Goal: Task Accomplishment & Management: Manage account settings

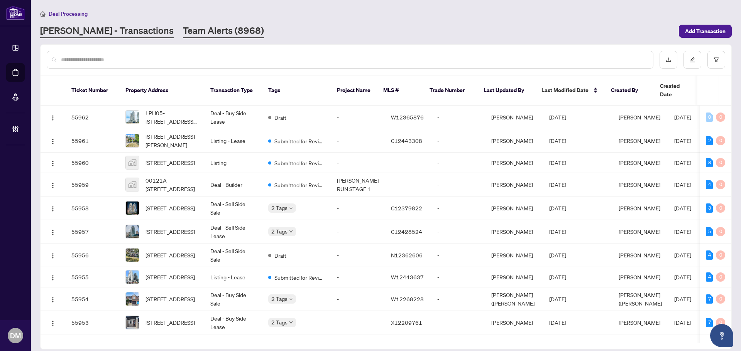
click at [194, 28] on link "Team Alerts (8968)" at bounding box center [223, 31] width 81 height 14
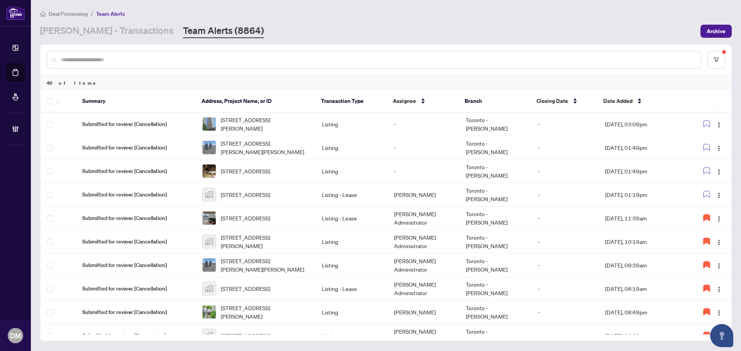
drag, startPoint x: 233, startPoint y: 34, endPoint x: 432, endPoint y: 13, distance: 200.1
click at [233, 33] on div "RAHR - Transactions Team Alerts (8864)" at bounding box center [367, 31] width 655 height 14
click at [708, 169] on button "button" at bounding box center [706, 171] width 12 height 12
click at [705, 192] on icon "button" at bounding box center [706, 194] width 7 height 7
click at [721, 167] on button "button" at bounding box center [718, 171] width 12 height 12
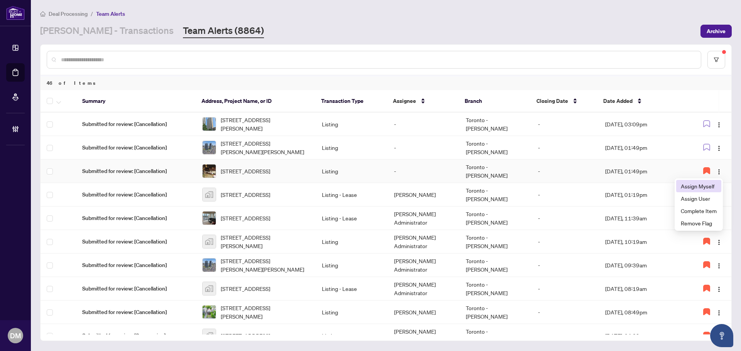
click at [697, 182] on li "Assign Myself" at bounding box center [698, 186] width 45 height 12
click at [408, 172] on td "[PERSON_NAME] Administrator" at bounding box center [424, 172] width 72 height 24
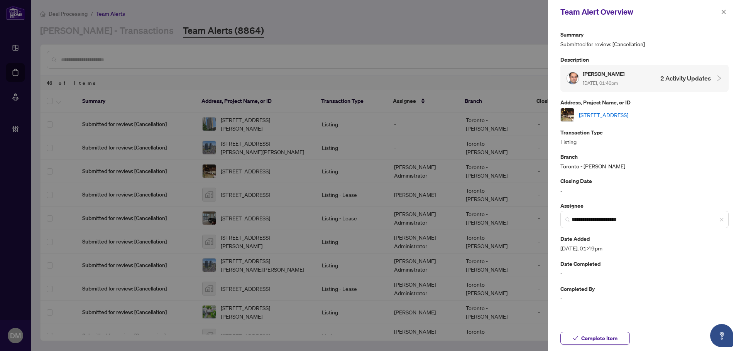
click at [628, 114] on link "[STREET_ADDRESS]" at bounding box center [603, 115] width 49 height 8
click at [726, 10] on button "button" at bounding box center [723, 11] width 10 height 9
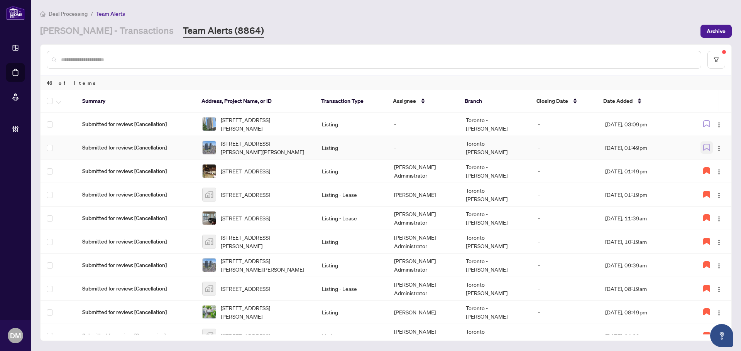
click at [706, 152] on button "button" at bounding box center [706, 148] width 12 height 12
click at [716, 149] on img "button" at bounding box center [719, 148] width 6 height 6
click at [708, 162] on span "Assign Myself" at bounding box center [698, 163] width 36 height 8
click at [716, 169] on img "button" at bounding box center [719, 172] width 6 height 6
click at [711, 197] on span "Assign User" at bounding box center [696, 198] width 39 height 8
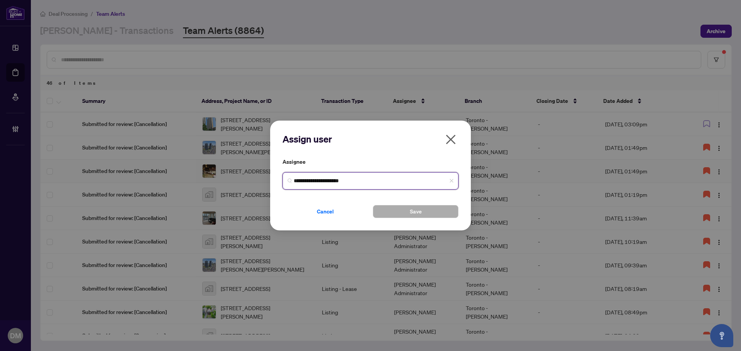
drag, startPoint x: 370, startPoint y: 180, endPoint x: 173, endPoint y: 146, distance: 199.6
click at [166, 164] on div "**********" at bounding box center [370, 175] width 741 height 351
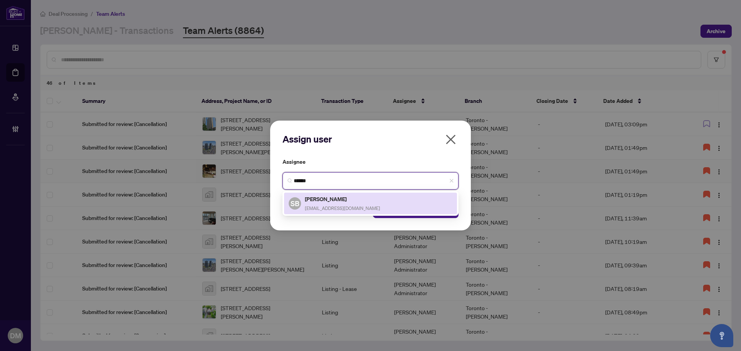
click at [365, 209] on span "shellyb@rightathomerealty.com" at bounding box center [342, 209] width 75 height 6
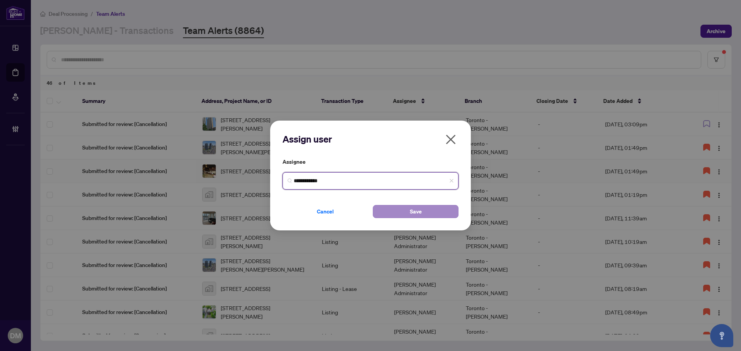
type input "**********"
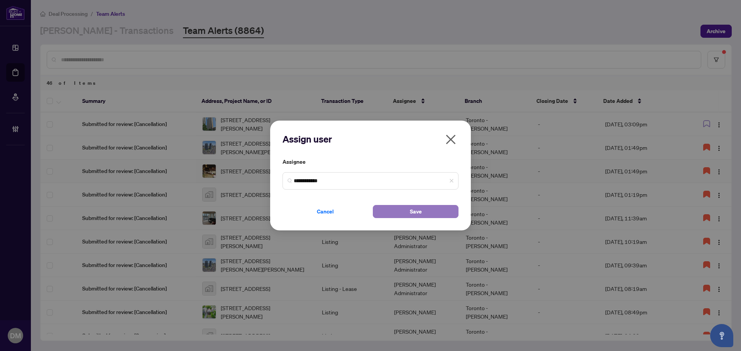
click at [414, 218] on span "Save" at bounding box center [416, 212] width 12 height 12
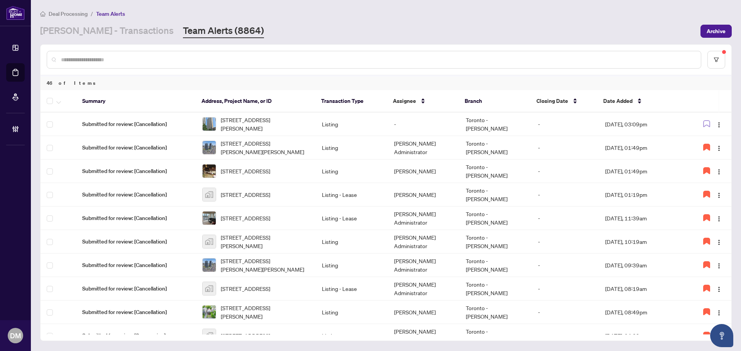
click at [662, 30] on div "RAHR - Transactions Team Alerts (8864)" at bounding box center [367, 31] width 655 height 14
click at [717, 128] on button "button" at bounding box center [718, 124] width 12 height 12
click at [711, 138] on span "Assign Myself" at bounding box center [698, 139] width 36 height 8
click at [703, 122] on icon "button" at bounding box center [706, 123] width 7 height 7
click at [631, 123] on td "[DATE], 03:09pm" at bounding box center [642, 125] width 86 height 24
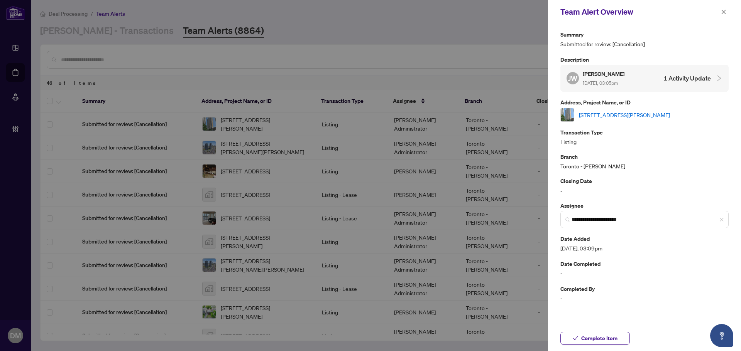
click at [623, 114] on link "[STREET_ADDRESS][PERSON_NAME]" at bounding box center [624, 115] width 91 height 8
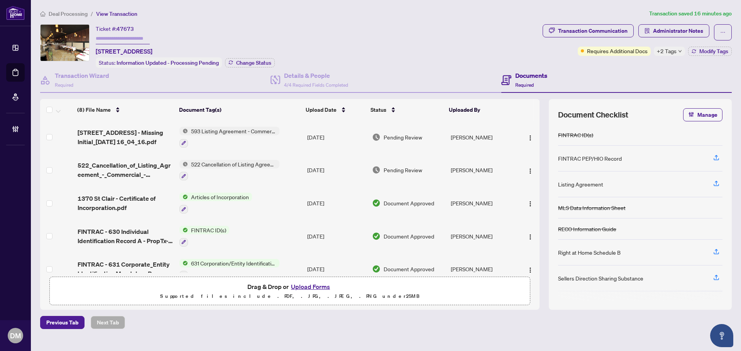
click at [667, 51] on span "+2 Tags" at bounding box center [667, 51] width 20 height 9
click at [604, 34] on div "Transaction Communication" at bounding box center [592, 31] width 69 height 12
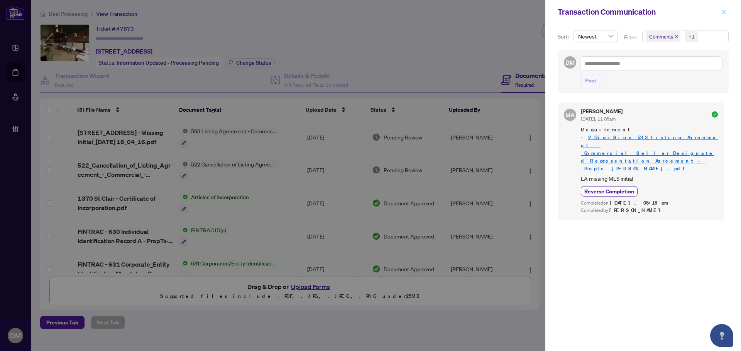
click at [722, 6] on span "button" at bounding box center [723, 12] width 5 height 12
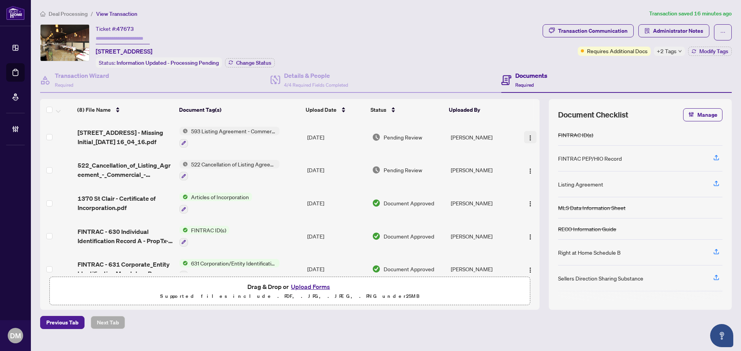
click at [528, 133] on span "button" at bounding box center [530, 137] width 6 height 8
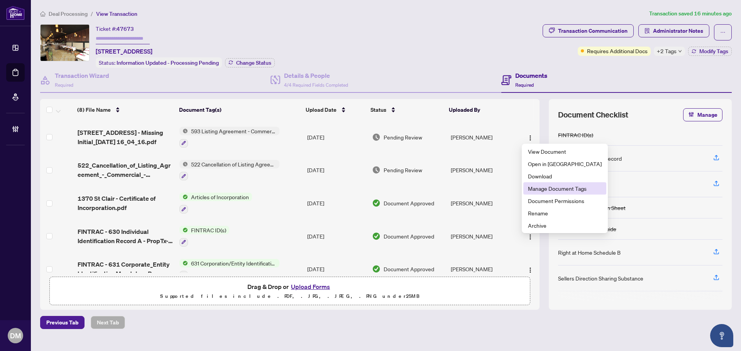
click at [569, 191] on span "Manage Document Tags" at bounding box center [565, 188] width 74 height 8
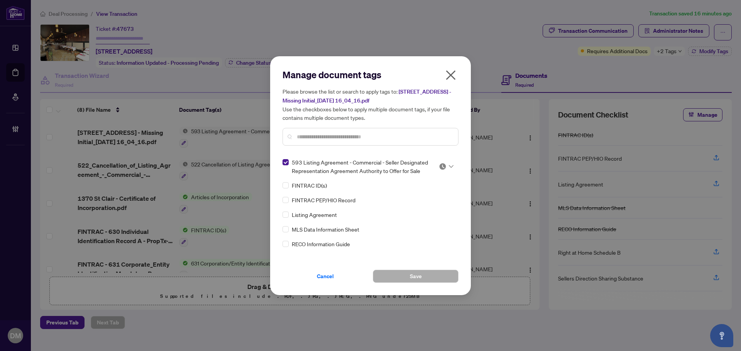
click at [439, 167] on img at bounding box center [443, 167] width 8 height 8
click at [444, 206] on div "Approved" at bounding box center [420, 208] width 49 height 8
click at [428, 282] on button "Save" at bounding box center [416, 276] width 86 height 13
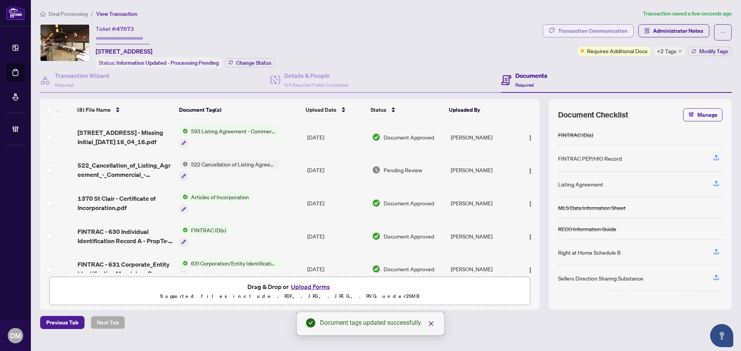
click at [596, 36] on div "Transaction Communication" at bounding box center [592, 31] width 69 height 12
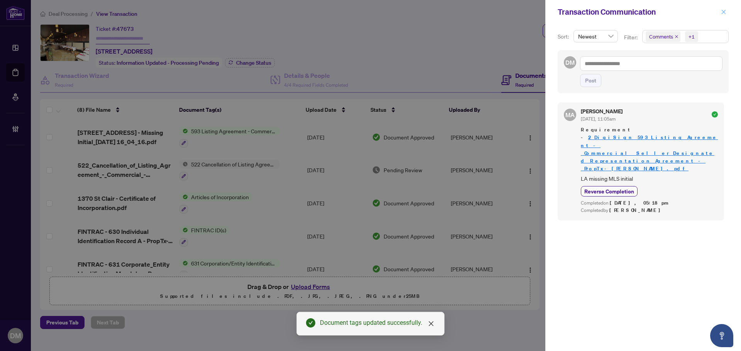
click at [726, 11] on icon "close" at bounding box center [723, 11] width 5 height 5
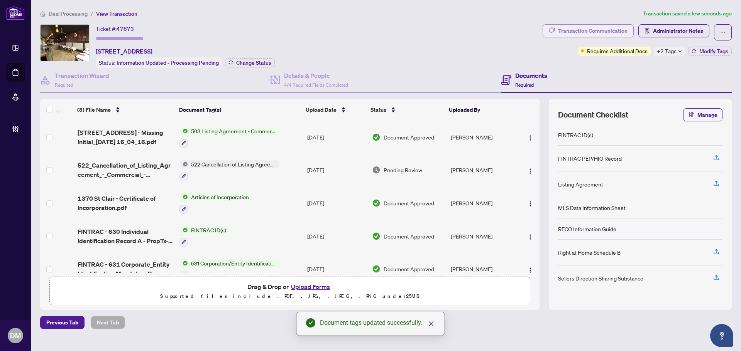
click at [625, 33] on div "Transaction Communication" at bounding box center [592, 31] width 69 height 12
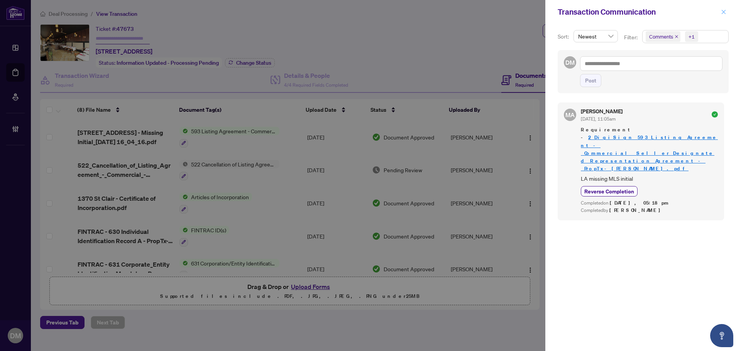
click at [724, 15] on icon "close" at bounding box center [723, 11] width 5 height 5
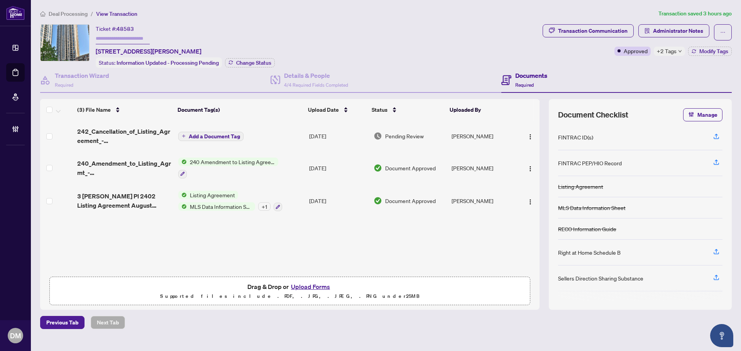
click at [668, 51] on span "+2 Tags" at bounding box center [667, 51] width 20 height 9
click at [624, 34] on div "Transaction Communication" at bounding box center [592, 31] width 69 height 12
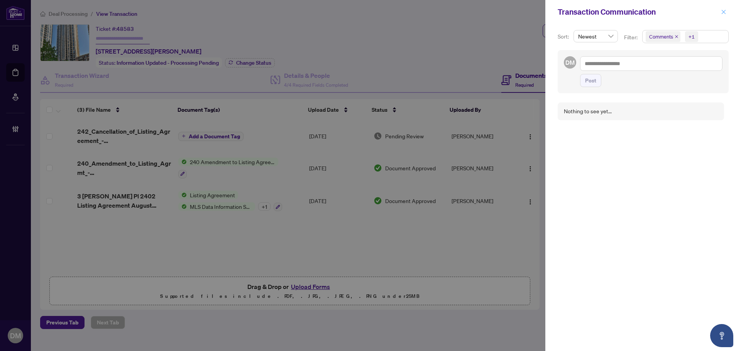
click at [724, 9] on icon "close" at bounding box center [723, 11] width 5 height 5
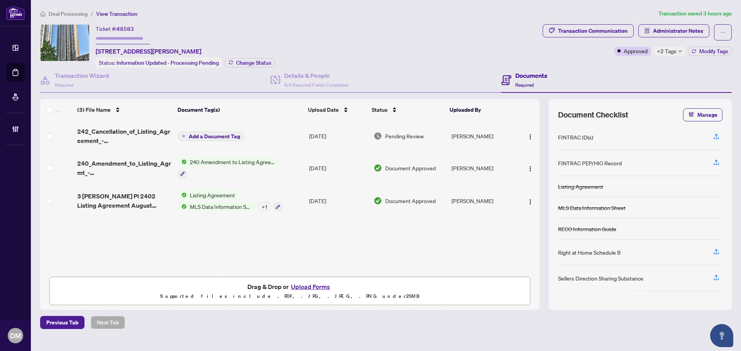
click at [265, 206] on div "+ 1" at bounding box center [264, 207] width 12 height 8
click at [527, 137] on img "button" at bounding box center [530, 137] width 6 height 6
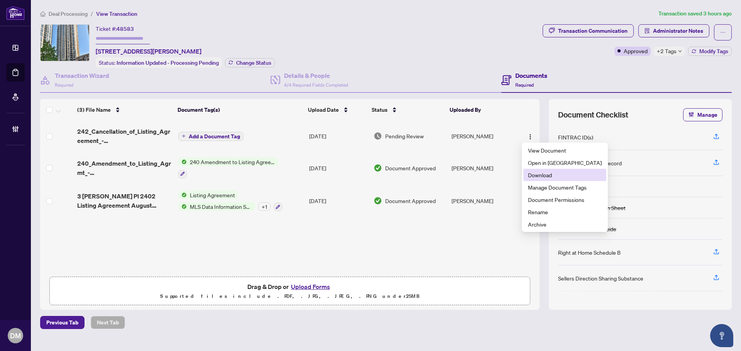
click at [556, 178] on span "Download" at bounding box center [565, 175] width 74 height 8
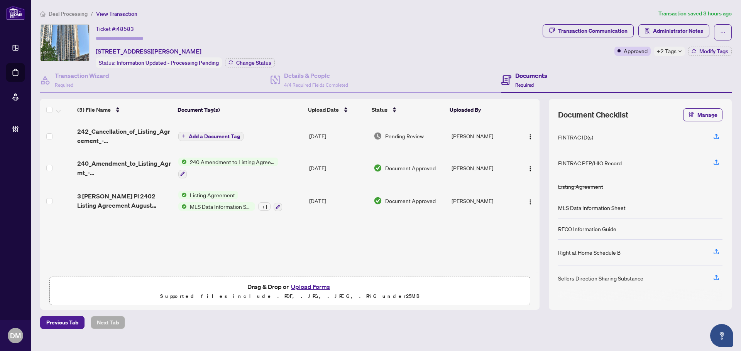
drag, startPoint x: 95, startPoint y: 50, endPoint x: 266, endPoint y: 48, distance: 171.7
click at [266, 48] on div "Ticket #: 48583 2402-3 Michael Power Pl, Toronto, Ontario M9A 0A2, Canada Statu…" at bounding box center [289, 46] width 499 height 44
copy span "[STREET_ADDRESS][PERSON_NAME]"
click at [621, 30] on div "Transaction Communication" at bounding box center [592, 31] width 69 height 12
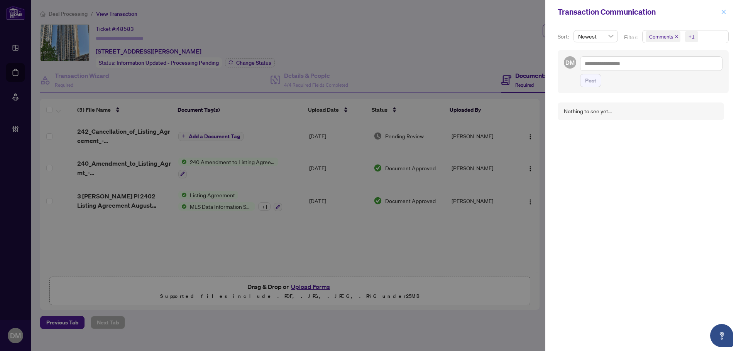
click at [721, 11] on icon "close" at bounding box center [723, 11] width 5 height 5
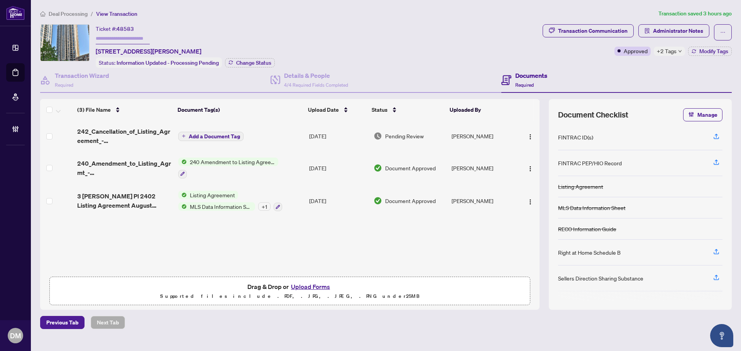
click at [388, 45] on div "Ticket #: 48583 2402-3 Michael Power Pl, Toronto, Ontario M9A 0A2, Canada Statu…" at bounding box center [289, 46] width 499 height 44
click at [388, 43] on div "Ticket #: 48583 2402-3 Michael Power Pl, Toronto, Ontario M9A 0A2, Canada Statu…" at bounding box center [289, 46] width 499 height 44
click at [388, 40] on div "Ticket #: 48583 2402-3 Michael Power Pl, Toronto, Ontario M9A 0A2, Canada Statu…" at bounding box center [289, 46] width 499 height 44
click at [394, 37] on div "Ticket #: 48583 2402-3 Michael Power Pl, Toronto, Ontario M9A 0A2, Canada Statu…" at bounding box center [289, 46] width 499 height 44
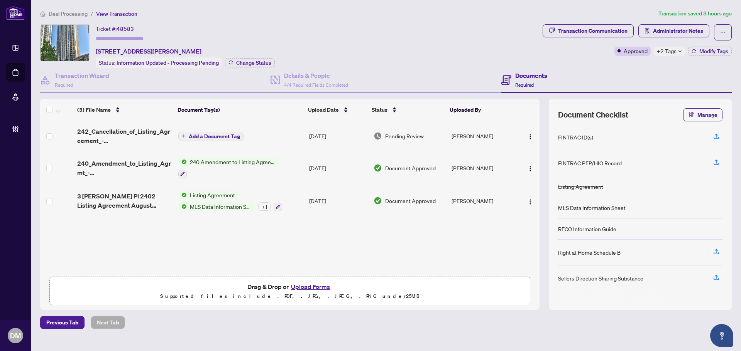
click at [408, 35] on div "Ticket #: 48583 2402-3 Michael Power Pl, Toronto, Ontario M9A 0A2, Canada Statu…" at bounding box center [289, 46] width 499 height 44
drag, startPoint x: 410, startPoint y: 34, endPoint x: 372, endPoint y: 29, distance: 38.1
click at [372, 29] on div "Ticket #: 48583 2402-3 Michael Power Pl, Toronto, Ontario M9A 0A2, Canada Statu…" at bounding box center [289, 46] width 499 height 44
click at [449, 45] on div "Ticket #: 48583 2402-3 Michael Power Pl, Toronto, Ontario M9A 0A2, Canada Statu…" at bounding box center [289, 46] width 499 height 44
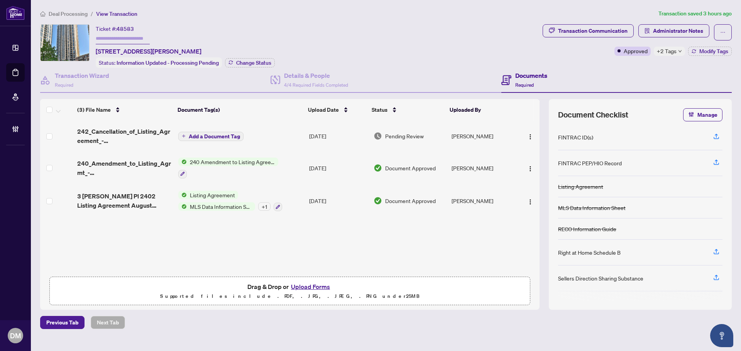
drag, startPoint x: 481, startPoint y: 42, endPoint x: 318, endPoint y: 42, distance: 162.8
click at [321, 42] on div "Ticket #: 48583 2402-3 Michael Power Pl, Toronto, Ontario M9A 0A2, Canada Statu…" at bounding box center [289, 46] width 499 height 44
drag, startPoint x: 263, startPoint y: 52, endPoint x: 99, endPoint y: 49, distance: 164.7
click at [99, 49] on div "Ticket #: 48583 2402-3 Michael Power Pl, Toronto, Ontario M9A 0A2, Canada Statu…" at bounding box center [185, 46] width 179 height 44
click at [326, 38] on div "Ticket #: 48583 2402-3 Michael Power Pl, Toronto, Ontario M9A 0A2, Canada Statu…" at bounding box center [289, 46] width 499 height 44
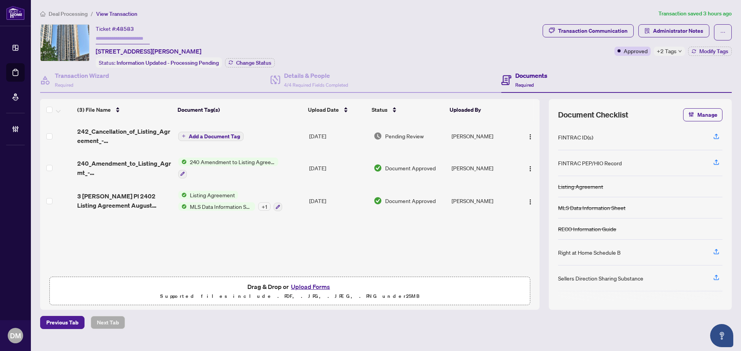
click at [382, 56] on div "Ticket #: 48583 2402-3 Michael Power Pl, Toronto, Ontario M9A 0A2, Canada Statu…" at bounding box center [289, 46] width 499 height 44
drag, startPoint x: 263, startPoint y: 51, endPoint x: 295, endPoint y: 41, distance: 33.2
click at [104, 45] on div "Ticket #: 48583 2402-3 Michael Power Pl, Toronto, Ontario M9A 0A2, Canada Statu…" at bounding box center [185, 46] width 179 height 44
click at [346, 41] on div "Ticket #: 48583 2402-3 Michael Power Pl, Toronto, Ontario M9A 0A2, Canada Statu…" at bounding box center [289, 46] width 499 height 44
click at [453, 40] on div "Ticket #: 48583 2402-3 Michael Power Pl, Toronto, Ontario M9A 0A2, Canada Statu…" at bounding box center [289, 46] width 499 height 44
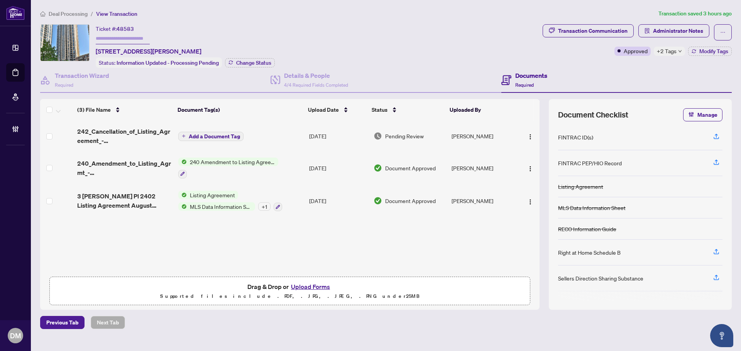
click at [436, 27] on div "Ticket #: 48583 2402-3 Michael Power Pl, Toronto, Ontario M9A 0A2, Canada Statu…" at bounding box center [289, 46] width 499 height 44
click at [672, 49] on span "+2 Tags" at bounding box center [667, 51] width 20 height 9
click at [437, 39] on div "Ticket #: 48583 2402-3 Michael Power Pl, Toronto, Ontario M9A 0A2, Canada Statu…" at bounding box center [289, 46] width 499 height 44
click at [528, 39] on div "Ticket #: 48583 2402-3 Michael Power Pl, Toronto, Ontario M9A 0A2, Canada Statu…" at bounding box center [289, 46] width 499 height 44
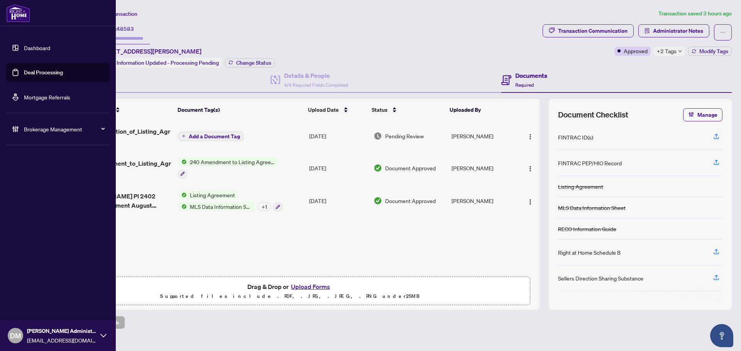
drag, startPoint x: 27, startPoint y: 45, endPoint x: 118, endPoint y: 56, distance: 91.0
click at [27, 45] on link "Dashboard" at bounding box center [37, 47] width 26 height 7
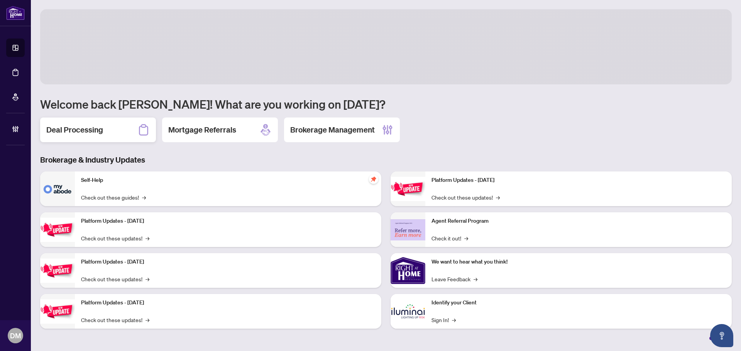
click at [96, 119] on div "Deal Processing" at bounding box center [98, 130] width 116 height 25
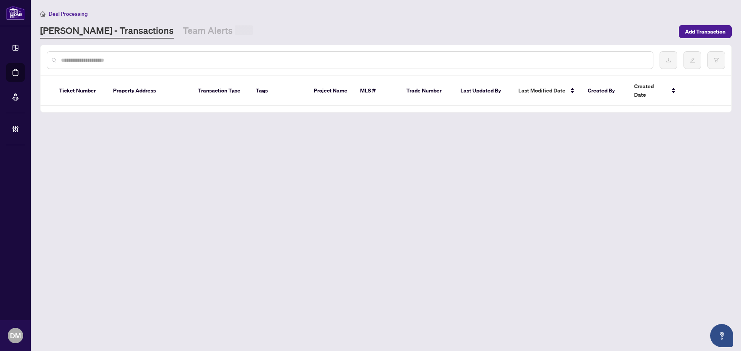
click at [174, 18] on div "Deal Processing RAHR - Transactions Team Alerts Add Transaction" at bounding box center [385, 23] width 691 height 29
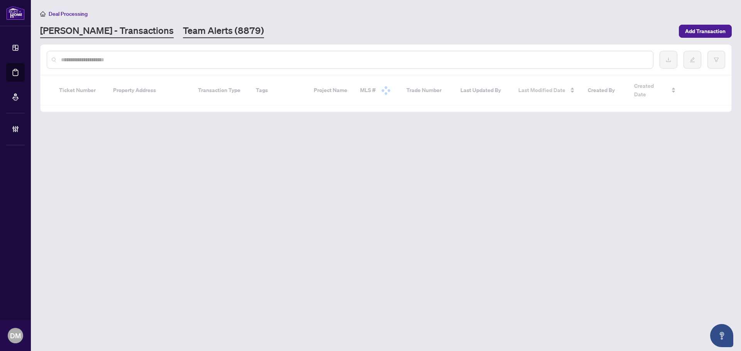
click at [183, 26] on link "Team Alerts (8879)" at bounding box center [223, 31] width 81 height 14
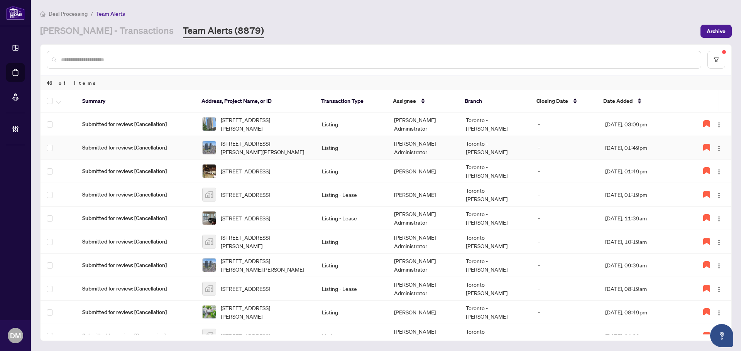
click at [484, 152] on td "Toronto - [PERSON_NAME]" at bounding box center [495, 148] width 72 height 24
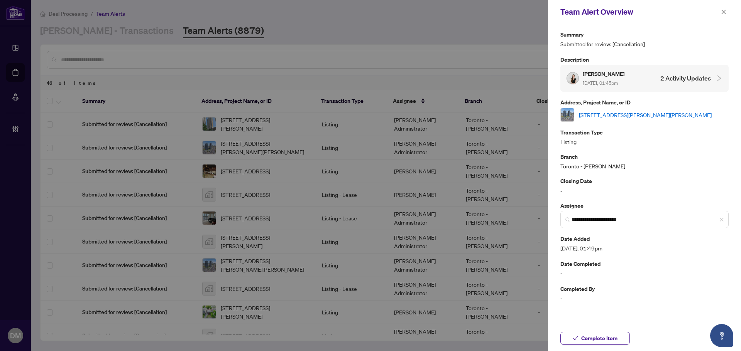
click at [633, 115] on link "[STREET_ADDRESS][PERSON_NAME][PERSON_NAME]" at bounding box center [645, 115] width 133 height 8
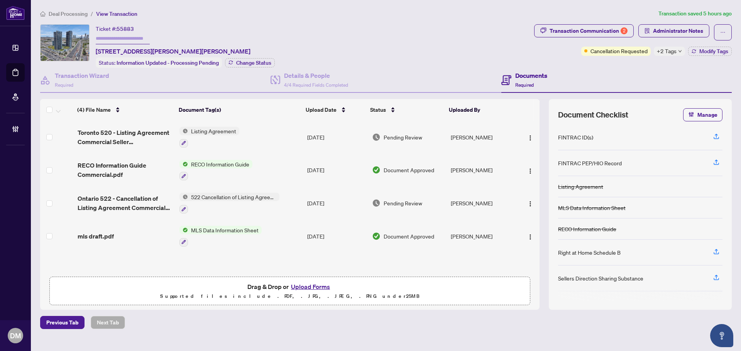
click at [683, 50] on div "+2 Tags" at bounding box center [668, 51] width 31 height 9
click at [608, 29] on div "Transaction Communication 2" at bounding box center [588, 31] width 78 height 12
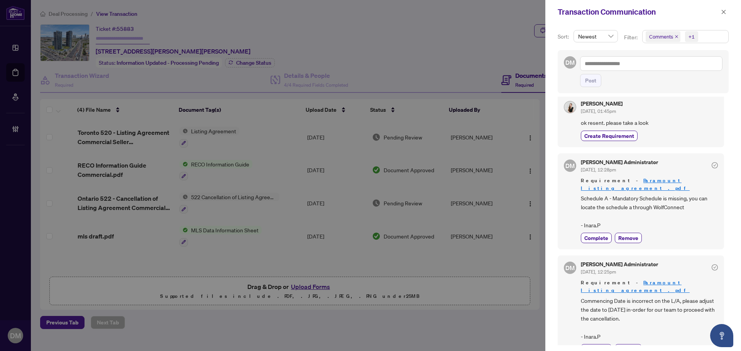
scroll to position [2, 0]
click at [595, 345] on span "Complete" at bounding box center [596, 349] width 24 height 8
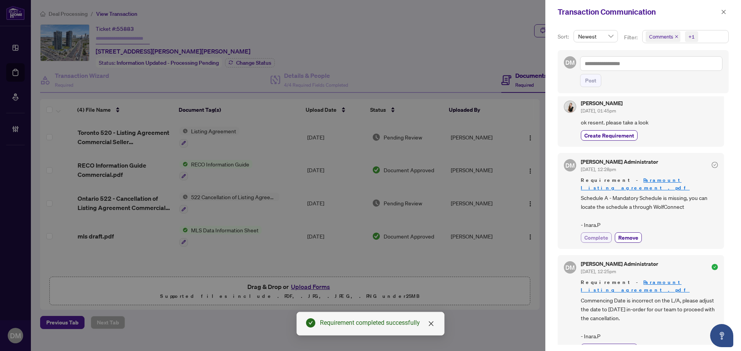
click at [599, 234] on span "Complete" at bounding box center [596, 238] width 24 height 8
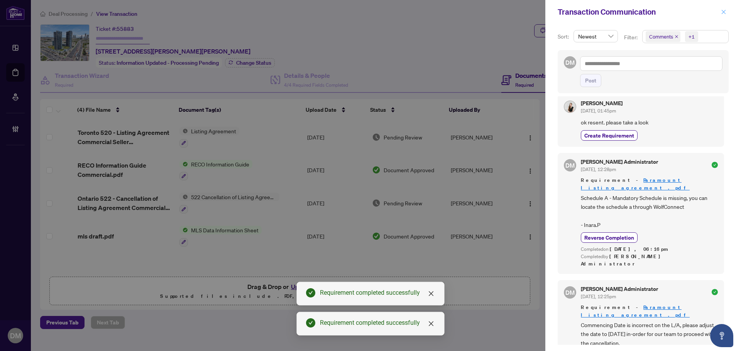
click at [721, 14] on icon "close" at bounding box center [723, 11] width 5 height 5
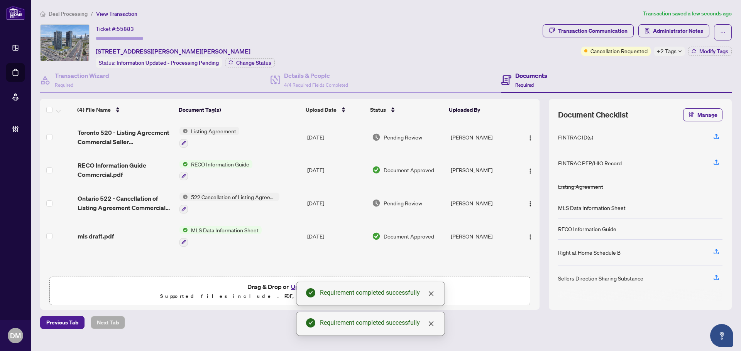
click at [481, 134] on td "[PERSON_NAME]" at bounding box center [481, 137] width 69 height 33
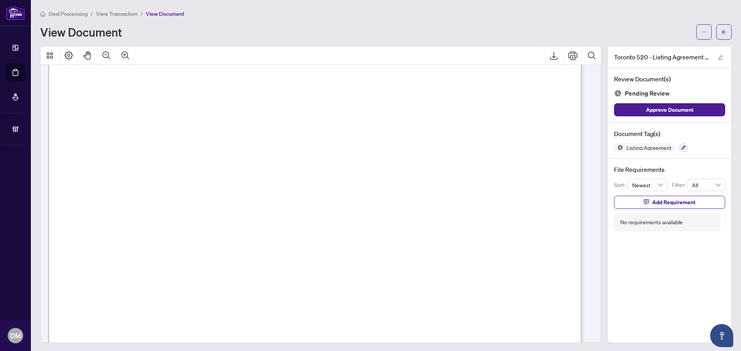
scroll to position [2549, 0]
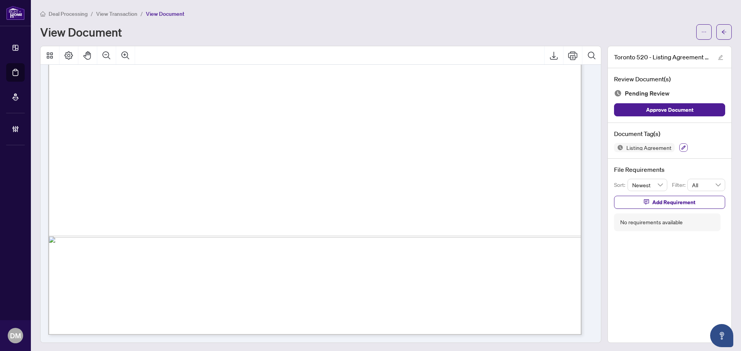
click at [681, 145] on icon "button" at bounding box center [683, 147] width 5 height 5
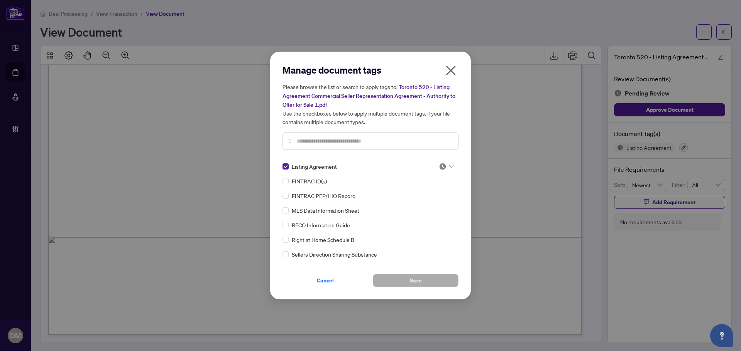
click at [443, 166] on img at bounding box center [443, 167] width 8 height 8
click at [431, 202] on div "Approved" at bounding box center [420, 204] width 49 height 8
click at [382, 142] on input "text" at bounding box center [374, 141] width 155 height 8
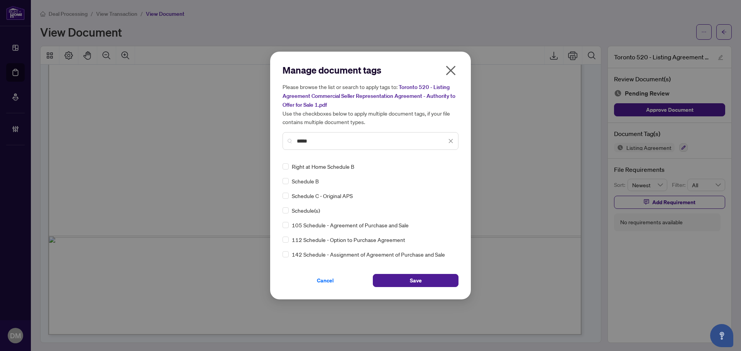
type input "*****"
click at [440, 168] on img at bounding box center [443, 167] width 8 height 8
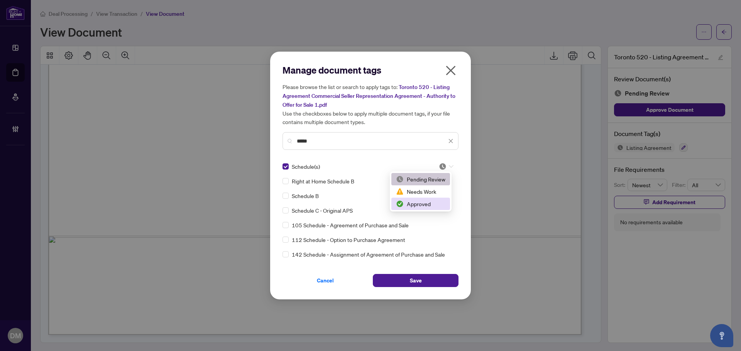
click at [422, 203] on div "Approved" at bounding box center [420, 204] width 49 height 8
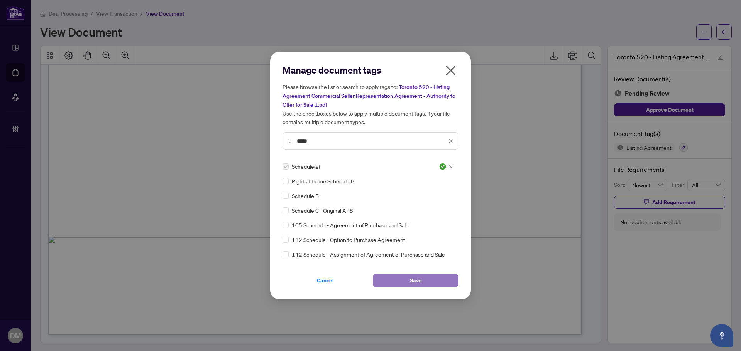
click at [415, 275] on span "Save" at bounding box center [416, 281] width 12 height 12
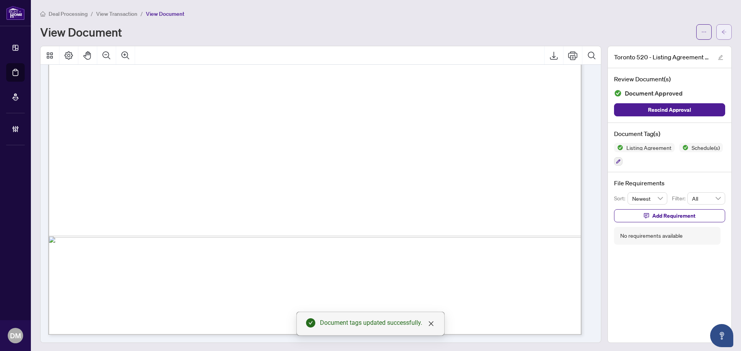
click at [716, 37] on button "button" at bounding box center [723, 31] width 15 height 15
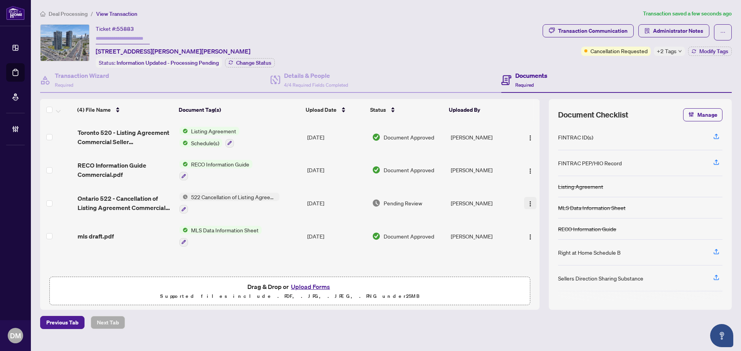
click at [527, 203] on img "button" at bounding box center [530, 204] width 6 height 6
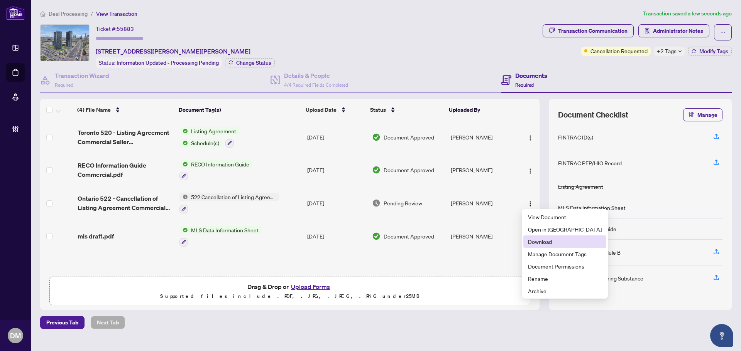
click at [537, 240] on span "Download" at bounding box center [565, 242] width 74 height 8
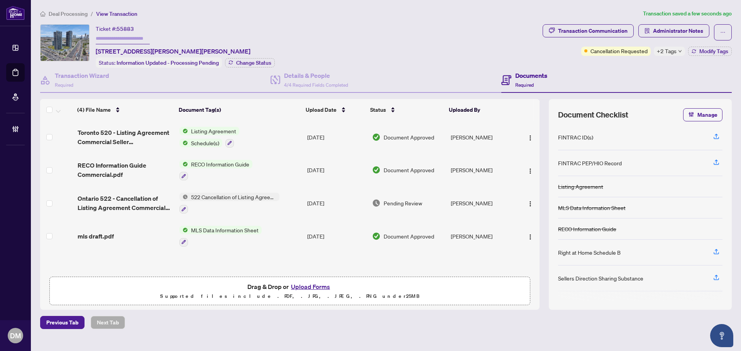
drag, startPoint x: 97, startPoint y: 51, endPoint x: 260, endPoint y: 45, distance: 163.3
click at [260, 45] on div "Ticket #: 55883 104-7777 Weston Rd, Vaughan, Ontario L4L 0G9, Canada Status: In…" at bounding box center [185, 46] width 179 height 44
copy span "[STREET_ADDRESS][PERSON_NAME][PERSON_NAME]"
click at [722, 49] on span "Modify Tags" at bounding box center [713, 51] width 29 height 5
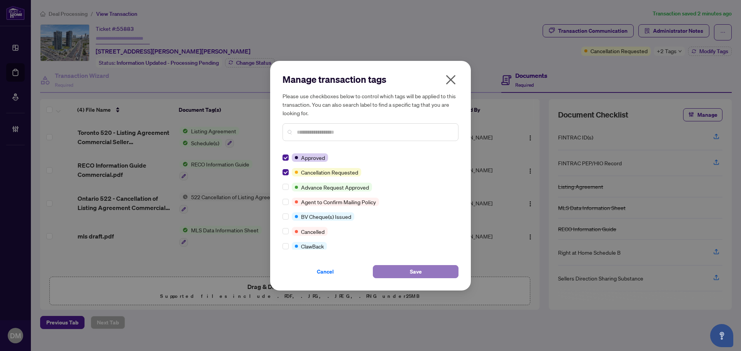
click at [417, 270] on span "Save" at bounding box center [416, 272] width 12 height 12
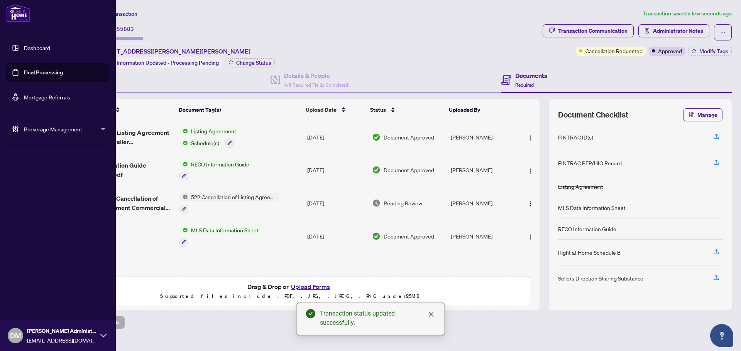
drag, startPoint x: 25, startPoint y: 47, endPoint x: 55, endPoint y: 54, distance: 31.3
click at [25, 47] on link "Dashboard" at bounding box center [37, 47] width 26 height 7
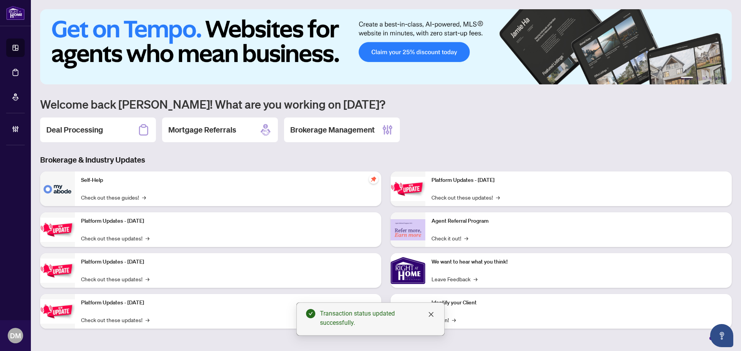
drag, startPoint x: 88, startPoint y: 134, endPoint x: 128, endPoint y: 43, distance: 99.5
click at [89, 134] on h2 "Deal Processing" at bounding box center [74, 130] width 57 height 11
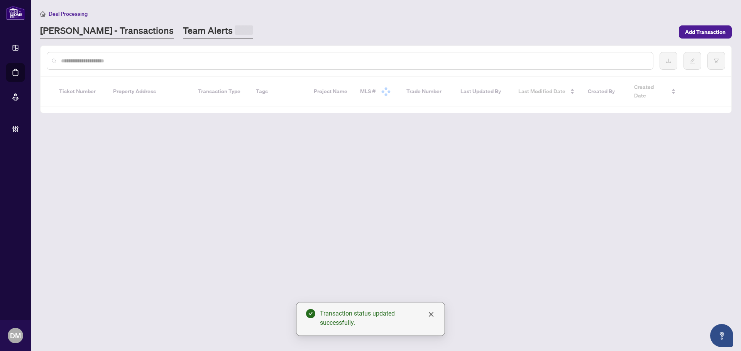
click at [183, 29] on link "Team Alerts" at bounding box center [218, 31] width 70 height 15
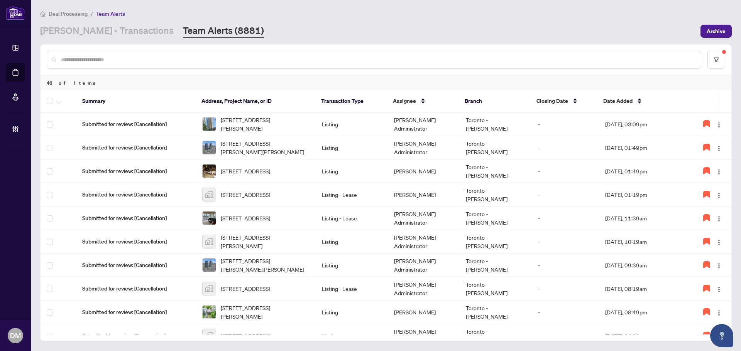
click at [344, 26] on div "RAHR - Transactions Team Alerts (8881)" at bounding box center [367, 31] width 655 height 14
click at [231, 33] on div "RAHR - Transactions Team Alerts (8881)" at bounding box center [367, 31] width 655 height 14
click at [120, 26] on link "[PERSON_NAME] - Transactions" at bounding box center [106, 31] width 133 height 14
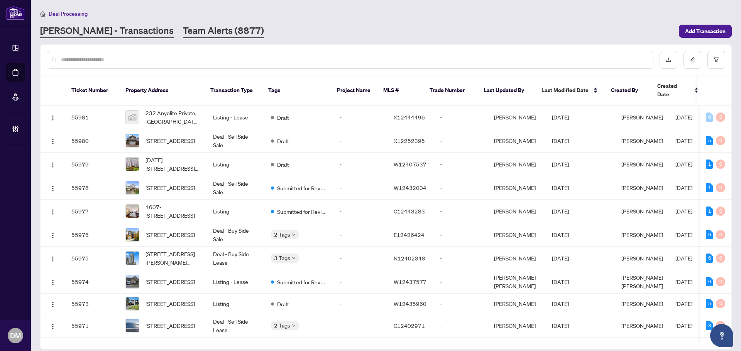
click at [185, 34] on link "Team Alerts (8877)" at bounding box center [223, 31] width 81 height 14
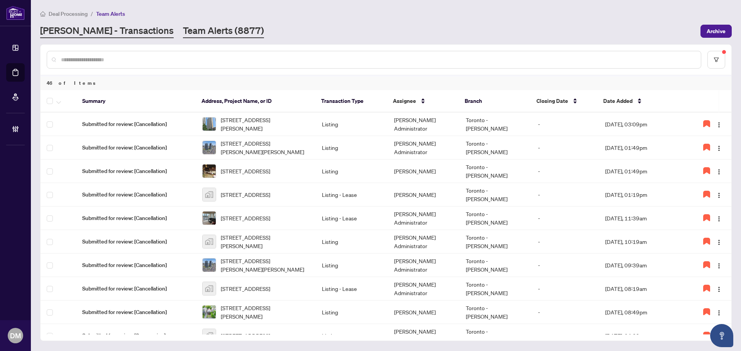
click at [114, 32] on link "[PERSON_NAME] - Transactions" at bounding box center [106, 31] width 133 height 14
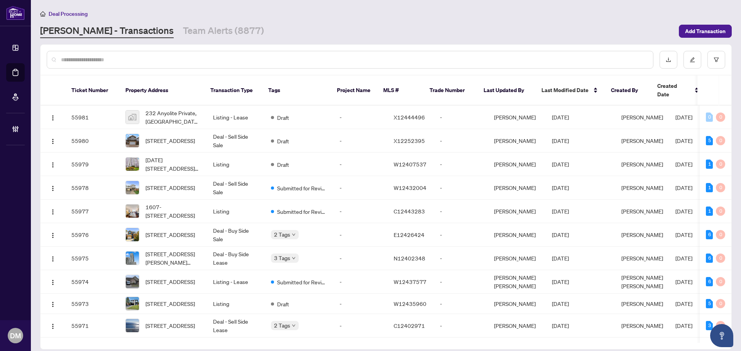
click at [517, 35] on div "RAHR - Transactions Team Alerts (8877)" at bounding box center [357, 31] width 634 height 14
drag, startPoint x: 368, startPoint y: 23, endPoint x: 366, endPoint y: 17, distance: 6.6
click at [368, 20] on div "Deal Processing RAHR - Transactions Team Alerts (8877) Add Transaction" at bounding box center [385, 23] width 691 height 29
click at [290, 30] on div "RAHR - Transactions Team Alerts (8877)" at bounding box center [357, 31] width 634 height 14
click at [402, 27] on div "RAHR - Transactions Team Alerts (8877)" at bounding box center [357, 31] width 634 height 14
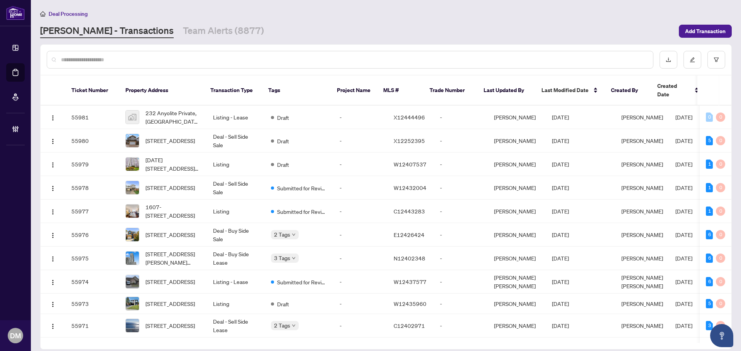
click at [179, 42] on main "Deal Processing RAHR - Transactions Team Alerts (8877) Add Transaction Ticket N…" at bounding box center [386, 175] width 710 height 351
click at [183, 36] on link "Team Alerts (8877)" at bounding box center [223, 31] width 81 height 14
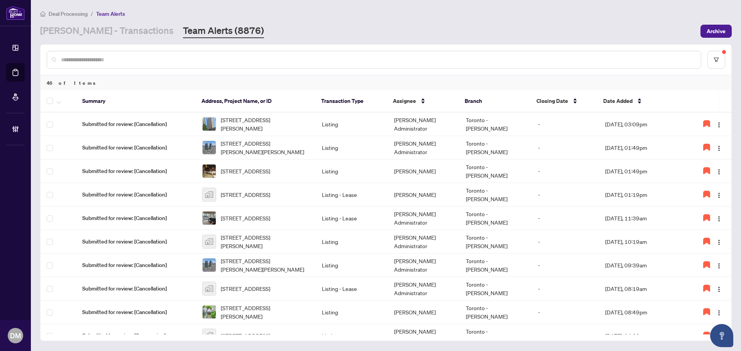
click at [115, 38] on main "Deal Processing / Team Alerts RAHR - Transactions Team Alerts (8876) Archive 46…" at bounding box center [386, 175] width 710 height 351
click at [118, 32] on link "[PERSON_NAME] - Transactions" at bounding box center [106, 31] width 133 height 14
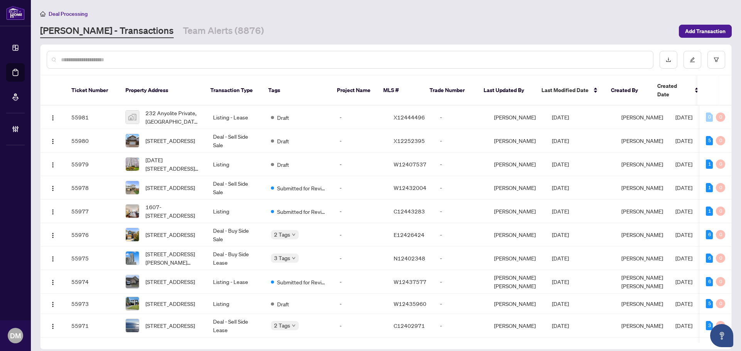
click at [320, 15] on div "Deal Processing" at bounding box center [385, 13] width 691 height 9
click at [321, 14] on div "Deal Processing" at bounding box center [385, 13] width 691 height 9
drag, startPoint x: 321, startPoint y: 14, endPoint x: 254, endPoint y: 28, distance: 68.9
click at [254, 28] on div "RAHR - Transactions Team Alerts (8876)" at bounding box center [357, 31] width 634 height 14
click at [183, 30] on link "Team Alerts (8876)" at bounding box center [223, 31] width 81 height 14
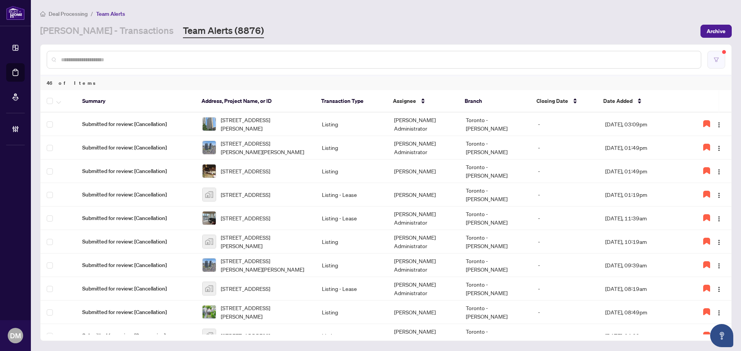
click at [714, 56] on button "button" at bounding box center [716, 60] width 18 height 18
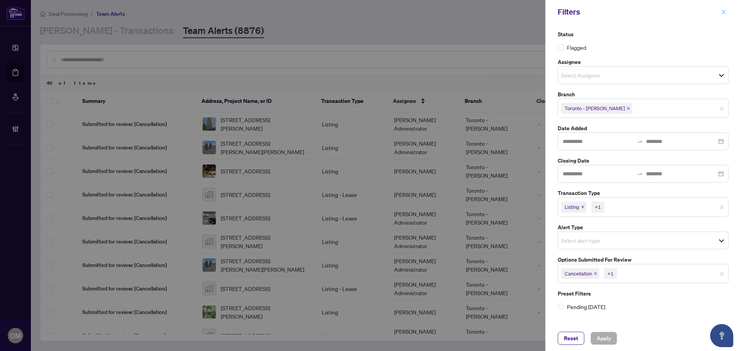
click at [725, 12] on icon "close" at bounding box center [723, 11] width 5 height 5
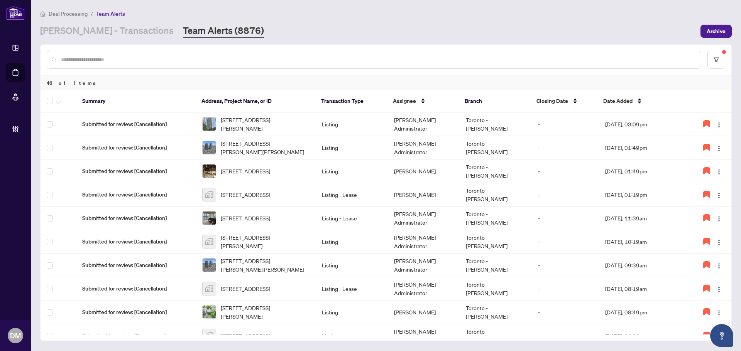
click at [340, 37] on div "RAHR - Transactions Team Alerts (8876)" at bounding box center [367, 31] width 655 height 14
click at [100, 38] on main "Deal Processing / Team Alerts RAHR - Transactions Team Alerts (8876) Archive 46…" at bounding box center [386, 175] width 710 height 351
click at [106, 33] on link "[PERSON_NAME] - Transactions" at bounding box center [106, 31] width 133 height 14
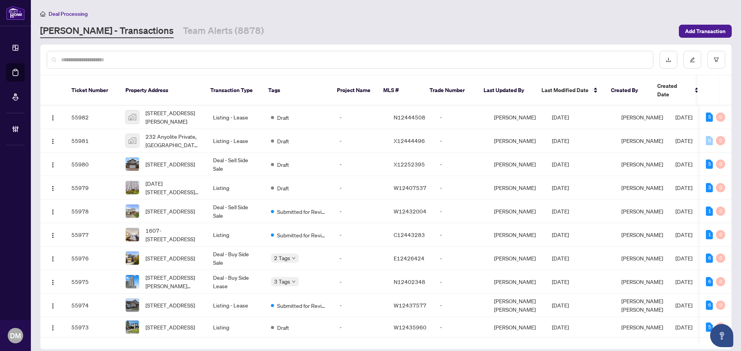
click at [121, 57] on input "text" at bounding box center [354, 60] width 586 height 8
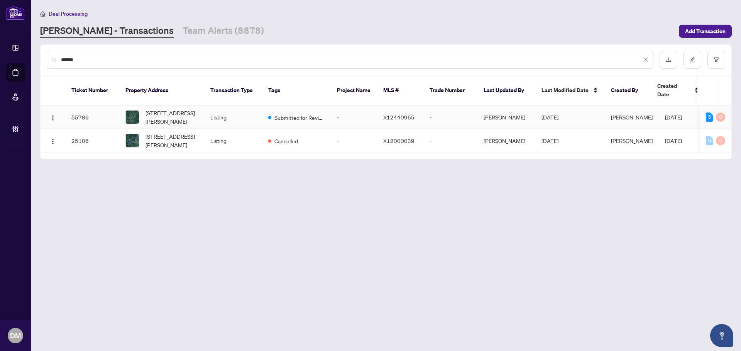
type input "******"
click at [203, 112] on td "11-0A Flinton Rd, Tweed, Ontario K0K 3J0, Canada" at bounding box center [161, 118] width 85 height 24
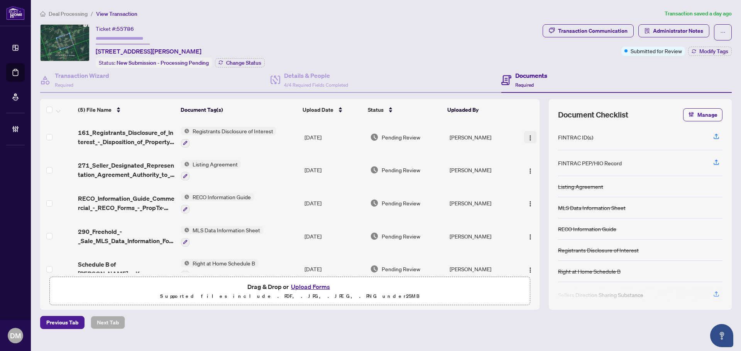
click at [527, 133] on span "button" at bounding box center [530, 137] width 6 height 8
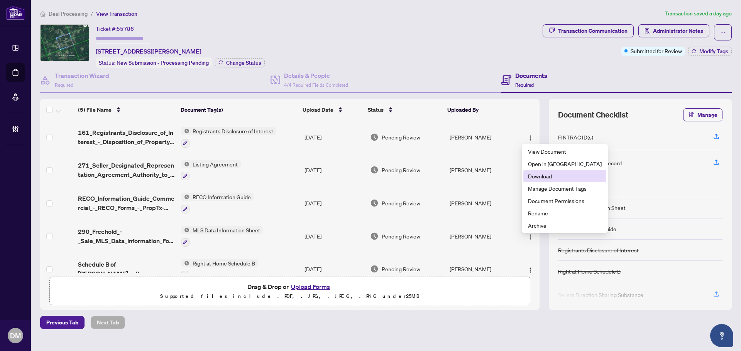
click at [555, 175] on span "Download" at bounding box center [565, 176] width 74 height 8
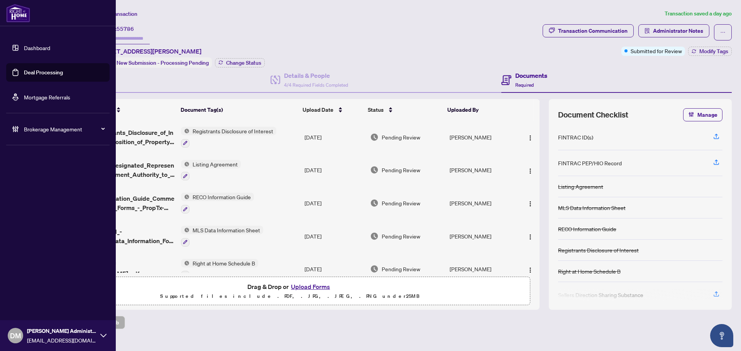
click at [17, 28] on div "Dashboard Deal Processing Mortgage Referrals Brokerage Management DM Don Mills …" at bounding box center [58, 175] width 116 height 351
drag, startPoint x: 40, startPoint y: 50, endPoint x: 82, endPoint y: 62, distance: 44.2
click at [40, 50] on link "Dashboard" at bounding box center [37, 47] width 26 height 7
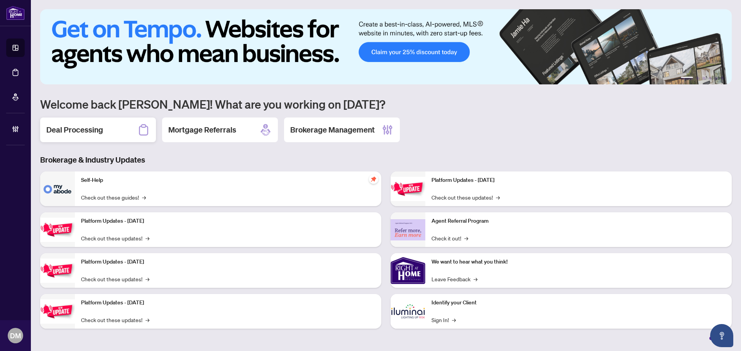
click at [106, 127] on div "Deal Processing" at bounding box center [98, 130] width 116 height 25
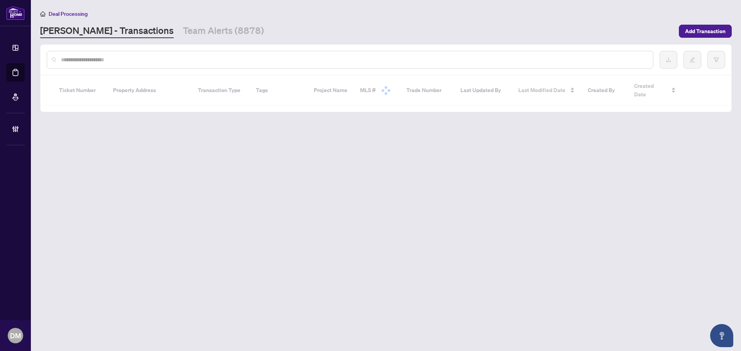
click at [127, 59] on input "text" at bounding box center [354, 60] width 586 height 8
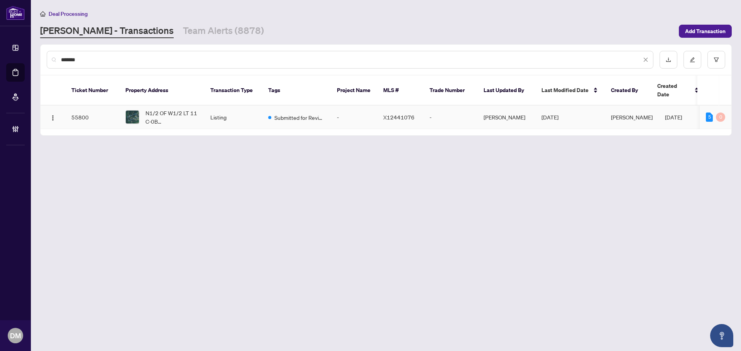
type input "*******"
click at [182, 111] on span "N1/2 OF W1/2 LT 11 C-0B Flinton Rd, Tweed, Ontario K0K 3J0, Canada" at bounding box center [171, 117] width 52 height 17
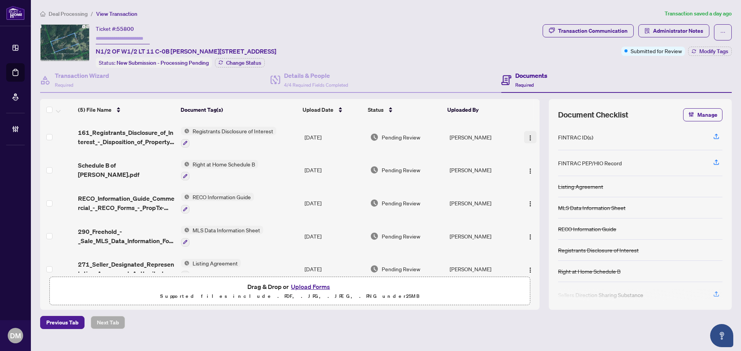
click at [527, 137] on img "button" at bounding box center [530, 138] width 6 height 6
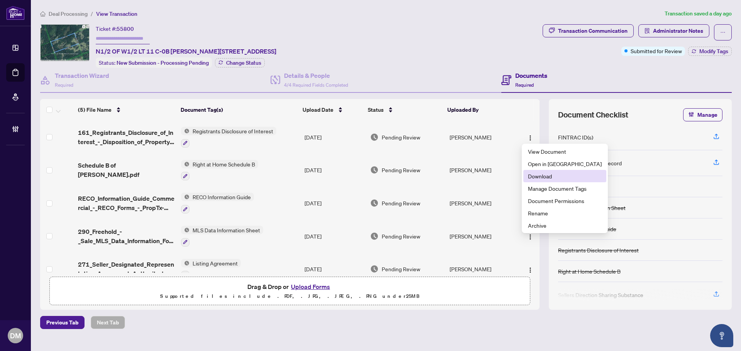
click at [534, 176] on span "Download" at bounding box center [565, 176] width 74 height 8
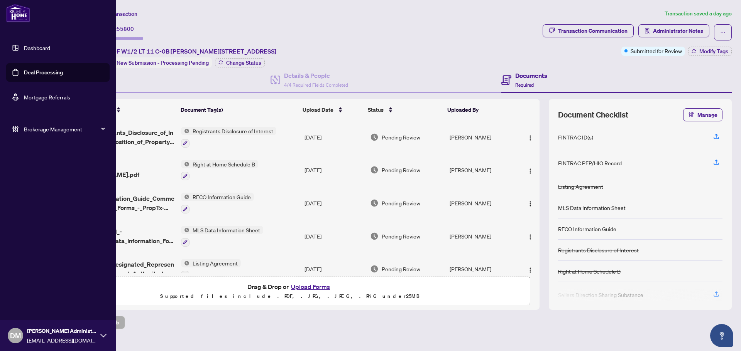
drag, startPoint x: 22, startPoint y: 47, endPoint x: 29, endPoint y: 43, distance: 8.6
click at [24, 47] on link "Dashboard" at bounding box center [37, 47] width 26 height 7
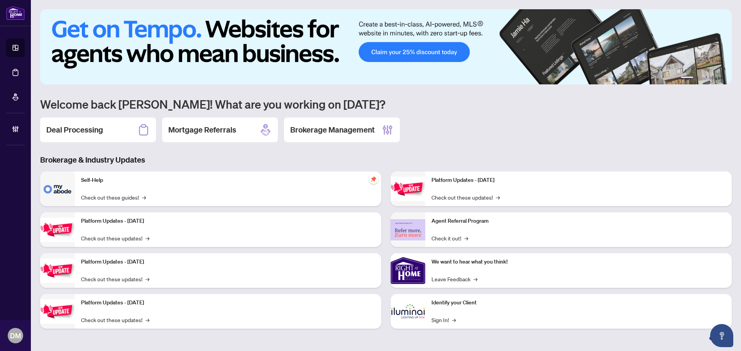
drag, startPoint x: 104, startPoint y: 123, endPoint x: 125, endPoint y: 107, distance: 26.7
click at [105, 123] on div "Deal Processing" at bounding box center [98, 130] width 116 height 25
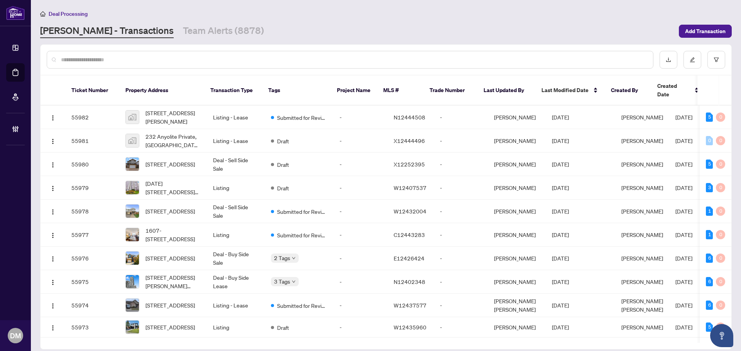
click at [483, 31] on div "RAHR - Transactions Team Alerts (8878)" at bounding box center [357, 31] width 634 height 14
click at [189, 29] on link "Team Alerts (8878)" at bounding box center [223, 31] width 81 height 14
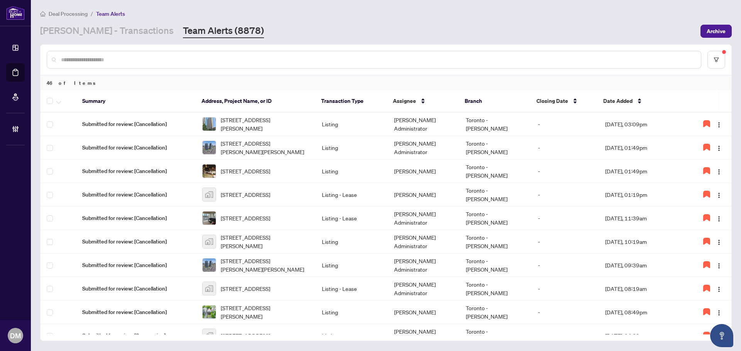
click at [299, 13] on div "Deal Processing / Team Alerts" at bounding box center [385, 13] width 691 height 9
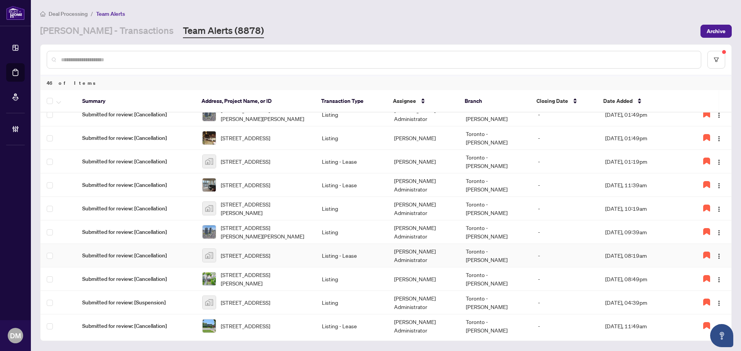
scroll to position [77, 0]
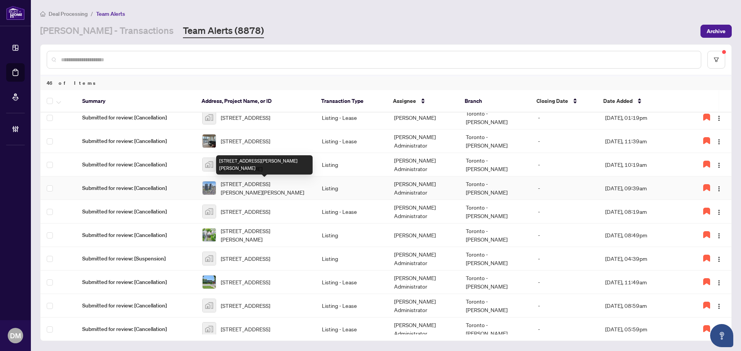
click at [305, 165] on div "[STREET_ADDRESS][PERSON_NAME][PERSON_NAME]" at bounding box center [264, 164] width 96 height 19
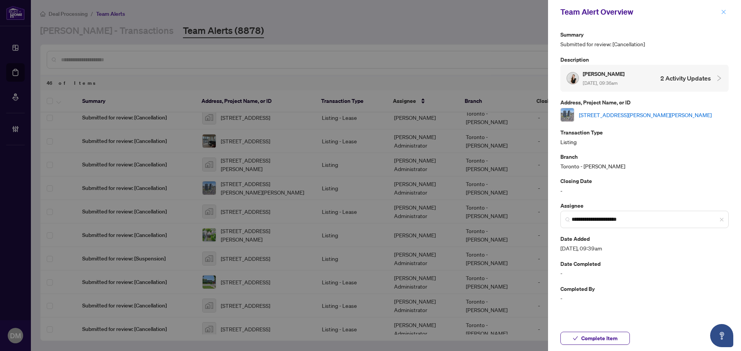
click at [726, 10] on button "button" at bounding box center [723, 11] width 10 height 9
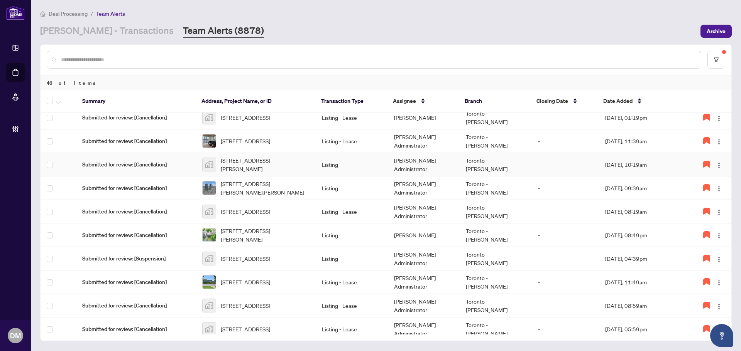
click at [338, 161] on td "Listing" at bounding box center [352, 165] width 72 height 24
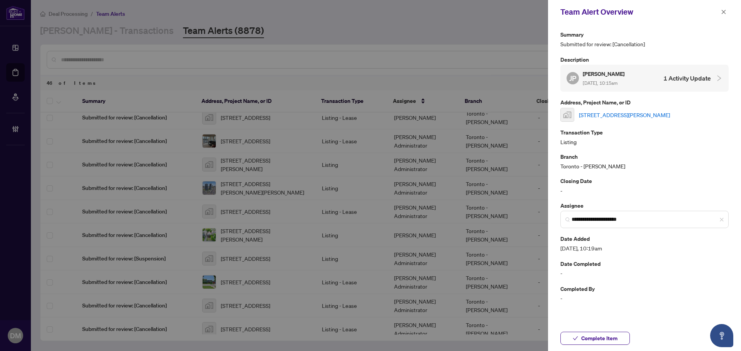
click at [651, 111] on link "14 Kirby Road, North York, ON, Canada" at bounding box center [624, 115] width 91 height 8
click at [722, 10] on icon "close" at bounding box center [723, 12] width 4 height 4
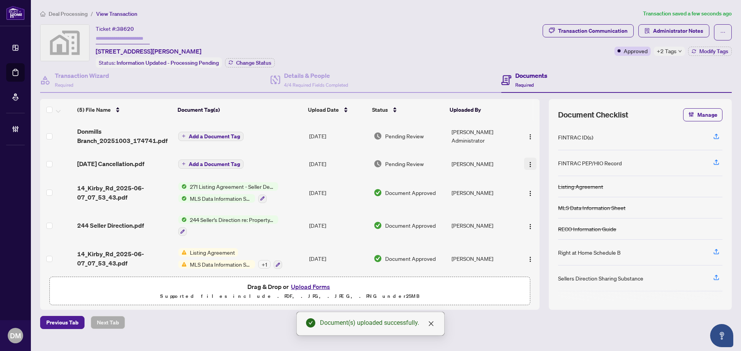
click at [529, 163] on img "button" at bounding box center [530, 165] width 6 height 6
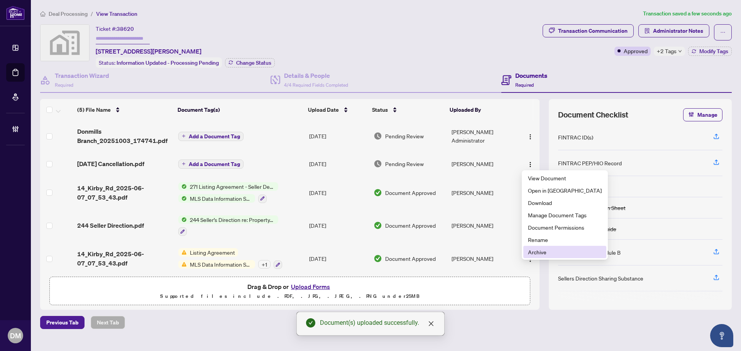
click at [545, 250] on span "Archive" at bounding box center [565, 252] width 74 height 8
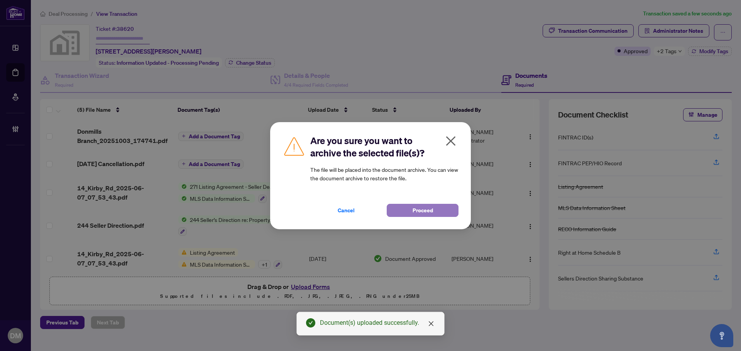
click at [414, 215] on span "Proceed" at bounding box center [422, 210] width 20 height 12
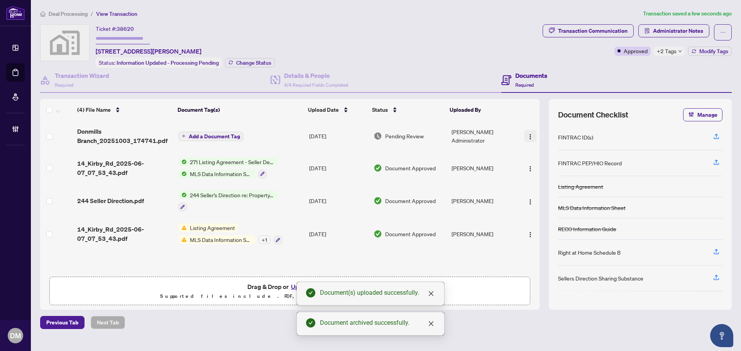
click at [527, 134] on img "button" at bounding box center [530, 137] width 6 height 6
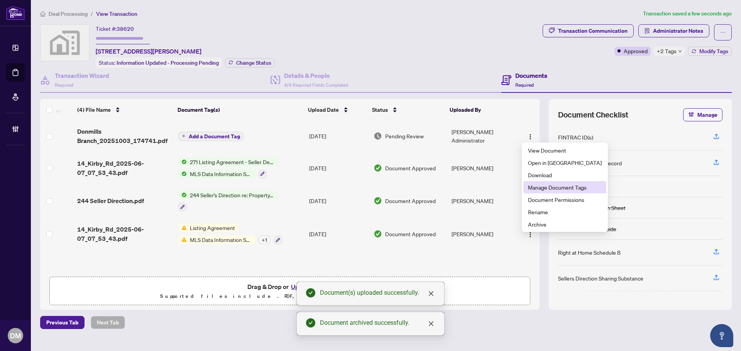
click at [549, 189] on span "Manage Document Tags" at bounding box center [565, 187] width 74 height 8
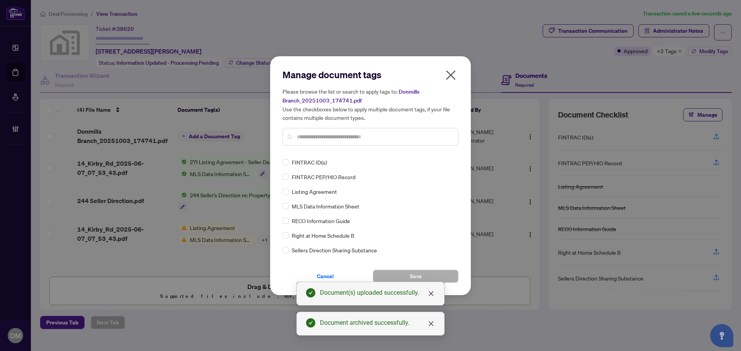
click at [356, 156] on div "Manage document tags Please browse the list or search to apply tags to: Donmill…" at bounding box center [370, 176] width 176 height 214
click at [373, 135] on input "text" at bounding box center [374, 137] width 155 height 8
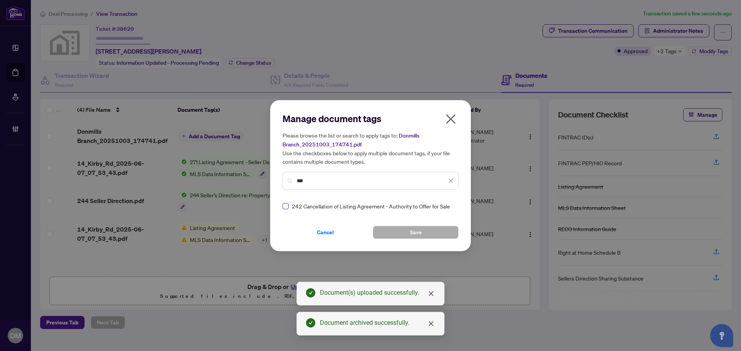
type input "***"
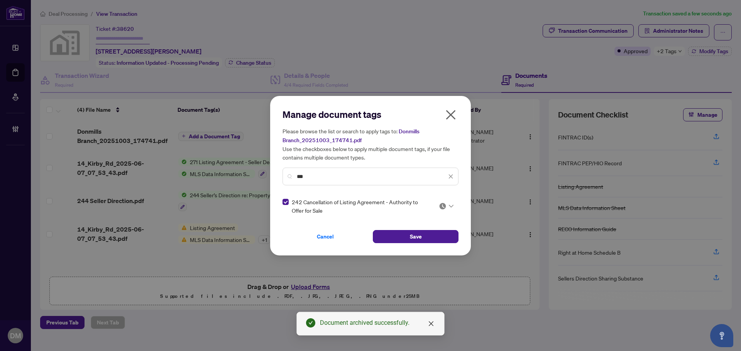
click at [447, 205] on div at bounding box center [446, 207] width 15 height 8
click at [428, 244] on div "Approved" at bounding box center [422, 244] width 49 height 8
click at [436, 236] on button "Save" at bounding box center [416, 236] width 86 height 13
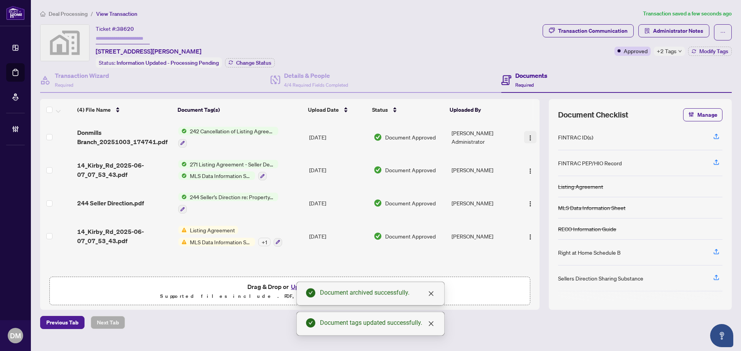
click at [527, 140] on button "button" at bounding box center [530, 137] width 12 height 12
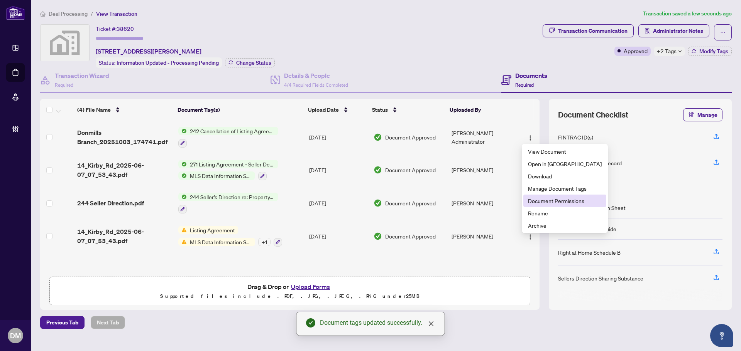
click at [537, 196] on li "Document Permissions" at bounding box center [564, 201] width 83 height 12
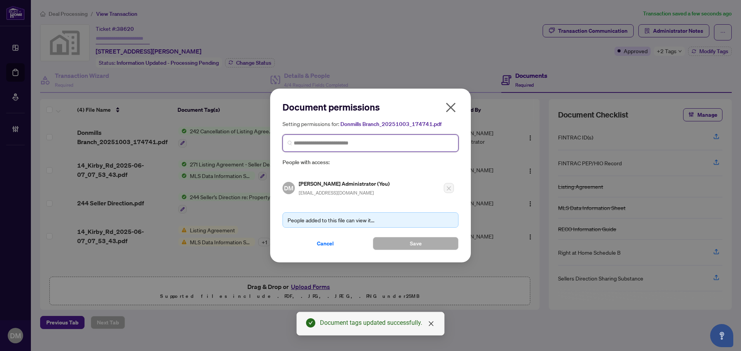
drag, startPoint x: 318, startPoint y: 140, endPoint x: 322, endPoint y: 137, distance: 4.9
click at [316, 139] on input "search" at bounding box center [374, 143] width 160 height 8
type input "*****"
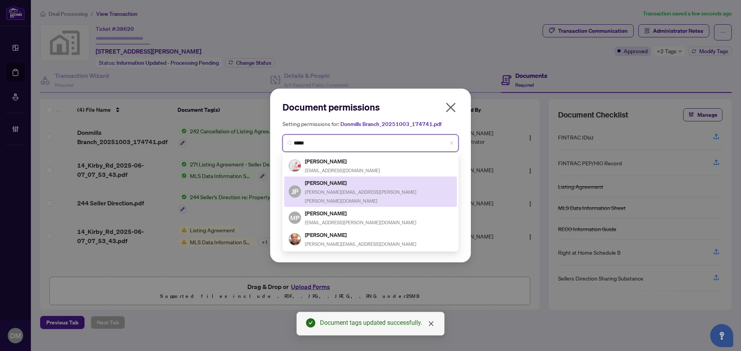
click at [351, 188] on div "JP Joe Perri joe.perri@rogers.com" at bounding box center [371, 192] width 164 height 27
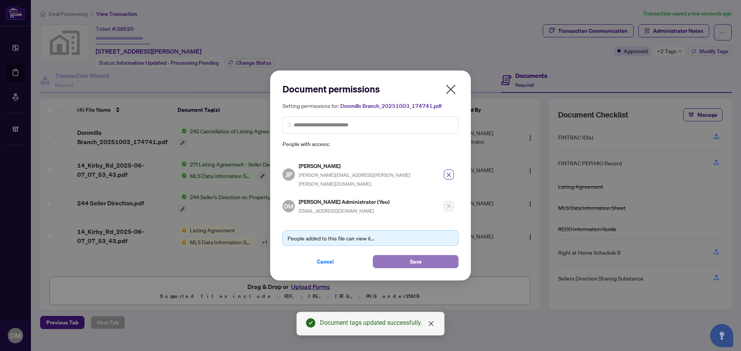
click at [410, 256] on span "Save" at bounding box center [416, 262] width 12 height 12
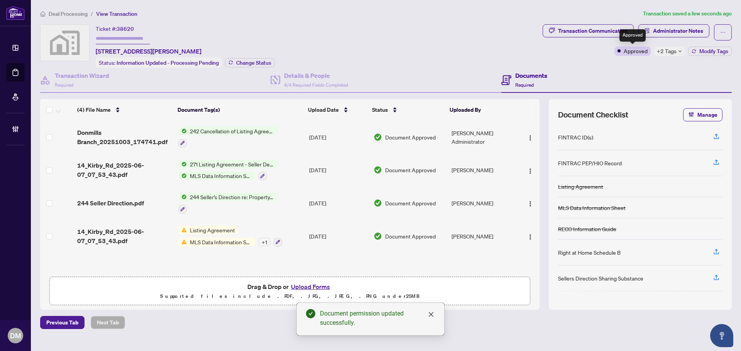
click at [626, 36] on div "Approved" at bounding box center [632, 35] width 26 height 12
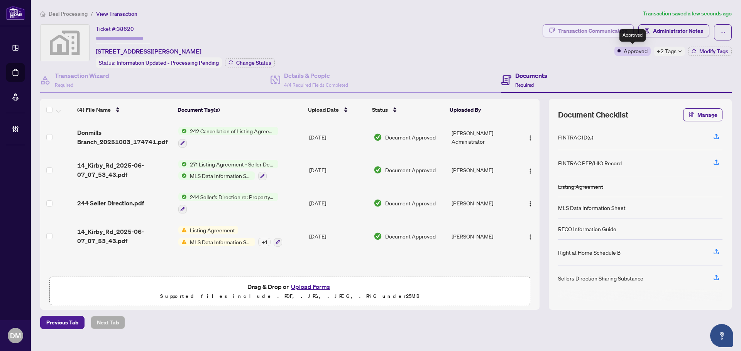
click at [574, 33] on div "Transaction Communication" at bounding box center [592, 31] width 69 height 12
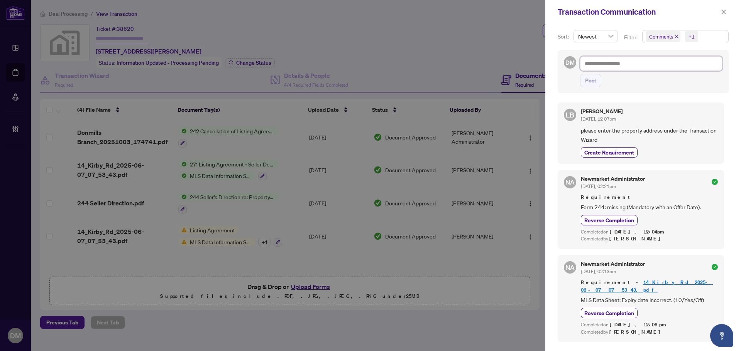
click at [642, 65] on textarea at bounding box center [651, 63] width 142 height 15
paste textarea "**********"
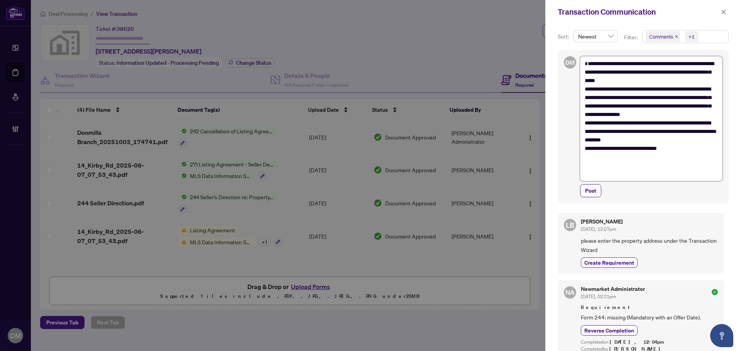
type textarea "**********"
click at [659, 151] on textarea "**********" at bounding box center [650, 118] width 140 height 125
type textarea "**********"
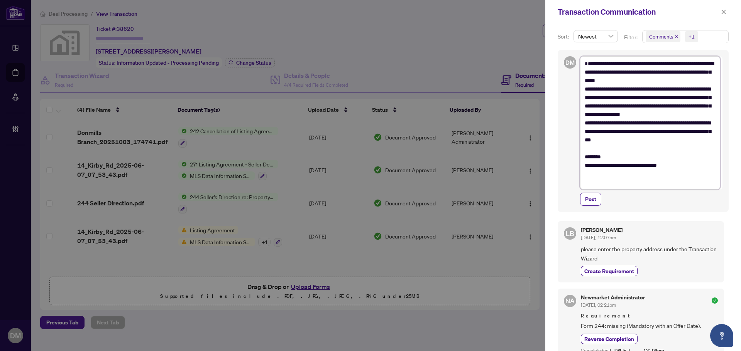
click at [625, 170] on textarea "**********" at bounding box center [650, 122] width 140 height 133
type textarea "**********"
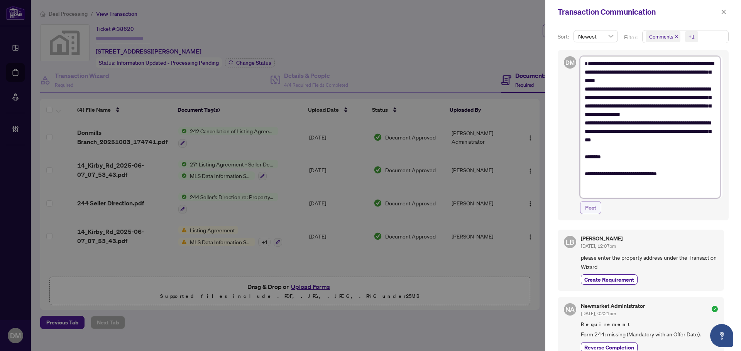
type textarea "**********"
click at [586, 210] on span "Post" at bounding box center [590, 208] width 11 height 12
type textarea "**********"
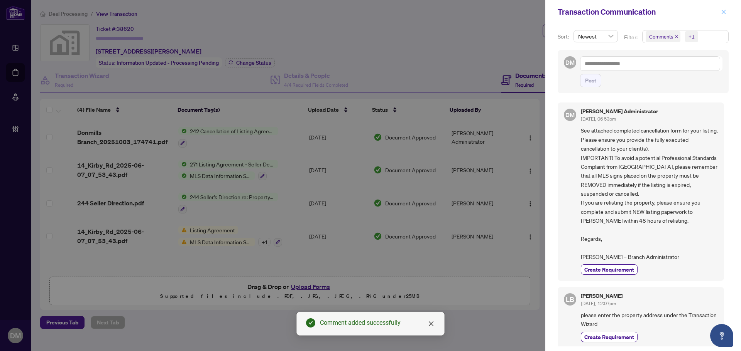
click at [722, 15] on span "button" at bounding box center [723, 12] width 5 height 12
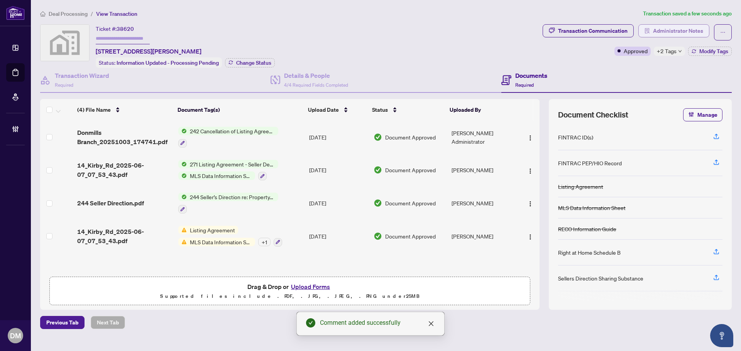
click at [672, 29] on span "Administrator Notes" at bounding box center [678, 31] width 50 height 12
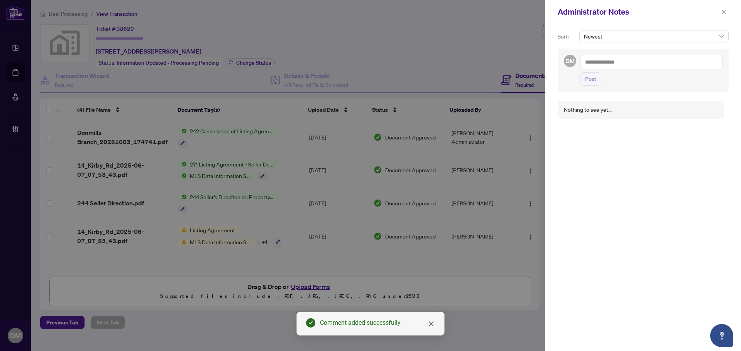
click at [658, 67] on textarea at bounding box center [651, 62] width 142 height 15
click at [726, 14] on icon "close" at bounding box center [723, 11] width 5 height 5
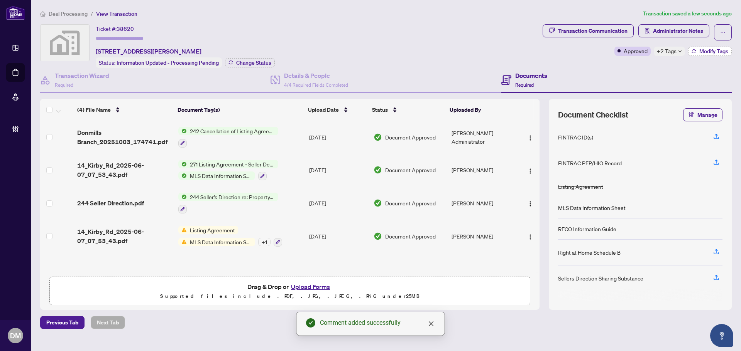
click at [710, 49] on span "Modify Tags" at bounding box center [713, 51] width 29 height 5
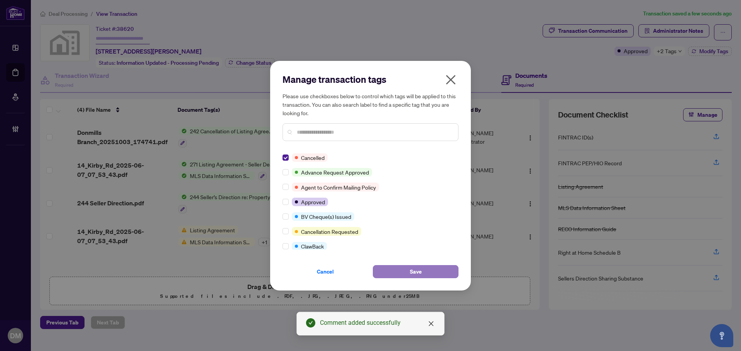
click at [404, 277] on button "Save" at bounding box center [416, 271] width 86 height 13
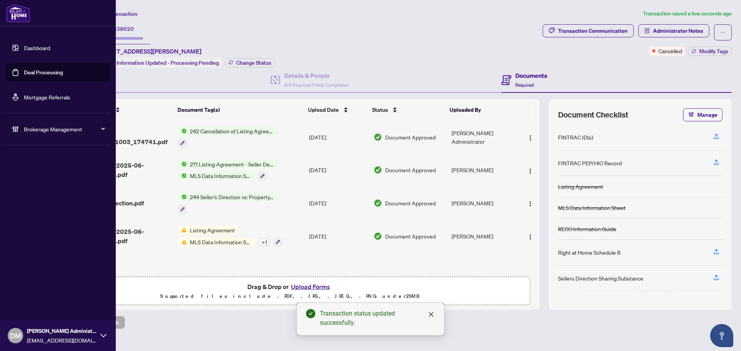
click at [35, 45] on link "Dashboard" at bounding box center [37, 47] width 26 height 7
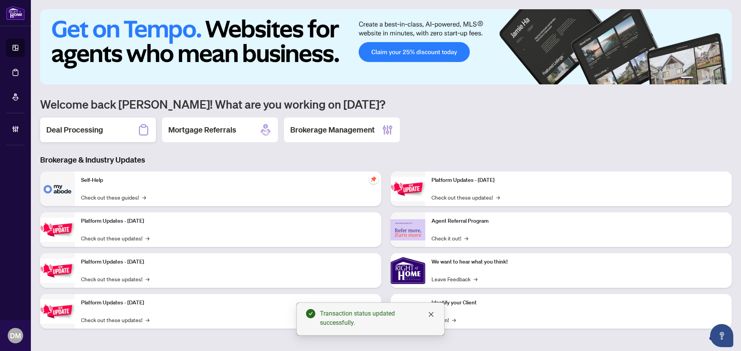
click at [98, 131] on h2 "Deal Processing" at bounding box center [74, 130] width 57 height 11
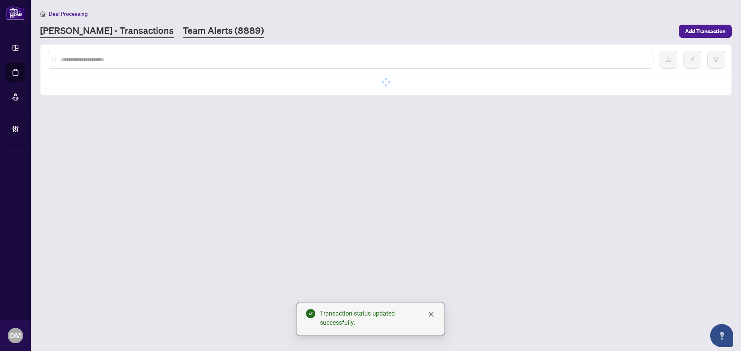
click at [183, 34] on link "Team Alerts (8889)" at bounding box center [223, 31] width 81 height 14
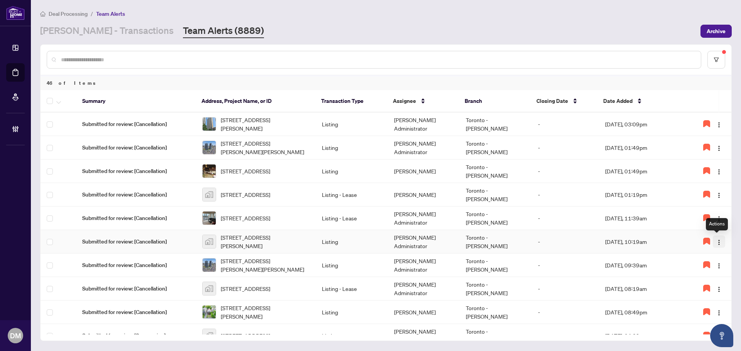
click at [712, 242] on button "button" at bounding box center [718, 242] width 12 height 12
click at [714, 279] on span "Complete Item" at bounding box center [696, 281] width 39 height 8
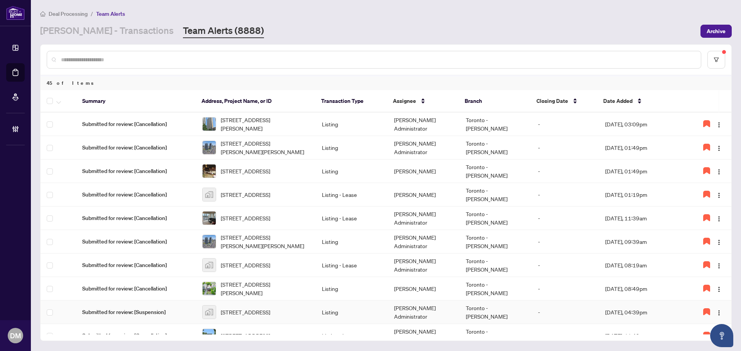
click at [270, 310] on span "733-161 Roehampton Avenue #733, Toronto, ON, Canada" at bounding box center [245, 312] width 49 height 8
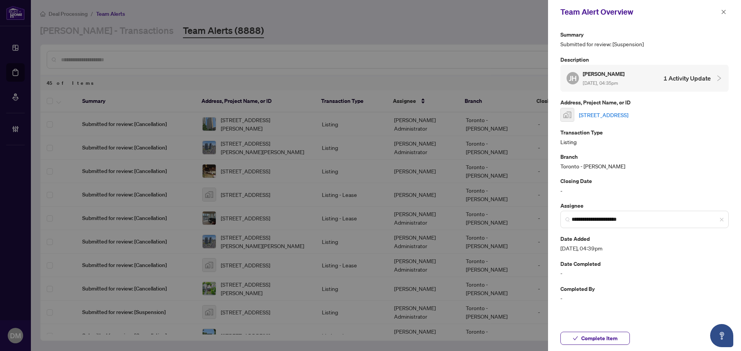
click at [627, 117] on link "733-161 Roehampton Avenue #733, Toronto, ON, Canada" at bounding box center [603, 115] width 49 height 8
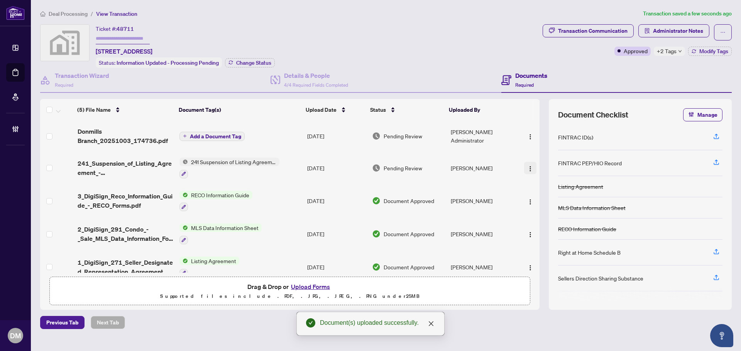
click at [527, 170] on img "button" at bounding box center [530, 169] width 6 height 6
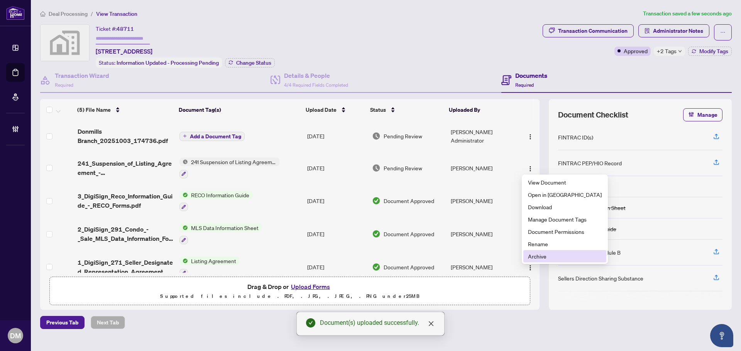
click at [538, 258] on span "Archive" at bounding box center [565, 256] width 74 height 8
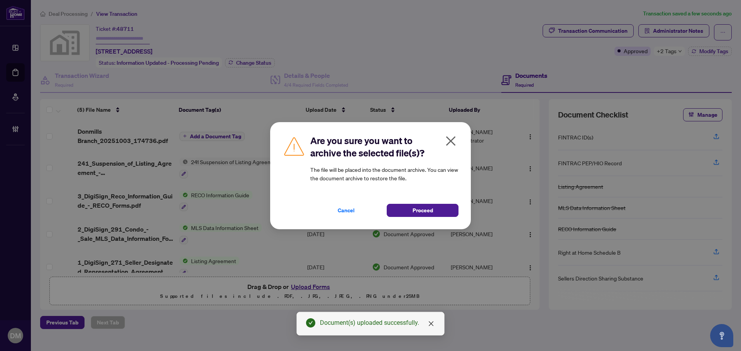
drag, startPoint x: 418, startPoint y: 212, endPoint x: 444, endPoint y: 201, distance: 28.0
click at [419, 212] on span "Proceed" at bounding box center [422, 210] width 20 height 12
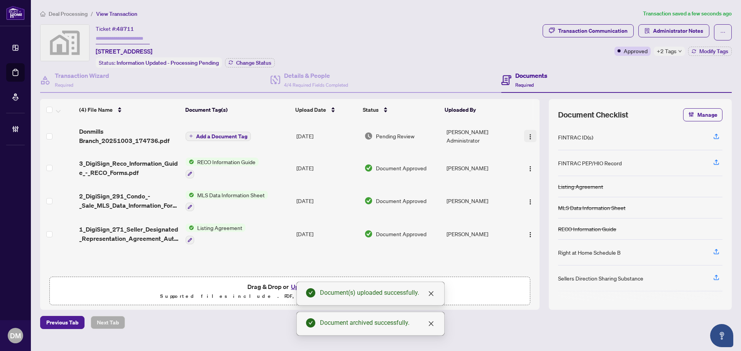
click at [527, 134] on img "button" at bounding box center [530, 137] width 6 height 6
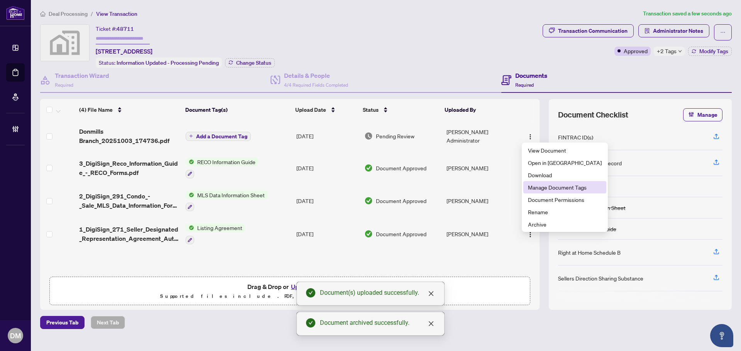
click at [542, 191] on span "Manage Document Tags" at bounding box center [565, 187] width 74 height 8
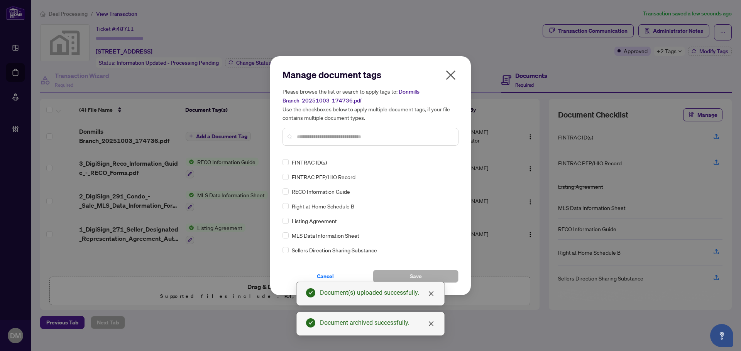
click at [355, 152] on div "Manage document tags Please browse the list or search to apply tags to: Donmill…" at bounding box center [370, 176] width 176 height 214
click at [448, 75] on icon "close" at bounding box center [450, 75] width 12 height 12
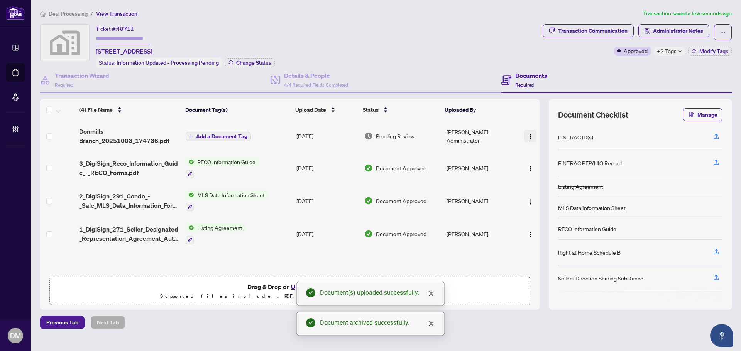
click at [528, 137] on img "button" at bounding box center [530, 137] width 6 height 6
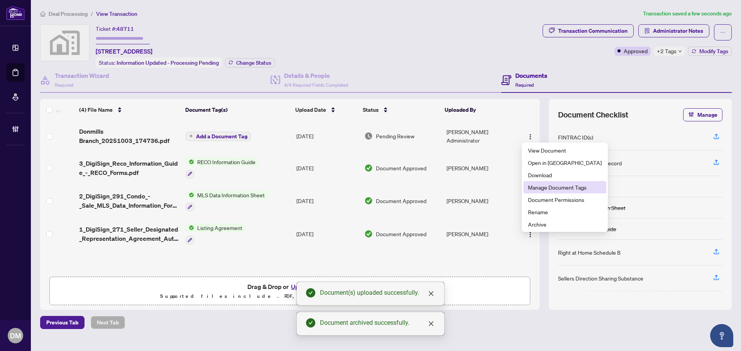
click at [555, 186] on span "Manage Document Tags" at bounding box center [565, 187] width 74 height 8
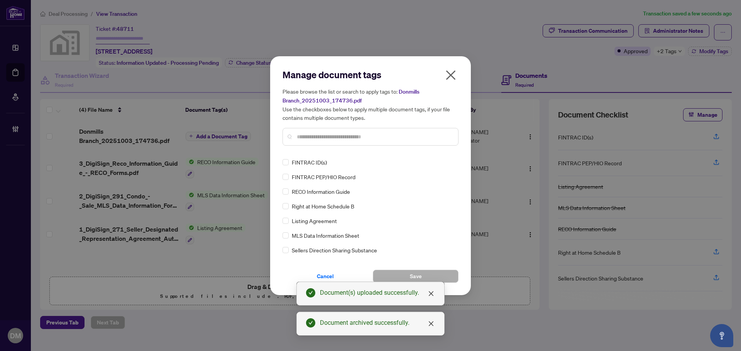
click at [375, 133] on input "text" at bounding box center [374, 137] width 155 height 8
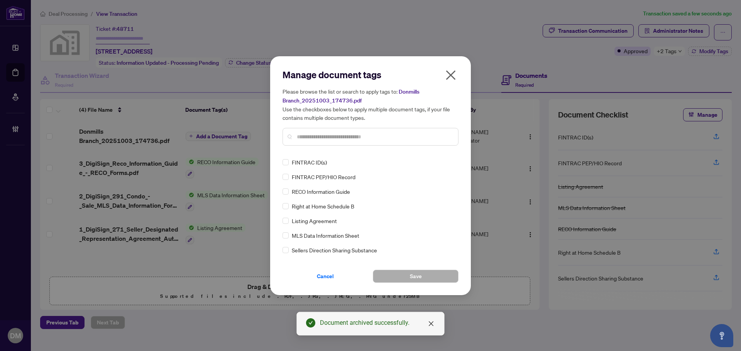
click at [358, 134] on input "text" at bounding box center [374, 137] width 155 height 8
drag, startPoint x: 450, startPoint y: 76, endPoint x: 424, endPoint y: 76, distance: 25.5
click at [450, 76] on icon "close" at bounding box center [451, 75] width 10 height 10
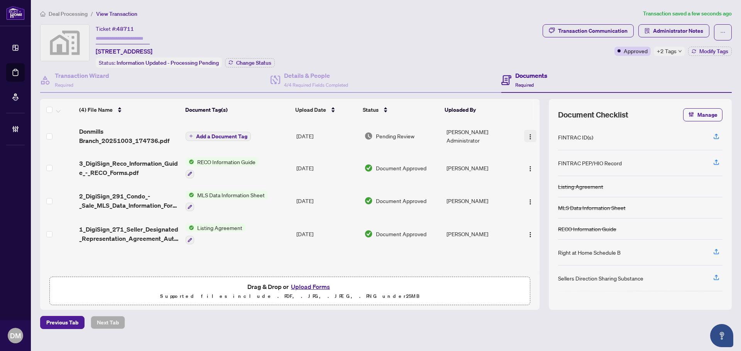
click at [527, 132] on div "(4) File Name Document Tag(s) Upload Date Status Uploaded By (4) File Name Docu…" at bounding box center [289, 186] width 499 height 174
click at [529, 134] on img "button" at bounding box center [530, 137] width 6 height 6
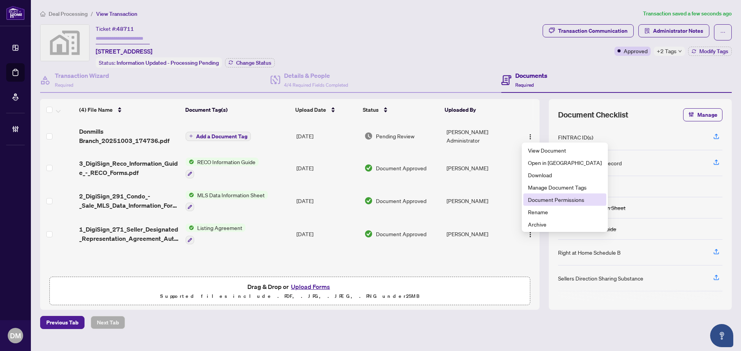
click at [555, 201] on span "Document Permissions" at bounding box center [565, 200] width 74 height 8
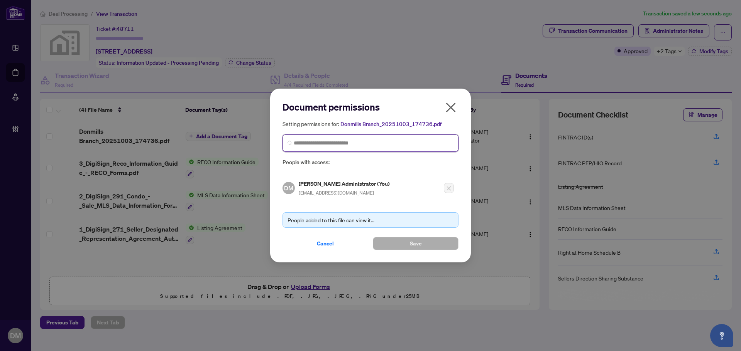
click at [346, 143] on input "search" at bounding box center [374, 143] width 160 height 8
type input "*"
type input "********"
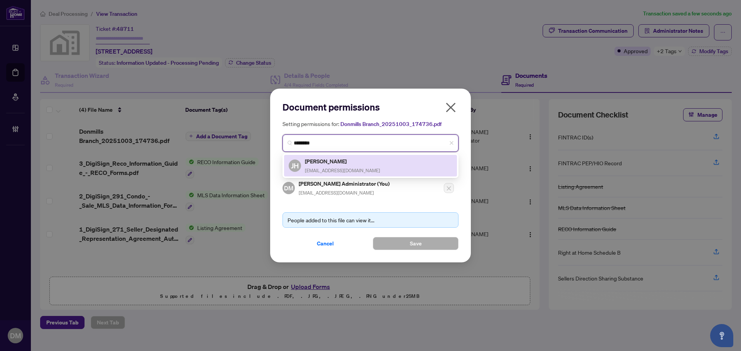
click at [364, 164] on div "JH Joon Huh besthome8282@gmail.com" at bounding box center [371, 166] width 164 height 18
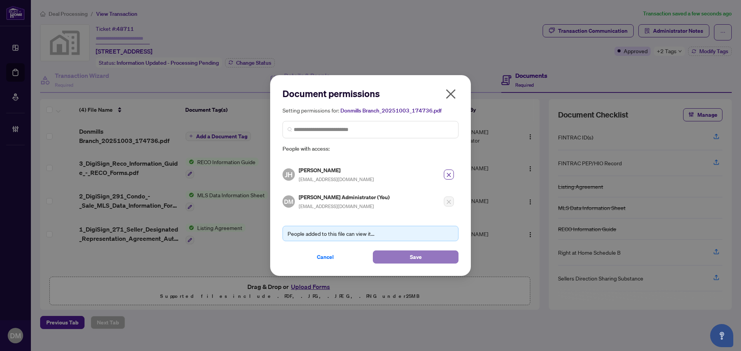
click at [416, 260] on span "Save" at bounding box center [416, 257] width 12 height 12
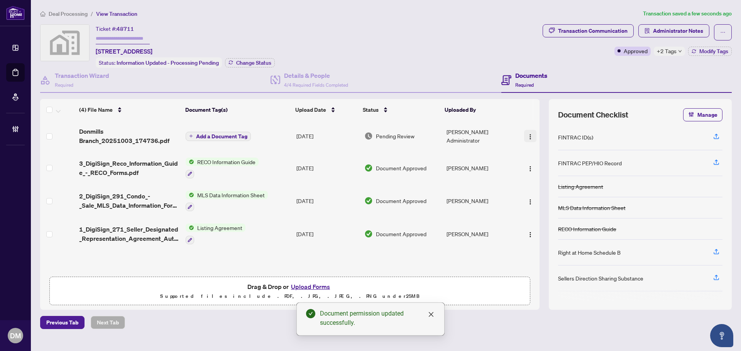
click at [528, 136] on img "button" at bounding box center [530, 137] width 6 height 6
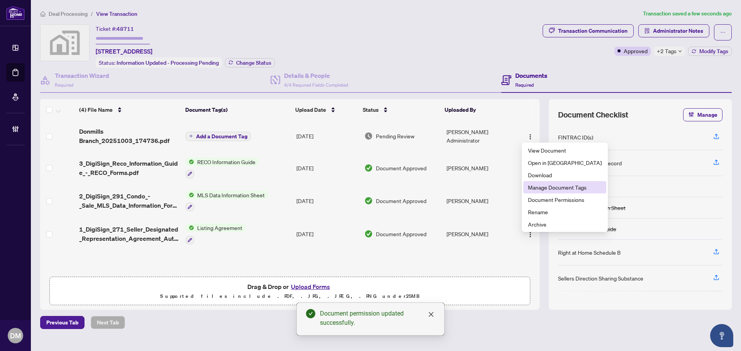
click at [549, 187] on span "Manage Document Tags" at bounding box center [565, 187] width 74 height 8
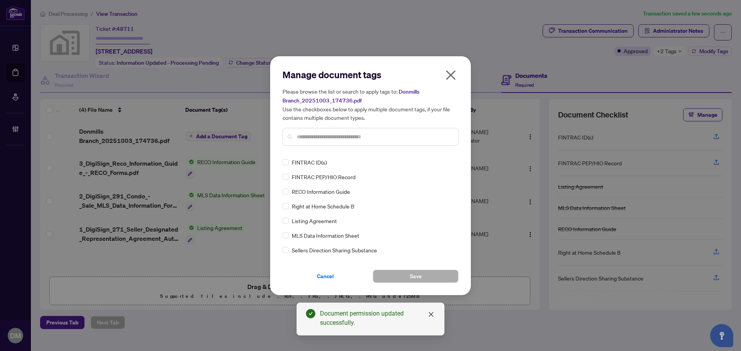
click at [373, 135] on input "text" at bounding box center [374, 137] width 155 height 8
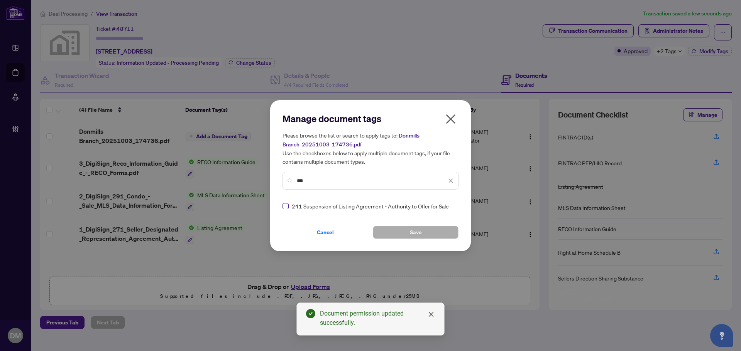
type input "***"
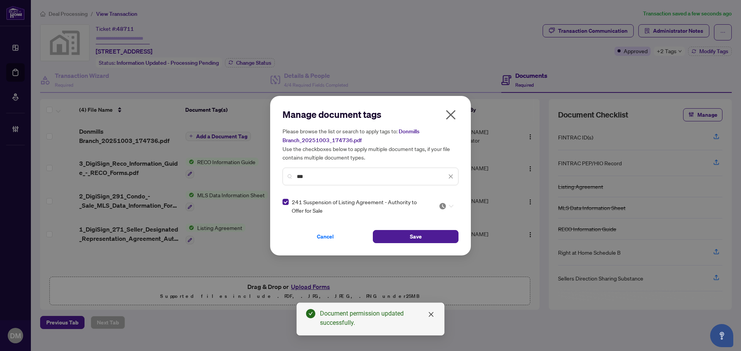
click at [453, 207] on div at bounding box center [444, 207] width 20 height 8
click at [430, 241] on div "Approved" at bounding box center [422, 244] width 49 height 8
click at [440, 236] on button "Save" at bounding box center [416, 236] width 86 height 13
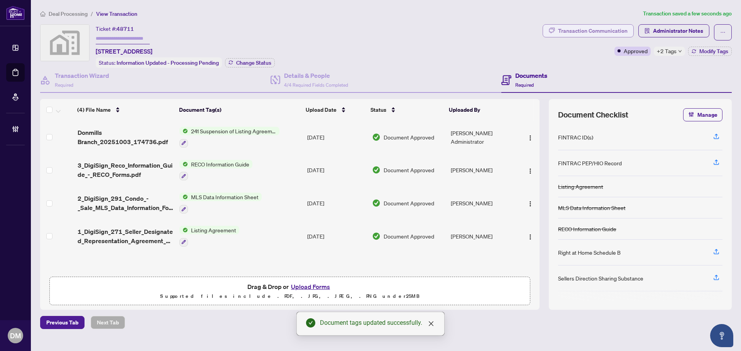
click at [611, 29] on div "Transaction Communication" at bounding box center [592, 31] width 69 height 12
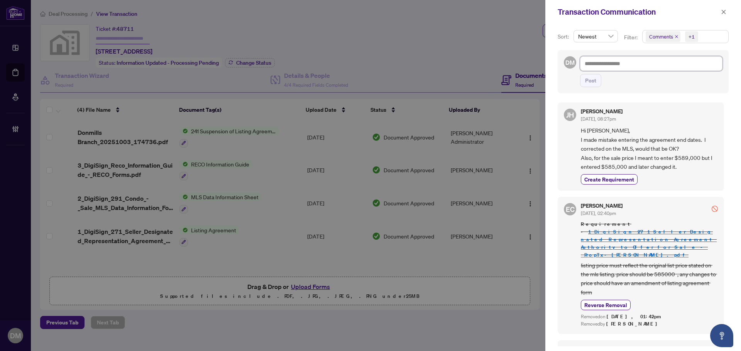
click at [618, 67] on textarea at bounding box center [651, 63] width 142 height 15
paste textarea "**********"
type textarea "**********"
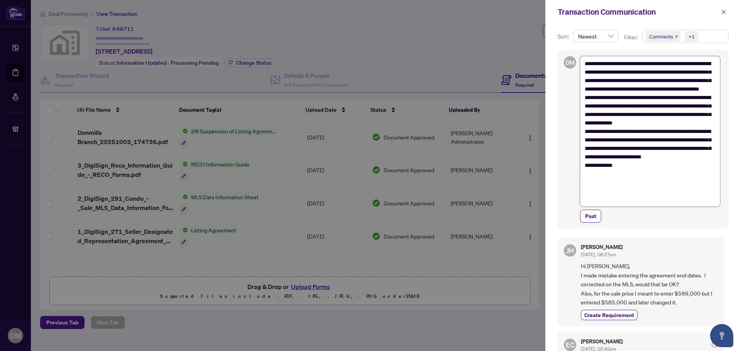
type textarea "**********"
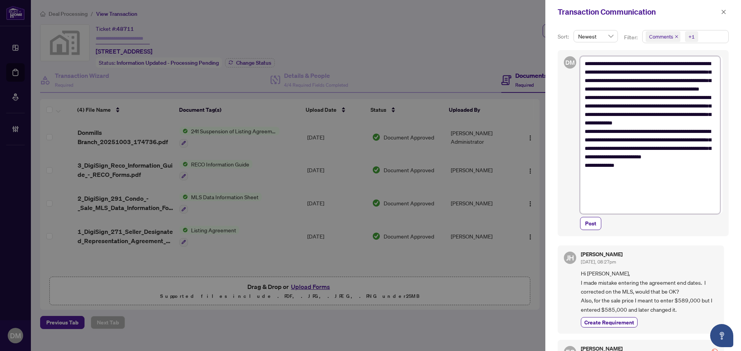
scroll to position [9, 0]
type textarea "**********"
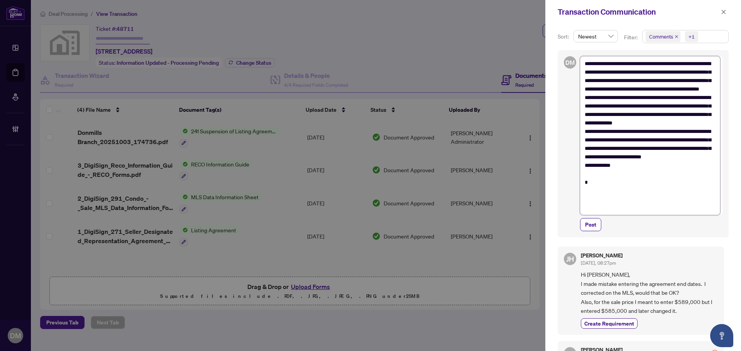
type textarea "**********"
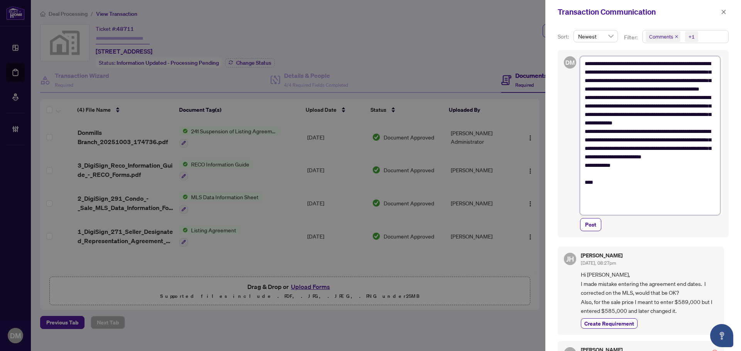
type textarea "**********"
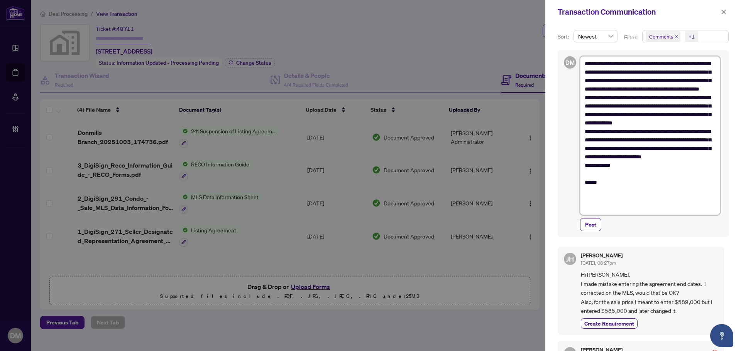
type textarea "**********"
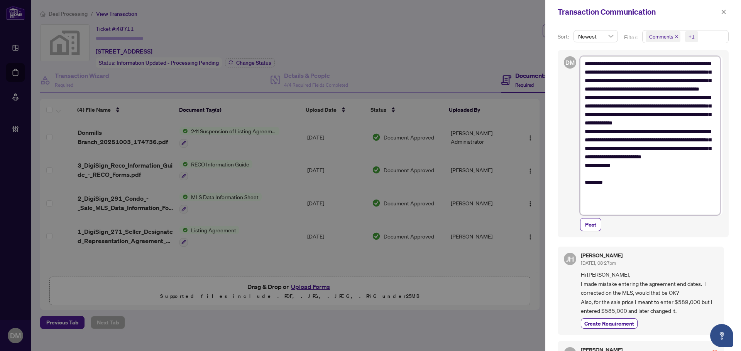
type textarea "**********"
click at [638, 143] on textarea "**********" at bounding box center [650, 135] width 140 height 159
type textarea "**********"
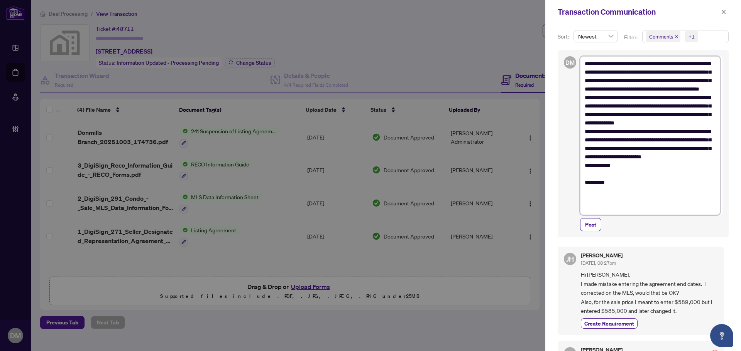
type textarea "**********"
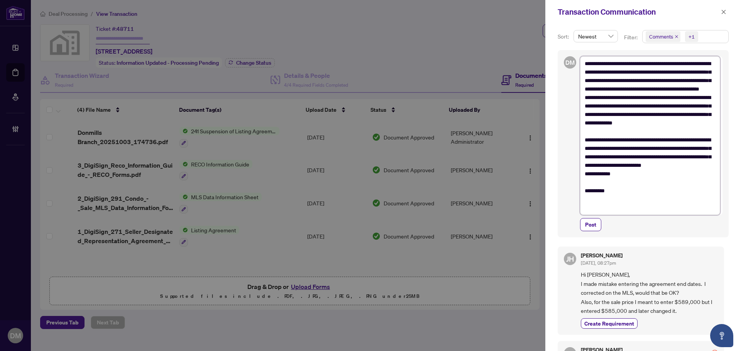
type textarea "**********"
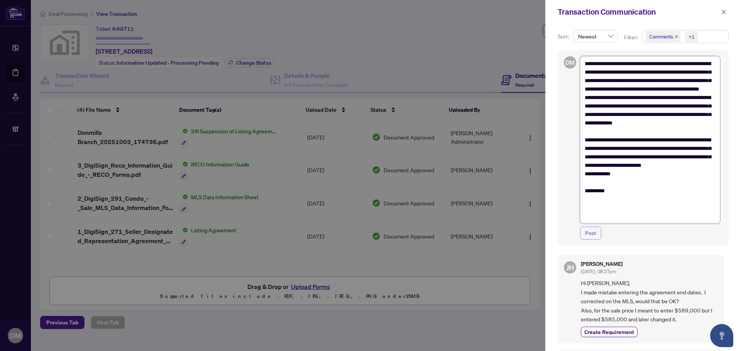
type textarea "**********"
drag, startPoint x: 594, startPoint y: 236, endPoint x: 599, endPoint y: 229, distance: 8.3
click at [594, 236] on span "Post" at bounding box center [590, 233] width 11 height 12
type textarea "**********"
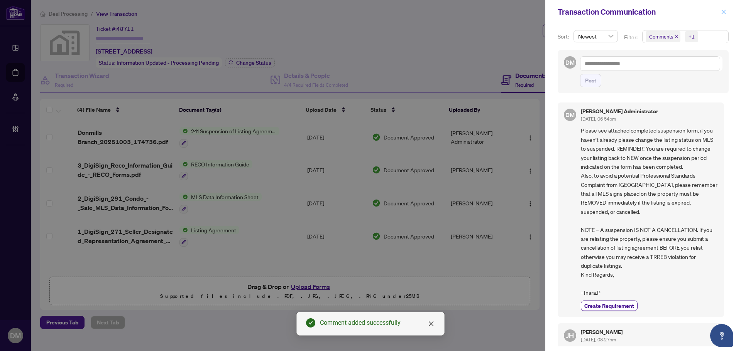
click at [724, 12] on icon "close" at bounding box center [723, 12] width 4 height 4
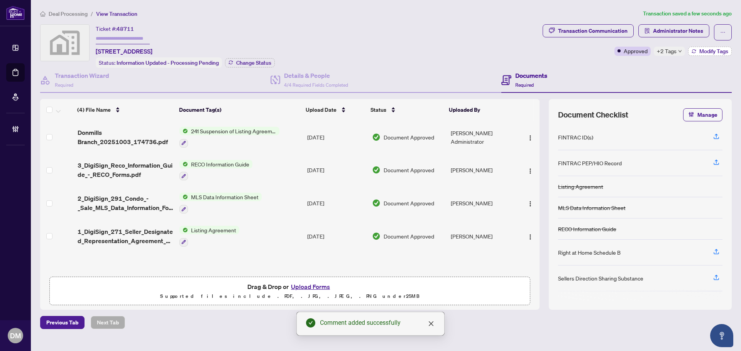
click at [706, 54] on button "Modify Tags" at bounding box center [710, 51] width 44 height 9
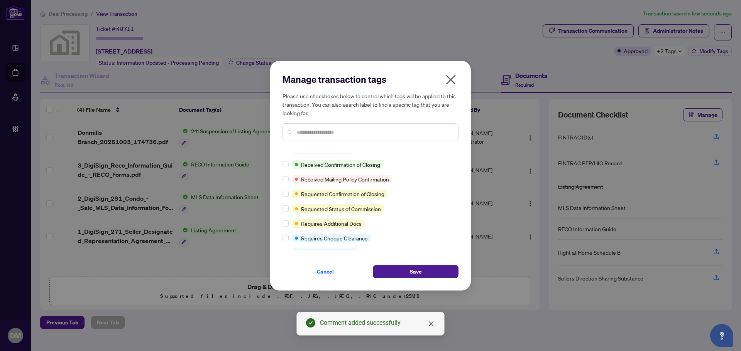
scroll to position [533, 0]
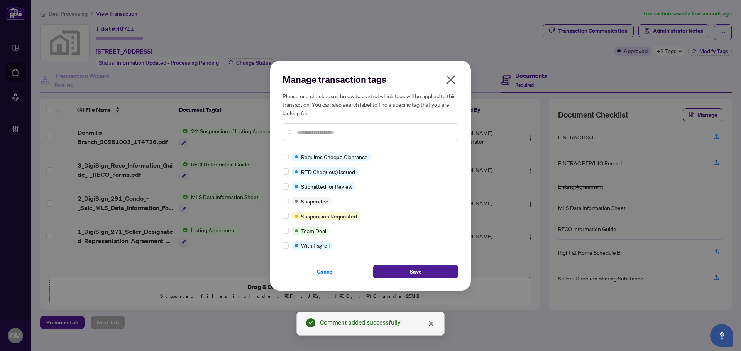
click at [289, 203] on div at bounding box center [286, 201] width 9 height 8
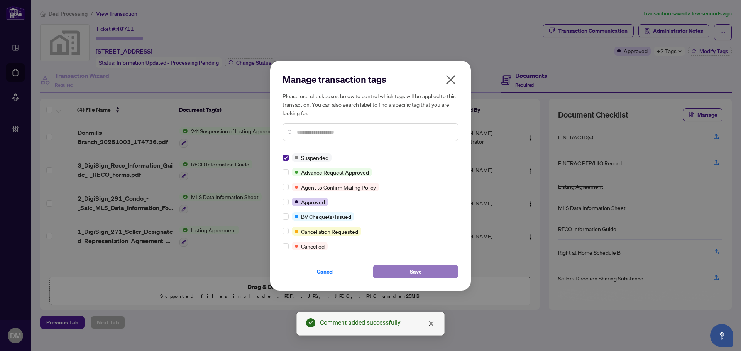
click at [420, 269] on span "Save" at bounding box center [416, 272] width 12 height 12
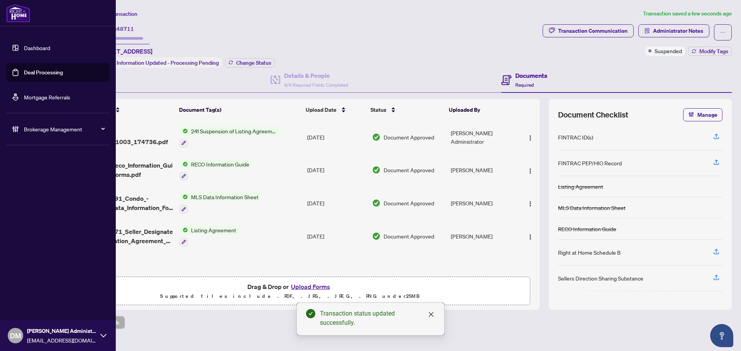
drag, startPoint x: 22, startPoint y: 42, endPoint x: 86, endPoint y: 61, distance: 67.0
click at [24, 44] on link "Dashboard" at bounding box center [37, 47] width 26 height 7
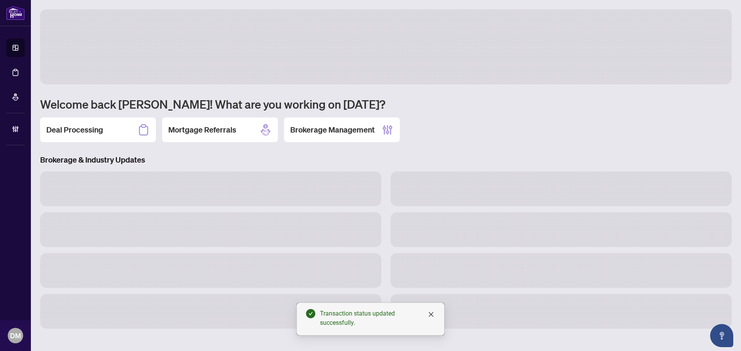
click at [113, 135] on div "Deal Processing" at bounding box center [98, 130] width 116 height 25
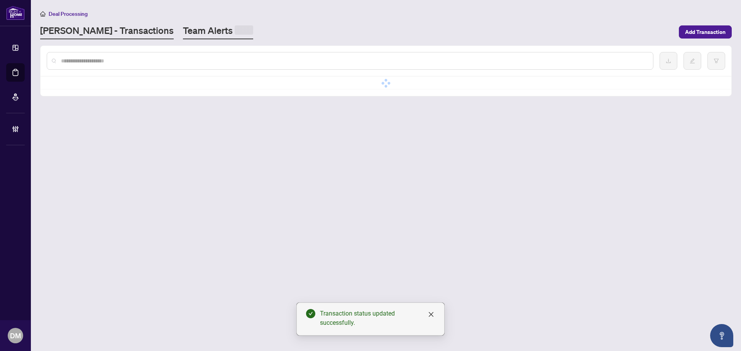
click at [183, 33] on link "Team Alerts" at bounding box center [218, 31] width 70 height 15
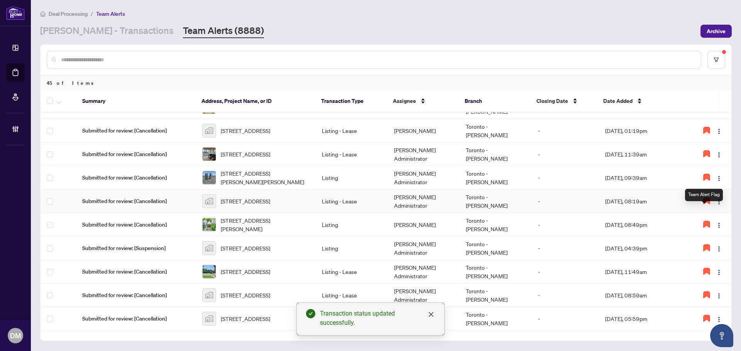
scroll to position [77, 0]
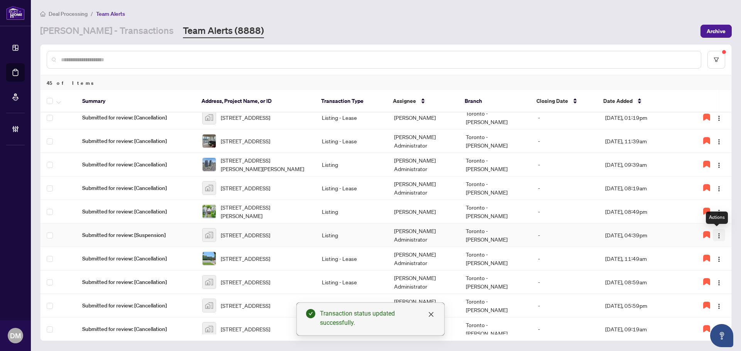
click at [718, 238] on img "button" at bounding box center [719, 236] width 6 height 6
click at [713, 271] on span "Complete Item" at bounding box center [696, 275] width 39 height 8
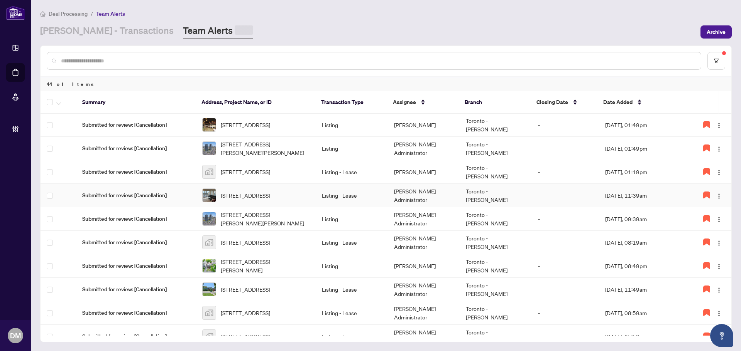
scroll to position [0, 0]
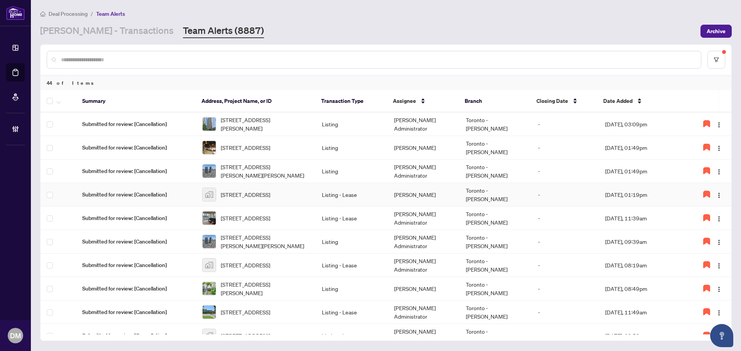
click at [520, 201] on td "Toronto - [PERSON_NAME]" at bounding box center [495, 195] width 72 height 24
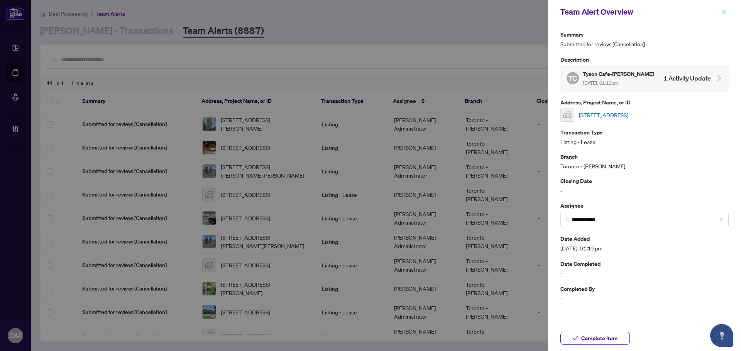
click at [725, 12] on icon "close" at bounding box center [723, 11] width 5 height 5
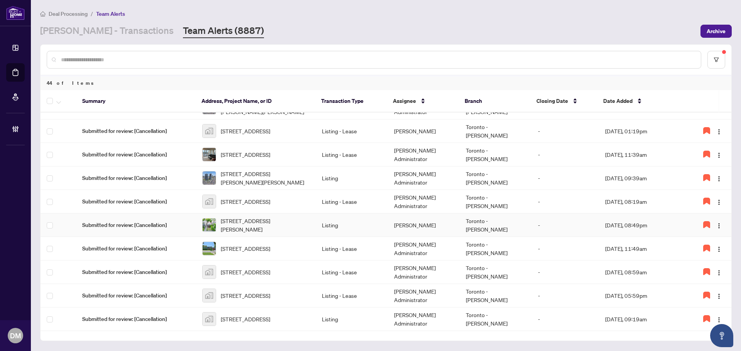
scroll to position [77, 0]
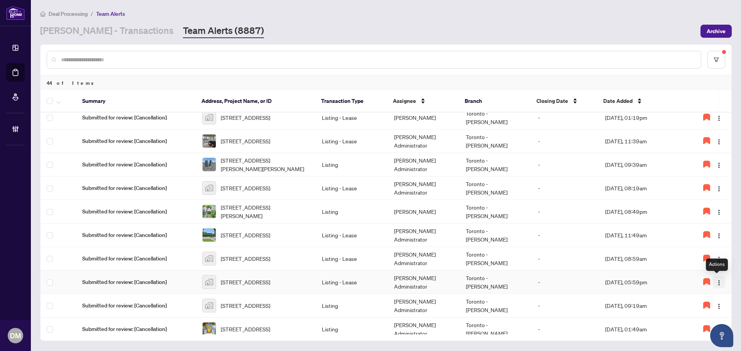
click at [719, 279] on span "button" at bounding box center [719, 282] width 6 height 8
click at [702, 321] on span "Complete Item" at bounding box center [696, 322] width 39 height 8
click at [716, 262] on img "button" at bounding box center [719, 260] width 6 height 6
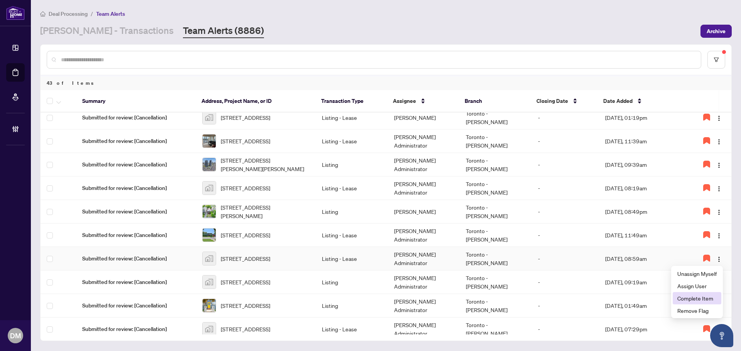
click at [709, 299] on span "Complete Item" at bounding box center [696, 298] width 39 height 8
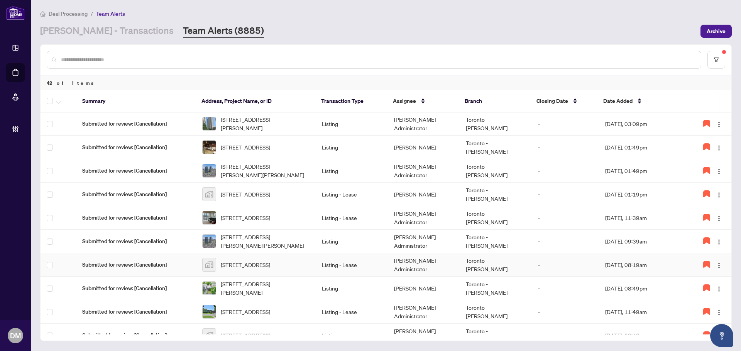
scroll to position [0, 0]
click at [717, 264] on img "button" at bounding box center [719, 266] width 6 height 6
click at [713, 300] on li "Complete Item" at bounding box center [696, 305] width 49 height 12
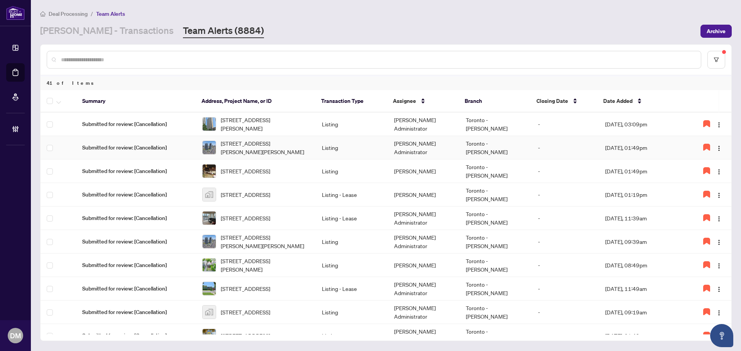
click at [352, 153] on td "Listing" at bounding box center [352, 148] width 72 height 24
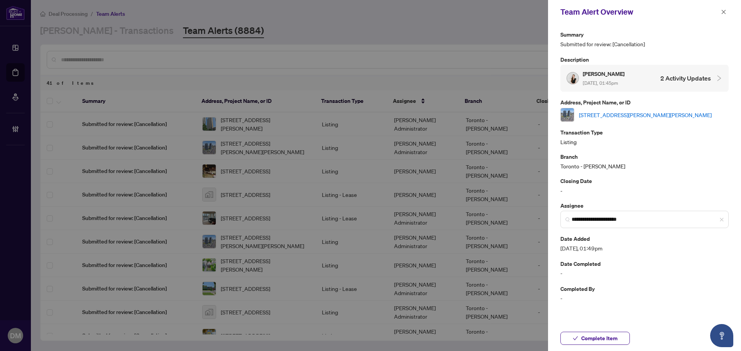
click at [726, 17] on div "Team Alert Overview" at bounding box center [644, 12] width 193 height 24
drag, startPoint x: 721, startPoint y: 11, endPoint x: 723, endPoint y: 16, distance: 5.2
click at [721, 12] on icon "close" at bounding box center [723, 11] width 5 height 5
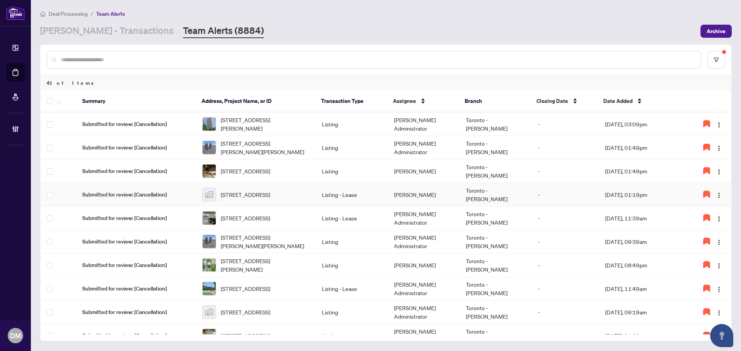
click at [390, 198] on td "[PERSON_NAME]" at bounding box center [424, 195] width 72 height 24
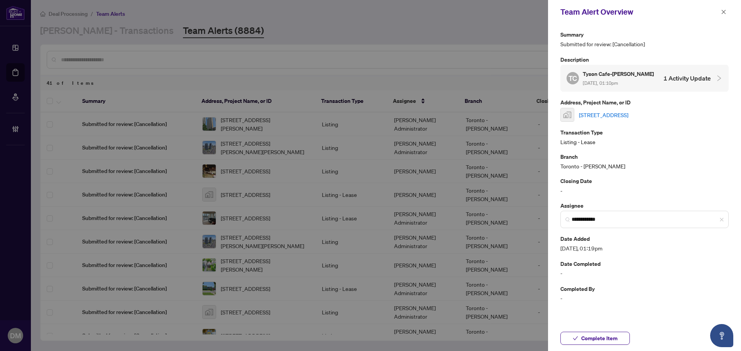
click at [723, 18] on div "Team Alert Overview" at bounding box center [644, 12] width 193 height 24
click at [723, 13] on icon "close" at bounding box center [723, 11] width 5 height 5
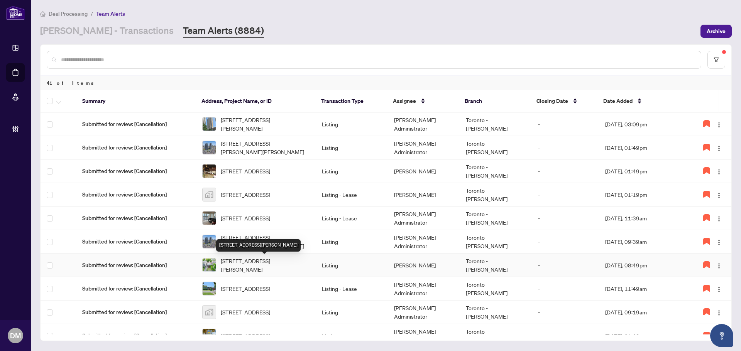
click at [290, 272] on span "[STREET_ADDRESS][PERSON_NAME]" at bounding box center [265, 265] width 89 height 17
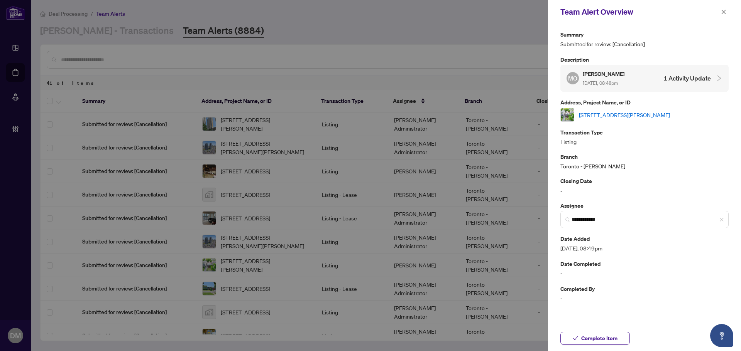
click at [725, 8] on span "button" at bounding box center [723, 12] width 5 height 12
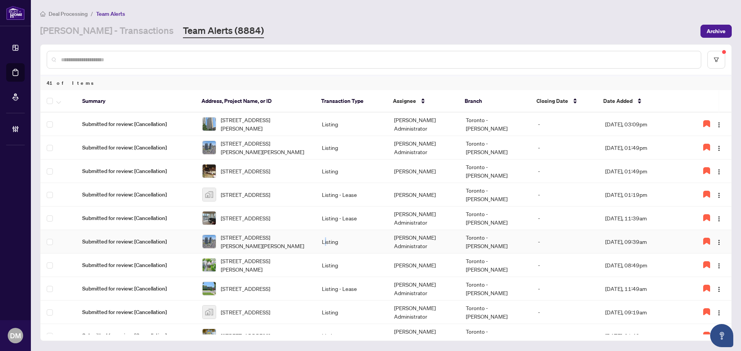
click at [326, 242] on td "Listing" at bounding box center [352, 242] width 72 height 24
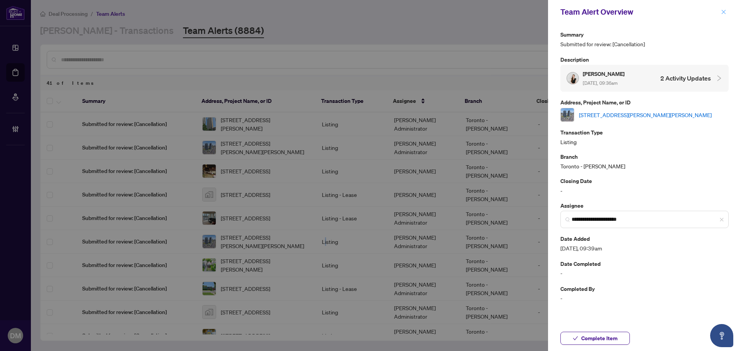
click at [720, 13] on button "button" at bounding box center [723, 11] width 10 height 9
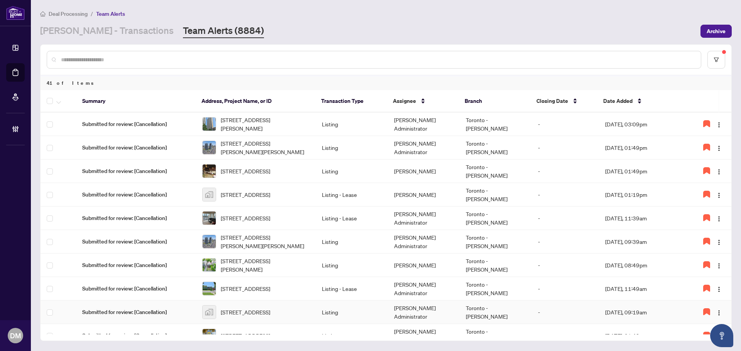
click at [270, 308] on span "[STREET_ADDRESS]" at bounding box center [245, 312] width 49 height 8
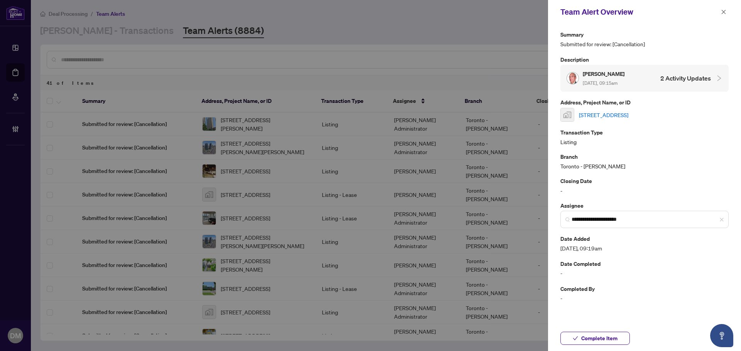
click at [724, 13] on icon "close" at bounding box center [723, 12] width 4 height 4
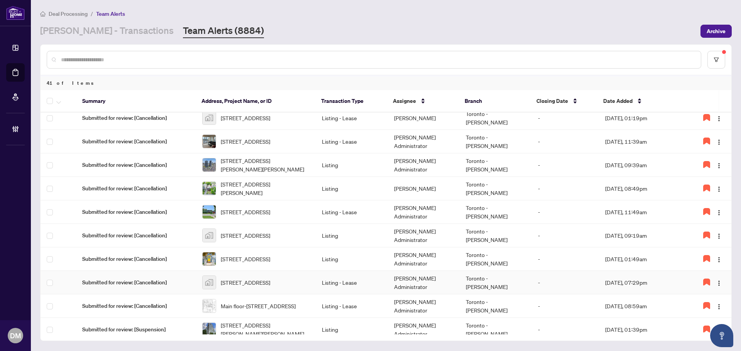
scroll to position [77, 0]
click at [369, 257] on td "Listing" at bounding box center [352, 259] width 72 height 24
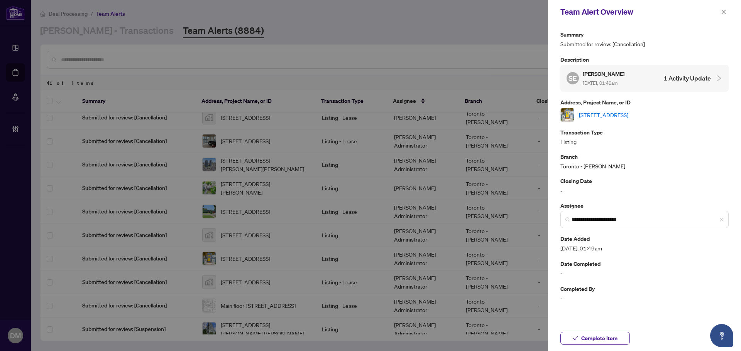
click at [718, 10] on div "Team Alert Overview" at bounding box center [639, 12] width 158 height 12
click at [722, 14] on icon "close" at bounding box center [723, 12] width 4 height 4
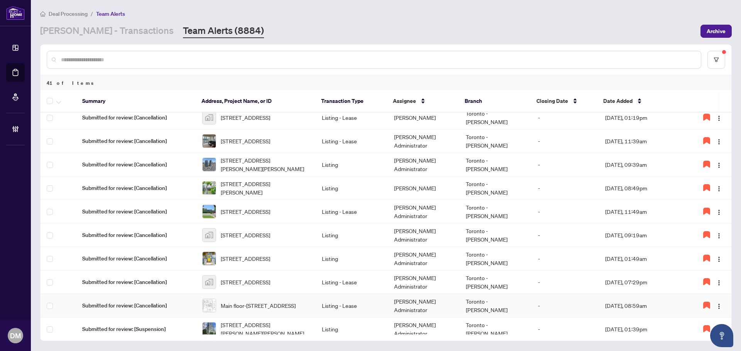
click at [366, 303] on td "Listing - Lease" at bounding box center [352, 306] width 72 height 24
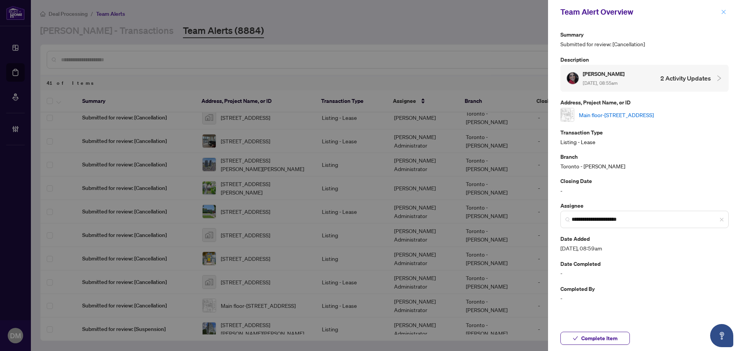
click at [722, 14] on icon "close" at bounding box center [723, 11] width 5 height 5
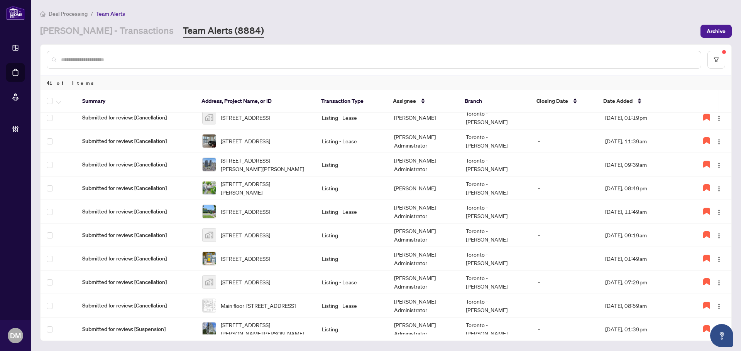
click at [239, 56] on input "text" at bounding box center [377, 60] width 633 height 8
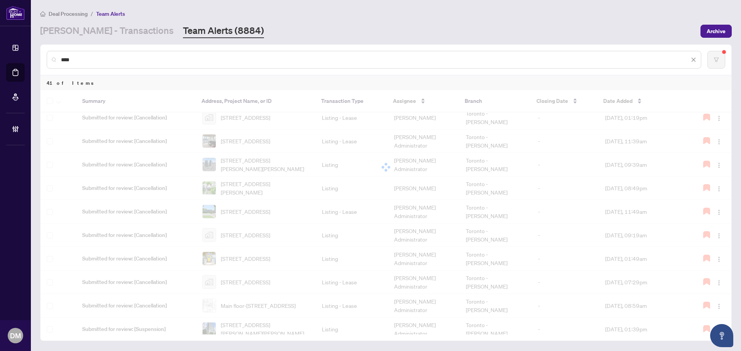
scroll to position [0, 0]
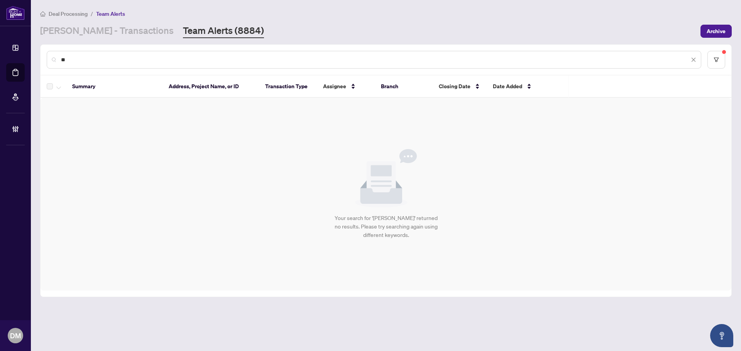
type input "*"
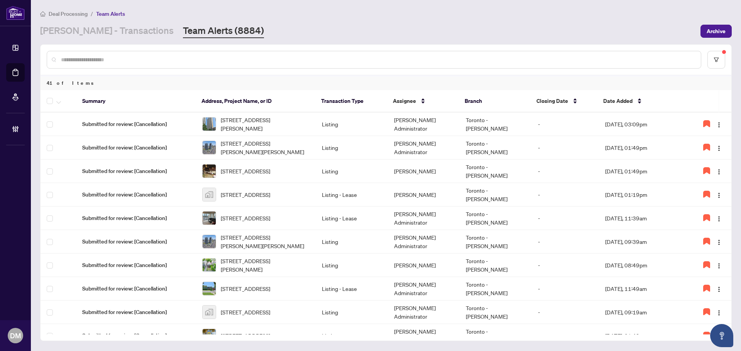
click at [191, 59] on input "text" at bounding box center [377, 60] width 633 height 8
type input "*"
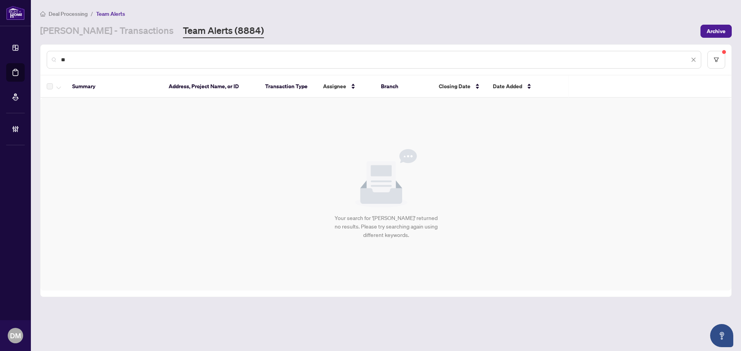
type input "*"
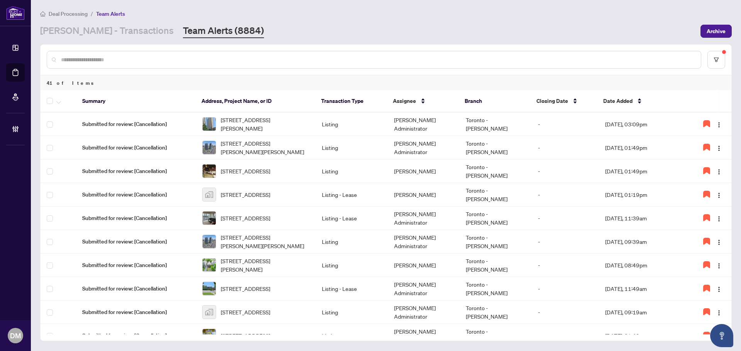
click at [196, 63] on input "text" at bounding box center [377, 60] width 633 height 8
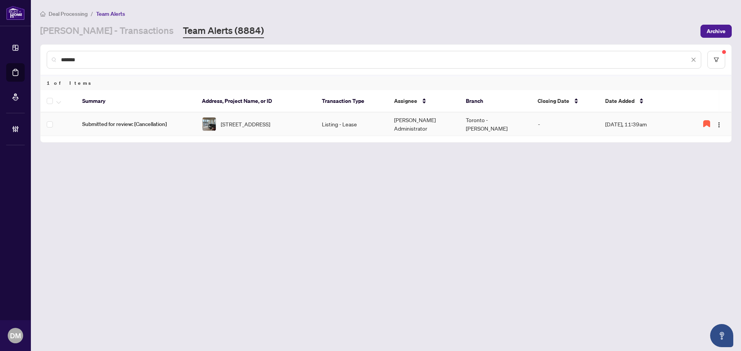
type input "*******"
click at [270, 127] on span "[STREET_ADDRESS]" at bounding box center [245, 124] width 49 height 8
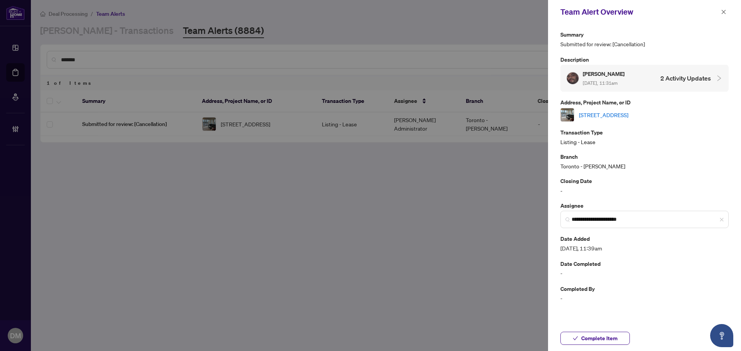
click at [624, 111] on link "[STREET_ADDRESS]" at bounding box center [603, 115] width 49 height 8
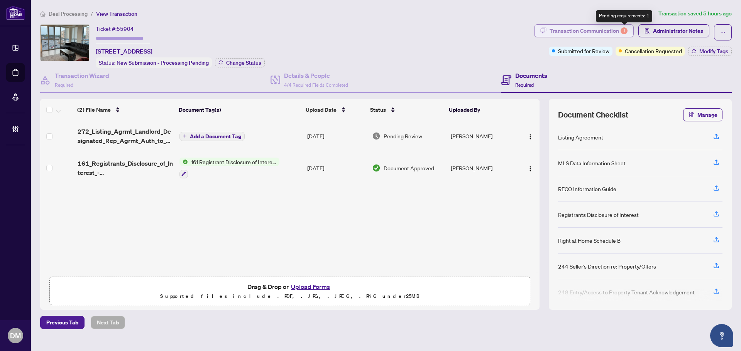
click at [627, 32] on div "1" at bounding box center [623, 30] width 7 height 7
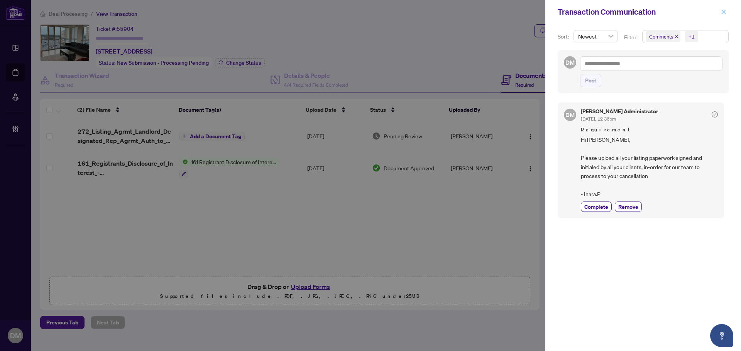
click at [727, 10] on button "button" at bounding box center [723, 11] width 10 height 9
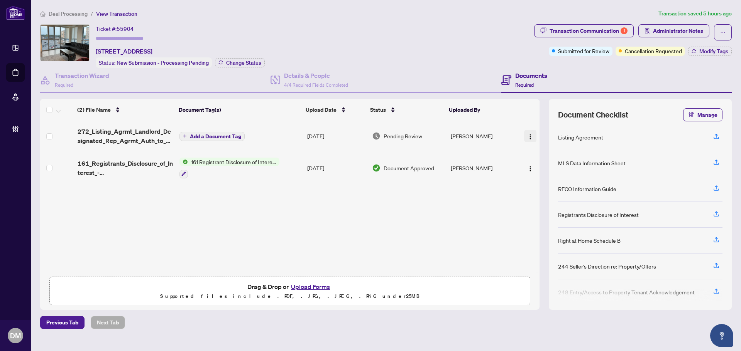
click at [529, 136] on img "button" at bounding box center [530, 137] width 6 height 6
click at [394, 138] on span "Pending Review" at bounding box center [402, 136] width 39 height 8
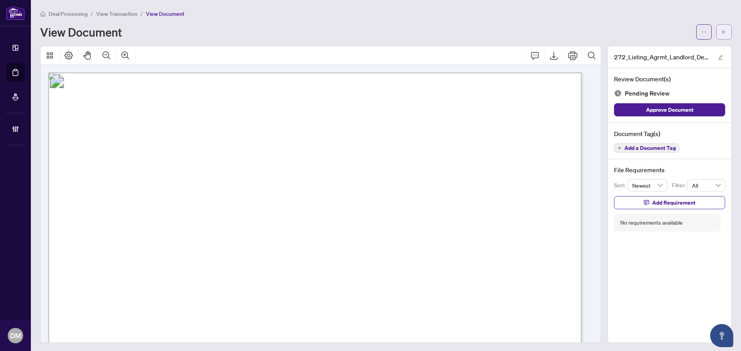
click at [721, 32] on button "button" at bounding box center [723, 31] width 15 height 15
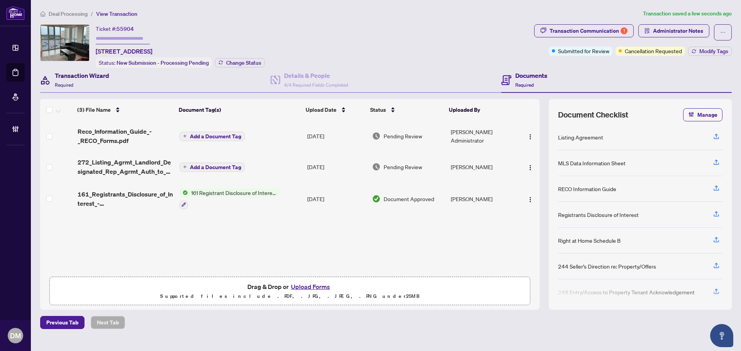
drag, startPoint x: 84, startPoint y: 86, endPoint x: 150, endPoint y: 98, distance: 67.0
click at [84, 86] on div "Transaction Wizard Required" at bounding box center [82, 80] width 54 height 18
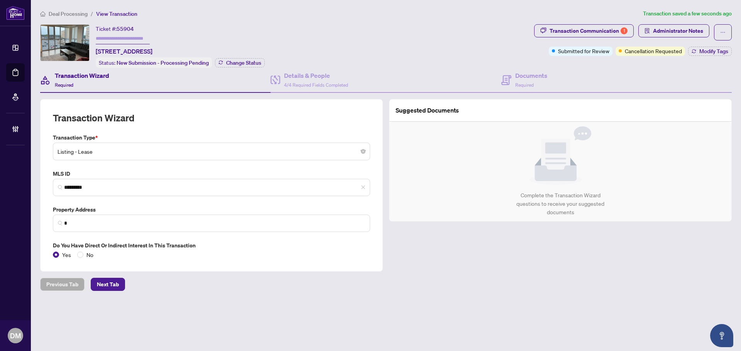
type input "**********"
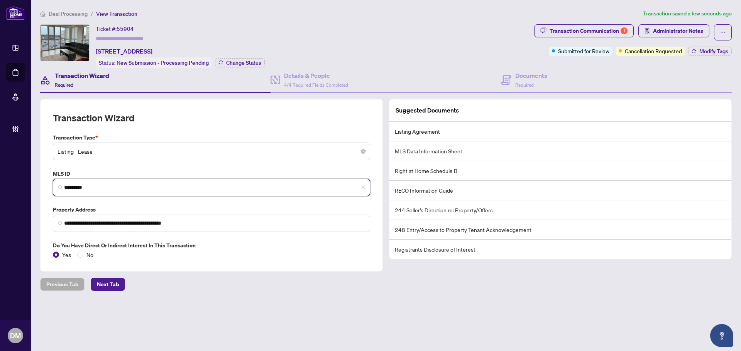
drag, startPoint x: 117, startPoint y: 189, endPoint x: -96, endPoint y: 187, distance: 213.3
click at [0, 187] on html "**********" at bounding box center [370, 175] width 741 height 351
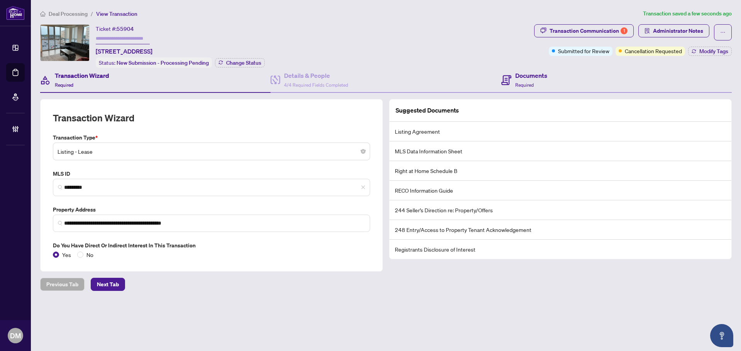
click at [504, 88] on div "Documents Required" at bounding box center [616, 80] width 230 height 25
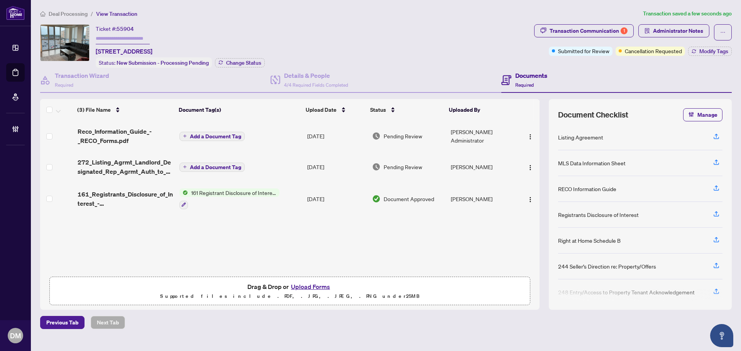
click at [296, 140] on td "Add a Document Tag" at bounding box center [239, 136] width 127 height 31
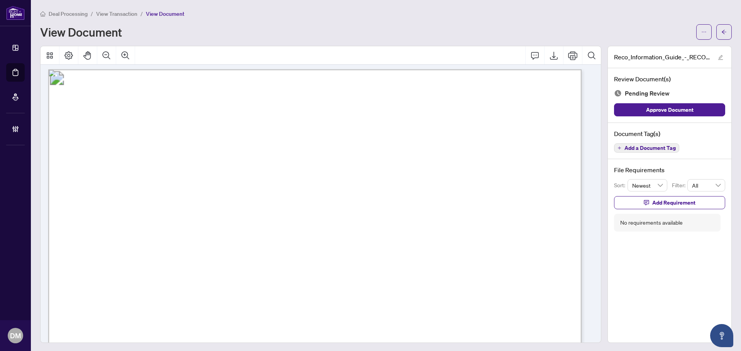
scroll to position [8491, 0]
click at [653, 147] on span "Add a Document Tag" at bounding box center [649, 147] width 51 height 5
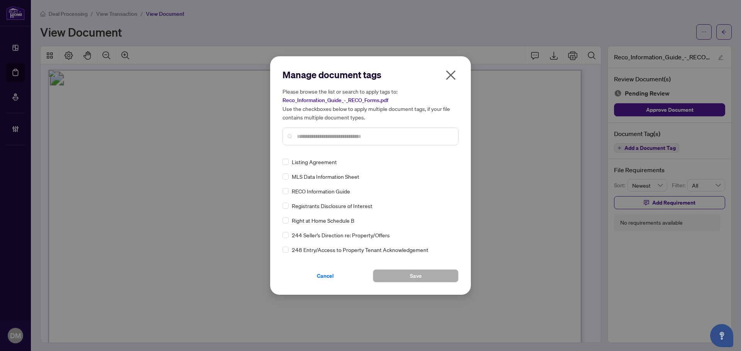
click at [339, 131] on div at bounding box center [370, 137] width 176 height 18
click at [334, 136] on input "text" at bounding box center [374, 136] width 155 height 8
type input "****"
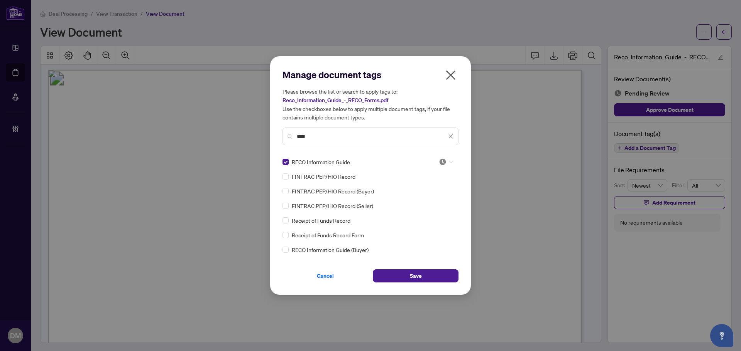
click at [434, 160] on div at bounding box center [444, 162] width 20 height 8
click at [425, 201] on div "Approved" at bounding box center [420, 200] width 49 height 8
click at [417, 273] on span "Save" at bounding box center [416, 276] width 12 height 12
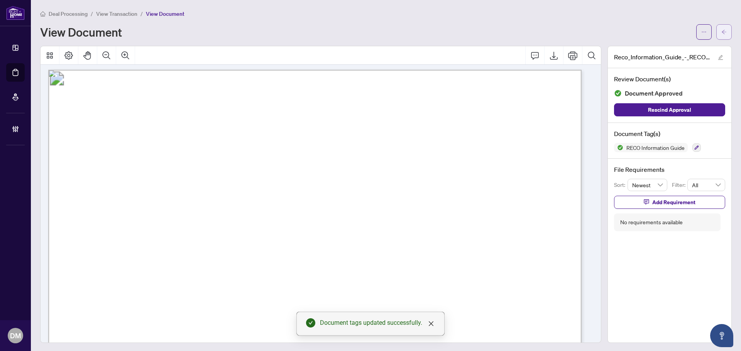
click at [716, 33] on button "button" at bounding box center [723, 31] width 15 height 15
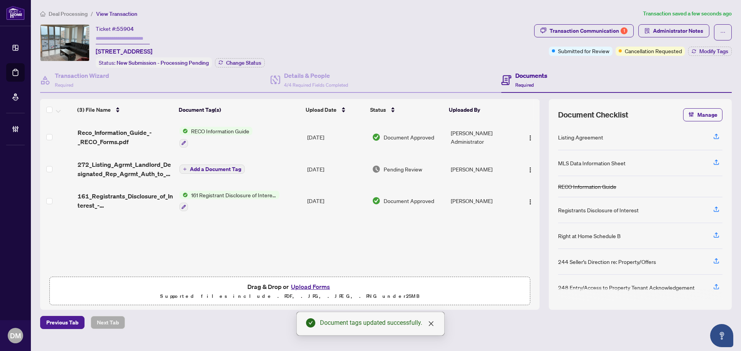
click at [304, 165] on td "[DATE]" at bounding box center [336, 169] width 65 height 31
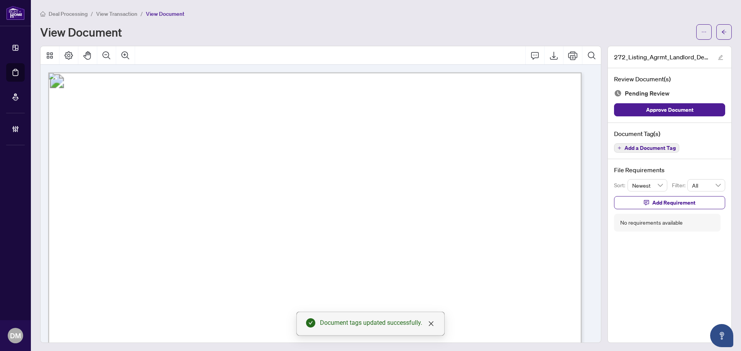
click at [118, 187] on span "BETWEEN:" at bounding box center [101, 191] width 34 height 9
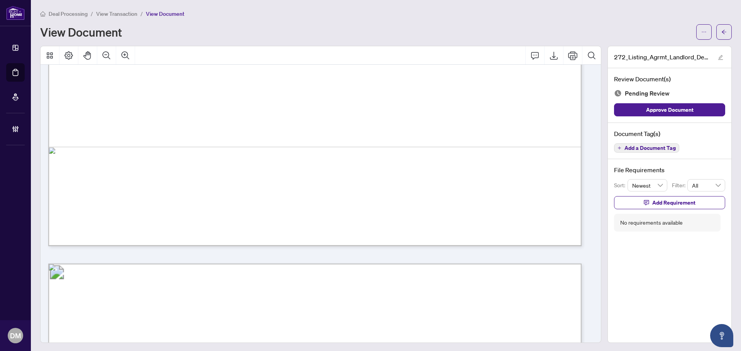
scroll to position [3973, 0]
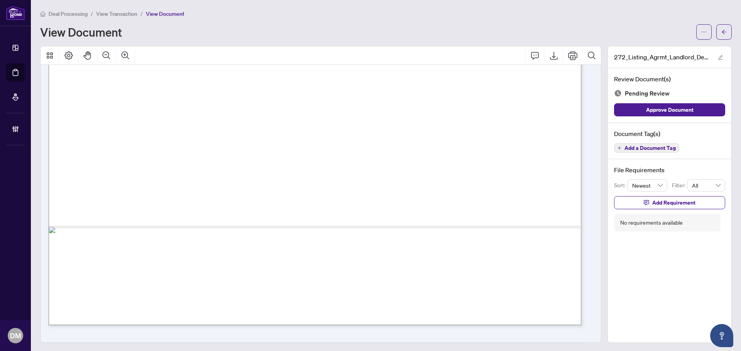
click at [379, 117] on span "22" at bounding box center [375, 115] width 8 height 8
click at [652, 145] on span "Add a Document Tag" at bounding box center [649, 147] width 51 height 5
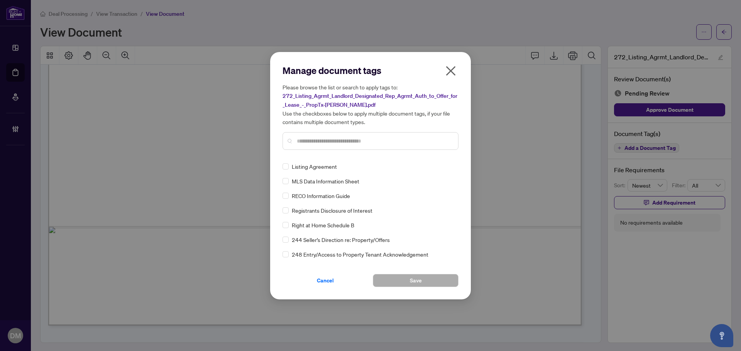
drag, startPoint x: 340, startPoint y: 135, endPoint x: 343, endPoint y: 141, distance: 6.6
click at [341, 135] on div at bounding box center [370, 141] width 176 height 18
click at [343, 141] on input "text" at bounding box center [374, 141] width 155 height 8
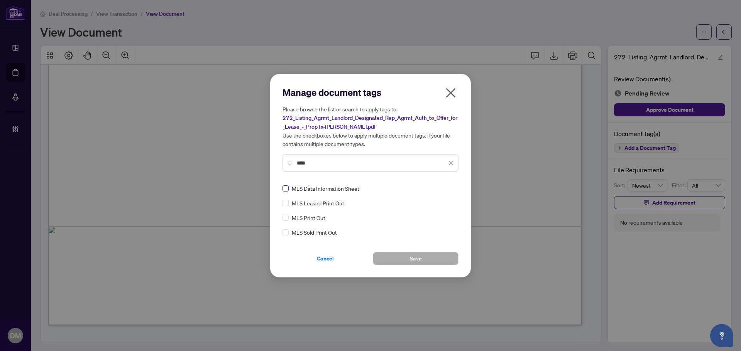
type input "***"
click at [444, 185] on img at bounding box center [443, 189] width 8 height 8
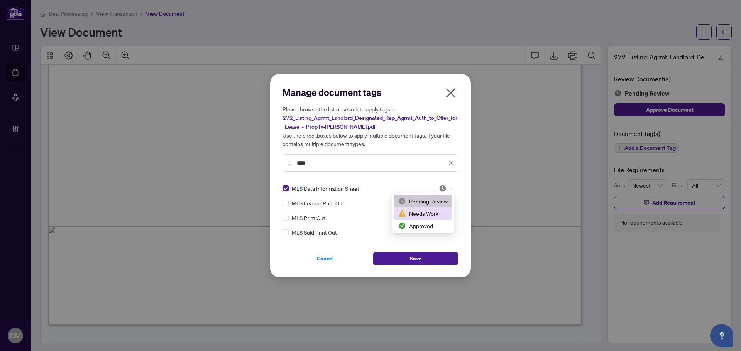
click at [430, 216] on div "Needs Work" at bounding box center [422, 213] width 49 height 8
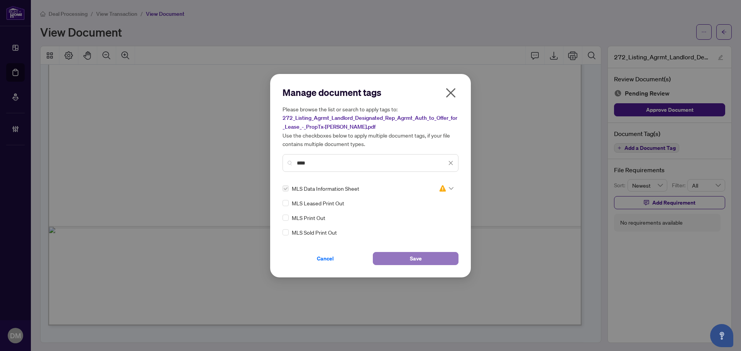
click at [429, 265] on button "Save" at bounding box center [416, 258] width 86 height 13
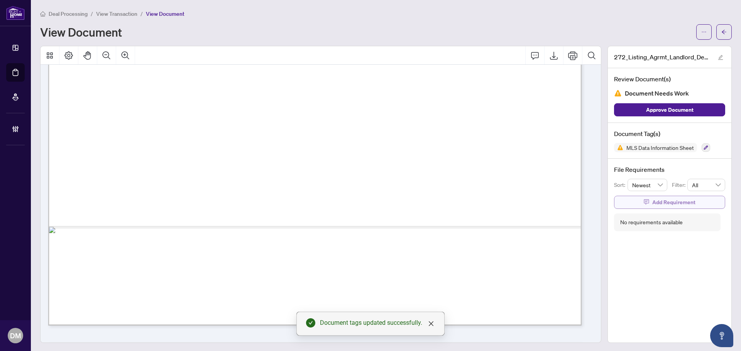
click at [652, 201] on span "Add Requirement" at bounding box center [673, 202] width 43 height 12
click at [655, 210] on textarea at bounding box center [677, 209] width 83 height 15
type textarea "*"
type textarea "**"
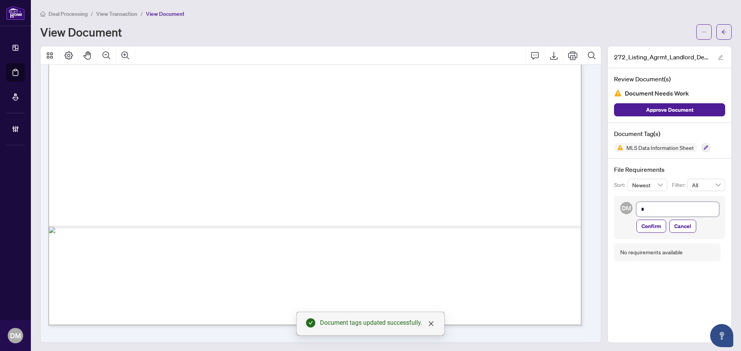
type textarea "**"
type textarea "***"
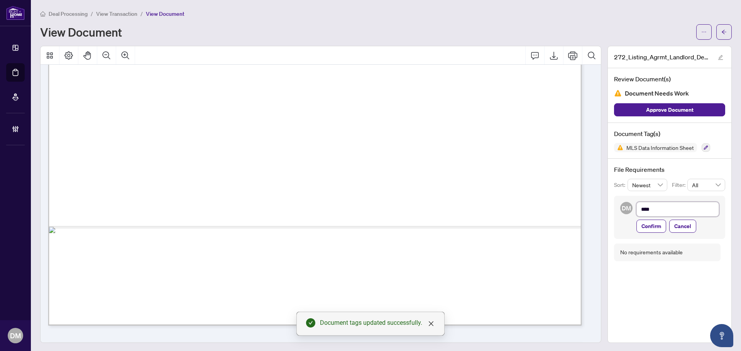
type textarea "*****"
type textarea "******"
type textarea "*******"
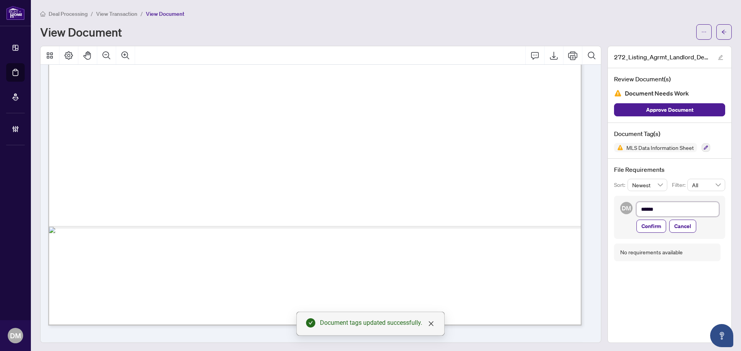
type textarea "*******"
type textarea "********"
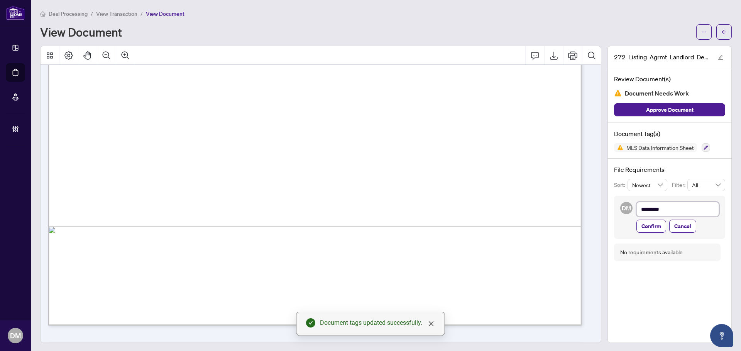
type textarea "**********"
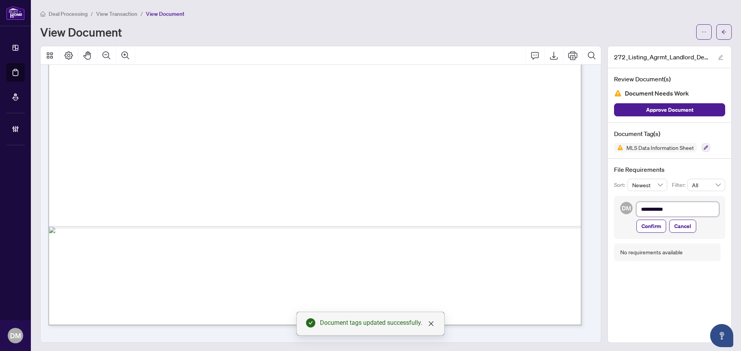
type textarea "**********"
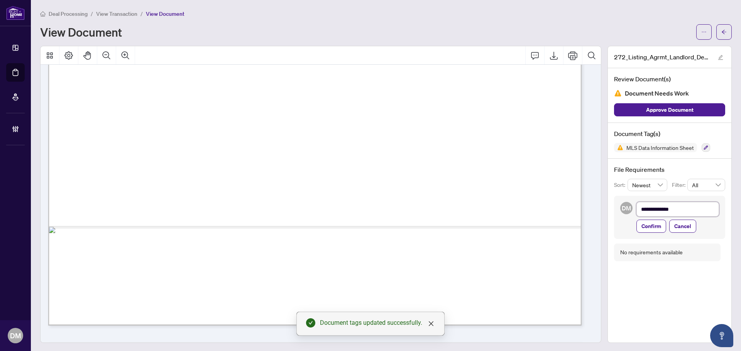
type textarea "**********"
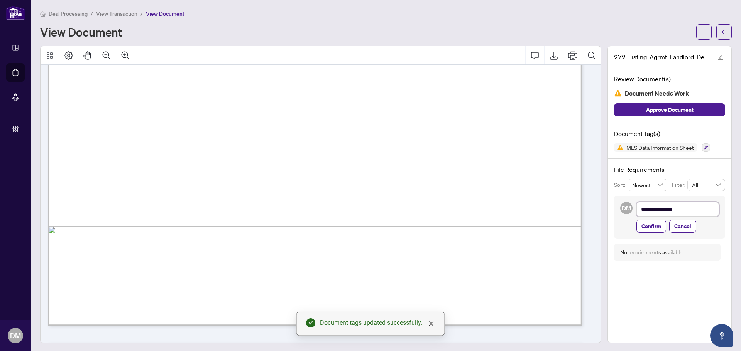
type textarea "**********"
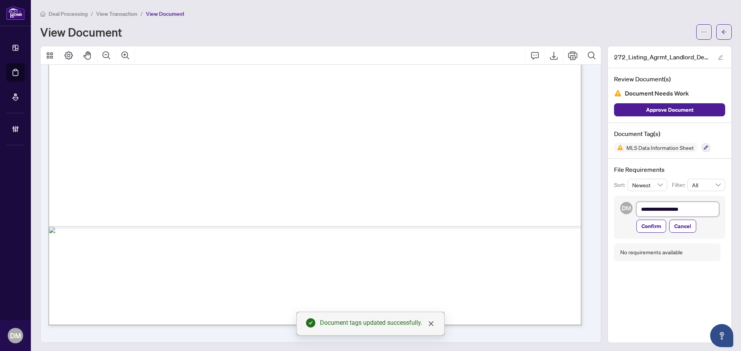
type textarea "**********"
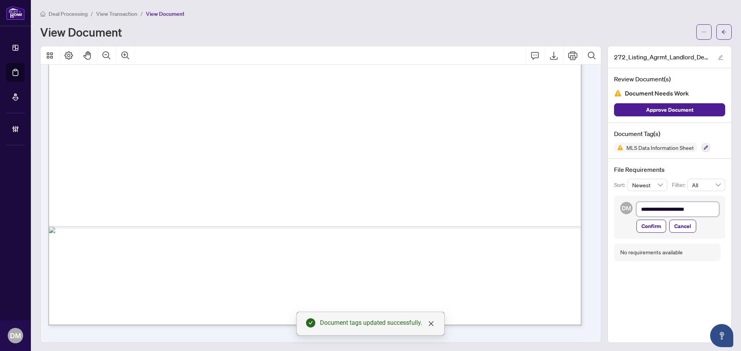
type textarea "**********"
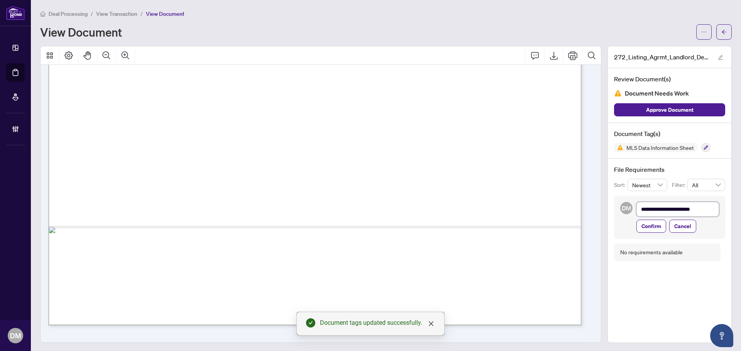
type textarea "**********"
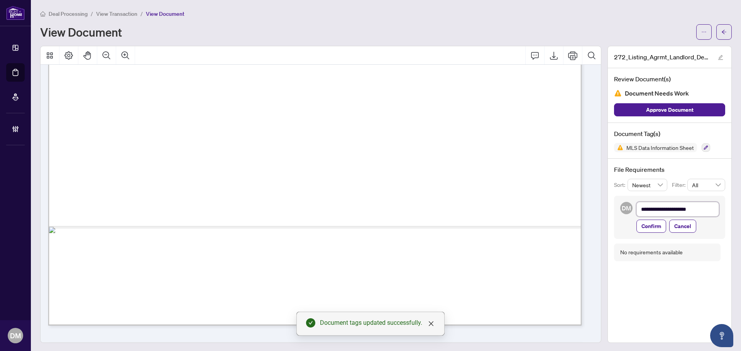
type textarea "**********"
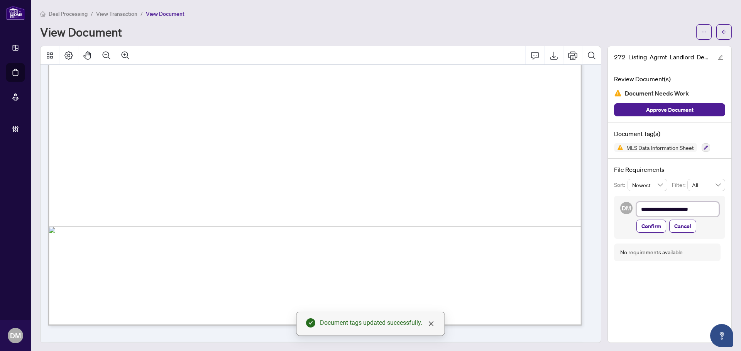
type textarea "**********"
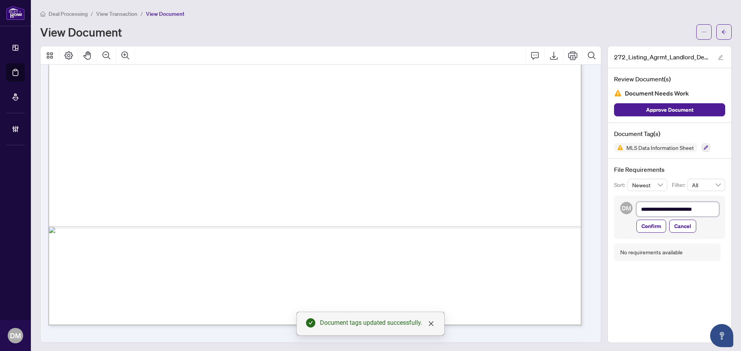
type textarea "**********"
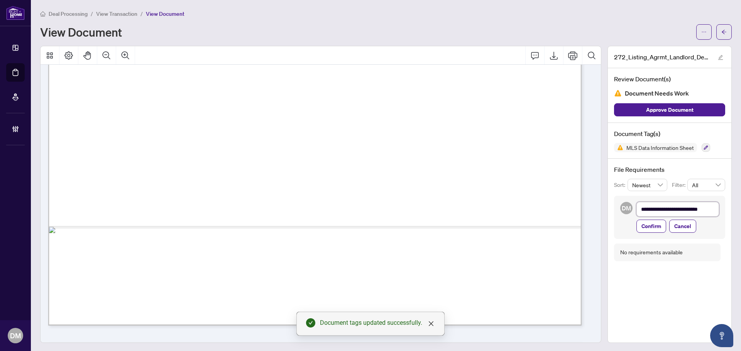
scroll to position [1, 0]
type textarea "**********"
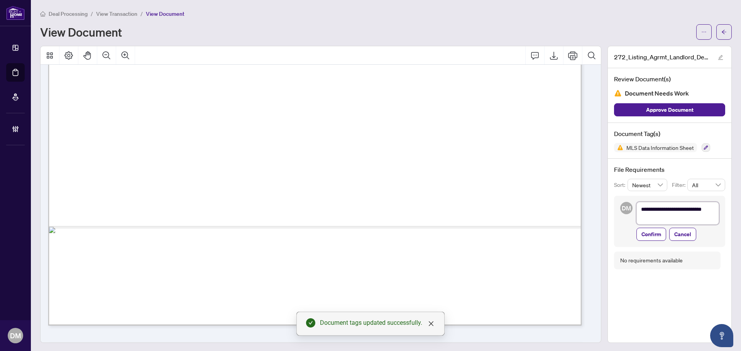
scroll to position [0, 0]
type textarea "**********"
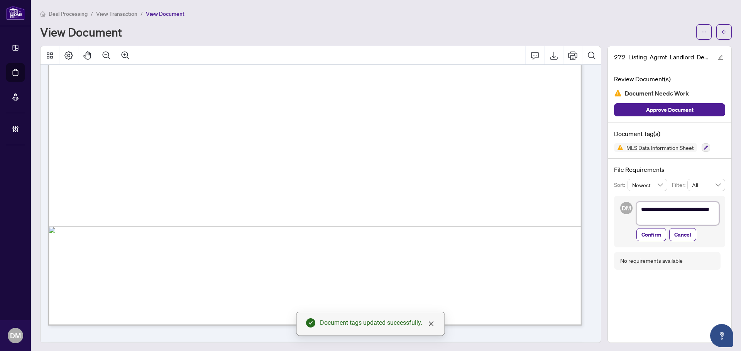
type textarea "**********"
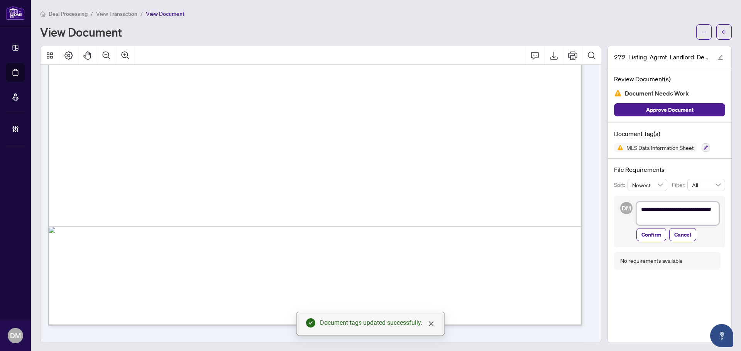
type textarea "**********"
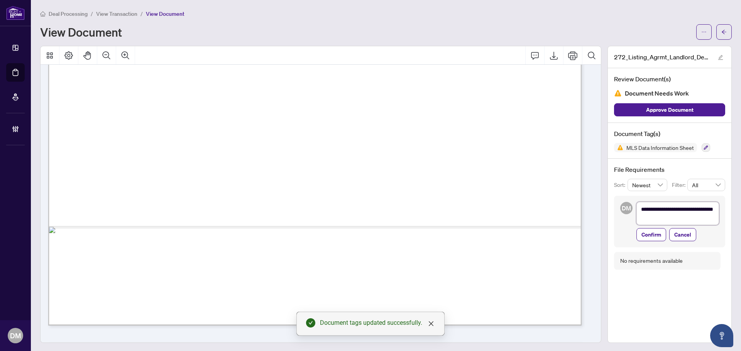
type textarea "**********"
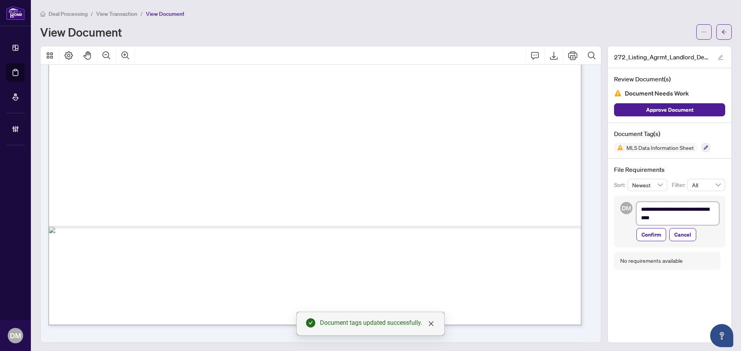
type textarea "**********"
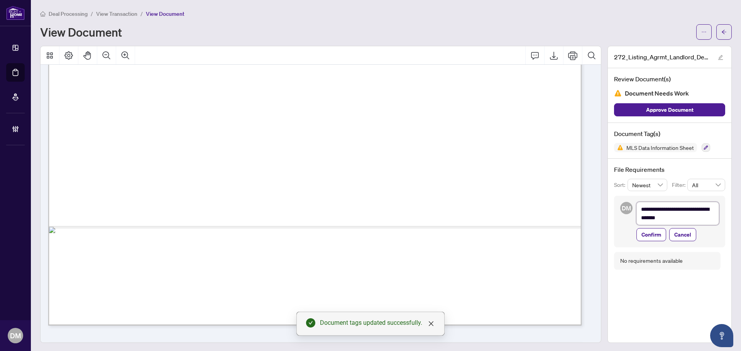
type textarea "**********"
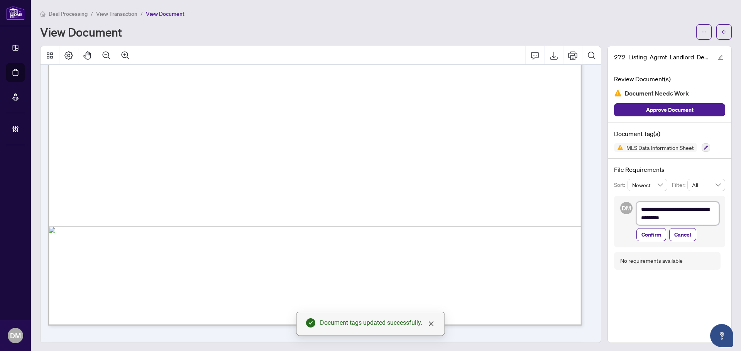
type textarea "**********"
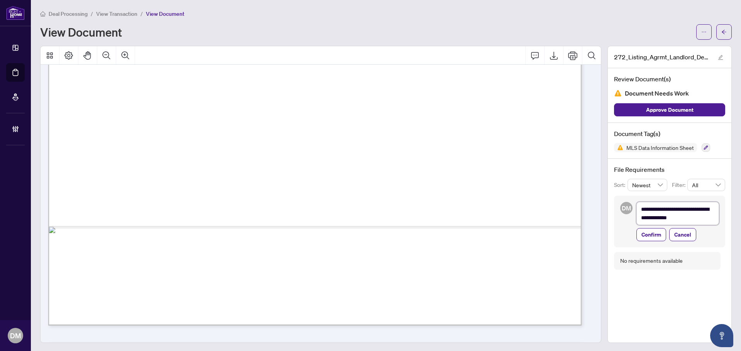
type textarea "**********"
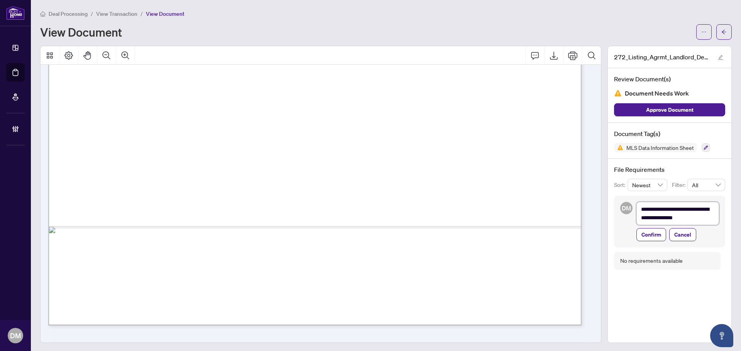
type textarea "**********"
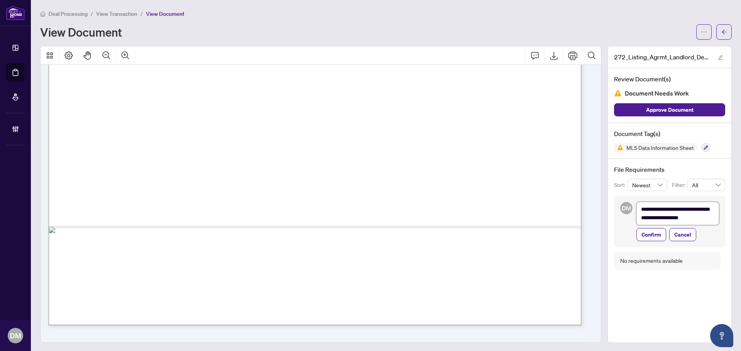
type textarea "**********"
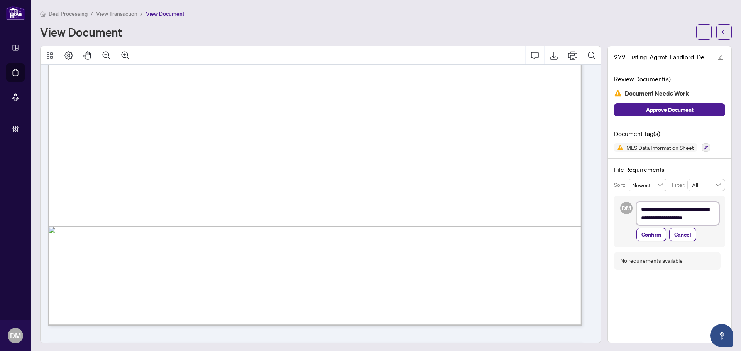
type textarea "**********"
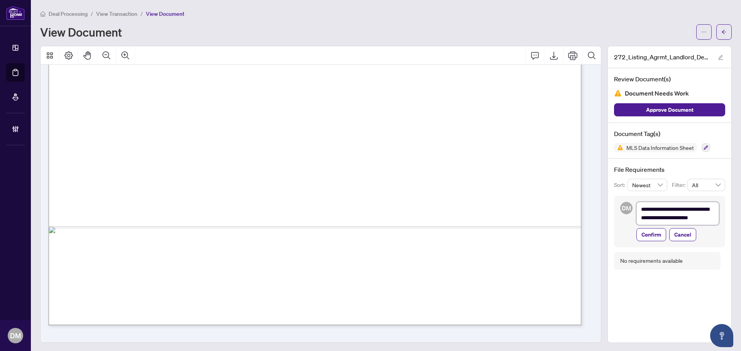
scroll to position [0, 0]
type textarea "**********"
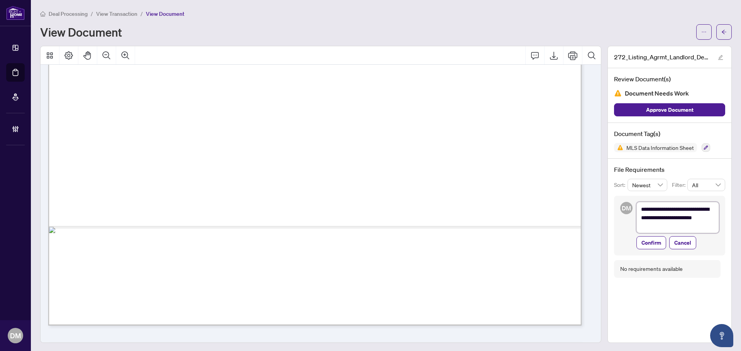
scroll to position [0, 0]
type textarea "**********"
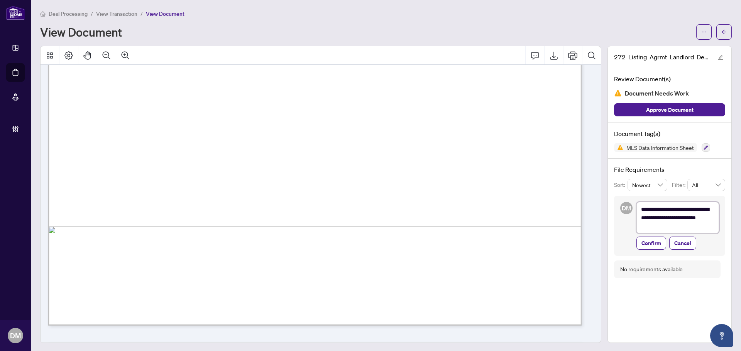
type textarea "**********"
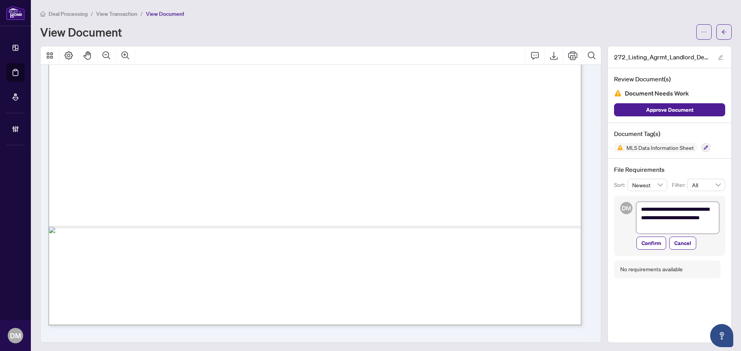
type textarea "**********"
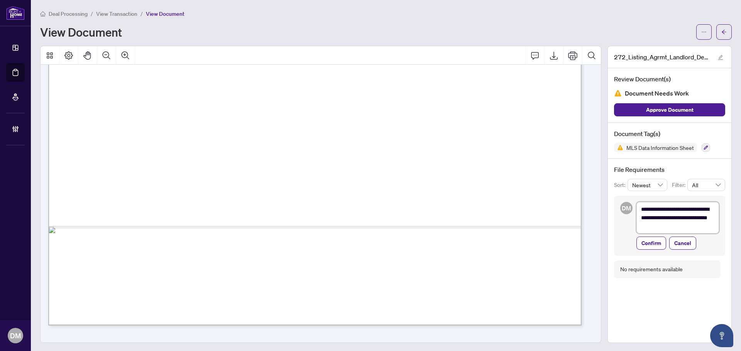
type textarea "**********"
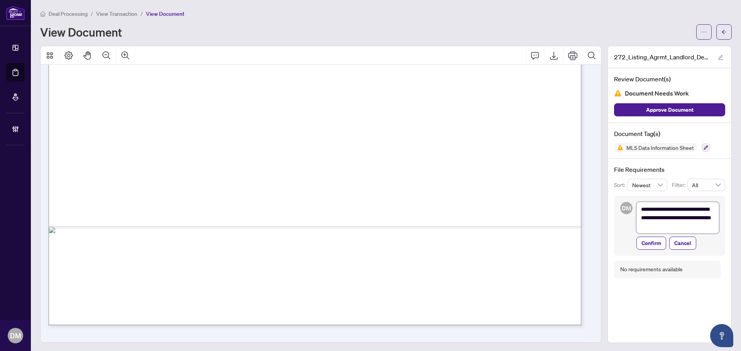
type textarea "**********"
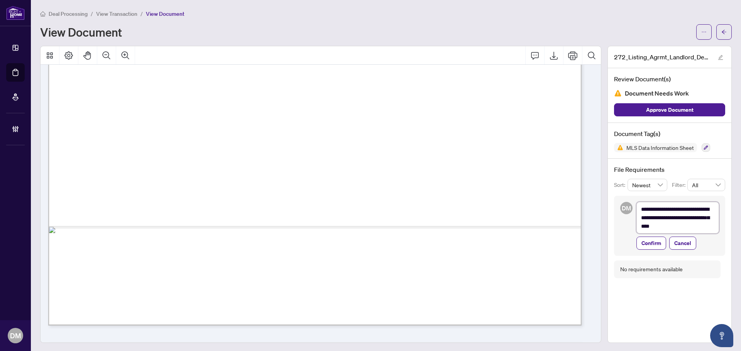
type textarea "**********"
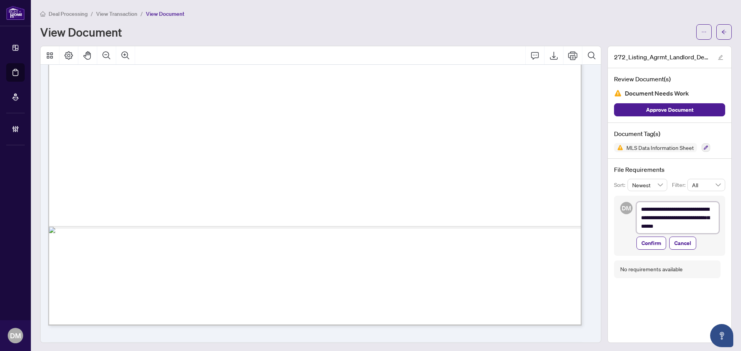
type textarea "**********"
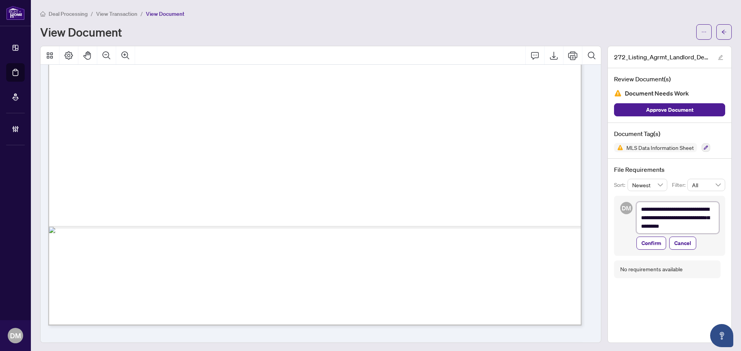
type textarea "**********"
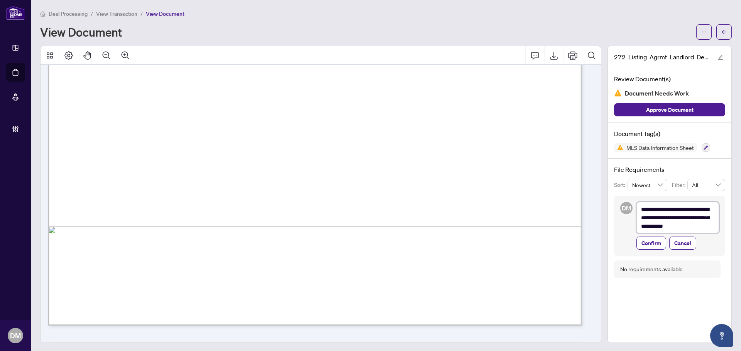
type textarea "**********"
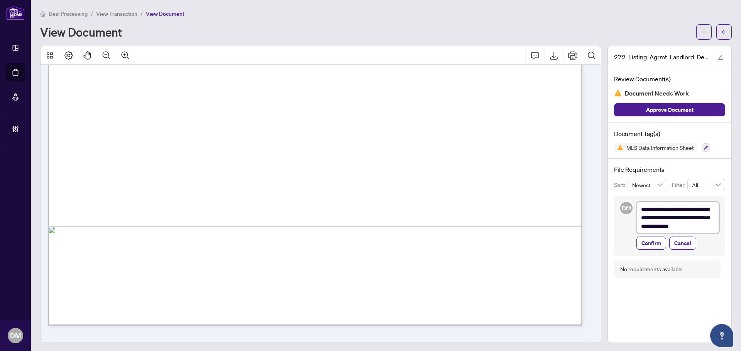
type textarea "**********"
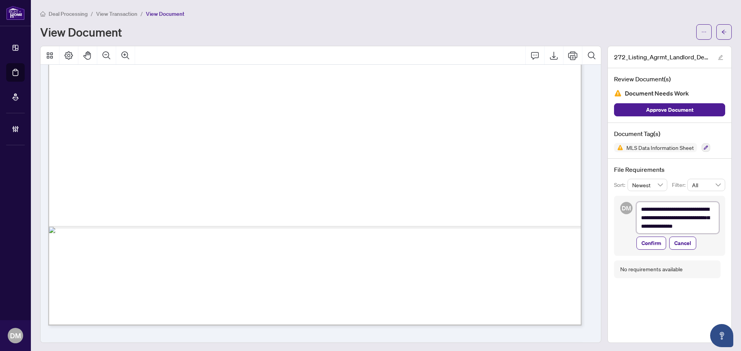
type textarea "**********"
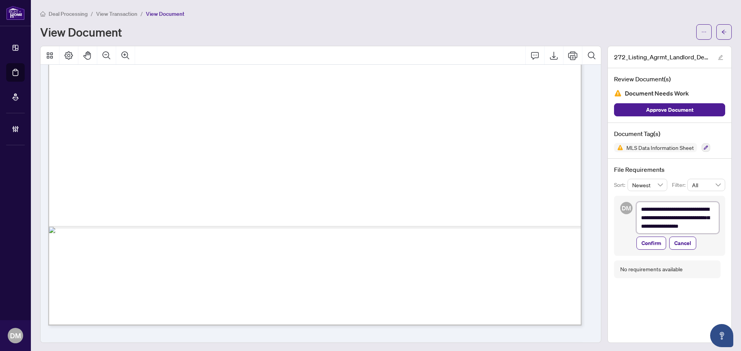
type textarea "**********"
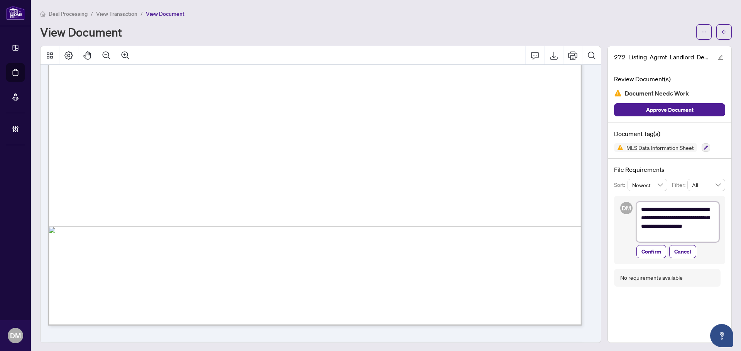
type textarea "**********"
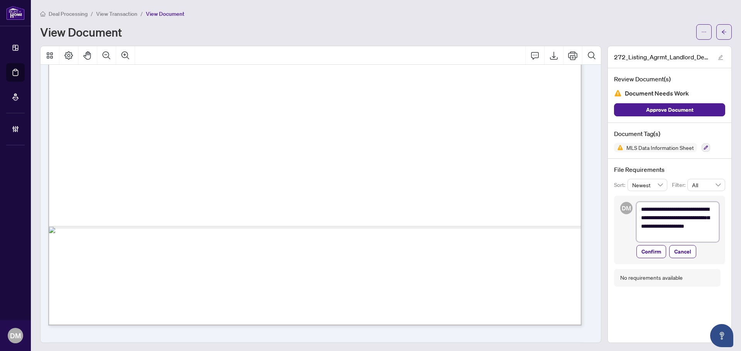
type textarea "**********"
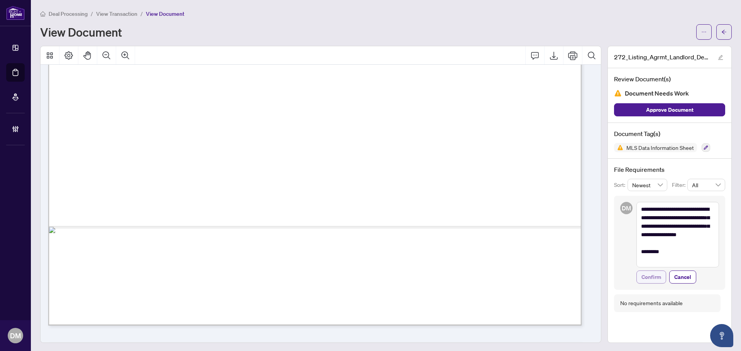
click at [653, 278] on span "Confirm" at bounding box center [651, 277] width 20 height 12
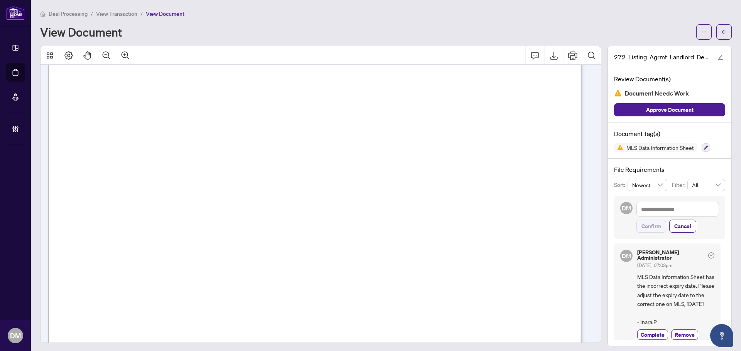
scroll to position [10145, 0]
click at [182, 163] on span "[PERSON_NAME]" at bounding box center [178, 158] width 90 height 19
click at [721, 30] on icon "arrow-left" at bounding box center [723, 31] width 5 height 5
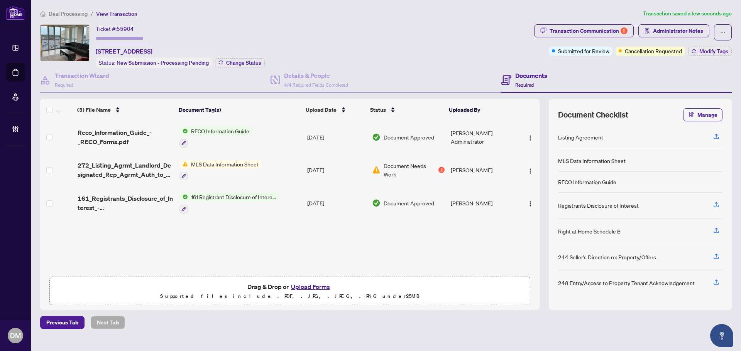
click at [386, 242] on div "(3) File Name Document Tag(s) Upload Date Status Uploaded By Reco_Information_G…" at bounding box center [289, 197] width 499 height 152
click at [304, 160] on td "Oct/03/2025" at bounding box center [336, 170] width 65 height 33
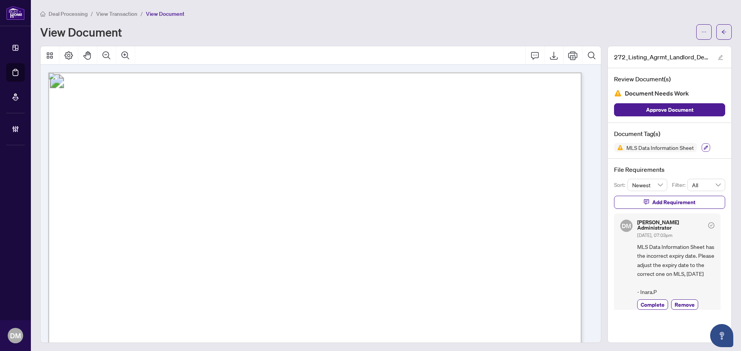
click at [701, 144] on button "button" at bounding box center [705, 147] width 8 height 8
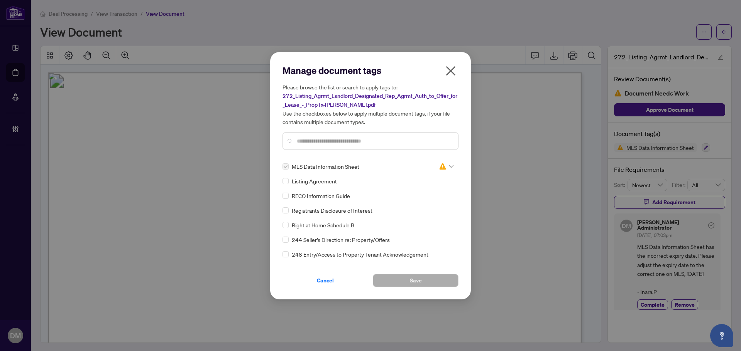
click at [326, 148] on div at bounding box center [370, 141] width 176 height 18
click at [339, 140] on input "text" at bounding box center [374, 141] width 155 height 8
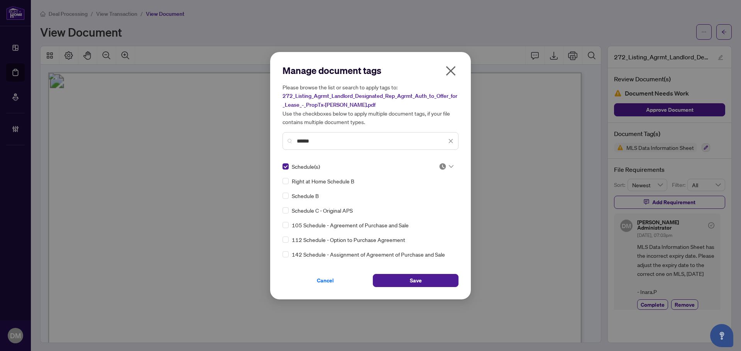
click at [445, 161] on div "Manage document tags Please browse the list or search to apply tags to: 272_Lis…" at bounding box center [370, 175] width 176 height 223
click at [443, 169] on img at bounding box center [443, 167] width 8 height 8
click at [427, 206] on div "Approved" at bounding box center [420, 204] width 49 height 8
click at [452, 137] on span at bounding box center [450, 141] width 5 height 8
click at [451, 138] on span at bounding box center [450, 141] width 5 height 8
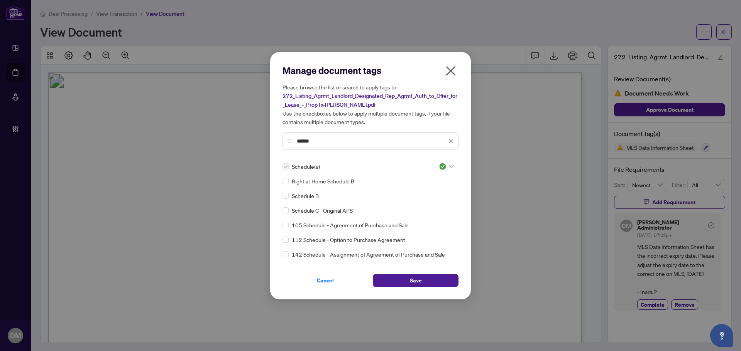
click at [451, 139] on icon "close" at bounding box center [450, 140] width 5 height 5
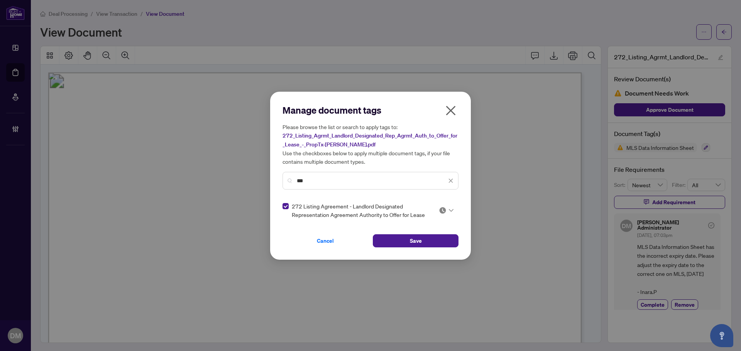
click at [439, 211] on img at bounding box center [443, 211] width 8 height 8
click at [430, 235] on div "Needs Work" at bounding box center [422, 235] width 49 height 8
click at [438, 242] on button "Save" at bounding box center [416, 241] width 86 height 13
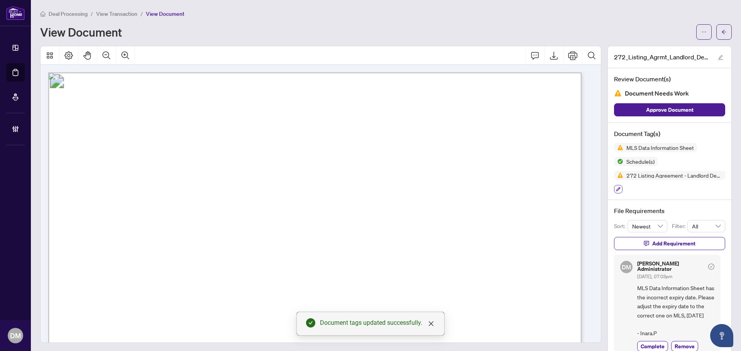
click at [616, 187] on icon "button" at bounding box center [618, 189] width 5 height 5
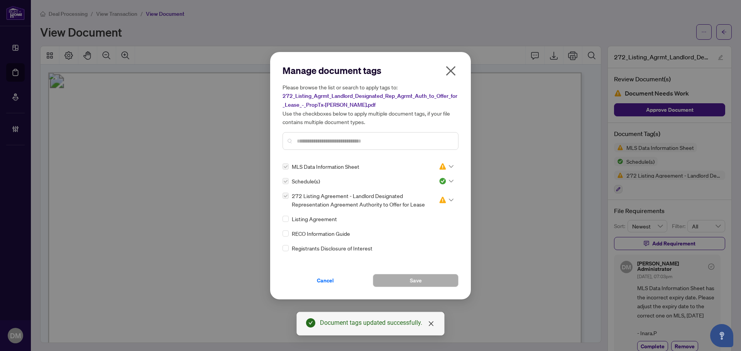
click at [449, 199] on icon at bounding box center [451, 200] width 5 height 3
click at [430, 236] on div "Approved" at bounding box center [420, 237] width 49 height 8
click at [431, 280] on button "Save" at bounding box center [416, 280] width 86 height 13
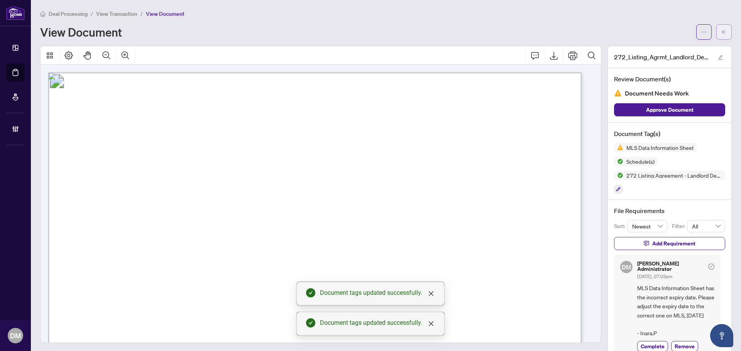
click at [721, 31] on button "button" at bounding box center [723, 31] width 15 height 15
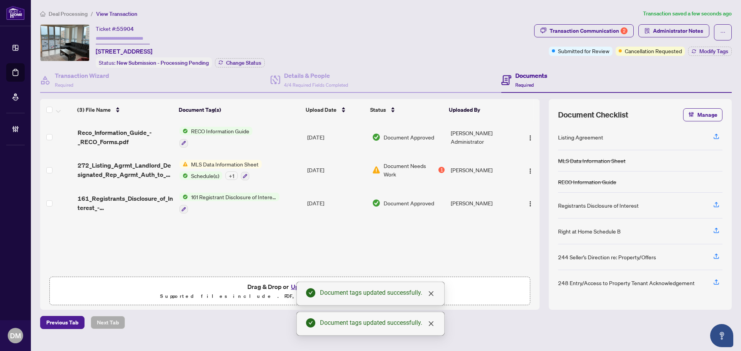
click at [354, 41] on div "Ticket #: 55904 606-3237 Bayview Ave, Toronto, Ontario M2K 0G1, Canada Status: …" at bounding box center [285, 46] width 491 height 44
click at [355, 30] on div "Ticket #: 55904 606-3237 Bayview Ave, Toronto, Ontario M2K 0G1, Canada Status: …" at bounding box center [285, 46] width 491 height 44
click at [479, 35] on div "Ticket #: 55904 606-3237 Bayview Ave, Toronto, Ontario M2K 0G1, Canada Status: …" at bounding box center [285, 46] width 491 height 44
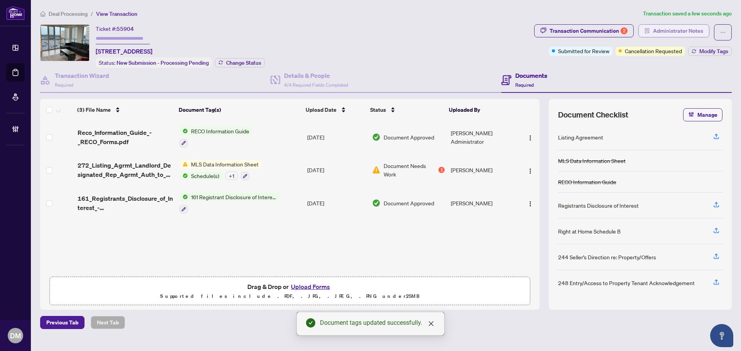
click at [687, 32] on span "Administrator Notes" at bounding box center [678, 31] width 50 height 12
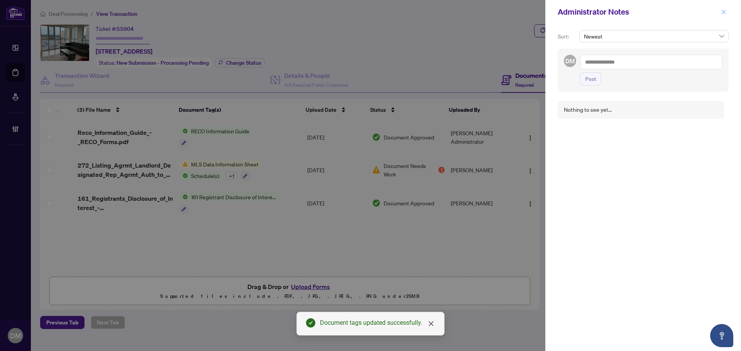
click at [726, 11] on button "button" at bounding box center [723, 11] width 10 height 9
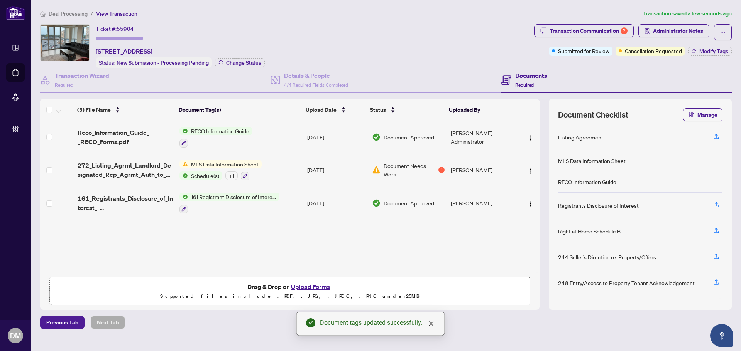
click at [353, 23] on div "Deal Processing / View Transaction Transaction saved a few seconds ago Ticket #…" at bounding box center [385, 169] width 697 height 320
click at [227, 174] on div "+ 1" at bounding box center [231, 176] width 12 height 8
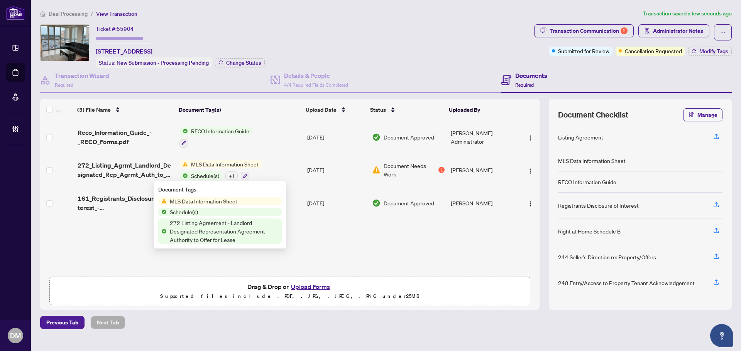
click at [231, 173] on div "+ 1" at bounding box center [231, 176] width 12 height 8
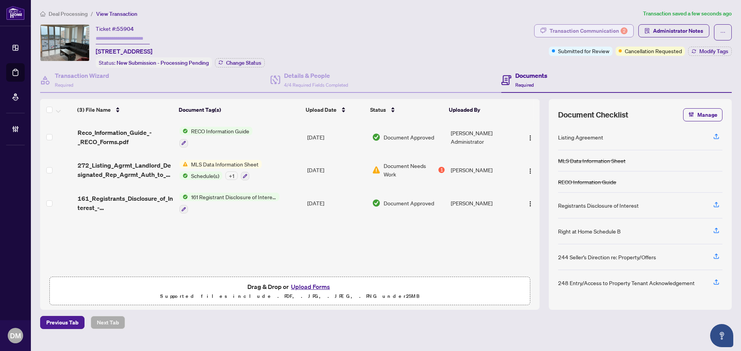
drag, startPoint x: 608, startPoint y: 20, endPoint x: 609, endPoint y: 25, distance: 5.5
click at [609, 24] on div "Deal Processing / View Transaction Transaction saved a few seconds ago Ticket #…" at bounding box center [385, 169] width 697 height 320
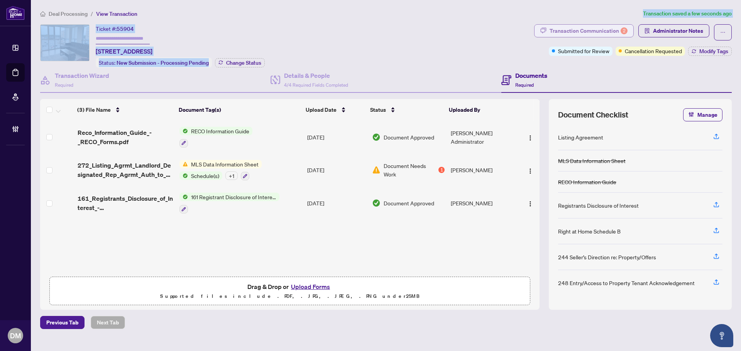
click at [609, 28] on div "Transaction Communication 2" at bounding box center [588, 31] width 78 height 12
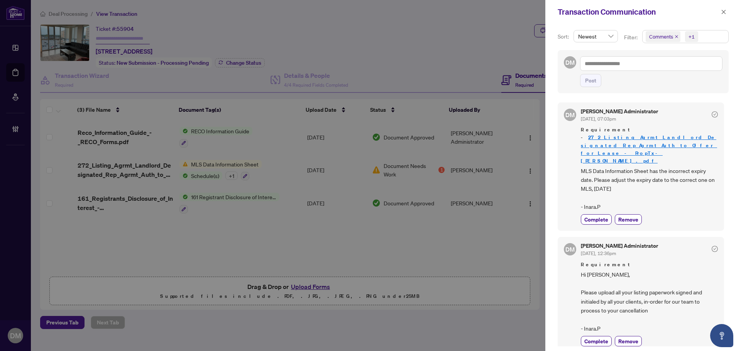
click at [684, 133] on span "Requirement - 272_Listing_Agrmt_Landlord_Designated_Rep_Agrmt_Auth_to_Offer_for…" at bounding box center [649, 145] width 137 height 39
click at [601, 336] on span "Complete" at bounding box center [596, 340] width 24 height 8
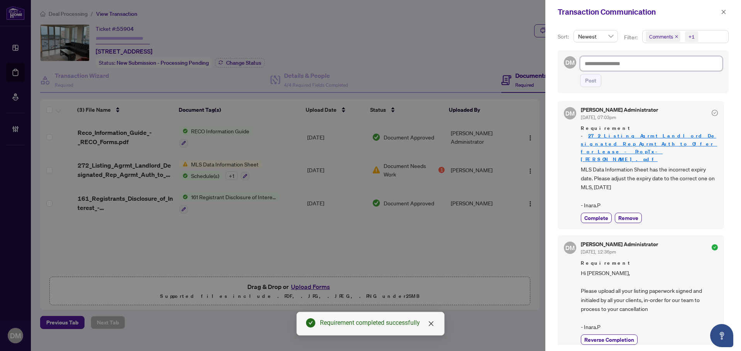
click at [629, 63] on textarea at bounding box center [651, 63] width 142 height 15
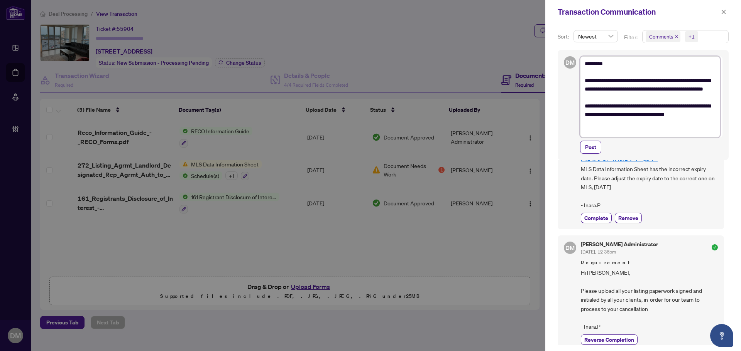
scroll to position [0, 0]
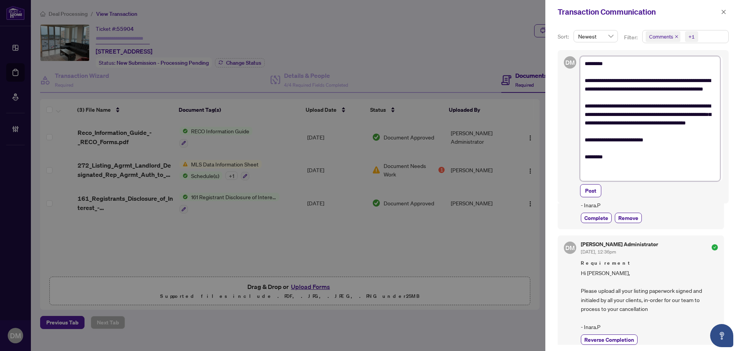
click at [668, 137] on textarea "**********" at bounding box center [650, 118] width 140 height 125
click at [593, 189] on span "Post" at bounding box center [590, 191] width 11 height 12
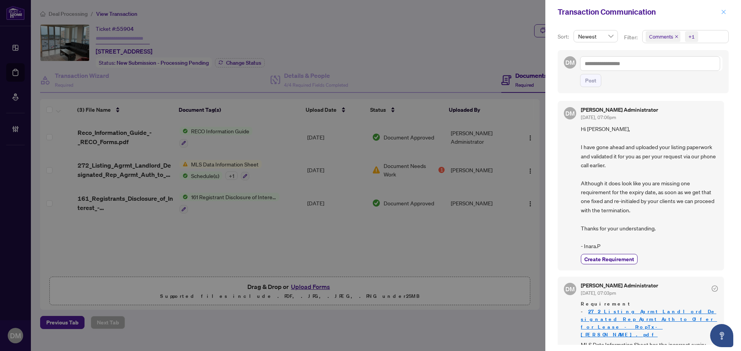
click at [724, 16] on span "button" at bounding box center [723, 12] width 5 height 12
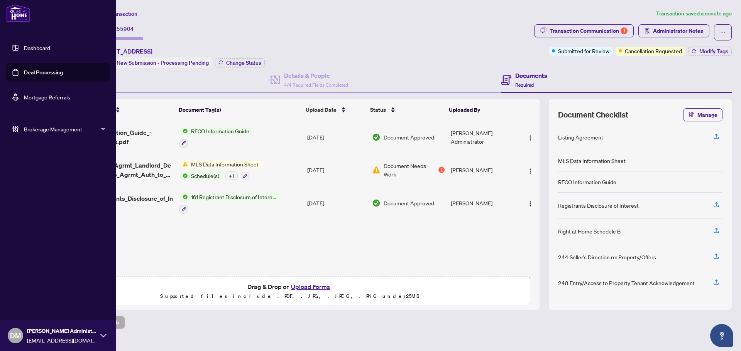
click at [30, 48] on link "Dashboard" at bounding box center [37, 47] width 26 height 7
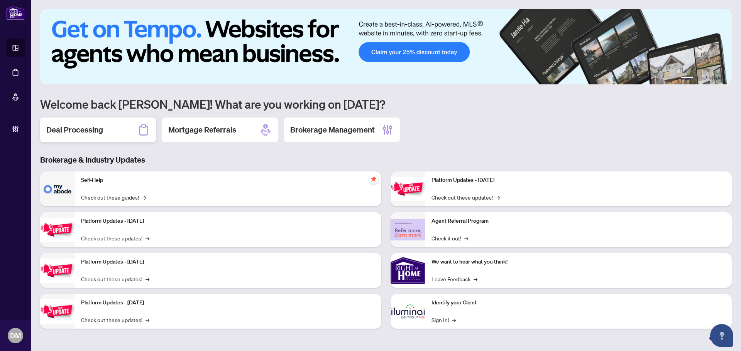
click at [120, 138] on div "Deal Processing" at bounding box center [98, 130] width 116 height 25
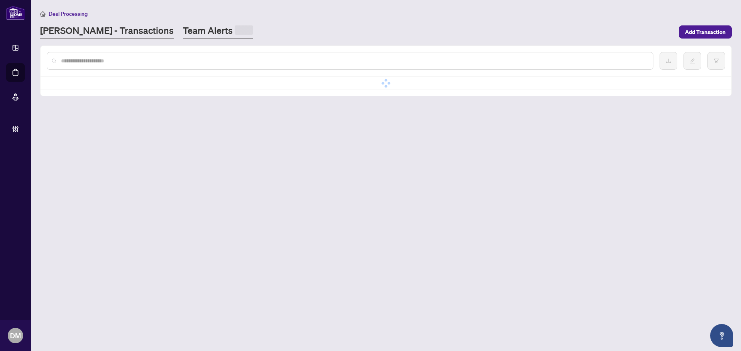
click at [183, 26] on link "Team Alerts" at bounding box center [218, 31] width 70 height 15
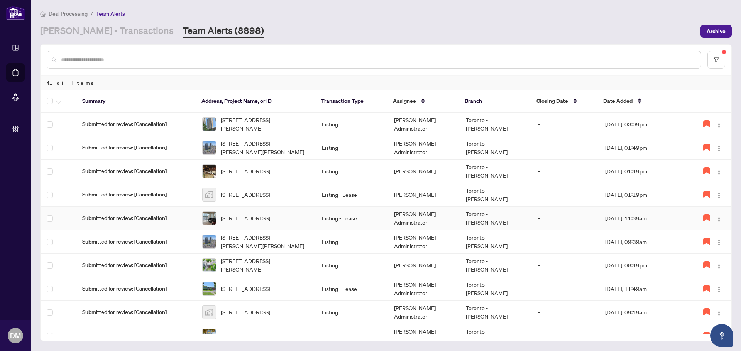
click at [508, 213] on td "Toronto - [PERSON_NAME]" at bounding box center [495, 219] width 72 height 24
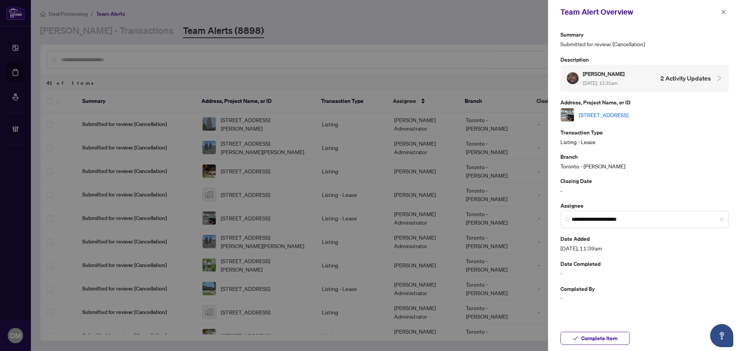
drag, startPoint x: 725, startPoint y: 12, endPoint x: 717, endPoint y: 18, distance: 9.7
click at [724, 12] on icon "close" at bounding box center [723, 11] width 5 height 5
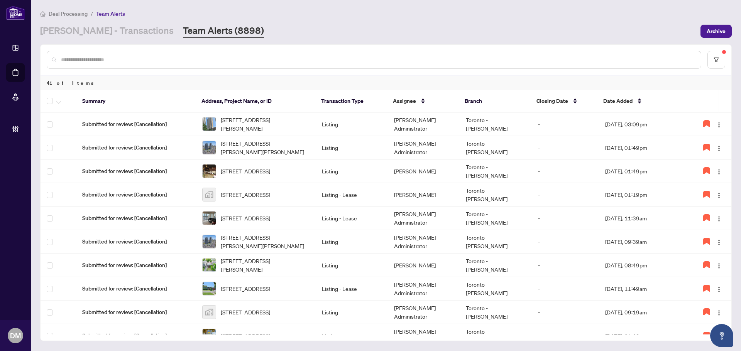
click at [331, 9] on div "Deal Processing / Team Alerts" at bounding box center [385, 13] width 691 height 9
click at [304, 39] on main "Deal Processing / Team Alerts RAHR - Transactions Team Alerts (8898) Archive 41…" at bounding box center [386, 175] width 710 height 351
drag, startPoint x: 307, startPoint y: 32, endPoint x: 273, endPoint y: 0, distance: 46.1
click at [305, 31] on div "RAHR - Transactions Team Alerts (8898)" at bounding box center [367, 31] width 655 height 14
click at [382, 32] on div "RAHR - Transactions Team Alerts (8898)" at bounding box center [367, 31] width 655 height 14
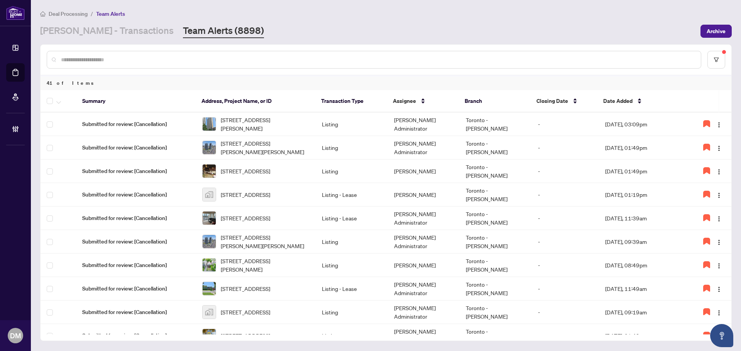
click at [89, 24] on div "Deal Processing / Team Alerts RAHR - Transactions Team Alerts (8898) Archive" at bounding box center [385, 23] width 691 height 29
click at [99, 33] on link "[PERSON_NAME] - Transactions" at bounding box center [106, 31] width 133 height 14
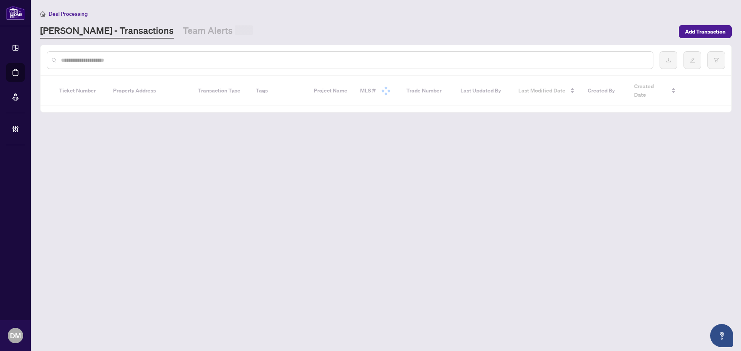
click at [131, 56] on input "text" at bounding box center [354, 60] width 586 height 8
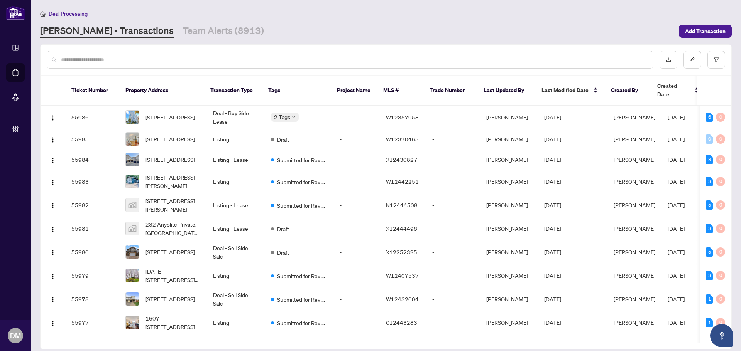
click at [153, 60] on input "text" at bounding box center [354, 60] width 586 height 8
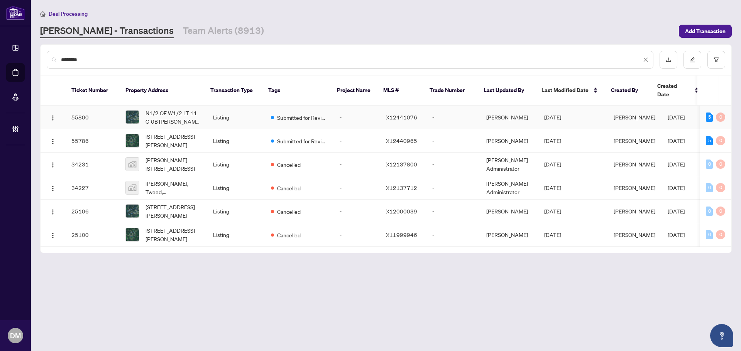
click at [228, 106] on td "Listing" at bounding box center [236, 118] width 58 height 24
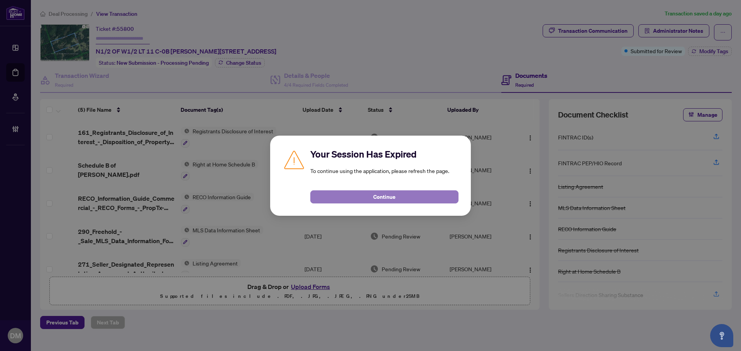
click at [364, 192] on button "Continue" at bounding box center [384, 197] width 148 height 13
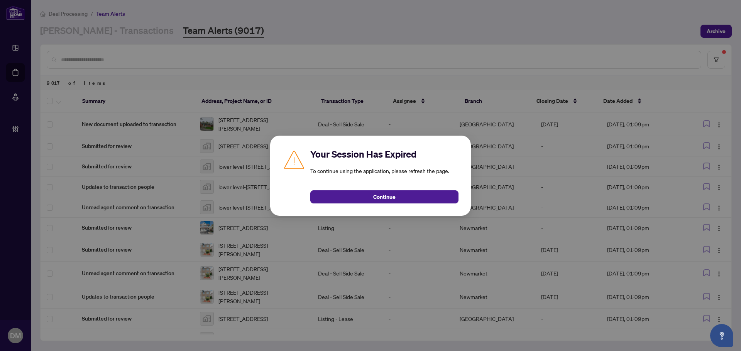
scroll to position [77, 0]
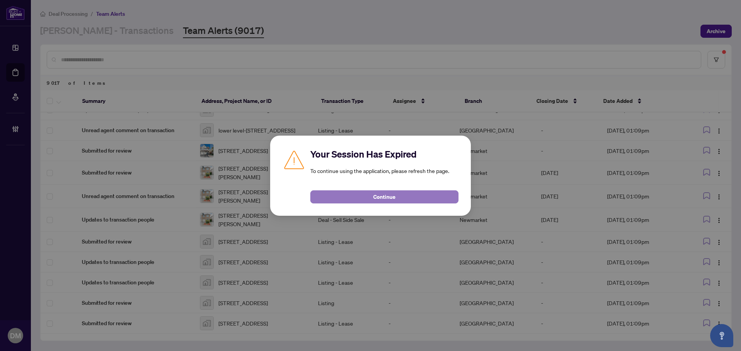
click at [408, 202] on button "Continue" at bounding box center [384, 197] width 148 height 13
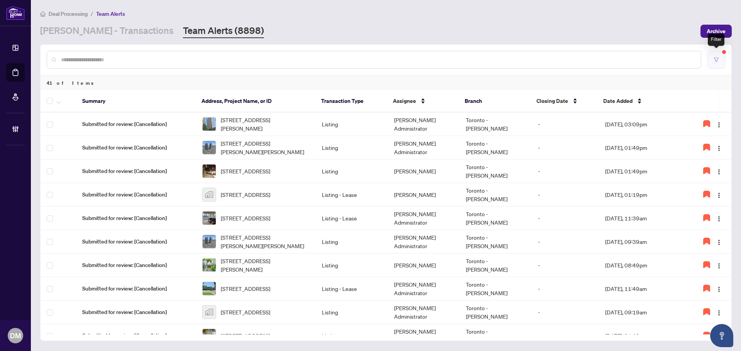
click at [722, 57] on button "button" at bounding box center [716, 60] width 18 height 18
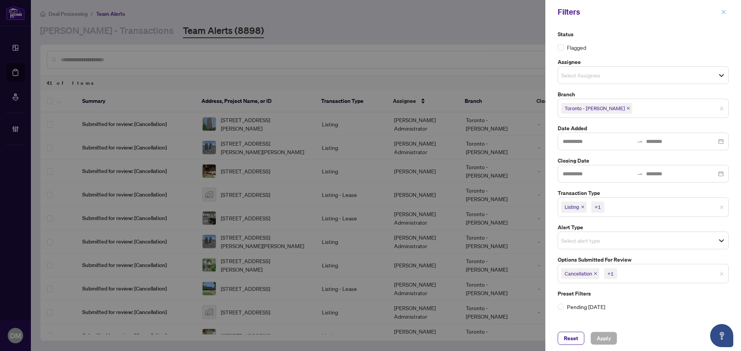
click at [727, 13] on div "Filters" at bounding box center [643, 12] width 196 height 24
click at [726, 13] on button "button" at bounding box center [723, 11] width 10 height 9
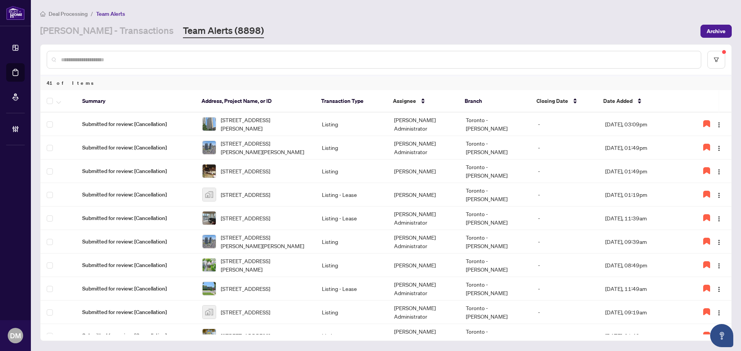
drag, startPoint x: 406, startPoint y: 37, endPoint x: 413, endPoint y: 23, distance: 16.0
drag, startPoint x: 413, startPoint y: 23, endPoint x: 428, endPoint y: 24, distance: 15.1
drag, startPoint x: 428, startPoint y: 24, endPoint x: 208, endPoint y: 0, distance: 221.2
click at [286, 22] on div "Deal Processing / Team Alerts [PERSON_NAME] - Transactions Team Alerts (8898) A…" at bounding box center [385, 23] width 691 height 29
click at [480, 38] on main "Deal Processing / Team Alerts [PERSON_NAME] - Transactions Team Alerts (8898) A…" at bounding box center [386, 175] width 710 height 351
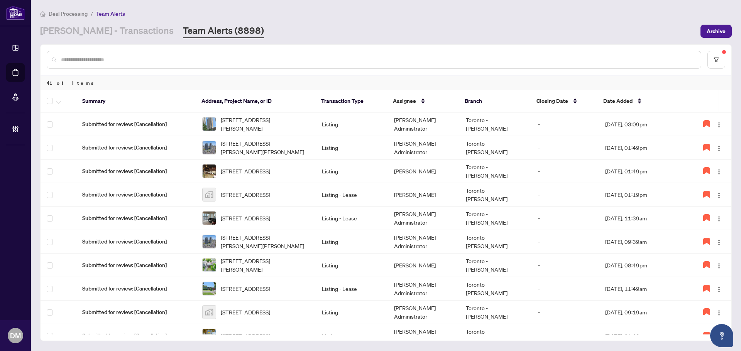
click at [544, 46] on div at bounding box center [386, 60] width 690 height 30
click at [501, 37] on div "[PERSON_NAME] - Transactions Team Alerts (8898)" at bounding box center [367, 31] width 655 height 14
click at [513, 52] on div at bounding box center [374, 60] width 654 height 18
click at [527, 37] on div "[PERSON_NAME] - Transactions Team Alerts (8898)" at bounding box center [367, 31] width 655 height 14
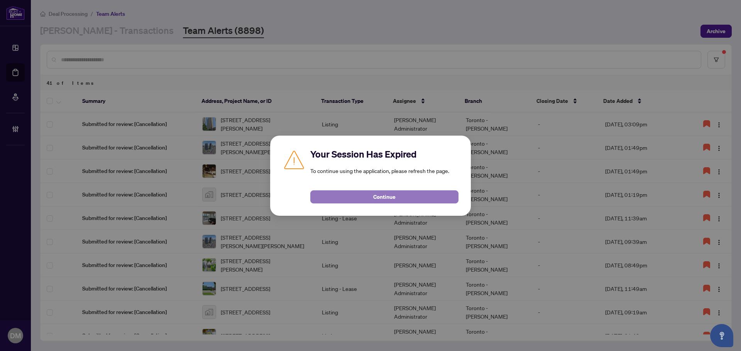
drag, startPoint x: 434, startPoint y: 194, endPoint x: 440, endPoint y: 197, distance: 6.7
click at [433, 194] on button "Continue" at bounding box center [384, 197] width 148 height 13
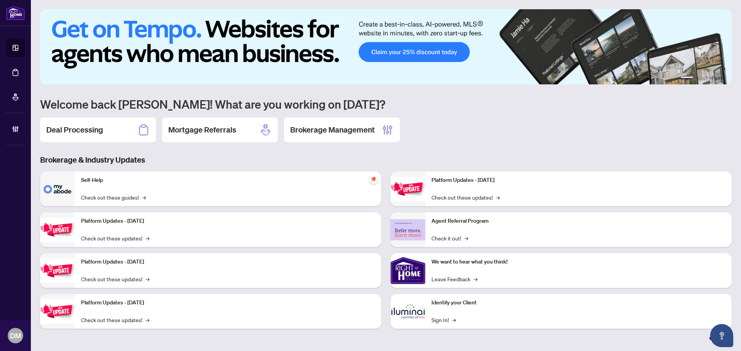
drag, startPoint x: 75, startPoint y: 123, endPoint x: 130, endPoint y: 86, distance: 66.7
click at [74, 123] on div "Deal Processing" at bounding box center [98, 130] width 116 height 25
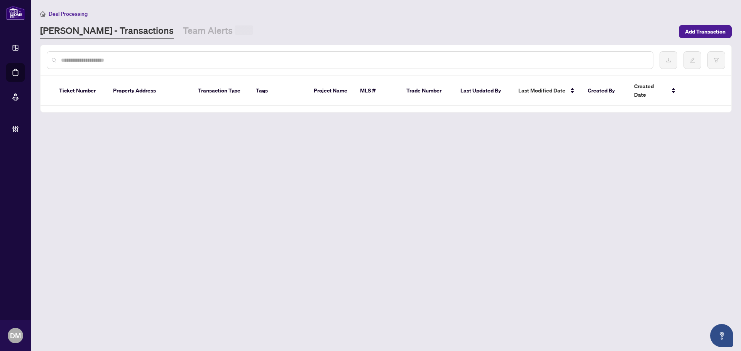
click at [138, 61] on input "text" at bounding box center [354, 60] width 586 height 8
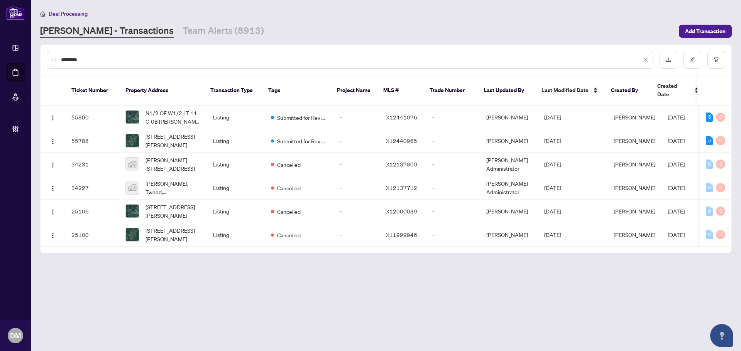
type input "*******"
click at [225, 130] on td "Listing" at bounding box center [236, 141] width 58 height 24
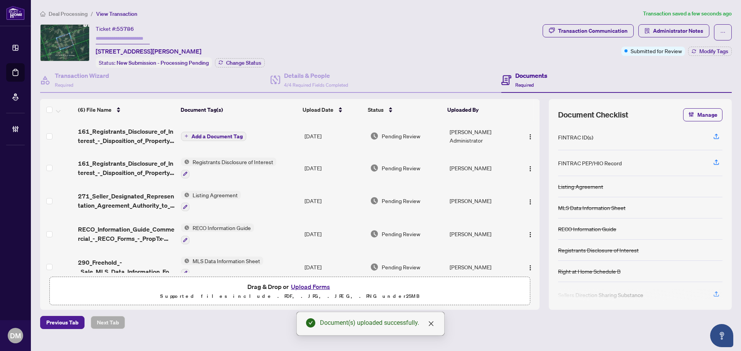
click at [532, 138] on button "button" at bounding box center [530, 136] width 12 height 12
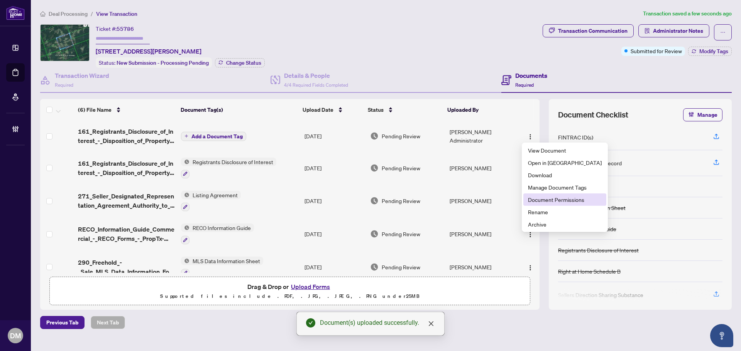
click at [548, 200] on span "Document Permissions" at bounding box center [565, 200] width 74 height 8
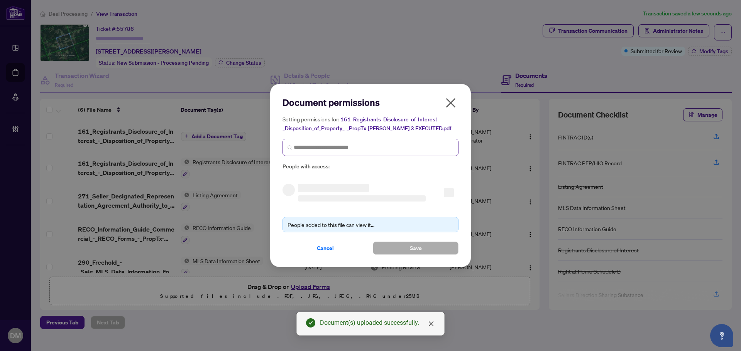
click at [314, 142] on span at bounding box center [370, 147] width 176 height 17
click at [314, 149] on input "search" at bounding box center [374, 147] width 160 height 8
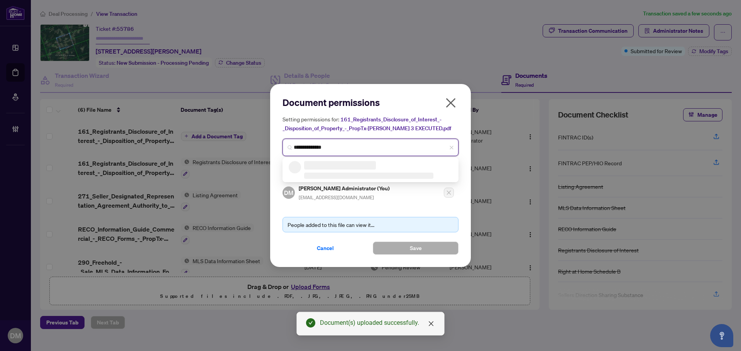
type input "**********"
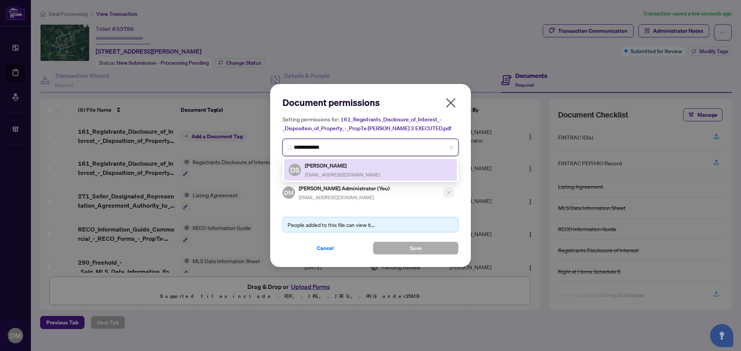
click at [361, 168] on div "DS [PERSON_NAME] [EMAIL_ADDRESS][DOMAIN_NAME]" at bounding box center [371, 170] width 164 height 18
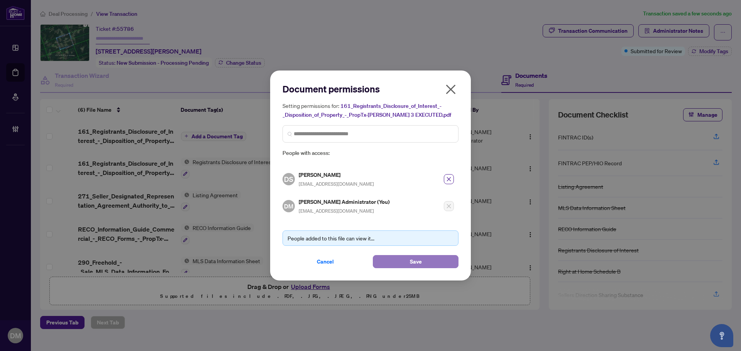
click at [438, 264] on button "Save" at bounding box center [416, 261] width 86 height 13
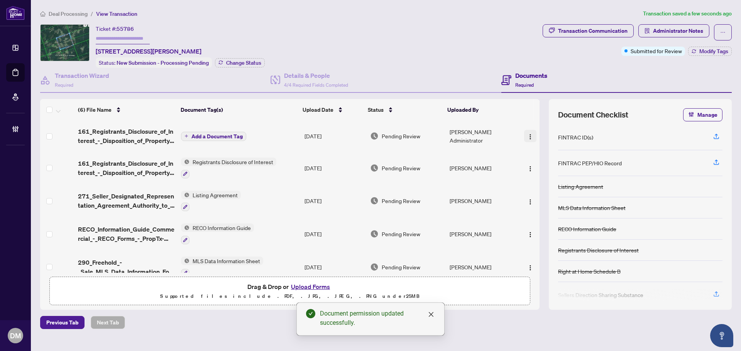
click at [527, 138] on img "button" at bounding box center [530, 137] width 6 height 6
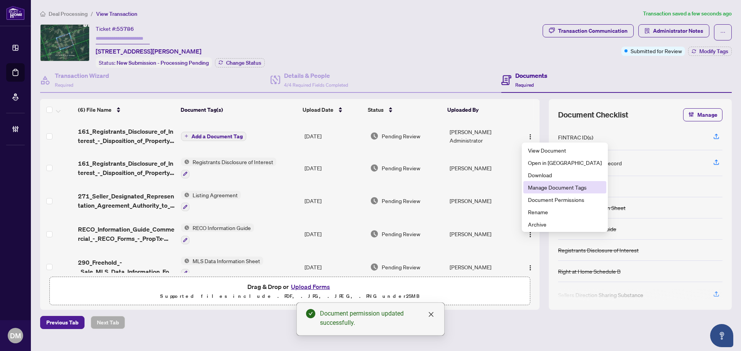
click at [571, 190] on span "Manage Document Tags" at bounding box center [565, 187] width 74 height 8
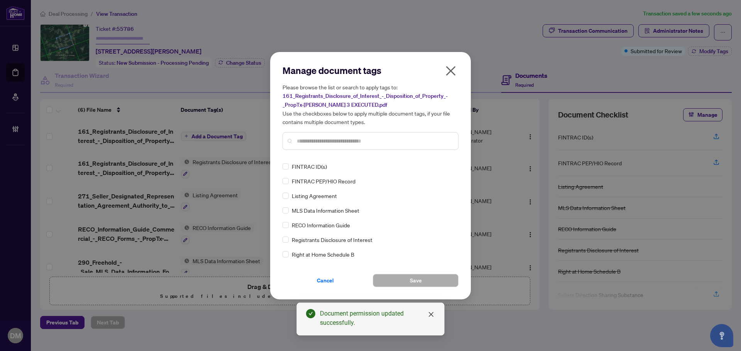
click at [357, 142] on input "text" at bounding box center [374, 141] width 155 height 8
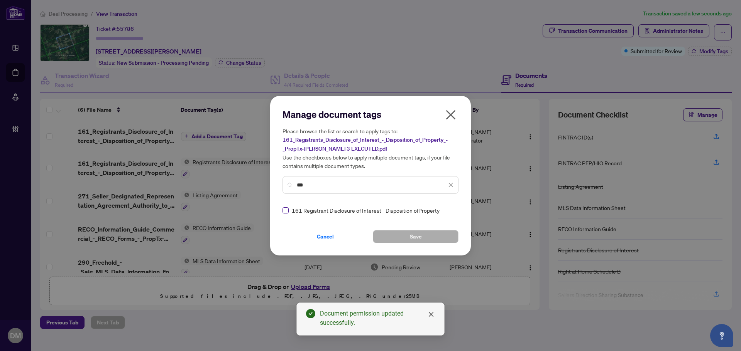
type input "***"
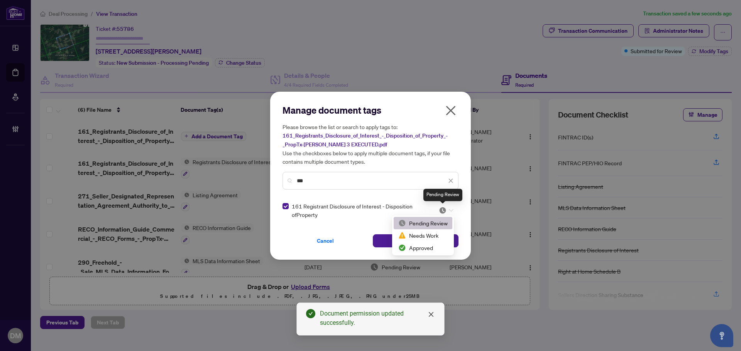
click at [446, 211] on img at bounding box center [443, 211] width 8 height 8
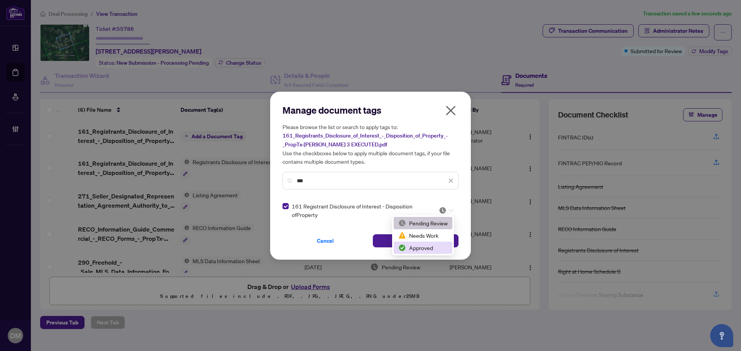
click at [432, 246] on div "Approved" at bounding box center [422, 248] width 49 height 8
click at [442, 211] on img at bounding box center [443, 211] width 8 height 8
click at [424, 249] on div "Approved" at bounding box center [422, 248] width 49 height 8
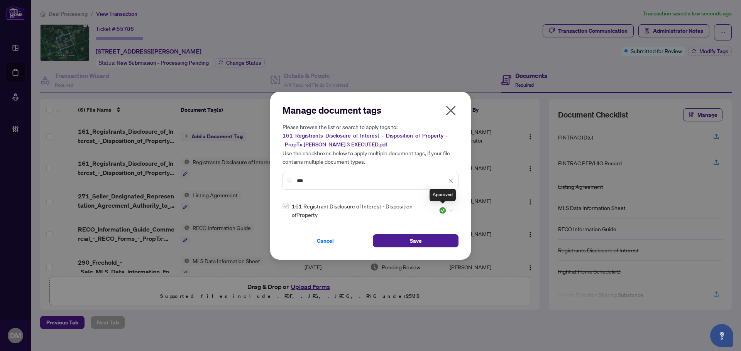
click at [443, 211] on img at bounding box center [443, 211] width 8 height 8
click at [439, 225] on div "Pending Review" at bounding box center [422, 223] width 49 height 8
click at [452, 209] on icon at bounding box center [451, 210] width 5 height 3
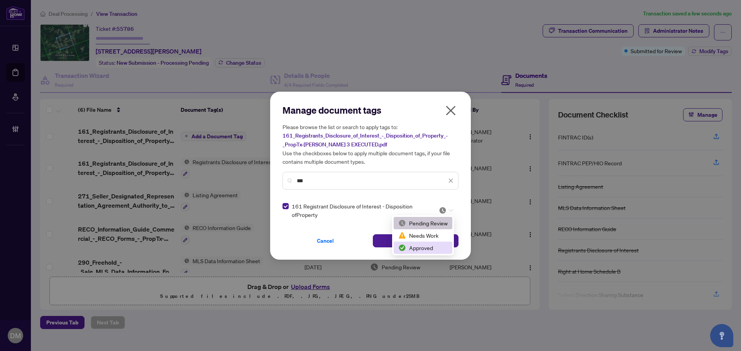
click at [419, 252] on div "Approved" at bounding box center [422, 248] width 49 height 8
click at [446, 243] on button "Save" at bounding box center [416, 241] width 86 height 13
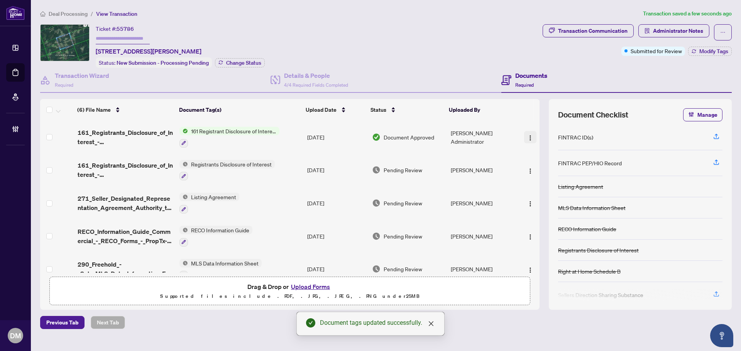
click at [529, 137] on img "button" at bounding box center [530, 138] width 6 height 6
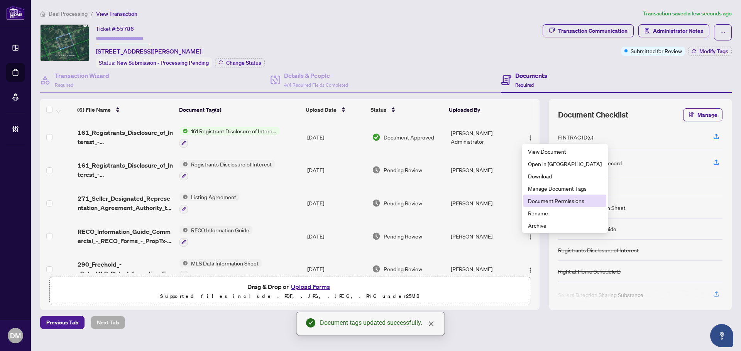
click at [528, 203] on span "Document Permissions" at bounding box center [565, 201] width 74 height 8
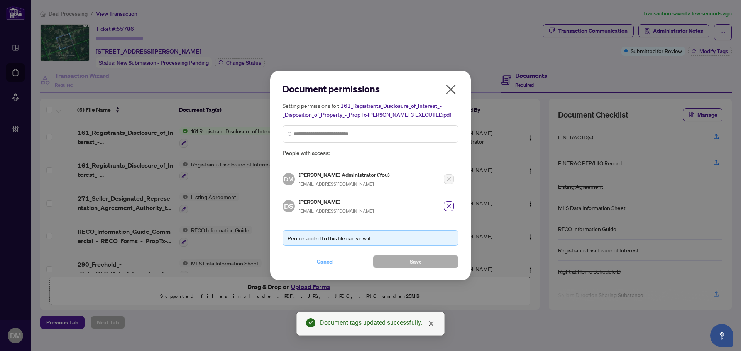
click at [326, 260] on span "Cancel" at bounding box center [325, 262] width 17 height 12
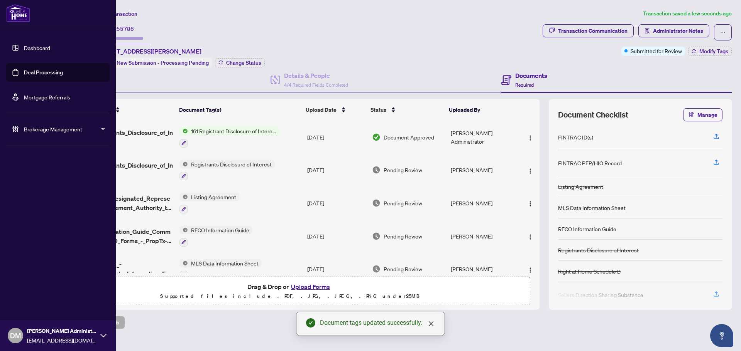
click at [43, 50] on link "Dashboard" at bounding box center [37, 47] width 26 height 7
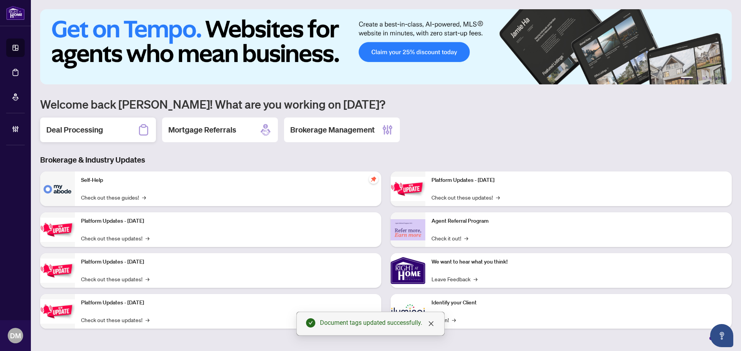
click at [89, 116] on div "1 2 3 4 5 6 Welcome back [PERSON_NAME]! What are you working on [DATE]? Deal Pr…" at bounding box center [385, 174] width 691 height 331
click at [96, 133] on h2 "Deal Processing" at bounding box center [74, 130] width 57 height 11
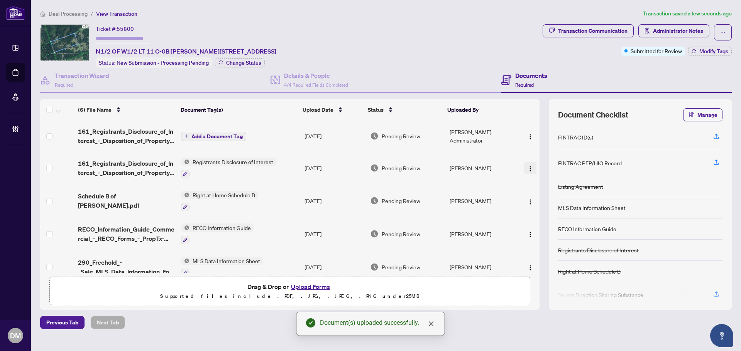
click at [529, 162] on button "button" at bounding box center [530, 168] width 12 height 12
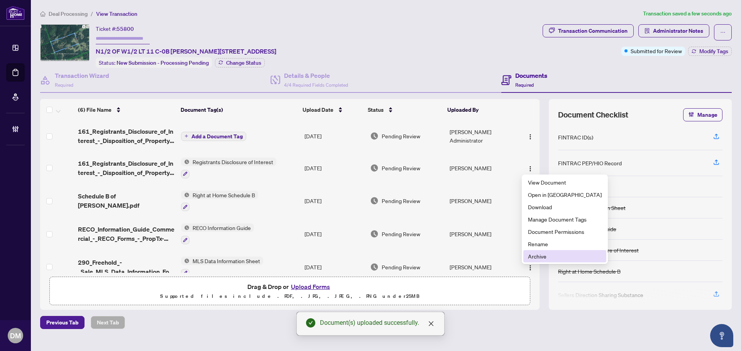
click at [557, 262] on li "Archive" at bounding box center [564, 256] width 83 height 12
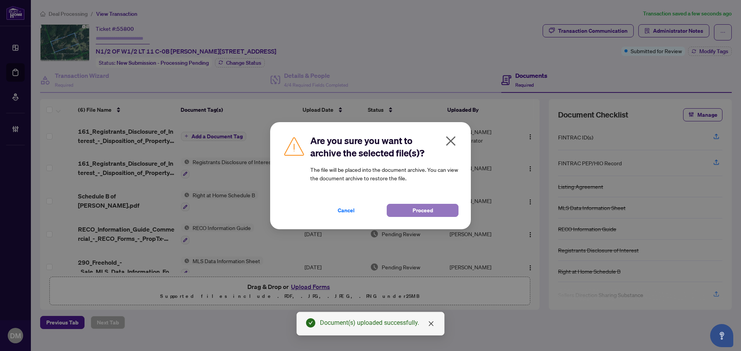
click at [415, 208] on span "Proceed" at bounding box center [422, 210] width 20 height 12
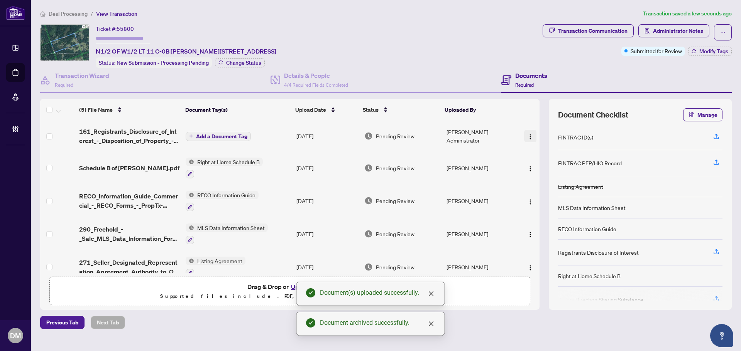
click at [527, 135] on img "button" at bounding box center [530, 137] width 6 height 6
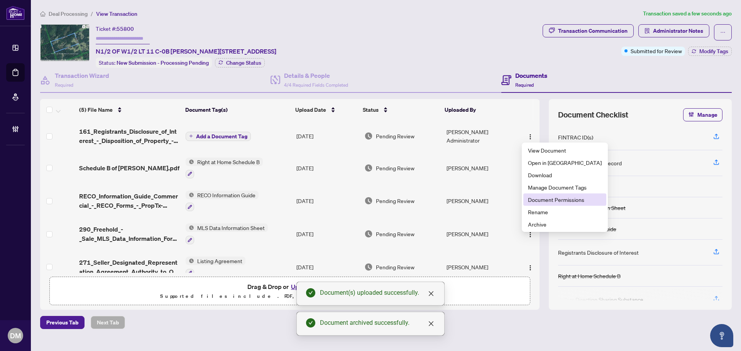
click at [547, 197] on span "Document Permissions" at bounding box center [565, 200] width 74 height 8
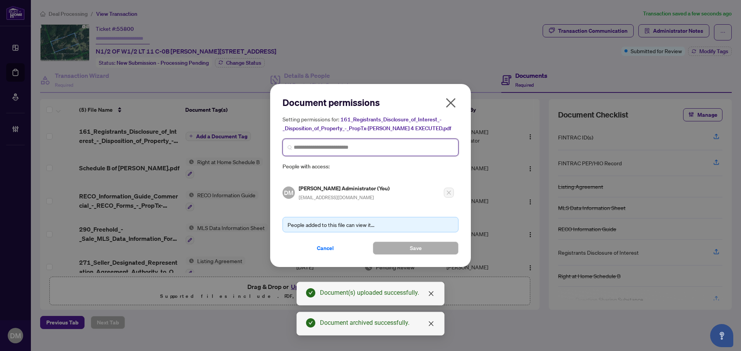
click at [360, 149] on input "search" at bounding box center [374, 147] width 160 height 8
click at [361, 145] on input "search" at bounding box center [374, 147] width 160 height 8
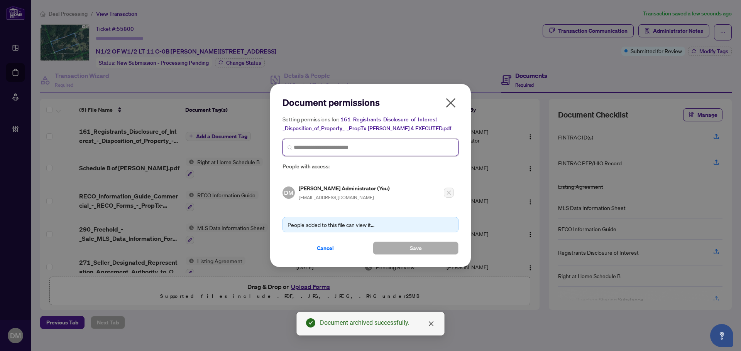
click at [356, 148] on input "search" at bounding box center [374, 147] width 160 height 8
click at [453, 106] on icon "close" at bounding box center [451, 103] width 10 height 10
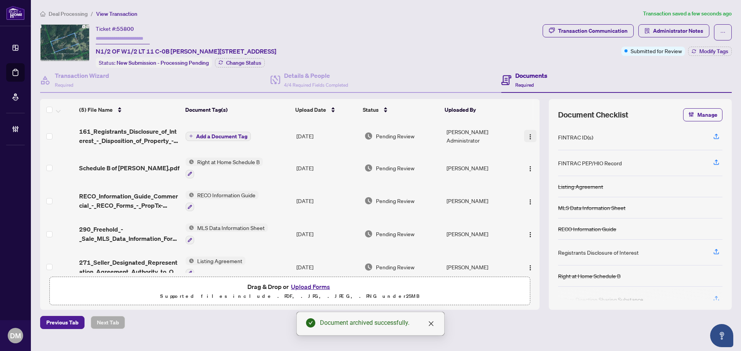
click at [528, 134] on img "button" at bounding box center [530, 137] width 6 height 6
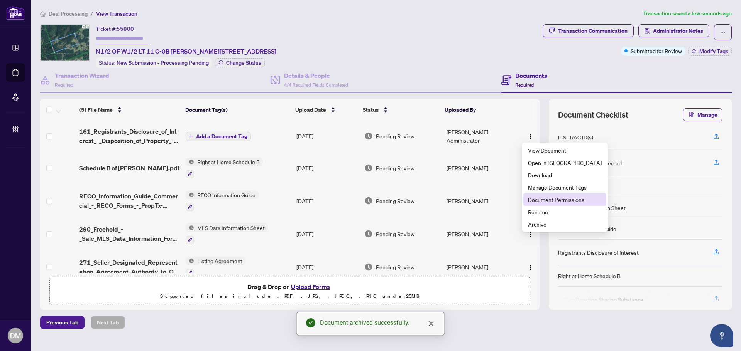
click at [558, 201] on span "Document Permissions" at bounding box center [565, 200] width 74 height 8
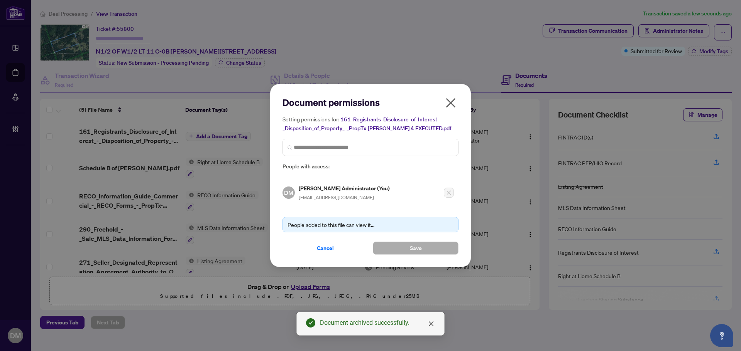
click at [335, 135] on div "Setting permissions for: 161_Registrants_Disclosure_of_Interest_-_Disposition_o…" at bounding box center [370, 143] width 176 height 56
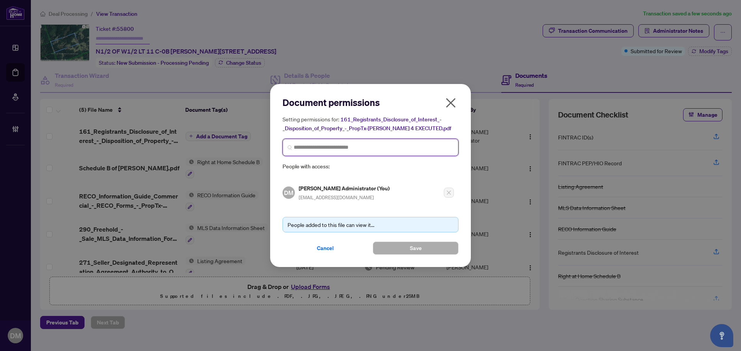
click at [335, 143] on input "search" at bounding box center [374, 147] width 160 height 8
type input "**********"
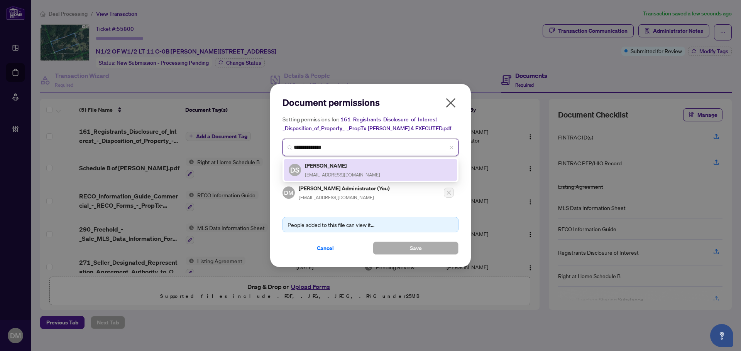
click at [343, 174] on div "Deepak Sharma info@deepak1.ca" at bounding box center [342, 170] width 75 height 18
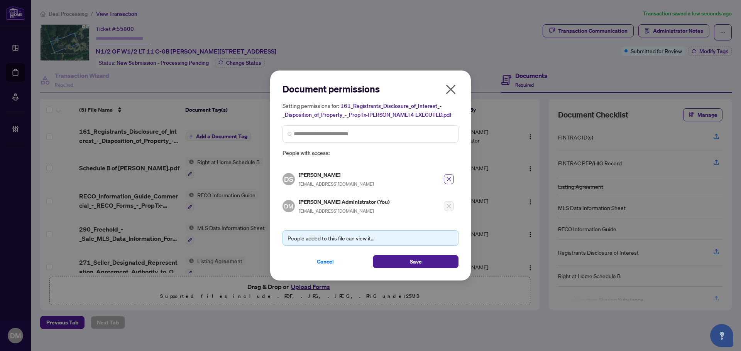
drag, startPoint x: 403, startPoint y: 257, endPoint x: 405, endPoint y: 251, distance: 6.8
click at [403, 258] on button "Save" at bounding box center [416, 261] width 86 height 13
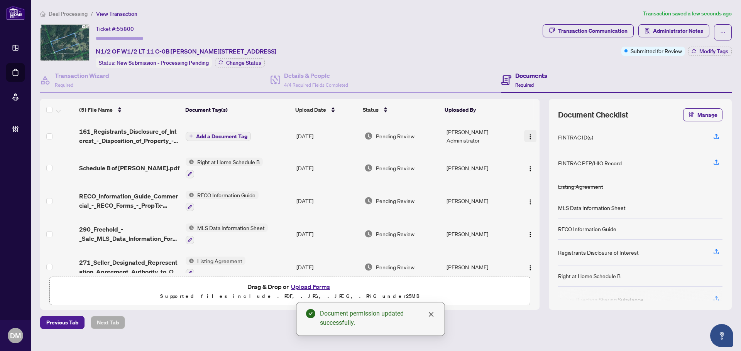
click at [531, 137] on button "button" at bounding box center [530, 136] width 12 height 12
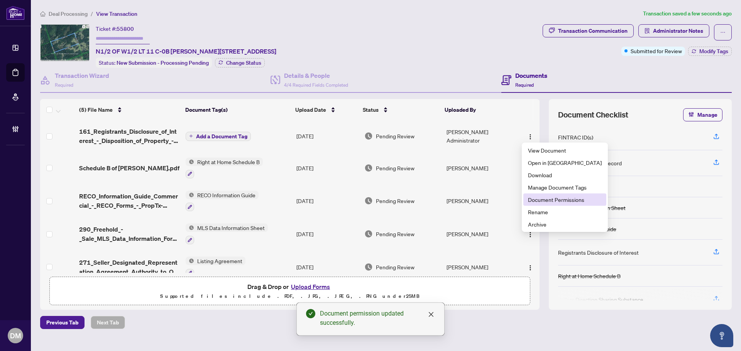
click at [569, 199] on span "Document Permissions" at bounding box center [565, 200] width 74 height 8
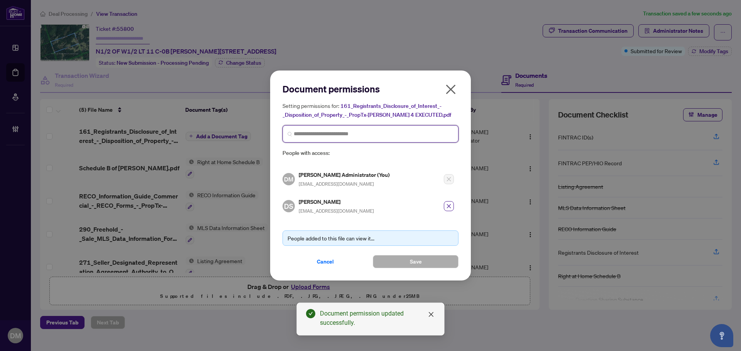
click at [381, 136] on input "search" at bounding box center [374, 134] width 160 height 8
click at [330, 259] on span "Cancel" at bounding box center [325, 262] width 17 height 12
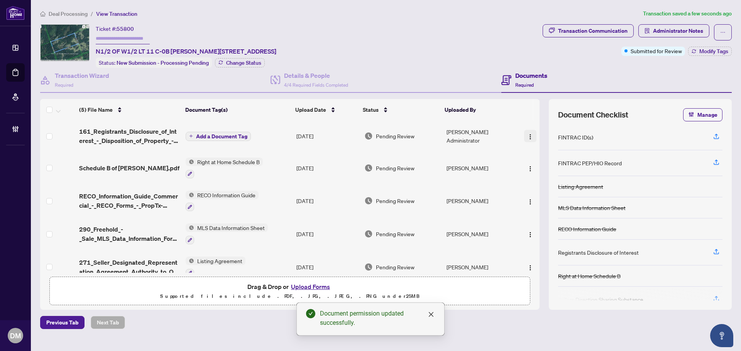
click at [528, 134] on img "button" at bounding box center [530, 137] width 6 height 6
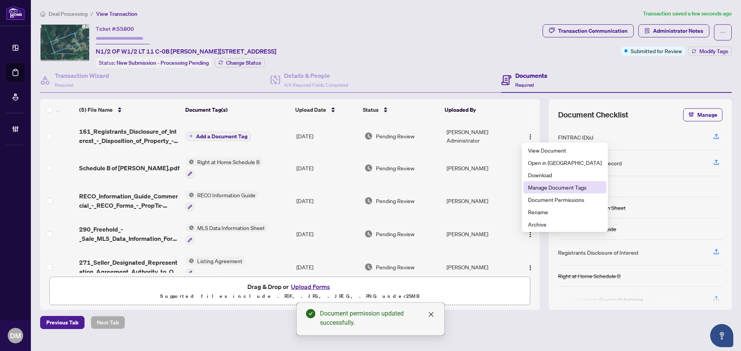
click at [535, 185] on span "Manage Document Tags" at bounding box center [565, 187] width 74 height 8
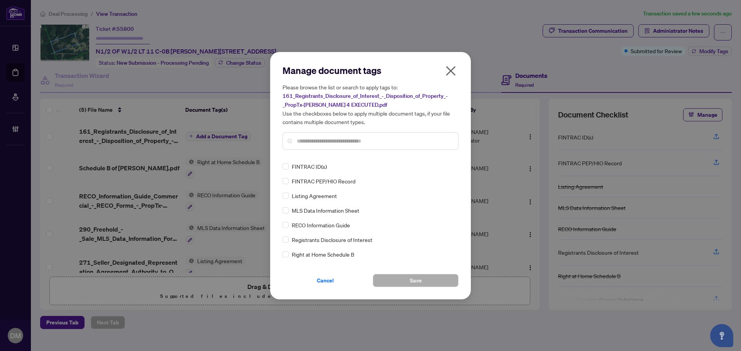
click at [346, 136] on div at bounding box center [370, 141] width 176 height 18
click at [343, 140] on input "text" at bounding box center [374, 141] width 155 height 8
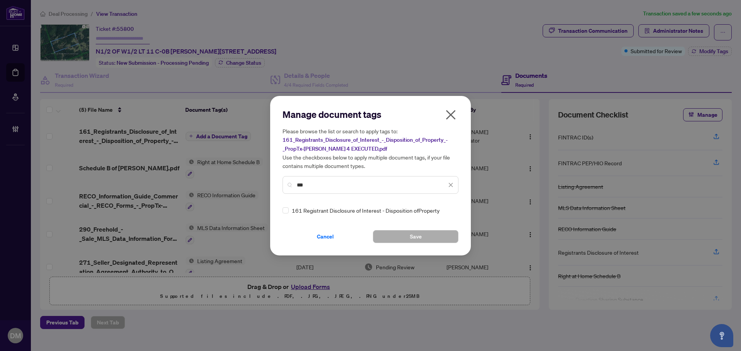
type input "***"
click at [280, 212] on div "Manage document tags Please browse the list or search to apply tags to: 161_Reg…" at bounding box center [370, 176] width 201 height 160
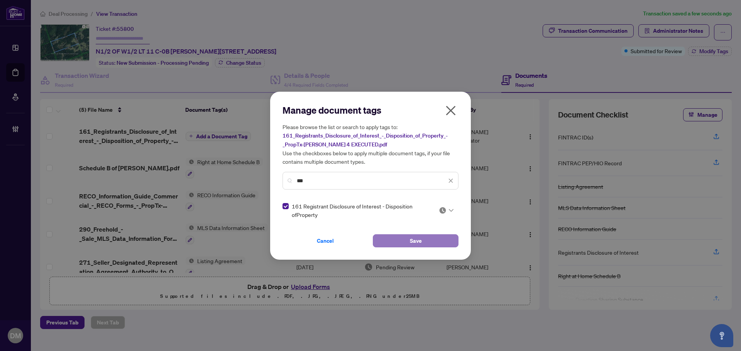
click at [400, 242] on button "Save" at bounding box center [416, 241] width 86 height 13
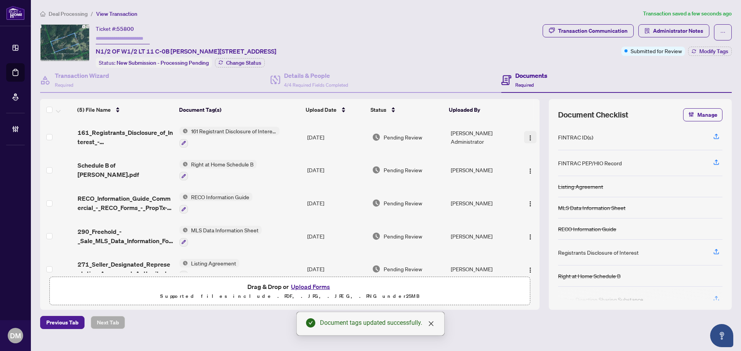
click at [527, 136] on img "button" at bounding box center [530, 138] width 6 height 6
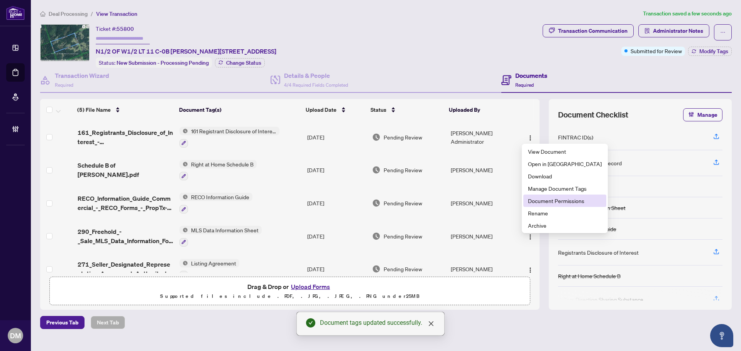
click at [554, 198] on span "Document Permissions" at bounding box center [565, 201] width 74 height 8
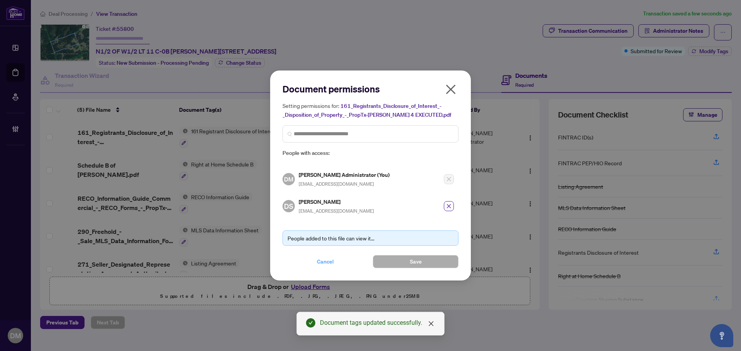
click at [330, 261] on span "Cancel" at bounding box center [325, 262] width 17 height 12
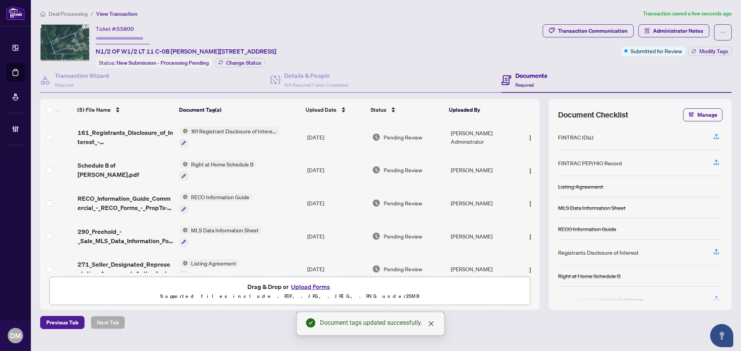
drag, startPoint x: 525, startPoint y: 138, endPoint x: 534, endPoint y: 162, distance: 25.5
click at [527, 138] on img "button" at bounding box center [530, 138] width 6 height 6
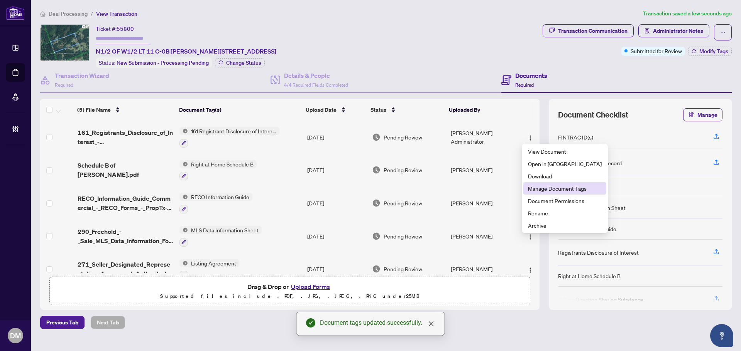
click at [541, 189] on span "Manage Document Tags" at bounding box center [565, 188] width 74 height 8
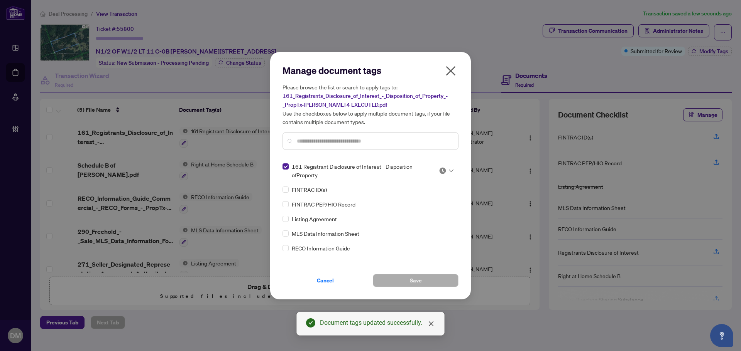
click at [449, 170] on icon at bounding box center [451, 170] width 5 height 3
click at [426, 208] on div "Approved" at bounding box center [420, 208] width 49 height 8
click at [428, 280] on button "Save" at bounding box center [416, 280] width 86 height 13
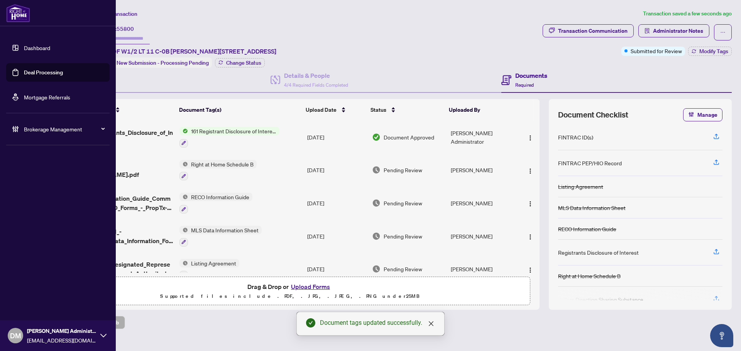
click at [34, 51] on link "Dashboard" at bounding box center [37, 47] width 26 height 7
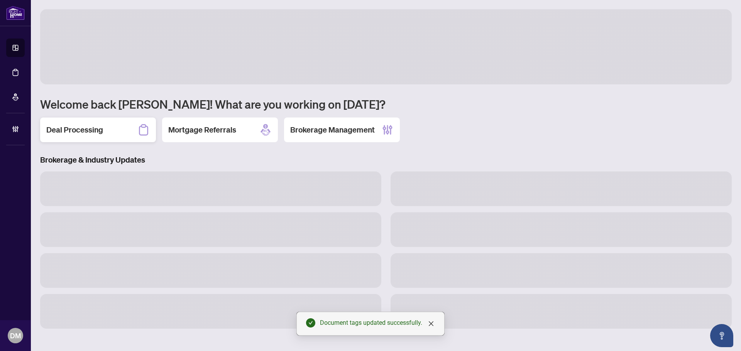
click at [96, 136] on div "Deal Processing" at bounding box center [98, 130] width 116 height 25
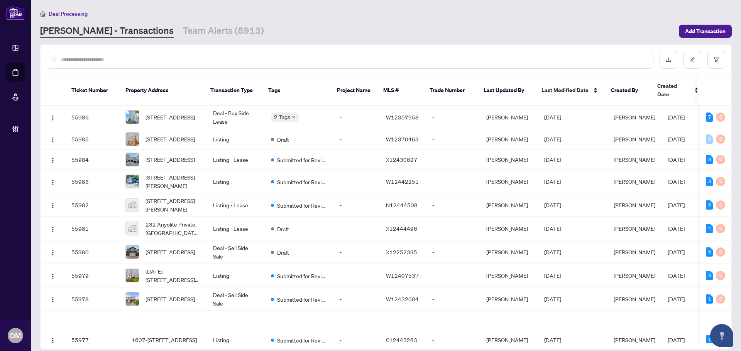
click at [113, 60] on input "text" at bounding box center [354, 60] width 586 height 8
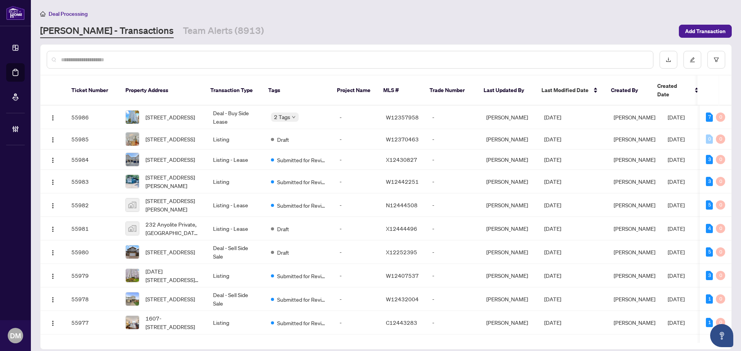
paste input "*********"
type input "*********"
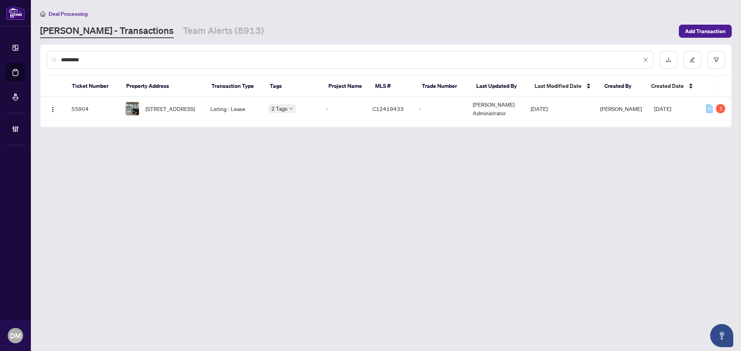
drag, startPoint x: 116, startPoint y: 62, endPoint x: 41, endPoint y: 54, distance: 75.3
click at [43, 58] on div "*********" at bounding box center [386, 60] width 690 height 30
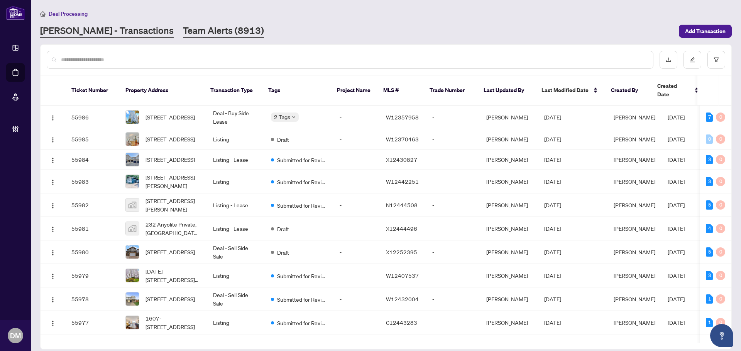
click at [183, 29] on link "Team Alerts (8913)" at bounding box center [223, 31] width 81 height 14
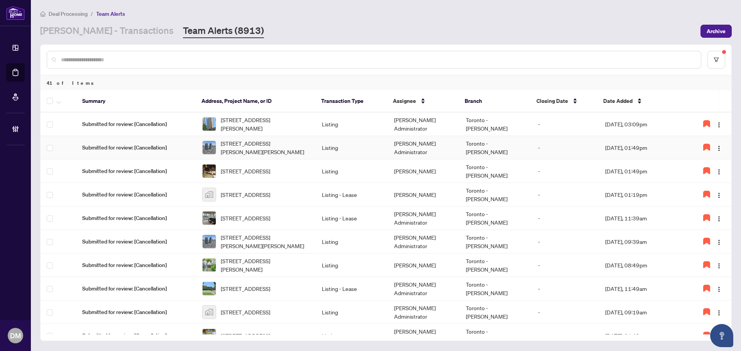
click at [367, 145] on td "Listing" at bounding box center [352, 148] width 72 height 24
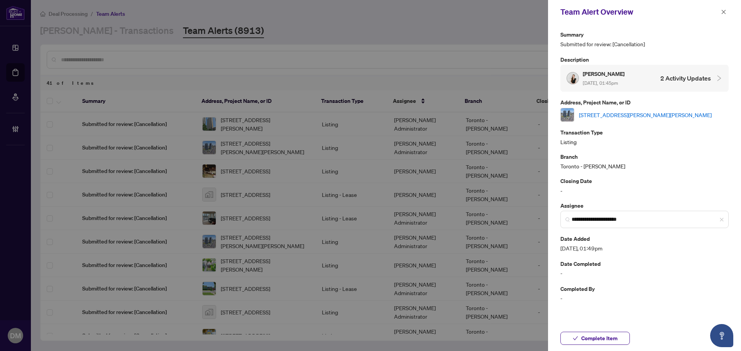
click at [645, 133] on p "Transaction Type" at bounding box center [644, 132] width 168 height 9
click at [650, 133] on p "Transaction Type" at bounding box center [644, 132] width 168 height 9
click at [648, 116] on link "[STREET_ADDRESS][PERSON_NAME][PERSON_NAME]" at bounding box center [645, 115] width 133 height 8
click at [719, 16] on span at bounding box center [723, 11] width 10 height 9
click at [722, 11] on icon "close" at bounding box center [723, 11] width 5 height 5
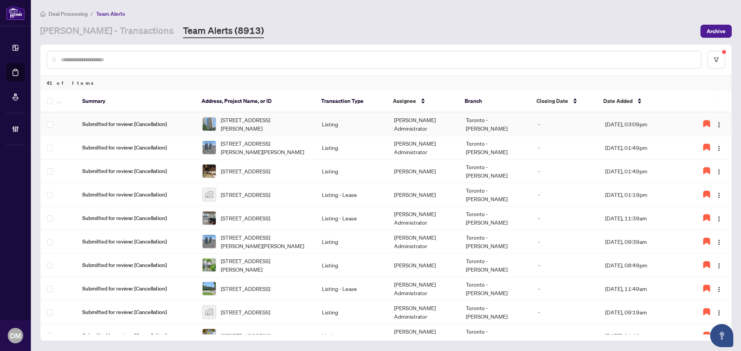
click at [459, 116] on td "Toronto - [PERSON_NAME]" at bounding box center [495, 125] width 72 height 24
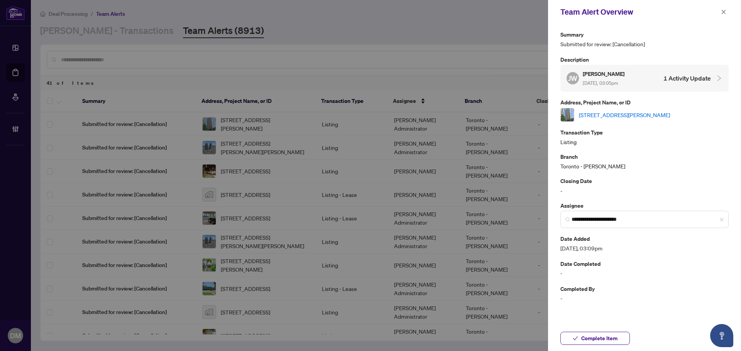
click at [633, 115] on link "2402-3 Michael Power Pl, Toronto, Ontario M9A 0A2, Canada" at bounding box center [624, 115] width 91 height 8
click at [279, 25] on div at bounding box center [370, 175] width 741 height 351
click at [724, 14] on icon "close" at bounding box center [723, 11] width 5 height 5
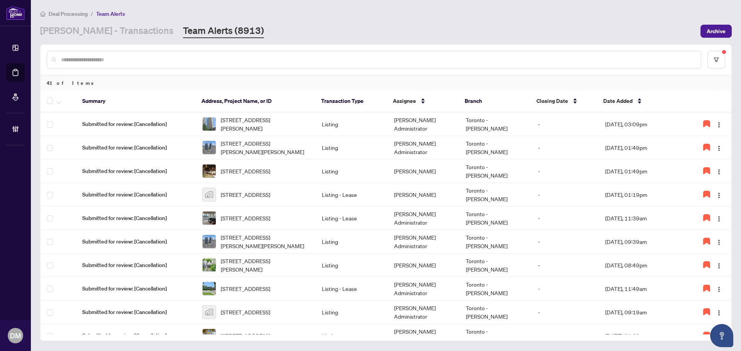
drag, startPoint x: 115, startPoint y: 34, endPoint x: 123, endPoint y: 48, distance: 15.7
click at [116, 34] on link "[PERSON_NAME] - Transactions" at bounding box center [106, 31] width 133 height 14
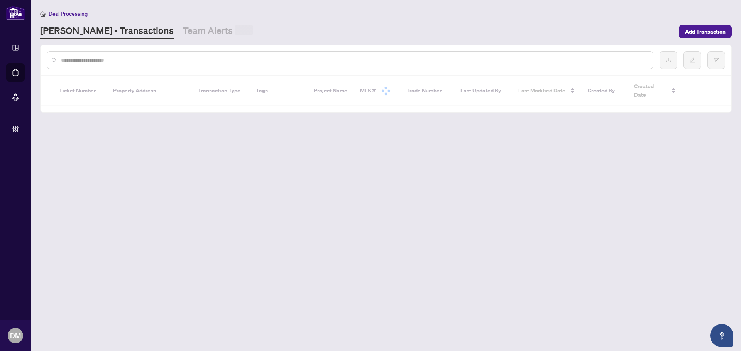
click at [131, 60] on input "text" at bounding box center [354, 60] width 586 height 8
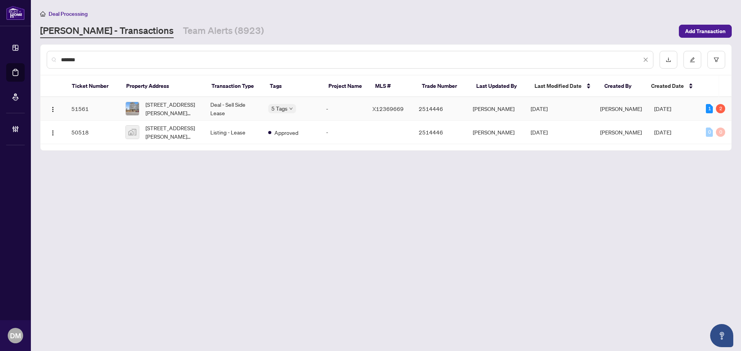
type input "*******"
drag, startPoint x: 214, startPoint y: 109, endPoint x: 225, endPoint y: 109, distance: 10.8
click at [224, 109] on td "Deal - Sell Side Lease" at bounding box center [233, 109] width 58 height 24
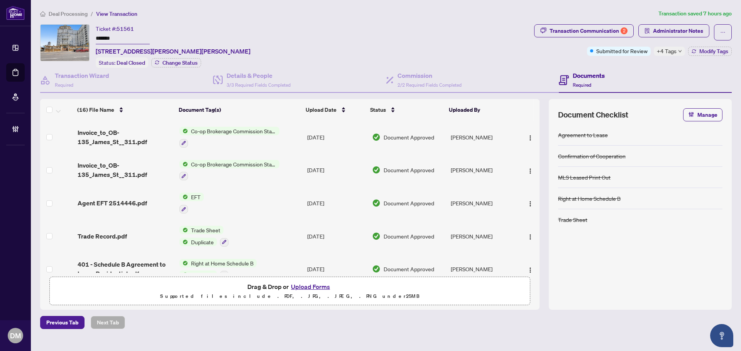
click at [466, 32] on div "Ticket #: 51561 ******* [STREET_ADDRESS][PERSON_NAME][PERSON_NAME] Status: Deal…" at bounding box center [285, 46] width 491 height 44
click at [671, 26] on span "Administrator Notes" at bounding box center [678, 31] width 50 height 12
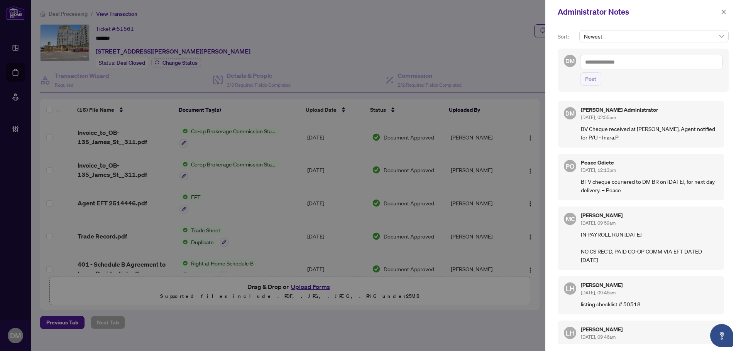
click at [619, 61] on textarea at bounding box center [651, 62] width 142 height 15
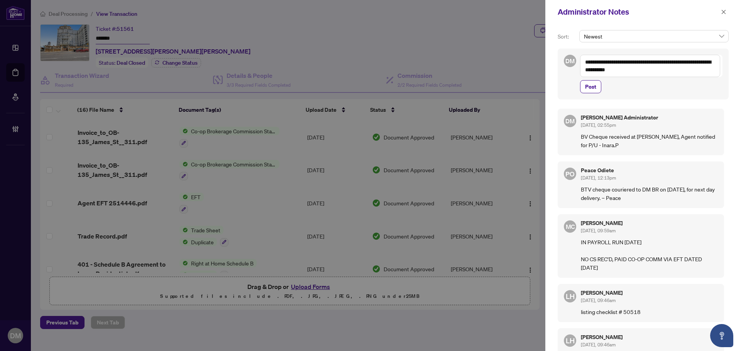
click at [654, 74] on textarea "**********" at bounding box center [650, 66] width 140 height 22
click at [652, 72] on textarea "**********" at bounding box center [650, 66] width 140 height 22
type textarea "**********"
click at [596, 85] on span "Post" at bounding box center [590, 87] width 11 height 12
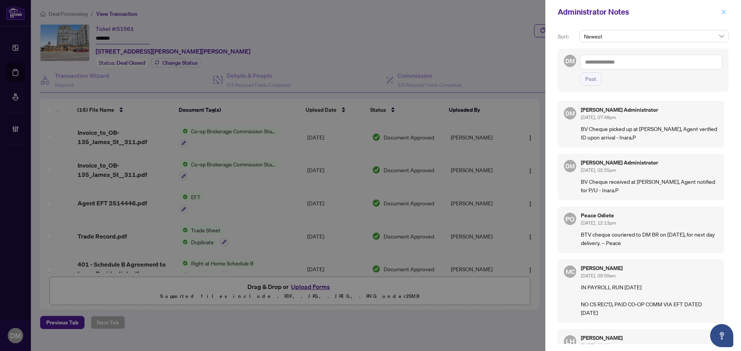
click at [722, 12] on icon "close" at bounding box center [723, 11] width 5 height 5
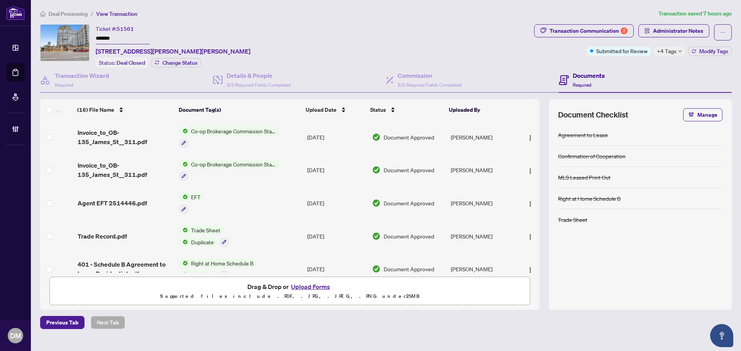
drag, startPoint x: 110, startPoint y: 35, endPoint x: 92, endPoint y: 34, distance: 17.8
click at [92, 34] on div "Ticket #: 51561 ******* [STREET_ADDRESS][PERSON_NAME][PERSON_NAME] Status: Deal…" at bounding box center [285, 46] width 491 height 44
click at [352, 26] on div "Ticket #: 51561 ******* [STREET_ADDRESS][PERSON_NAME][PERSON_NAME] Status: Deal…" at bounding box center [285, 46] width 491 height 44
drag, startPoint x: 315, startPoint y: 25, endPoint x: 324, endPoint y: 17, distance: 12.3
click at [313, 24] on div "Deal Processing / View Transaction Transaction saved 7 hours ago Ticket #: 5156…" at bounding box center [385, 169] width 697 height 320
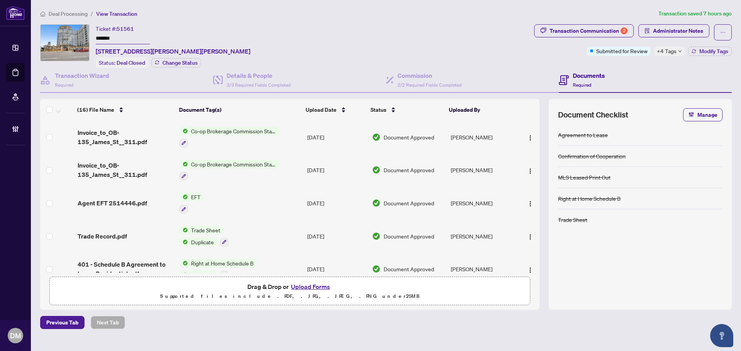
click at [238, 19] on div "Deal Processing / View Transaction Transaction saved 7 hours ago Ticket #: 5156…" at bounding box center [385, 169] width 697 height 320
click at [231, 17] on ol "Deal Processing / View Transaction" at bounding box center [347, 13] width 615 height 9
click at [190, 15] on ol "Deal Processing / View Transaction" at bounding box center [347, 13] width 615 height 9
drag, startPoint x: 304, startPoint y: 25, endPoint x: 270, endPoint y: 25, distance: 33.2
click at [302, 25] on div "Ticket #: 51561 ******* [STREET_ADDRESS][PERSON_NAME][PERSON_NAME] Status: Deal…" at bounding box center [285, 46] width 491 height 44
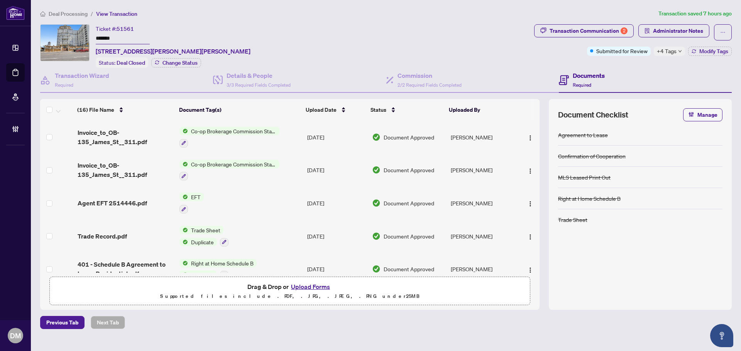
click at [287, 25] on div "Ticket #: 51561 ******* [STREET_ADDRESS][PERSON_NAME][PERSON_NAME] Status: Deal…" at bounding box center [285, 46] width 491 height 44
click at [193, 21] on div "Deal Processing / View Transaction Transaction saved 7 hours ago Ticket #: 5156…" at bounding box center [385, 169] width 697 height 320
drag, startPoint x: 125, startPoint y: 27, endPoint x: 151, endPoint y: 36, distance: 27.7
click at [125, 27] on span "51561" at bounding box center [124, 28] width 17 height 7
drag, startPoint x: 151, startPoint y: 36, endPoint x: 117, endPoint y: 42, distance: 34.6
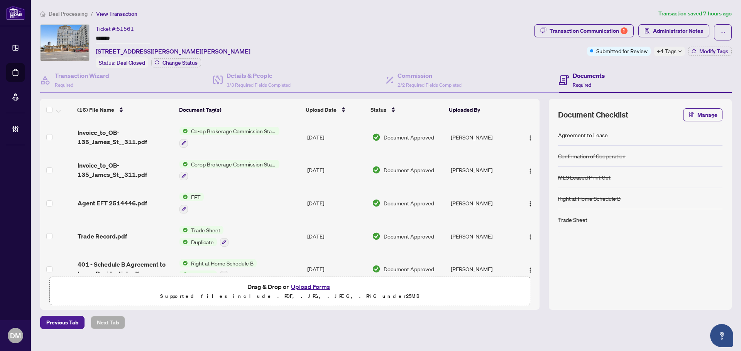
click at [149, 36] on input "*******" at bounding box center [123, 38] width 54 height 11
click at [123, 39] on input "*******" at bounding box center [123, 38] width 54 height 11
drag, startPoint x: 124, startPoint y: 39, endPoint x: 162, endPoint y: 19, distance: 43.3
click at [124, 38] on input "*******" at bounding box center [123, 38] width 54 height 11
click at [164, 19] on div "Deal Processing / View Transaction Transaction saved 7 hours ago Ticket #: 5156…" at bounding box center [385, 169] width 697 height 320
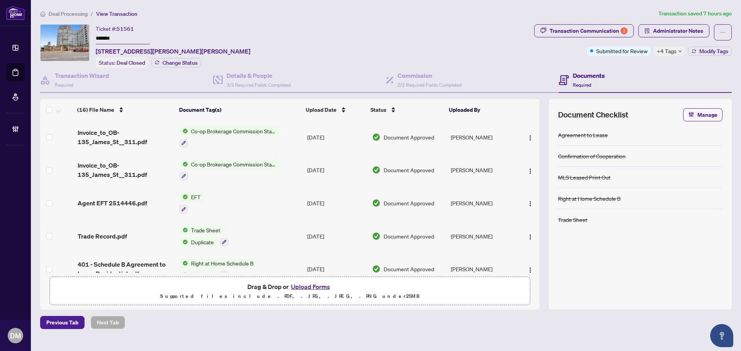
click at [349, 22] on div "Deal Processing / View Transaction Transaction saved 7 hours ago Ticket #: 5156…" at bounding box center [385, 169] width 697 height 320
click at [388, 31] on div "Ticket #: 51561 ******* [STREET_ADDRESS][PERSON_NAME][PERSON_NAME] Status: Deal…" at bounding box center [285, 46] width 491 height 44
click at [323, 37] on div "Ticket #: 51561 ******* [STREET_ADDRESS][PERSON_NAME][PERSON_NAME] Status: Deal…" at bounding box center [285, 46] width 491 height 44
click at [243, 15] on ol "Deal Processing / View Transaction" at bounding box center [347, 13] width 615 height 9
drag, startPoint x: 663, startPoint y: 30, endPoint x: 736, endPoint y: 16, distance: 73.5
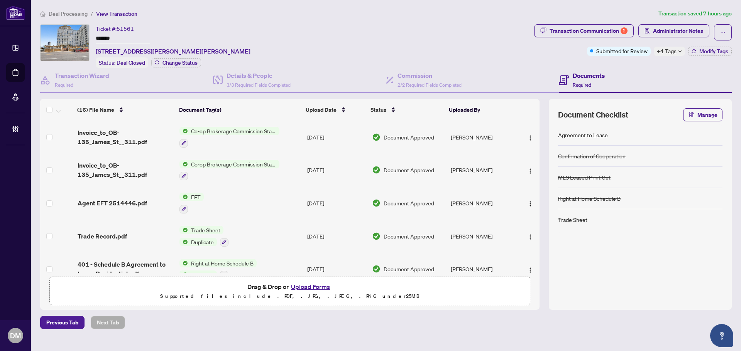
click at [663, 30] on span "Administrator Notes" at bounding box center [678, 31] width 50 height 12
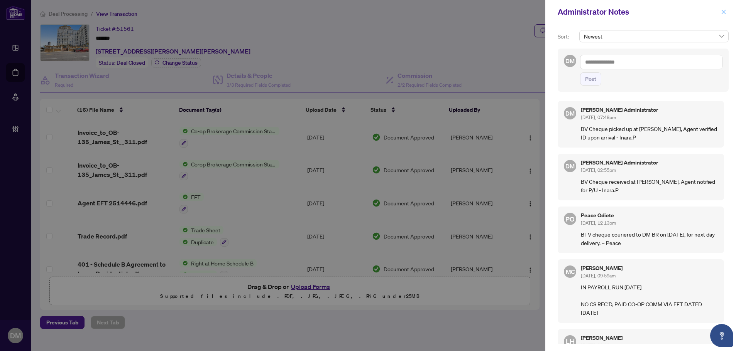
click at [721, 7] on span "button" at bounding box center [723, 12] width 5 height 12
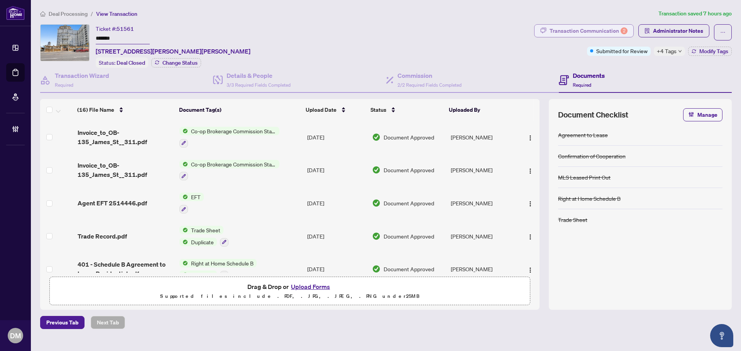
click at [579, 27] on div "Transaction Communication 2" at bounding box center [588, 31] width 78 height 12
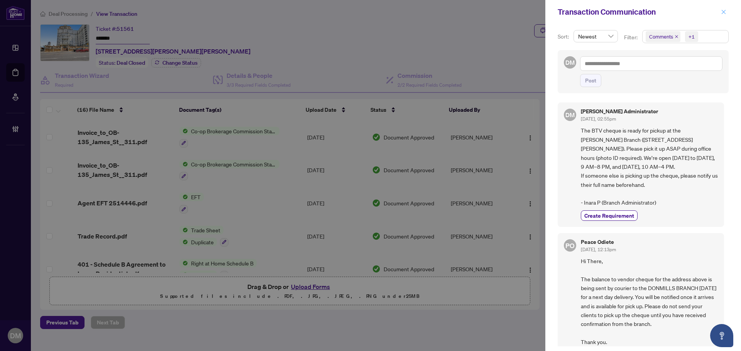
click at [723, 11] on icon "close" at bounding box center [723, 11] width 5 height 5
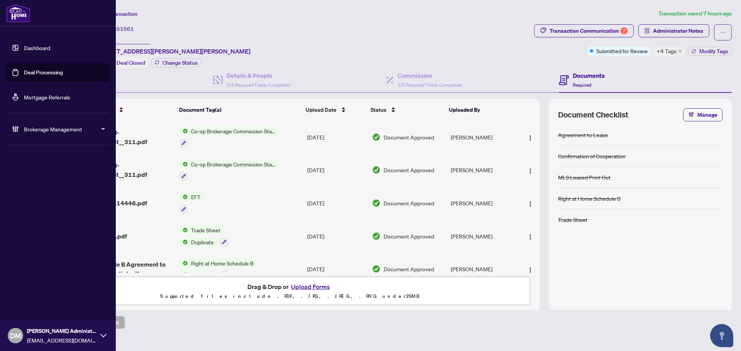
click at [24, 46] on link "Dashboard" at bounding box center [37, 47] width 26 height 7
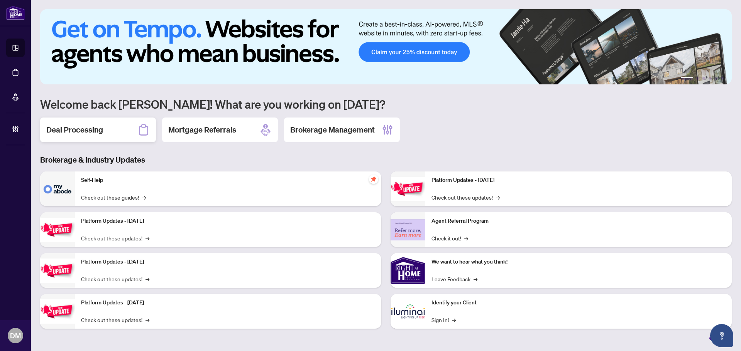
click at [111, 138] on div "Deal Processing" at bounding box center [98, 130] width 116 height 25
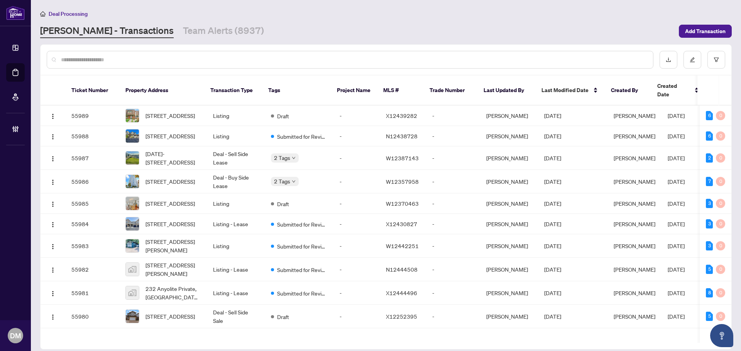
click at [150, 16] on div "Deal Processing" at bounding box center [385, 13] width 691 height 9
click at [164, 56] on input "text" at bounding box center [354, 60] width 586 height 8
click at [266, 27] on div "[PERSON_NAME] - Transactions Team Alerts (8937)" at bounding box center [357, 31] width 634 height 14
click at [200, 63] on div at bounding box center [350, 60] width 606 height 18
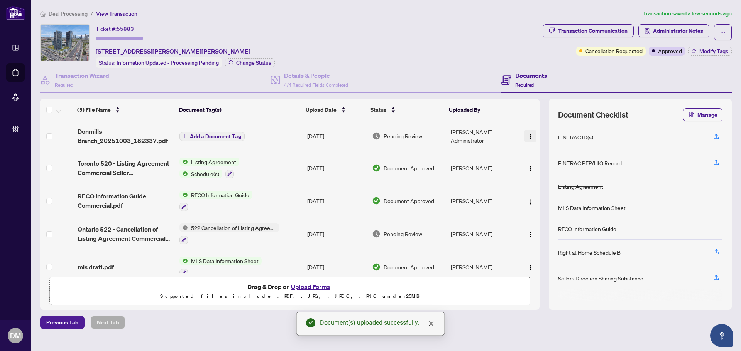
click at [527, 130] on button "button" at bounding box center [530, 136] width 12 height 12
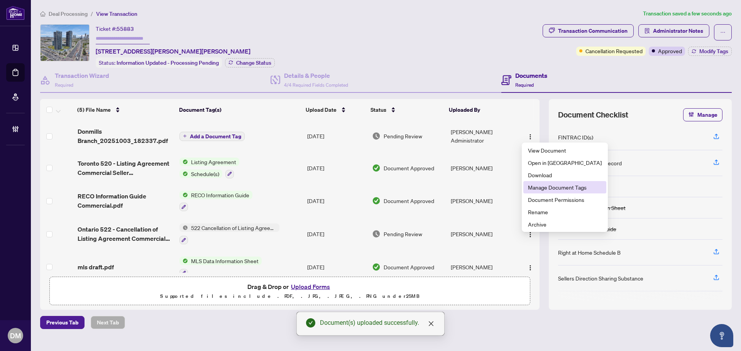
click at [560, 191] on span "Manage Document Tags" at bounding box center [565, 187] width 74 height 8
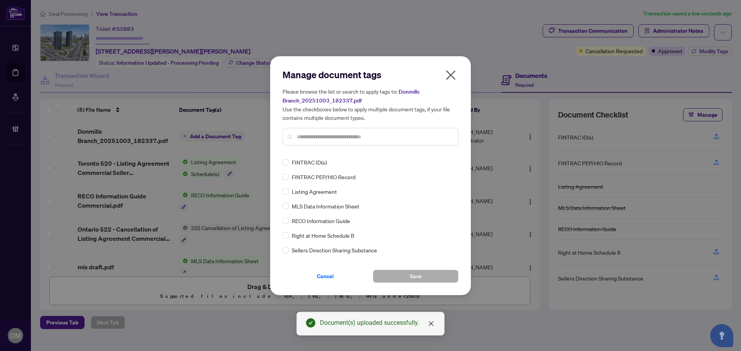
click at [357, 128] on div "Please browse the list or search to apply tags to: Donmills Branch_20251003_182…" at bounding box center [370, 116] width 176 height 59
click at [349, 133] on input "text" at bounding box center [374, 137] width 155 height 8
drag, startPoint x: 343, startPoint y: 137, endPoint x: 355, endPoint y: 128, distance: 15.0
click at [343, 137] on input "text" at bounding box center [374, 137] width 155 height 8
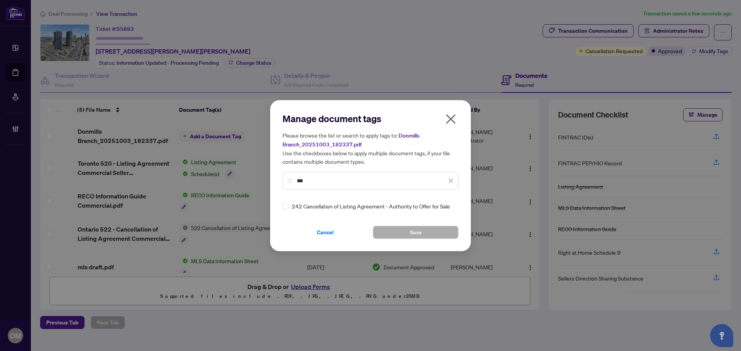
type input "***"
click at [288, 201] on div "Manage document tags Please browse the list or search to apply tags to: Donmill…" at bounding box center [370, 176] width 176 height 127
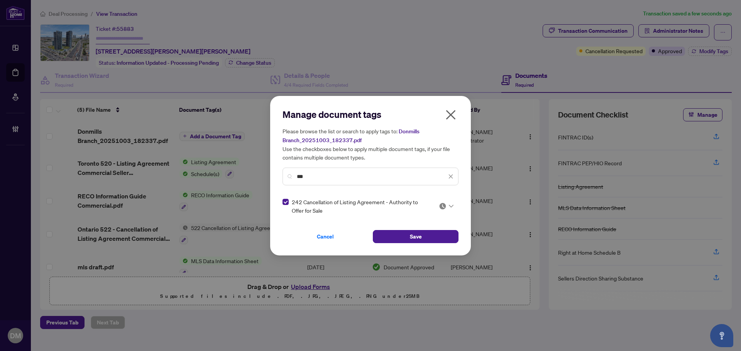
click at [443, 209] on img at bounding box center [443, 207] width 8 height 8
click at [417, 240] on div "Approved" at bounding box center [422, 244] width 49 height 8
click at [452, 174] on icon "close" at bounding box center [451, 176] width 4 height 4
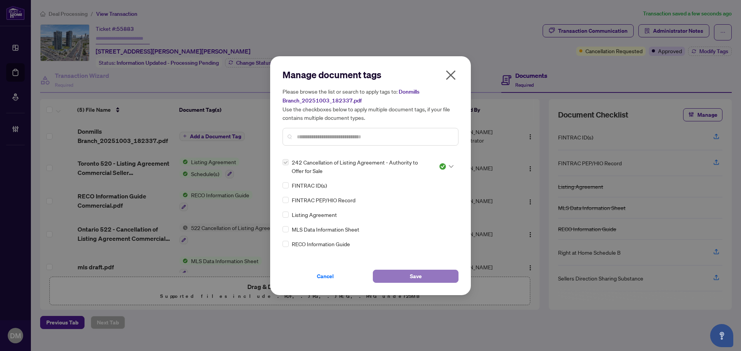
click at [413, 274] on span "Save" at bounding box center [416, 276] width 12 height 12
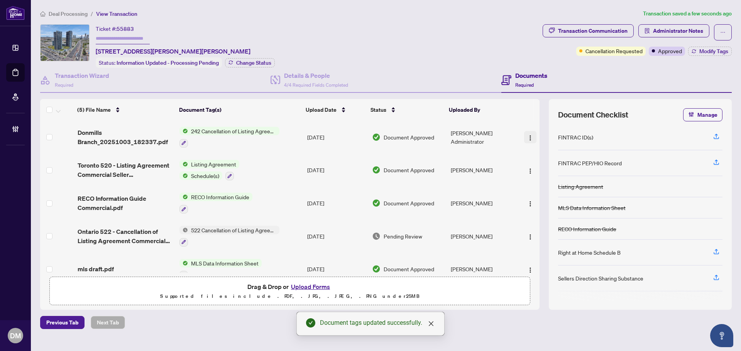
click at [529, 137] on img "button" at bounding box center [530, 138] width 6 height 6
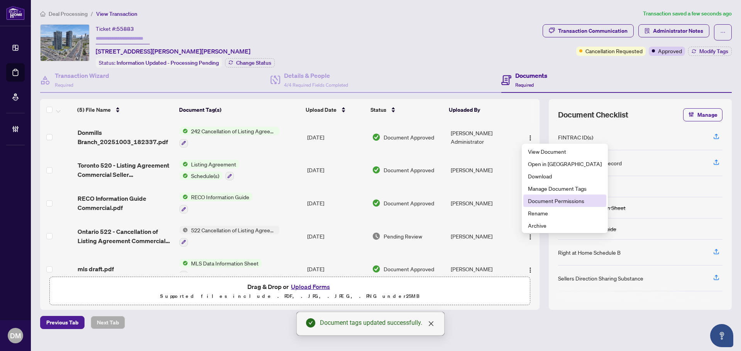
click at [547, 198] on span "Document Permissions" at bounding box center [565, 201] width 74 height 8
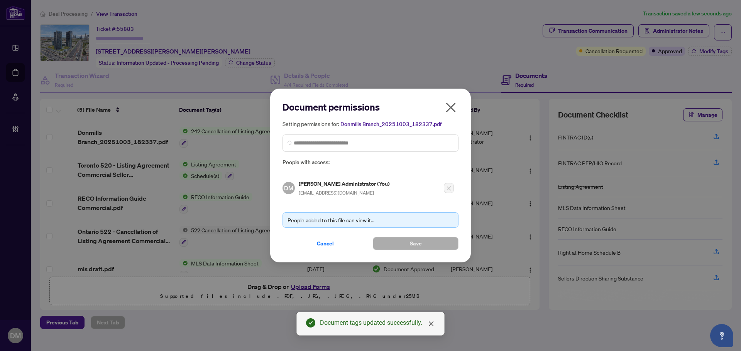
click at [365, 132] on div "Setting permissions for: Donmills Branch_20251003_182337.pdf People with access:" at bounding box center [370, 143] width 176 height 47
click at [356, 145] on input "search" at bounding box center [374, 143] width 160 height 8
type input "**********"
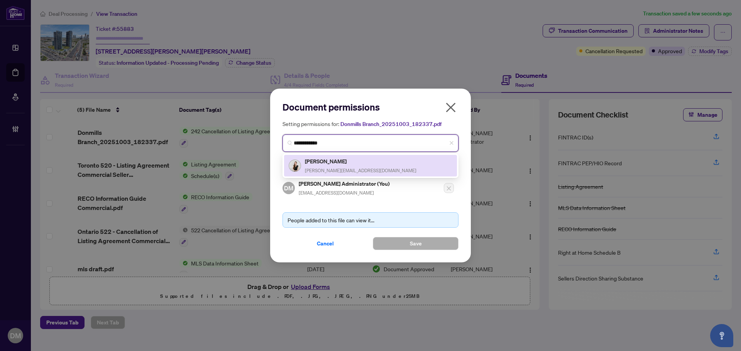
click at [348, 166] on div "[PERSON_NAME] [PERSON_NAME][EMAIL_ADDRESS][DOMAIN_NAME]" at bounding box center [360, 166] width 111 height 18
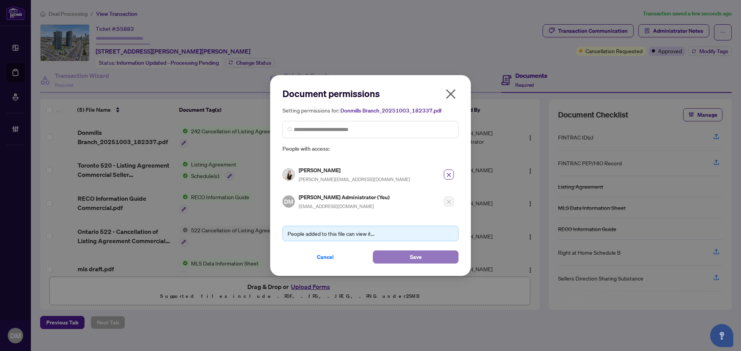
click at [395, 257] on button "Save" at bounding box center [416, 257] width 86 height 13
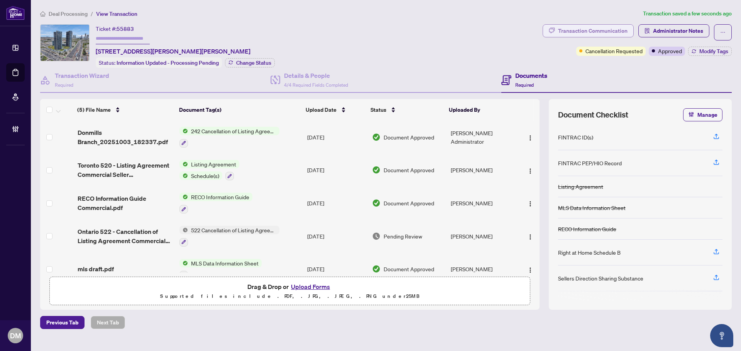
click at [615, 35] on div "Transaction Communication" at bounding box center [592, 31] width 69 height 12
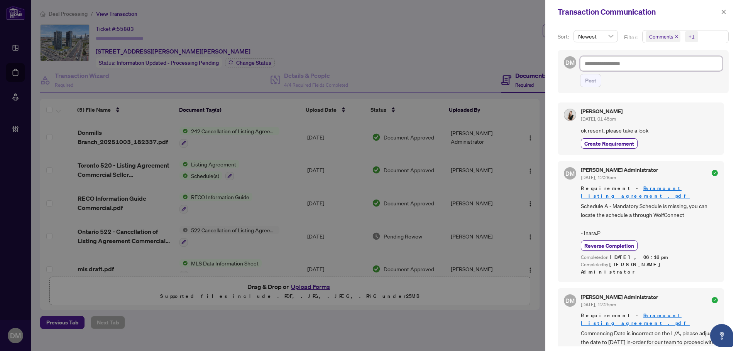
paste textarea "**********"
type textarea "**********"
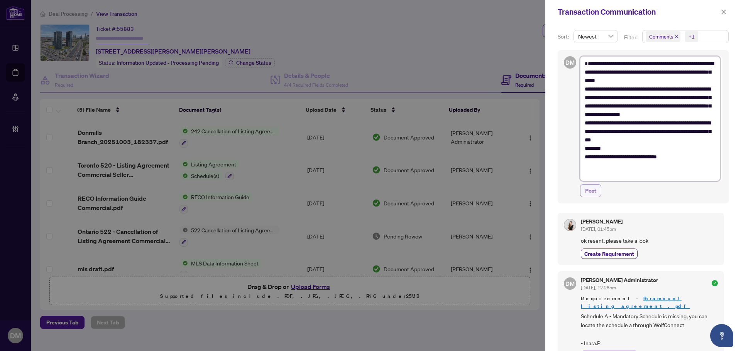
type textarea "**********"
click at [596, 192] on button "Post" at bounding box center [590, 190] width 21 height 13
type textarea "**********"
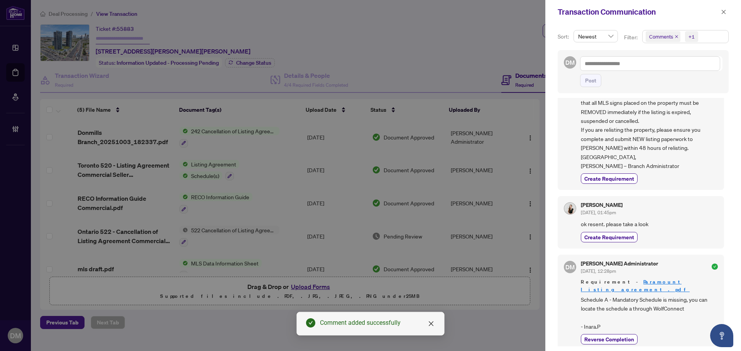
scroll to position [154, 0]
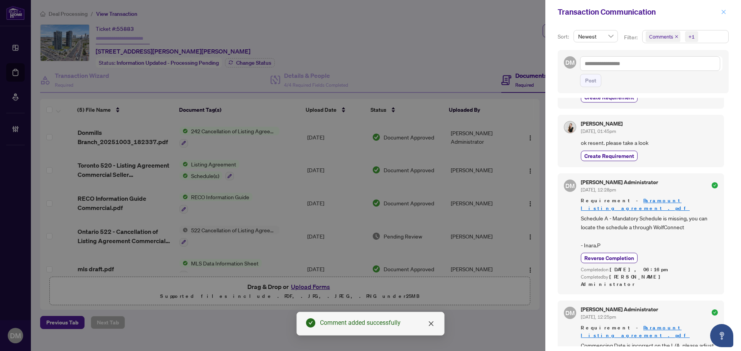
click at [719, 11] on button "button" at bounding box center [723, 11] width 10 height 9
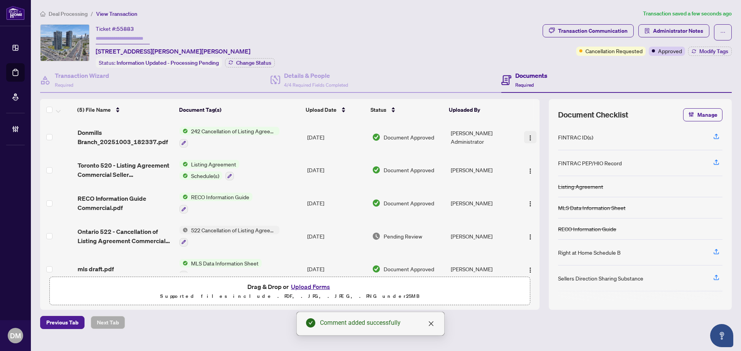
click at [532, 135] on button "button" at bounding box center [530, 137] width 12 height 12
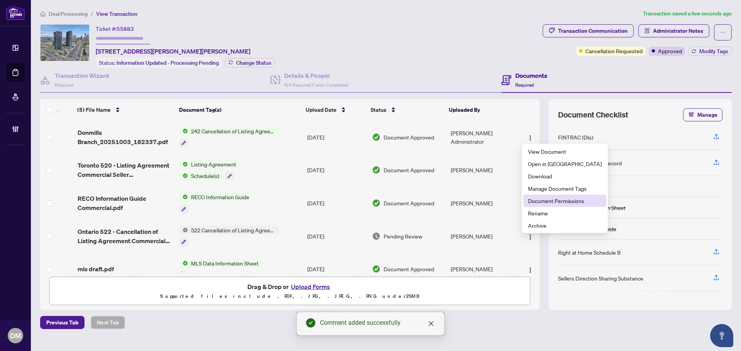
click at [560, 204] on span "Document Permissions" at bounding box center [565, 201] width 74 height 8
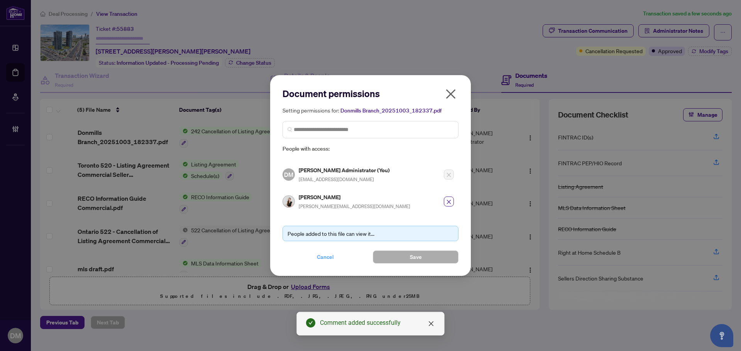
click at [322, 253] on span "Cancel" at bounding box center [325, 257] width 17 height 12
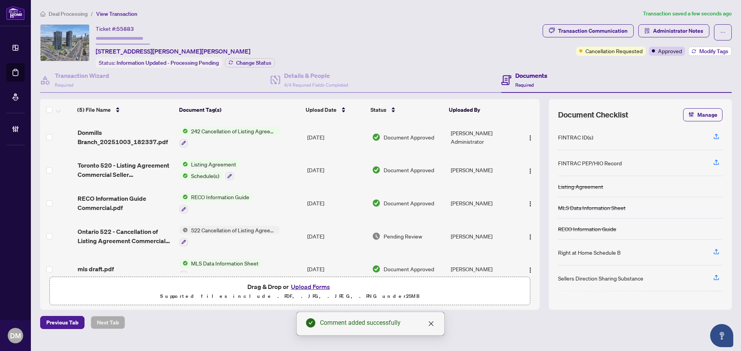
click at [701, 50] on span "Modify Tags" at bounding box center [713, 51] width 29 height 5
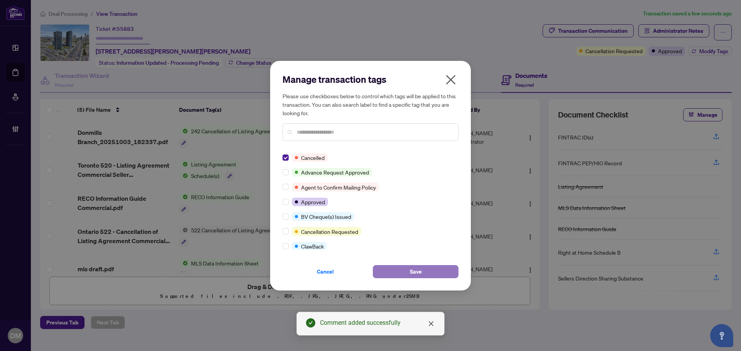
click at [429, 270] on button "Save" at bounding box center [416, 271] width 86 height 13
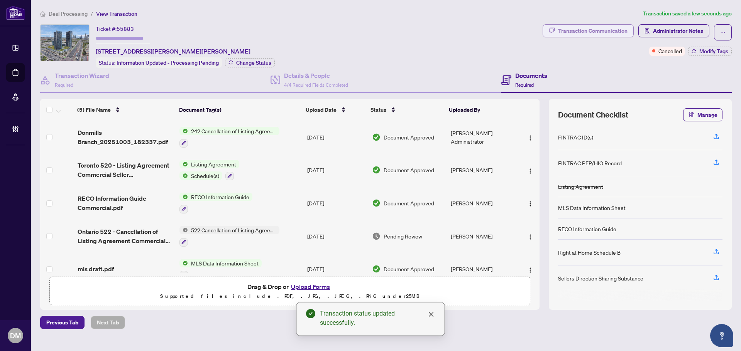
click at [567, 34] on div "Transaction Communication" at bounding box center [592, 31] width 69 height 12
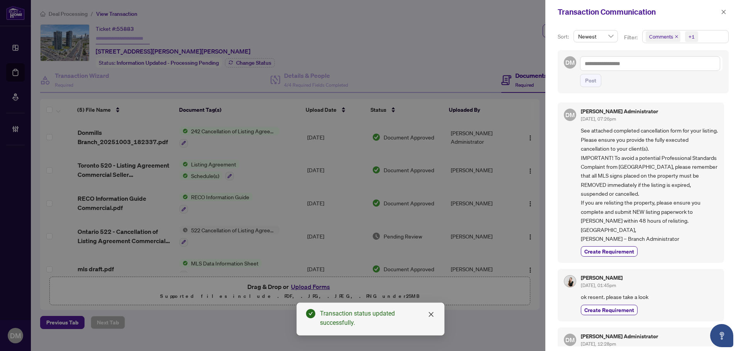
drag, startPoint x: 724, startPoint y: 9, endPoint x: 636, endPoint y: 15, distance: 88.1
click at [724, 9] on icon "close" at bounding box center [723, 11] width 5 height 5
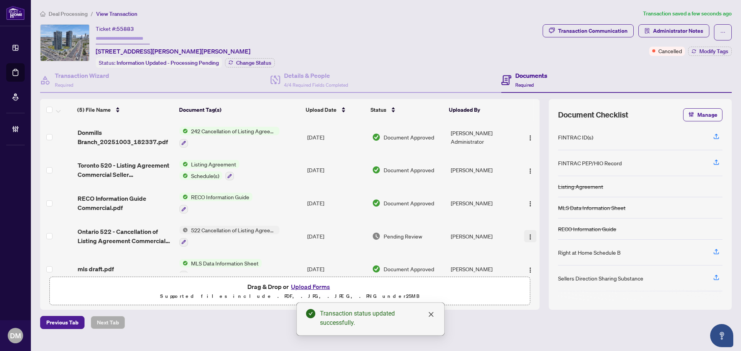
click at [528, 235] on img "button" at bounding box center [530, 237] width 6 height 6
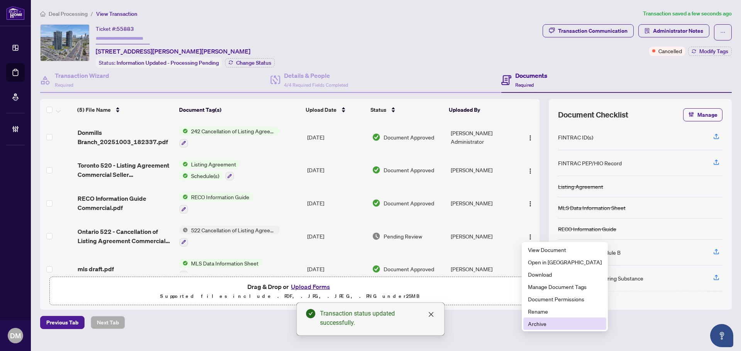
click at [540, 322] on span "Archive" at bounding box center [565, 324] width 74 height 8
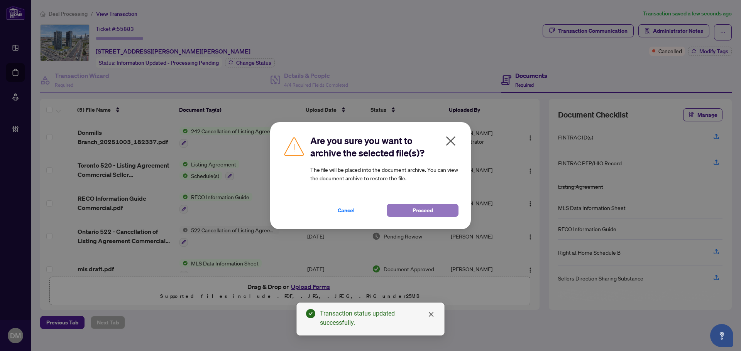
click at [405, 212] on button "Proceed" at bounding box center [423, 210] width 72 height 13
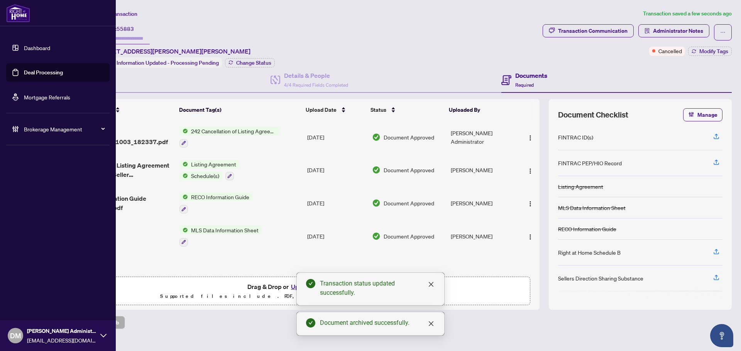
click at [40, 51] on link "Dashboard" at bounding box center [37, 47] width 26 height 7
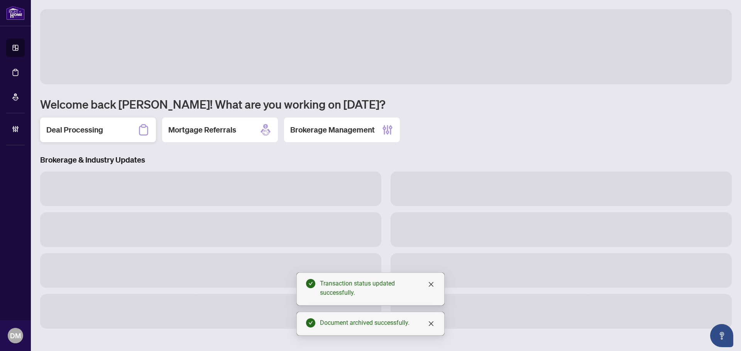
drag, startPoint x: 89, startPoint y: 130, endPoint x: 193, endPoint y: 57, distance: 126.8
click at [90, 130] on h2 "Deal Processing" at bounding box center [74, 130] width 57 height 11
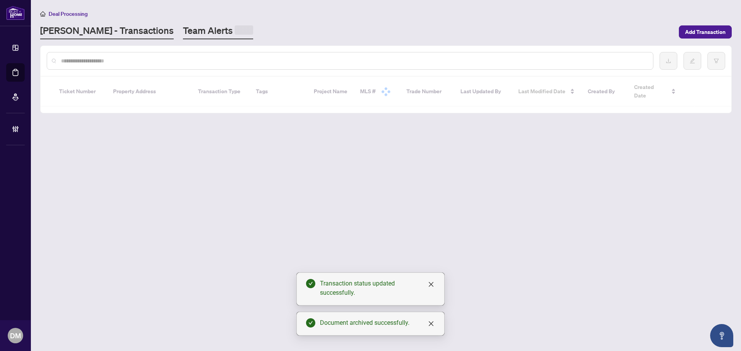
click at [183, 37] on link "Team Alerts" at bounding box center [218, 31] width 70 height 15
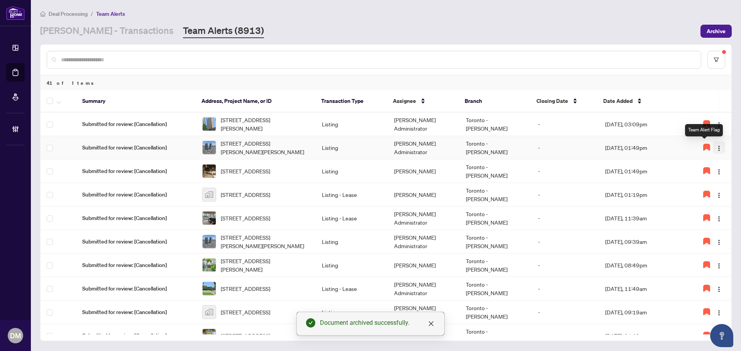
click at [716, 147] on img "button" at bounding box center [719, 148] width 6 height 6
click at [706, 186] on span "Complete Item" at bounding box center [696, 187] width 39 height 8
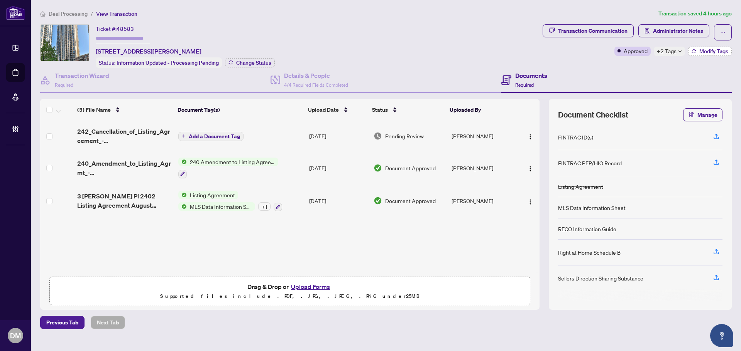
click at [700, 51] on span "Modify Tags" at bounding box center [713, 51] width 29 height 5
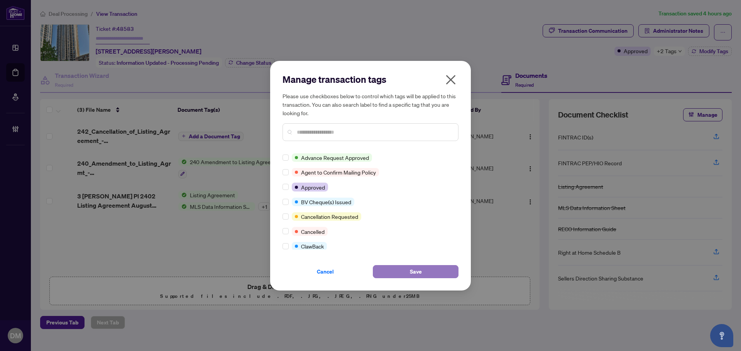
click at [424, 273] on button "Save" at bounding box center [416, 271] width 86 height 13
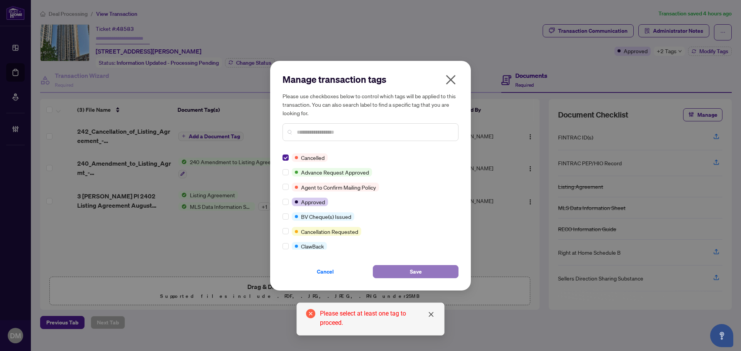
click at [426, 270] on button "Save" at bounding box center [416, 271] width 86 height 13
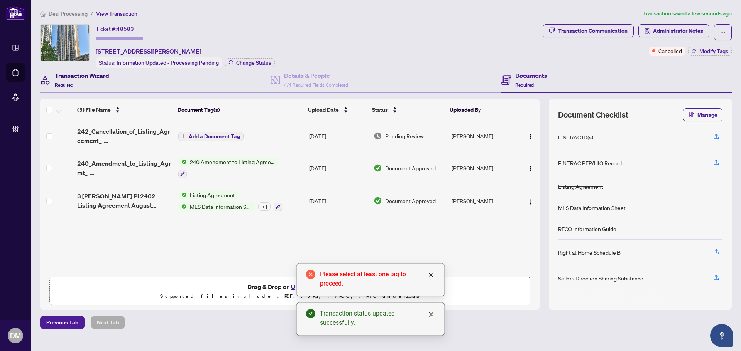
click at [85, 78] on h4 "Transaction Wizard" at bounding box center [82, 75] width 54 height 9
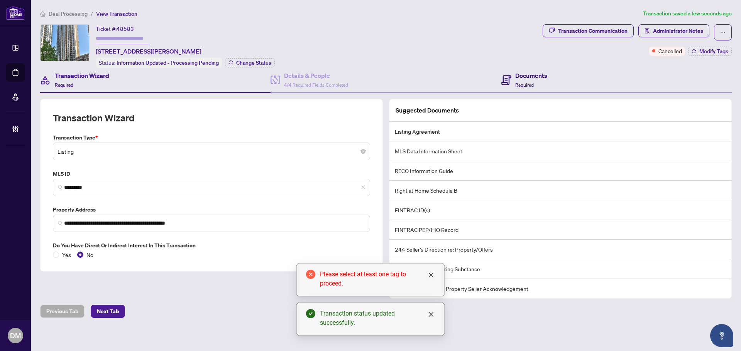
click at [522, 72] on h4 "Documents" at bounding box center [531, 75] width 32 height 9
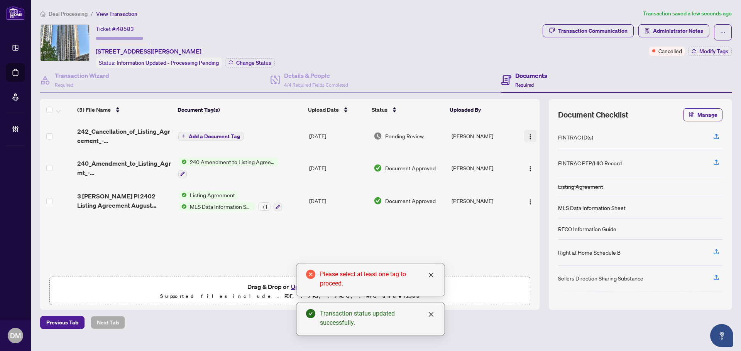
click at [531, 136] on button "button" at bounding box center [530, 136] width 12 height 12
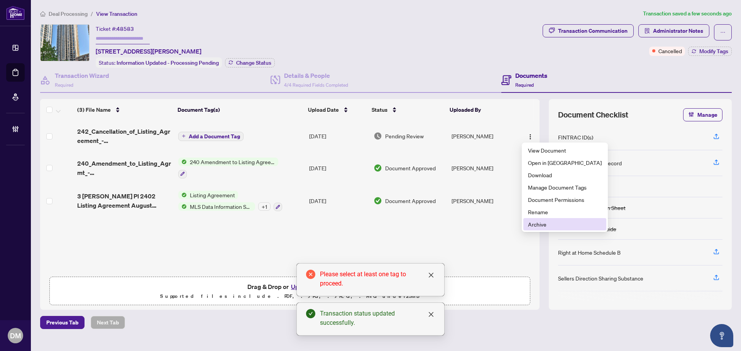
click at [567, 227] on span "Archive" at bounding box center [565, 224] width 74 height 8
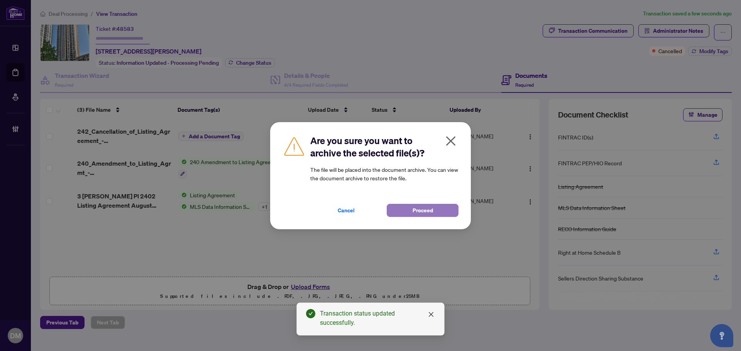
drag, startPoint x: 417, startPoint y: 211, endPoint x: 399, endPoint y: 207, distance: 19.0
click at [414, 211] on span "Proceed" at bounding box center [422, 210] width 20 height 12
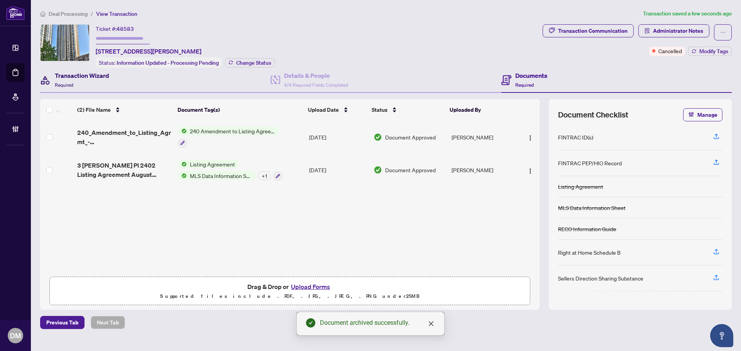
click at [49, 82] on icon at bounding box center [45, 80] width 11 height 11
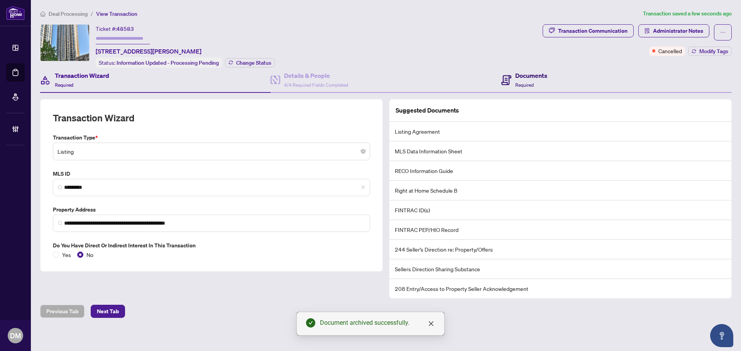
click at [520, 79] on div "Documents Required" at bounding box center [531, 80] width 32 height 18
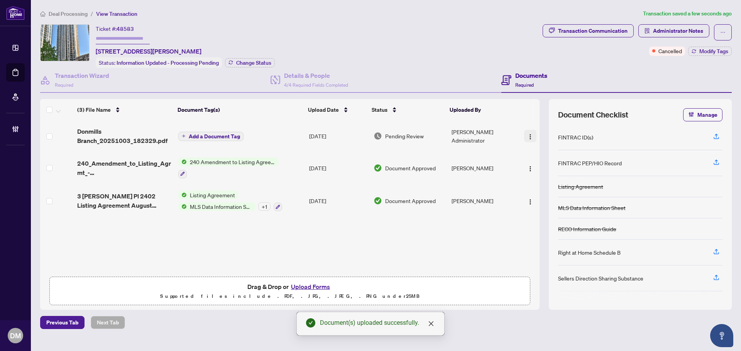
click at [527, 132] on span "button" at bounding box center [530, 136] width 6 height 8
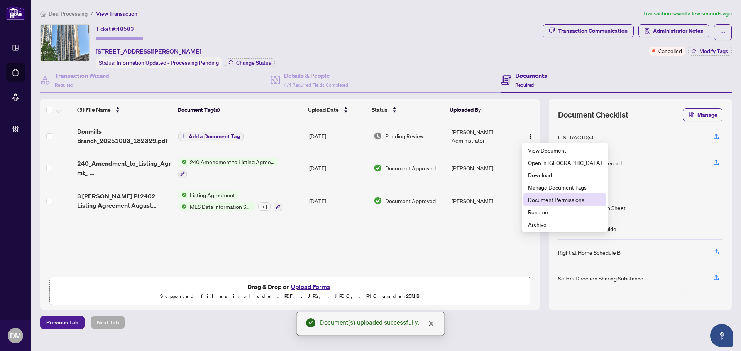
click at [538, 202] on span "Document Permissions" at bounding box center [565, 200] width 74 height 8
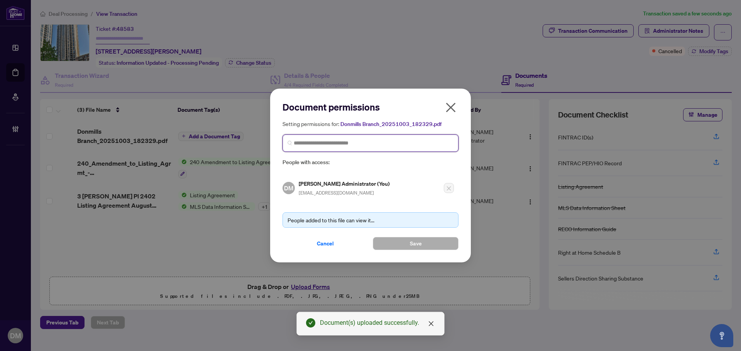
click at [354, 142] on input "search" at bounding box center [374, 143] width 160 height 8
type input "*********"
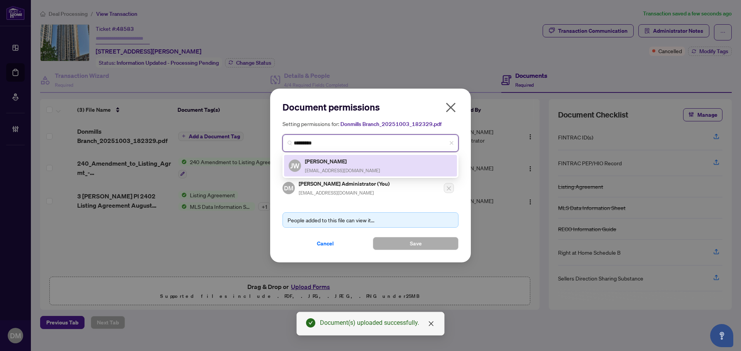
click at [345, 160] on h5 "Johnny Wu" at bounding box center [342, 161] width 75 height 9
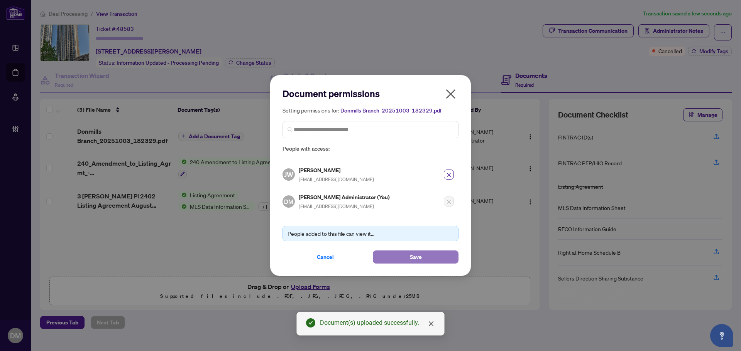
click at [404, 260] on button "Save" at bounding box center [416, 257] width 86 height 13
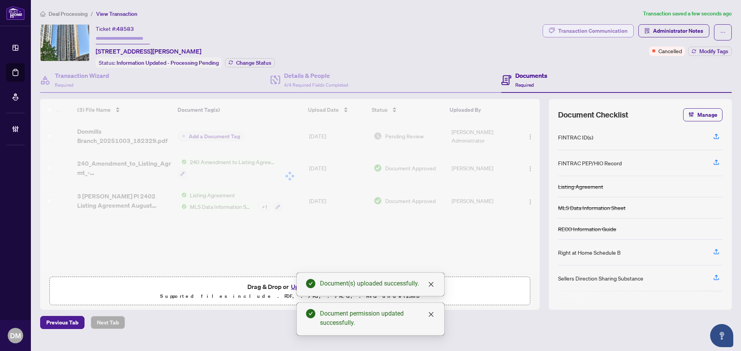
click at [584, 34] on div "Transaction Communication" at bounding box center [592, 31] width 69 height 12
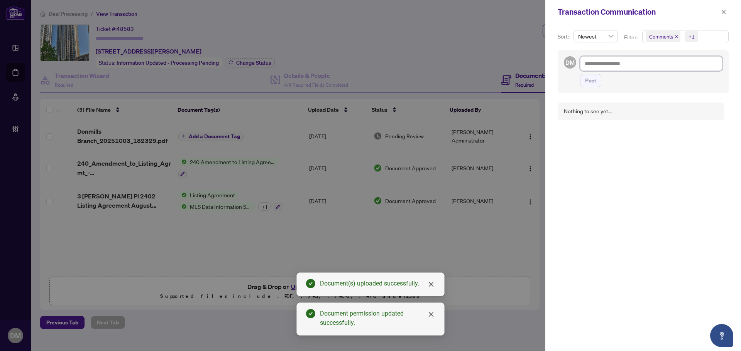
paste textarea "**********"
type textarea "**********"
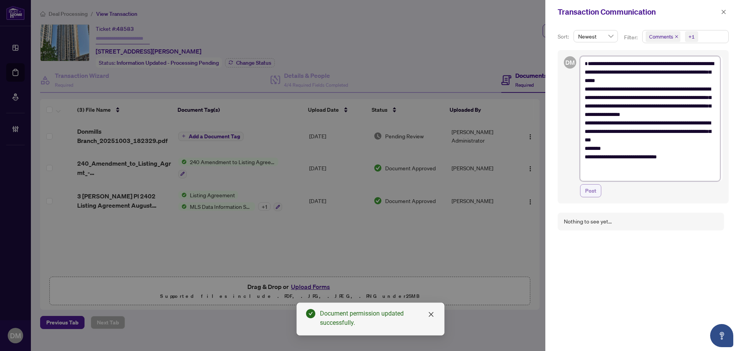
type textarea "**********"
click at [590, 194] on span "Post" at bounding box center [590, 191] width 11 height 12
type textarea "**********"
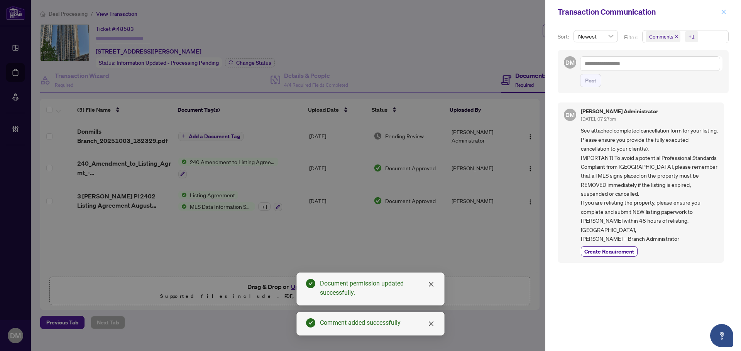
click at [723, 12] on icon "close" at bounding box center [723, 12] width 4 height 4
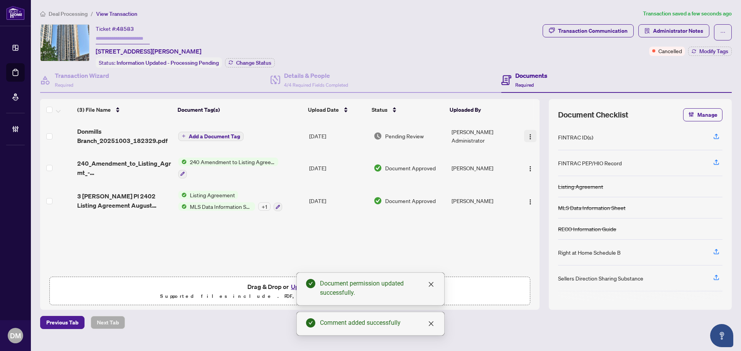
click at [531, 138] on button "button" at bounding box center [530, 136] width 12 height 12
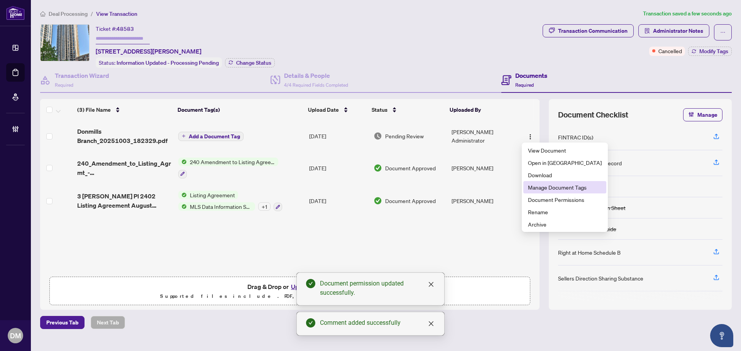
click at [559, 184] on span "Manage Document Tags" at bounding box center [565, 187] width 74 height 8
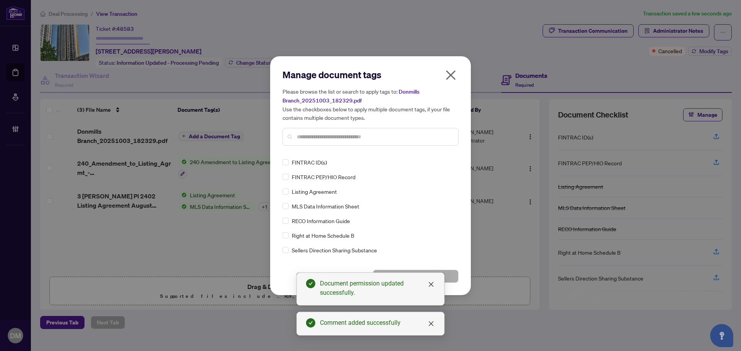
click at [334, 150] on div "Manage document tags Please browse the list or search to apply tags to: Donmill…" at bounding box center [370, 110] width 176 height 83
click at [349, 139] on input "text" at bounding box center [374, 137] width 155 height 8
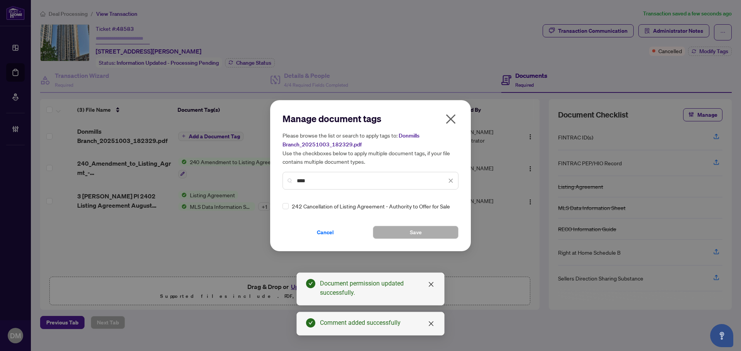
type input "***"
click at [289, 207] on div "242 Cancellation of Listing Agreement - Authority to Offer for Sale" at bounding box center [367, 206] width 171 height 8
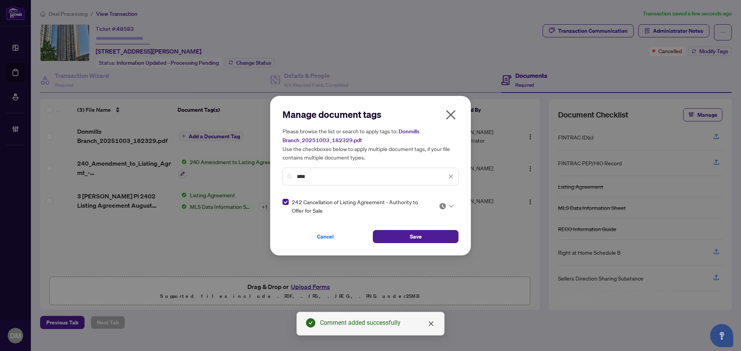
click at [442, 207] on img at bounding box center [443, 207] width 8 height 8
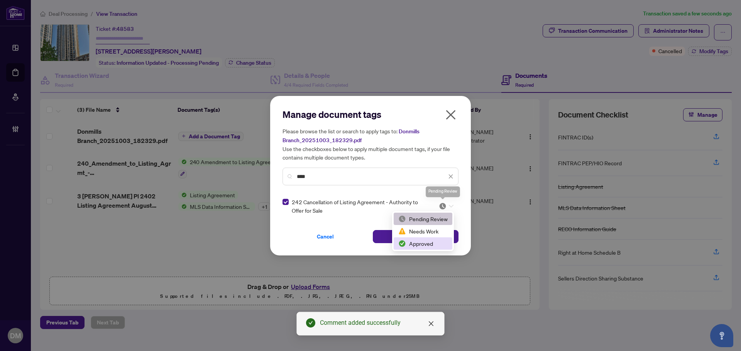
click at [420, 246] on div "Approved" at bounding box center [422, 244] width 49 height 8
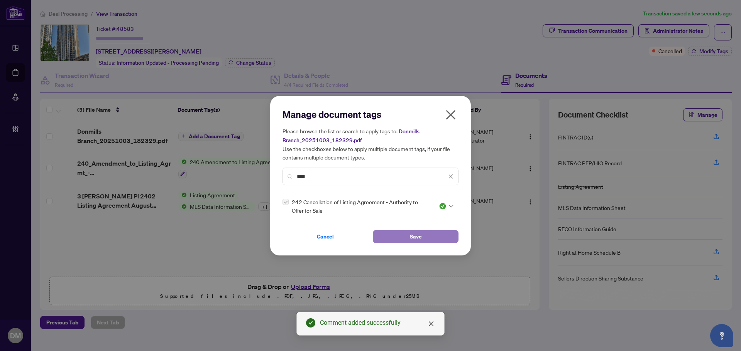
click at [439, 239] on button "Save" at bounding box center [416, 236] width 86 height 13
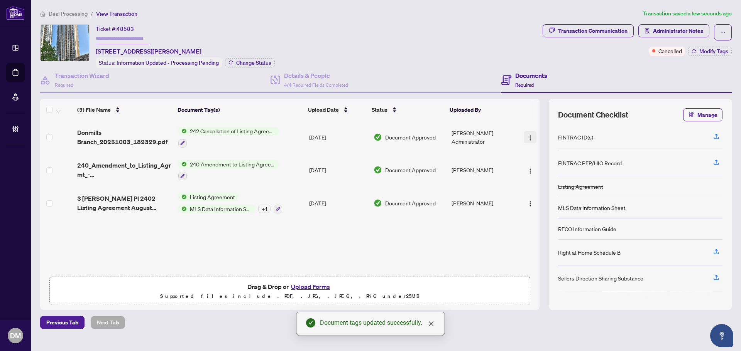
click at [530, 136] on img "button" at bounding box center [530, 138] width 6 height 6
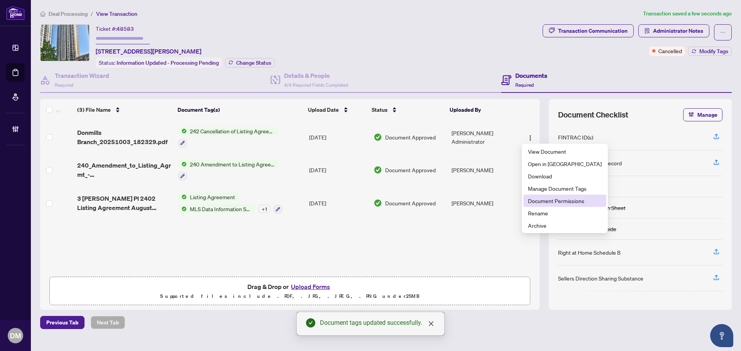
click at [552, 200] on span "Document Permissions" at bounding box center [565, 201] width 74 height 8
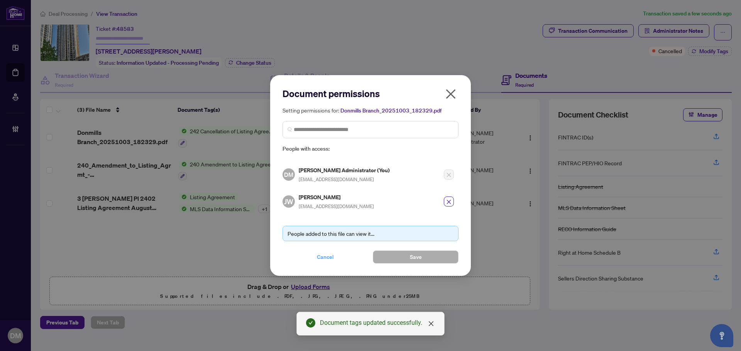
click at [326, 253] on span "Cancel" at bounding box center [325, 257] width 17 height 12
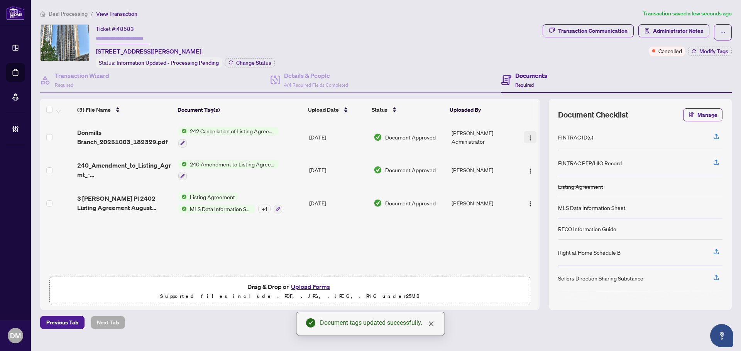
click at [527, 138] on img "button" at bounding box center [530, 138] width 6 height 6
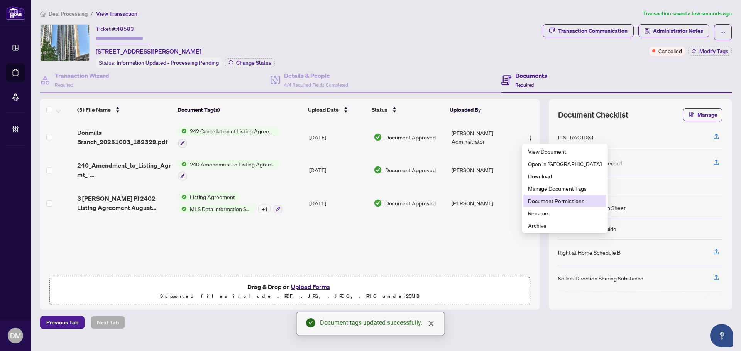
click at [536, 202] on span "Document Permissions" at bounding box center [565, 201] width 74 height 8
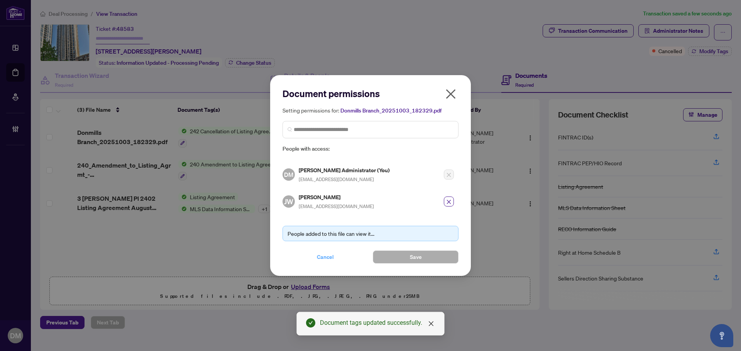
click at [332, 262] on span "Cancel" at bounding box center [325, 257] width 17 height 12
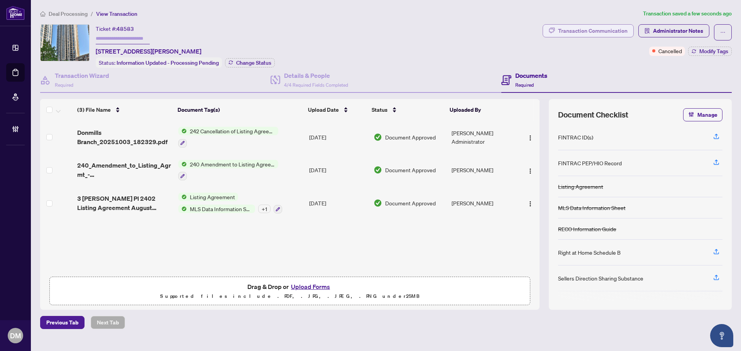
click at [599, 25] on div "Transaction Communication" at bounding box center [592, 31] width 69 height 12
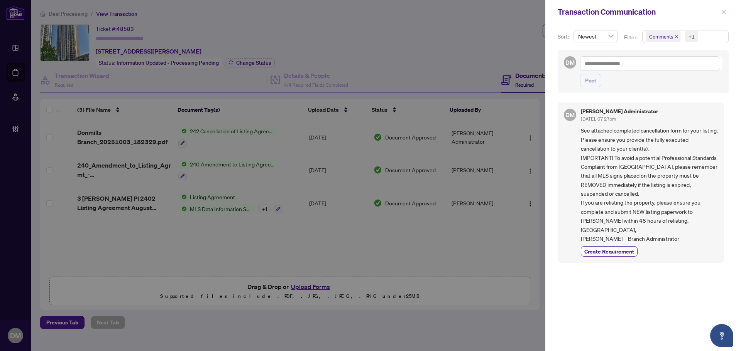
click at [723, 7] on span "button" at bounding box center [723, 12] width 5 height 12
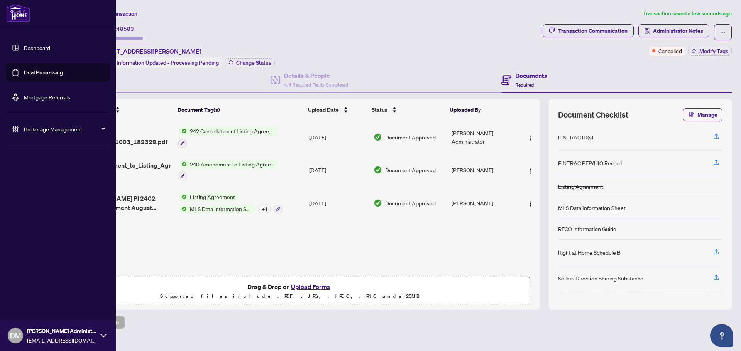
click at [24, 47] on link "Dashboard" at bounding box center [37, 47] width 26 height 7
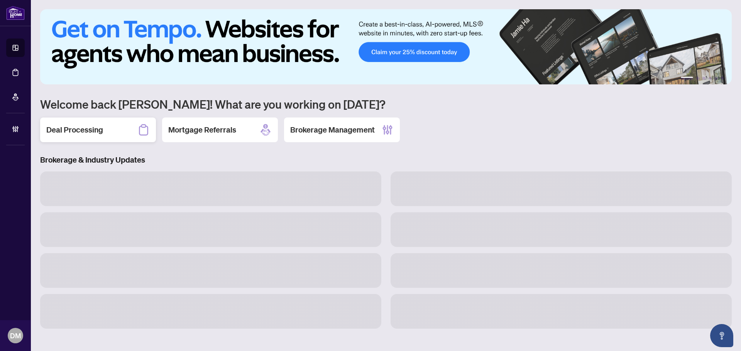
click at [123, 134] on div "Deal Processing" at bounding box center [98, 130] width 116 height 25
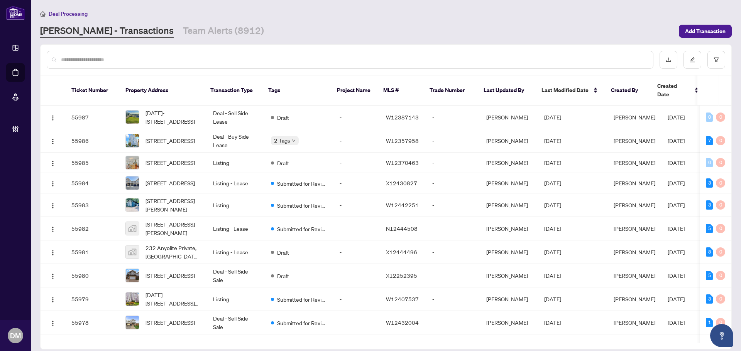
drag, startPoint x: 128, startPoint y: 32, endPoint x: 133, endPoint y: 32, distance: 4.6
click at [128, 32] on div "RAHR - Transactions Team Alerts (8912)" at bounding box center [152, 31] width 224 height 14
click at [183, 32] on link "Team Alerts (8912)" at bounding box center [223, 31] width 81 height 14
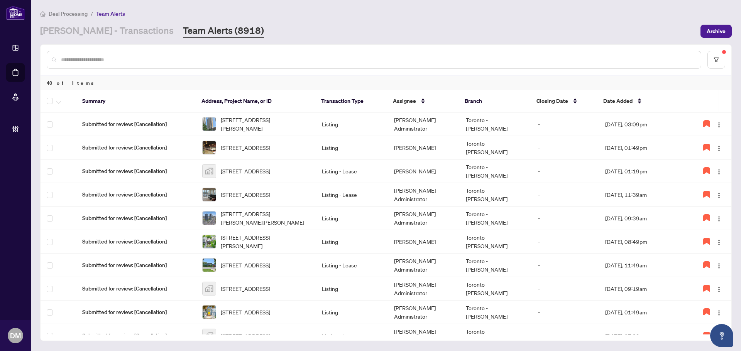
click at [727, 59] on div at bounding box center [386, 60] width 690 height 30
click at [712, 51] on button "button" at bounding box center [716, 60] width 18 height 18
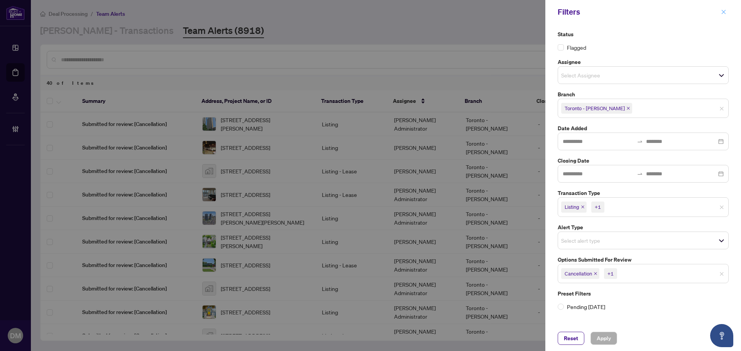
click at [727, 8] on button "button" at bounding box center [723, 11] width 10 height 9
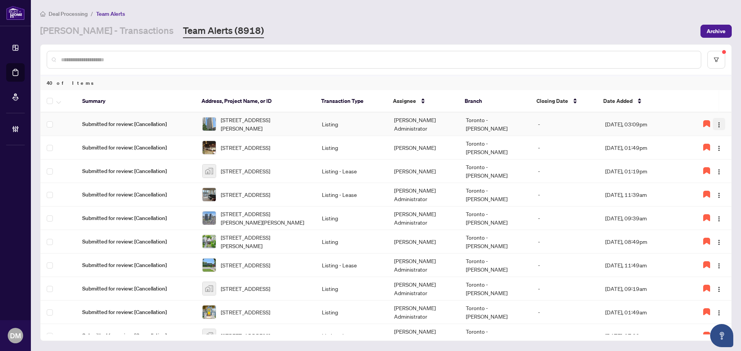
click at [717, 125] on img "button" at bounding box center [719, 125] width 6 height 6
click at [413, 120] on td "[PERSON_NAME] Administrator" at bounding box center [424, 125] width 72 height 24
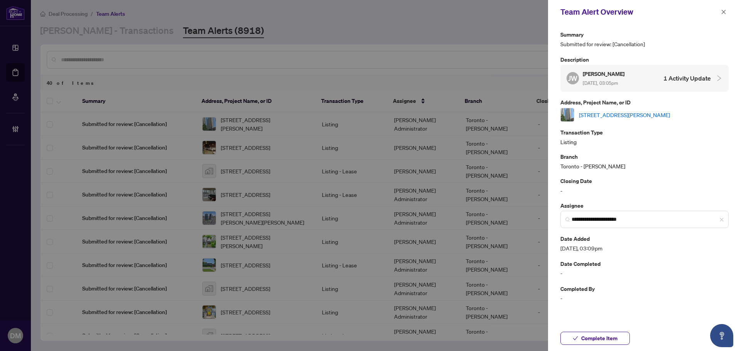
click at [626, 111] on div "2402-3 Michael Power Pl, Toronto, Ontario M9A 0A2, Canada" at bounding box center [644, 115] width 168 height 14
click at [627, 111] on link "2402-3 Michael Power Pl, Toronto, Ontario M9A 0A2, Canada" at bounding box center [624, 115] width 91 height 8
click at [585, 337] on span "Complete Item" at bounding box center [599, 339] width 36 height 12
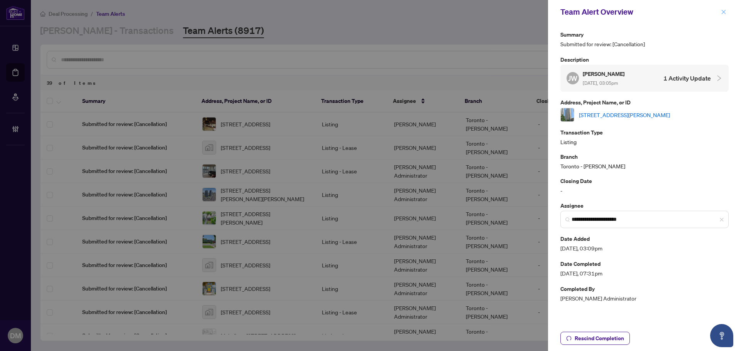
click at [725, 14] on icon "close" at bounding box center [723, 12] width 4 height 4
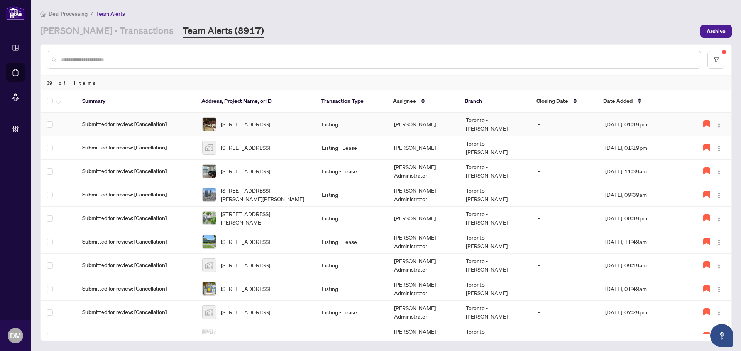
click at [549, 126] on td "-" at bounding box center [565, 125] width 67 height 24
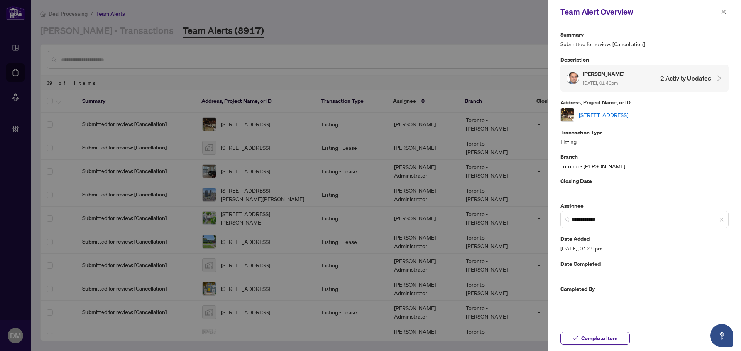
click at [628, 113] on link "[STREET_ADDRESS]" at bounding box center [603, 115] width 49 height 8
click at [720, 10] on button "button" at bounding box center [723, 11] width 10 height 9
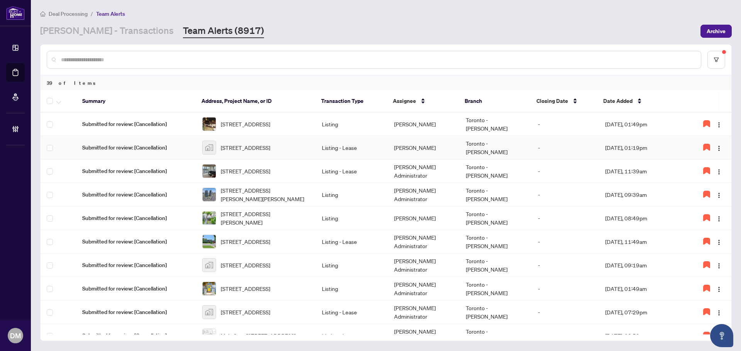
click at [542, 152] on td "-" at bounding box center [565, 148] width 67 height 24
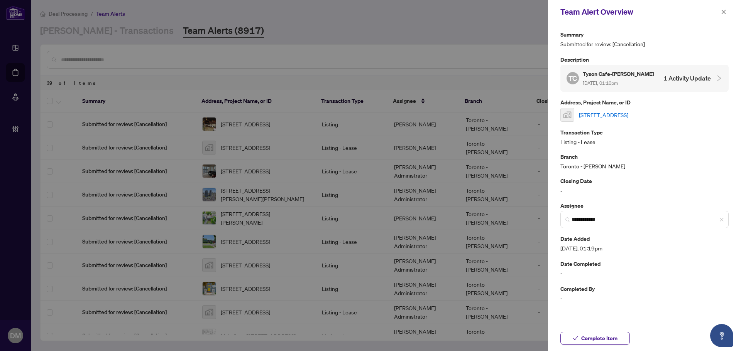
click at [628, 115] on link "[STREET_ADDRESS]" at bounding box center [603, 115] width 49 height 8
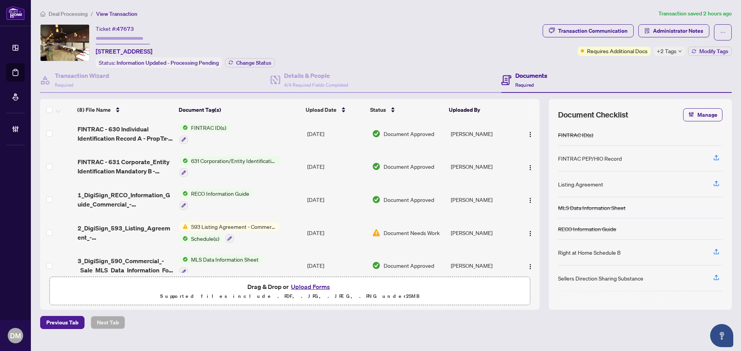
scroll to position [113, 0]
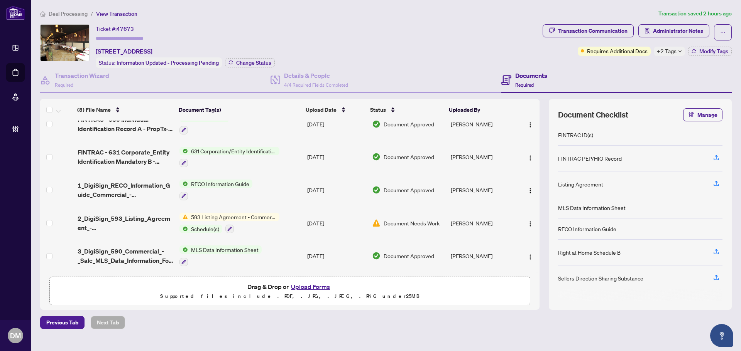
click at [670, 50] on span "+2 Tags" at bounding box center [667, 51] width 20 height 9
click at [596, 30] on div "Transaction Communication" at bounding box center [592, 31] width 69 height 12
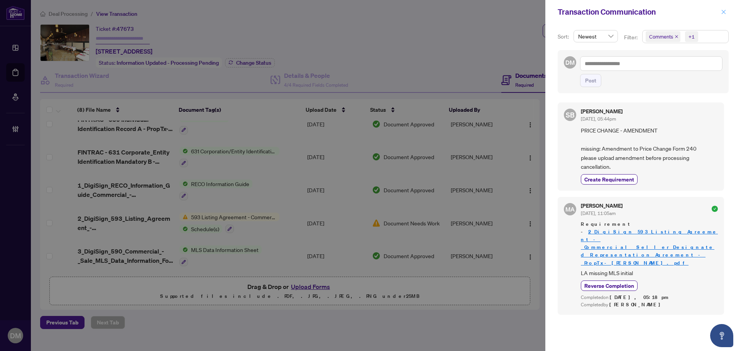
click at [721, 14] on icon "close" at bounding box center [723, 11] width 5 height 5
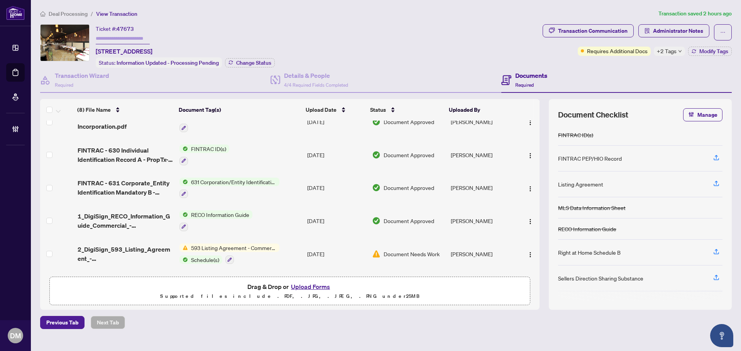
scroll to position [0, 0]
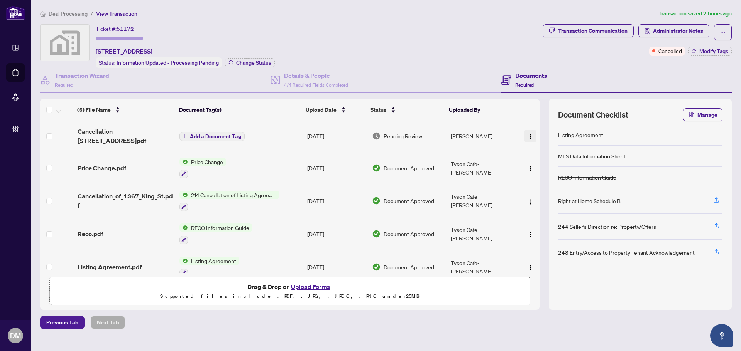
click at [531, 133] on button "button" at bounding box center [530, 136] width 12 height 12
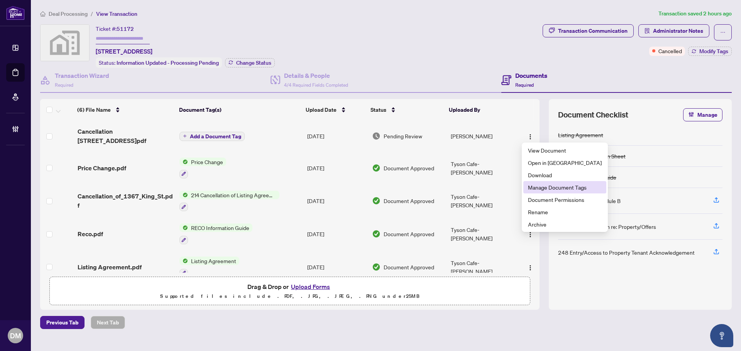
click at [558, 189] on span "Manage Document Tags" at bounding box center [565, 187] width 74 height 8
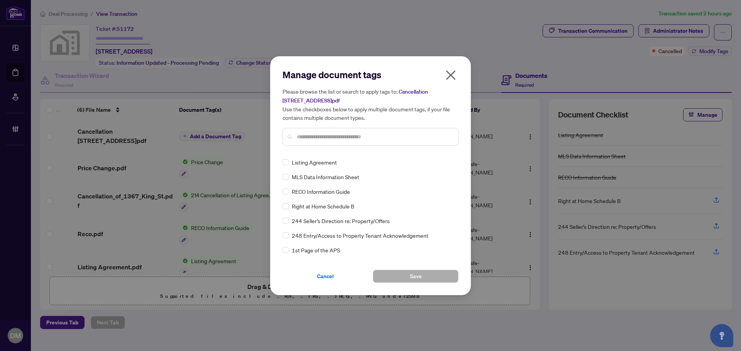
click at [365, 137] on input "text" at bounding box center [374, 137] width 155 height 8
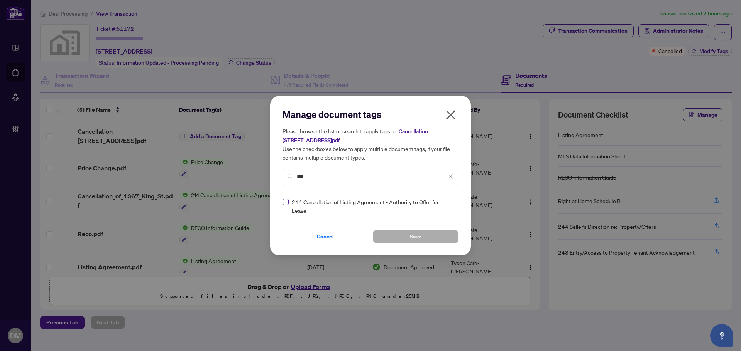
type input "***"
click at [445, 203] on img at bounding box center [443, 207] width 8 height 8
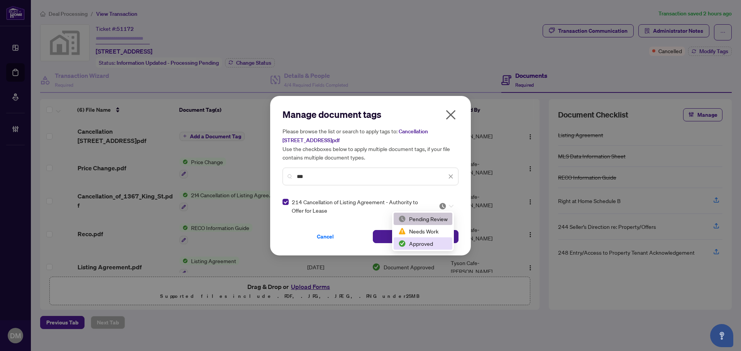
click at [423, 245] on div "Approved" at bounding box center [422, 244] width 49 height 8
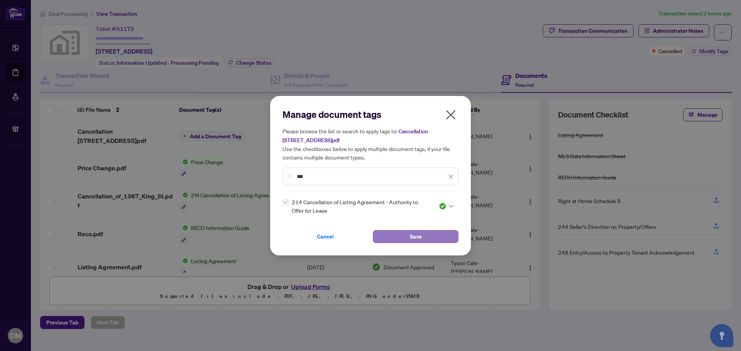
click at [428, 238] on button "Save" at bounding box center [416, 236] width 86 height 13
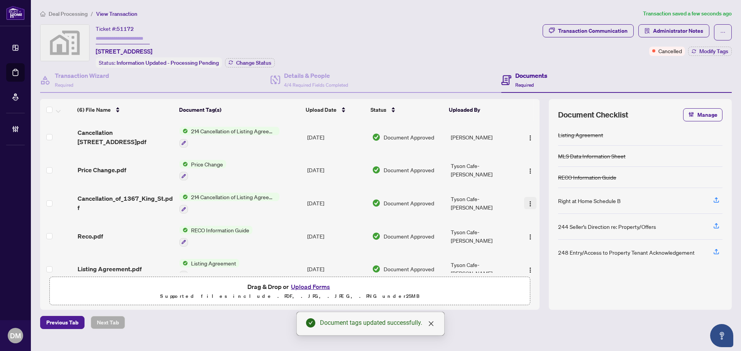
click at [527, 206] on span "button" at bounding box center [530, 203] width 6 height 8
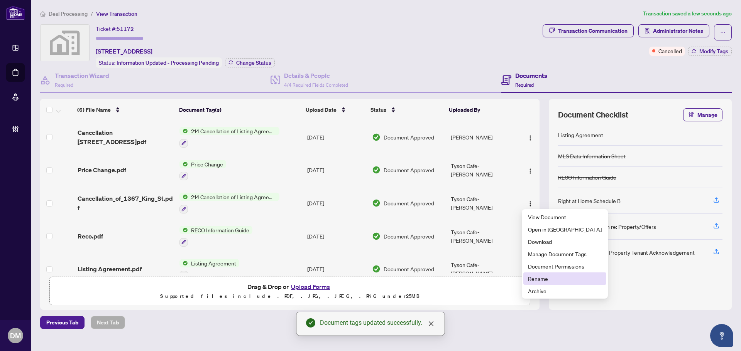
click at [545, 282] on span "Rename" at bounding box center [565, 279] width 74 height 8
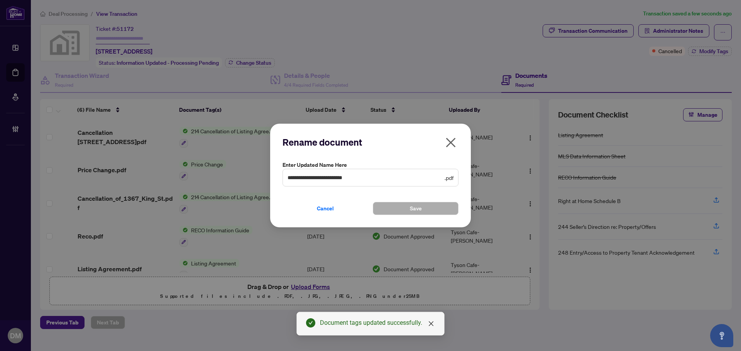
click at [453, 141] on icon "close" at bounding box center [450, 143] width 12 height 12
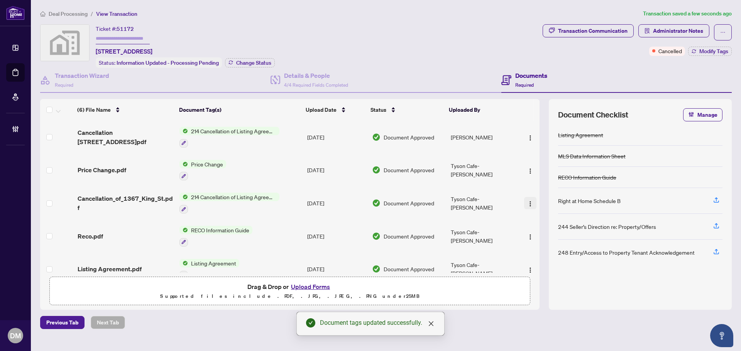
click at [524, 201] on button "button" at bounding box center [530, 203] width 12 height 12
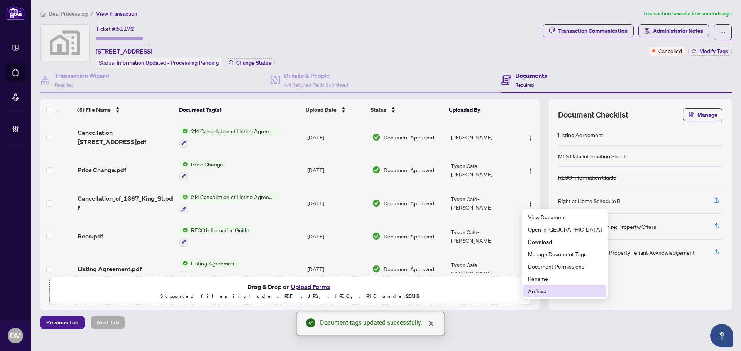
click at [540, 294] on span "Archive" at bounding box center [565, 291] width 74 height 8
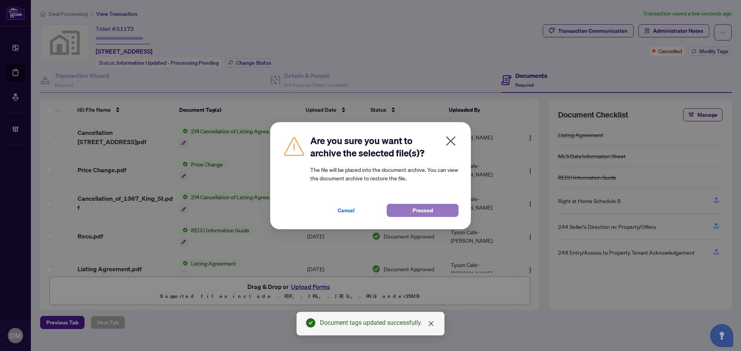
drag, startPoint x: 418, startPoint y: 208, endPoint x: 443, endPoint y: 206, distance: 25.1
click at [418, 207] on span "Proceed" at bounding box center [422, 210] width 20 height 12
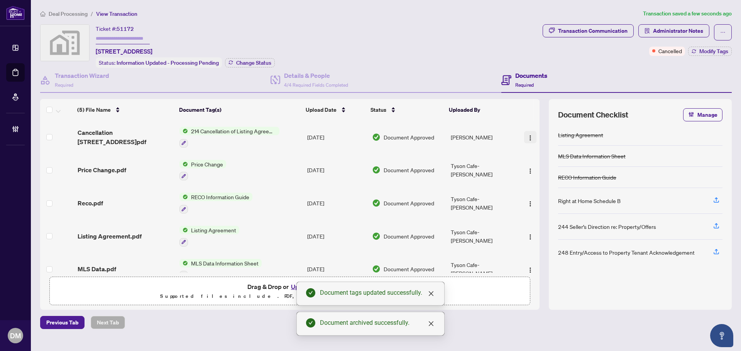
click at [527, 141] on button "button" at bounding box center [530, 137] width 12 height 12
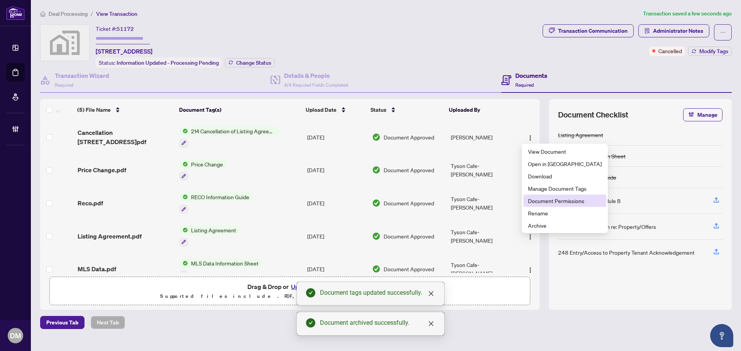
click at [548, 197] on span "Document Permissions" at bounding box center [565, 201] width 74 height 8
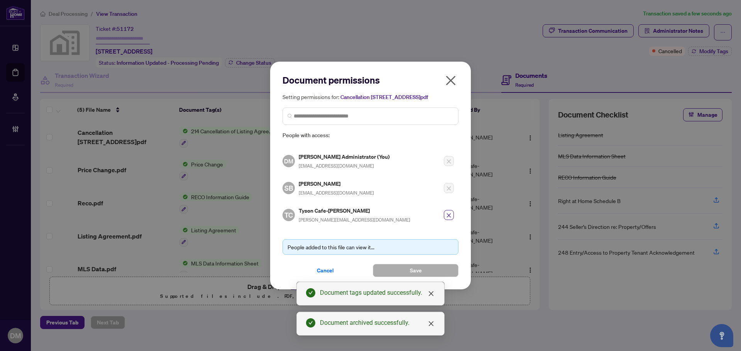
click at [324, 270] on span "Cancel" at bounding box center [325, 271] width 17 height 12
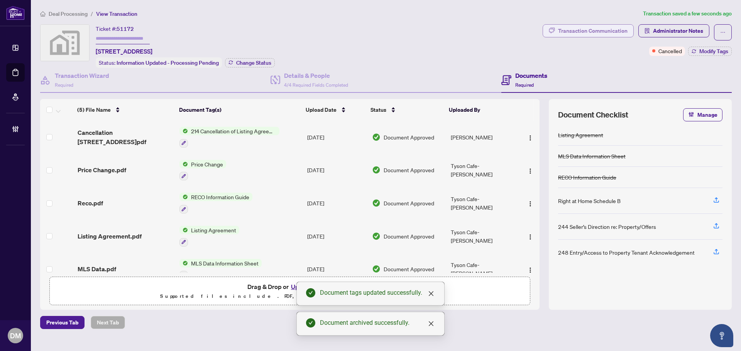
click at [612, 36] on div "Transaction Communication" at bounding box center [592, 31] width 69 height 12
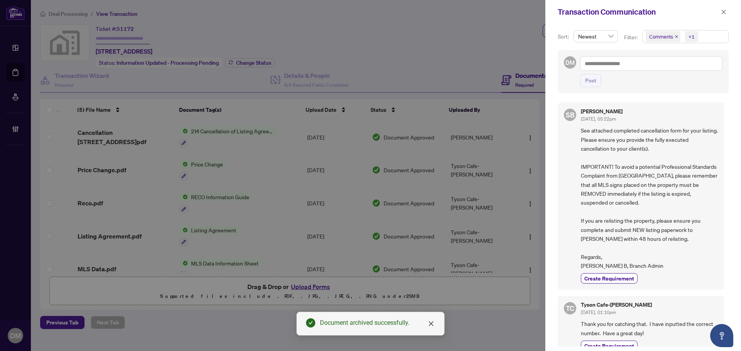
click at [728, 12] on div "Transaction Communication" at bounding box center [643, 12] width 196 height 24
click at [721, 9] on icon "close" at bounding box center [723, 11] width 5 height 5
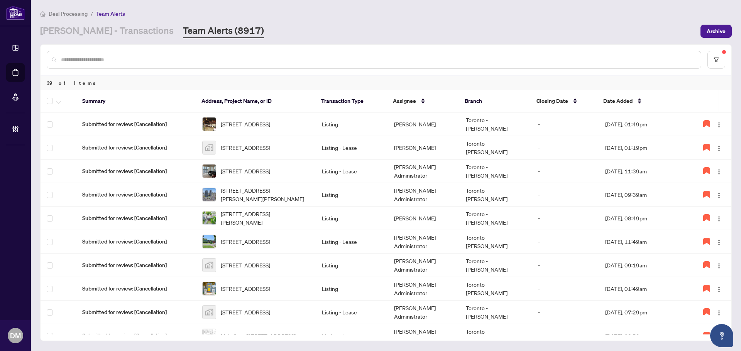
click at [408, 341] on div "39 of Items Summary Address, Project Name, or ID Transaction Type Assignee Bran…" at bounding box center [385, 192] width 691 height 297
